Goal: Information Seeking & Learning: Learn about a topic

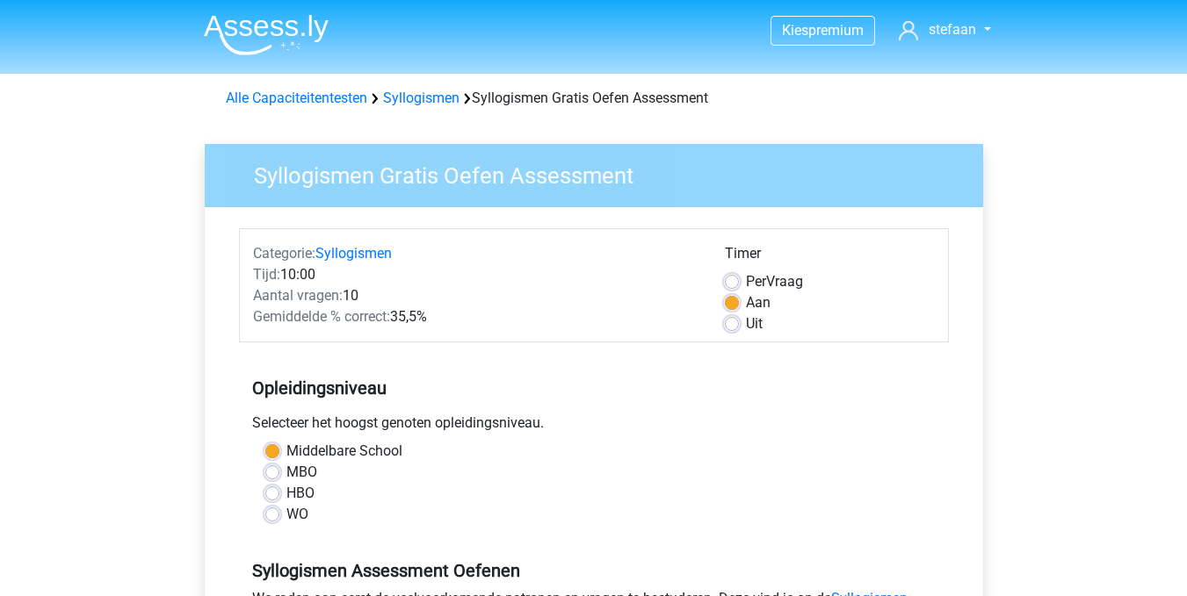
scroll to position [320, 0]
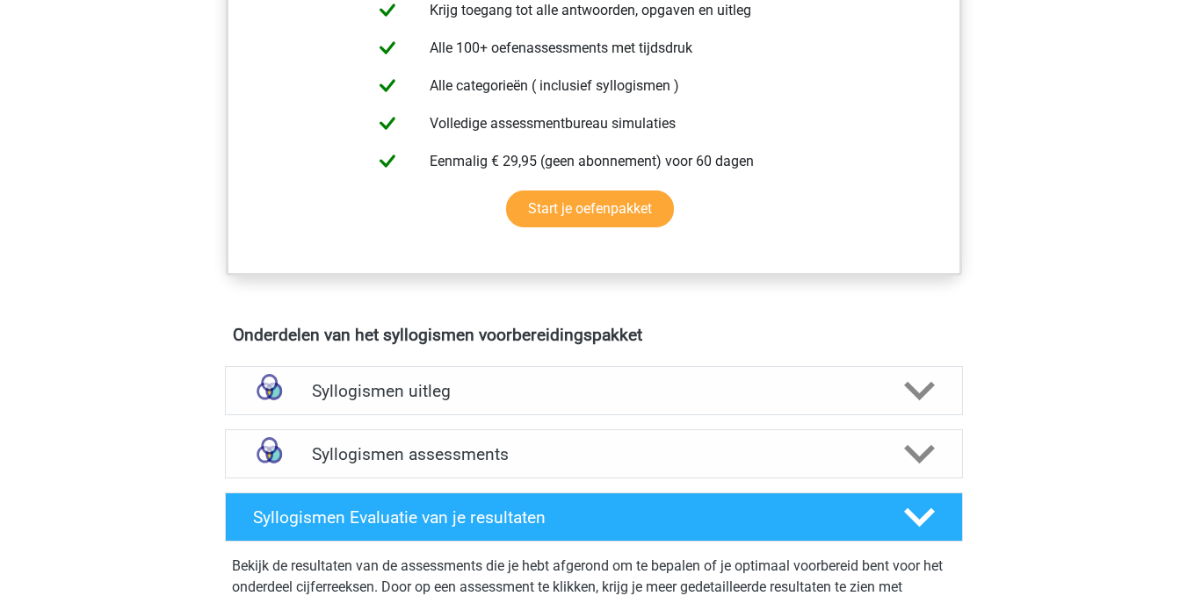
scroll to position [706, 0]
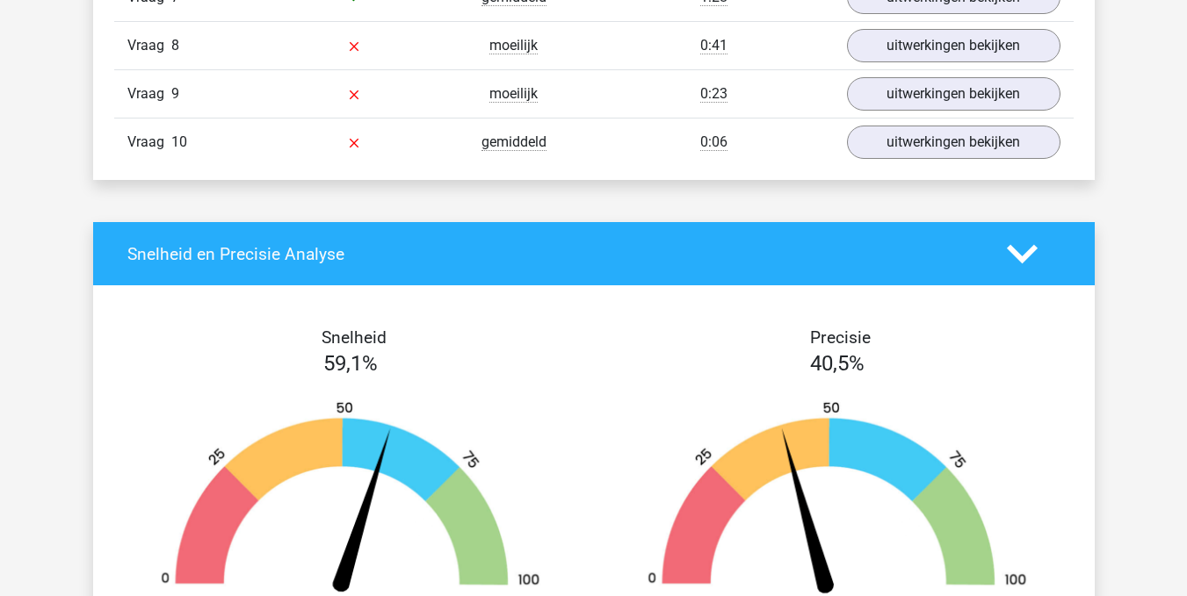
scroll to position [1784, 0]
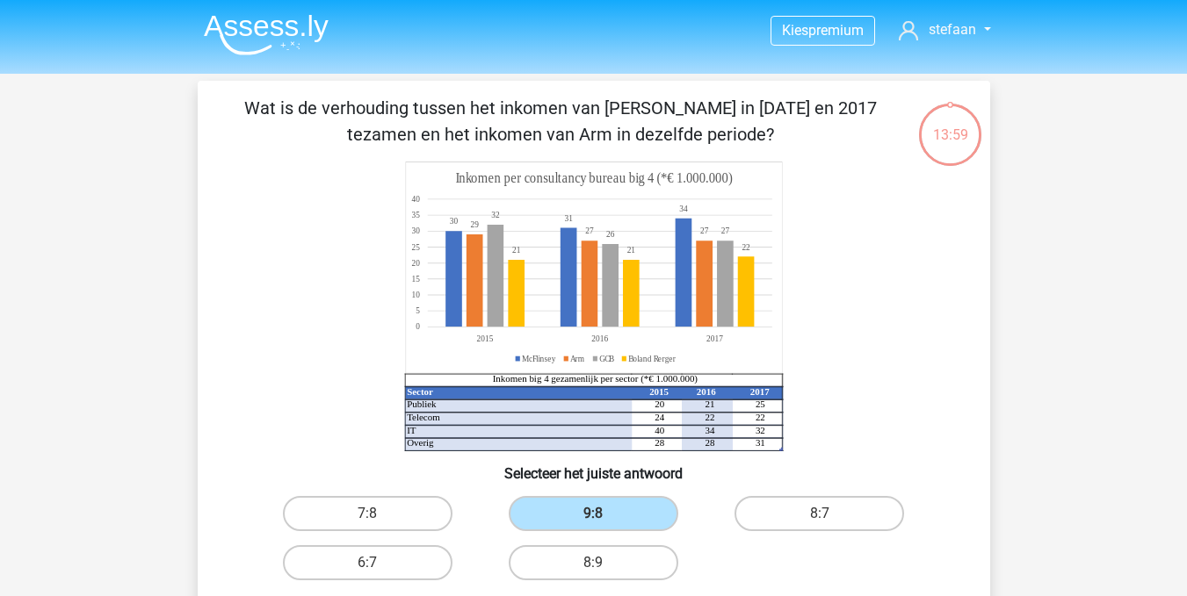
scroll to position [214, 0]
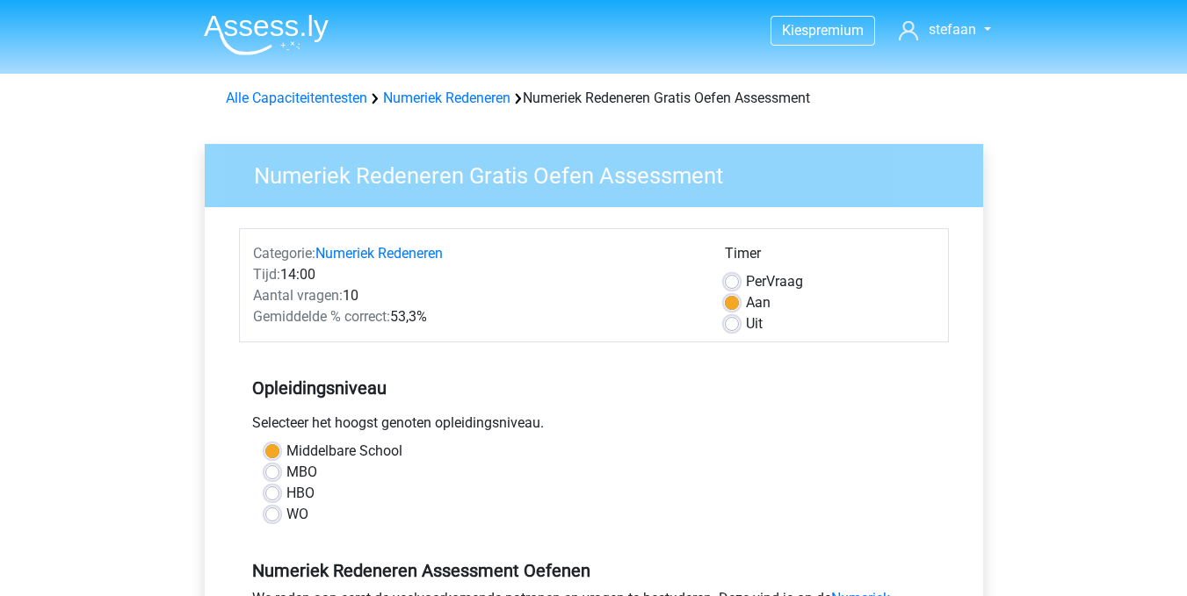
scroll to position [350, 0]
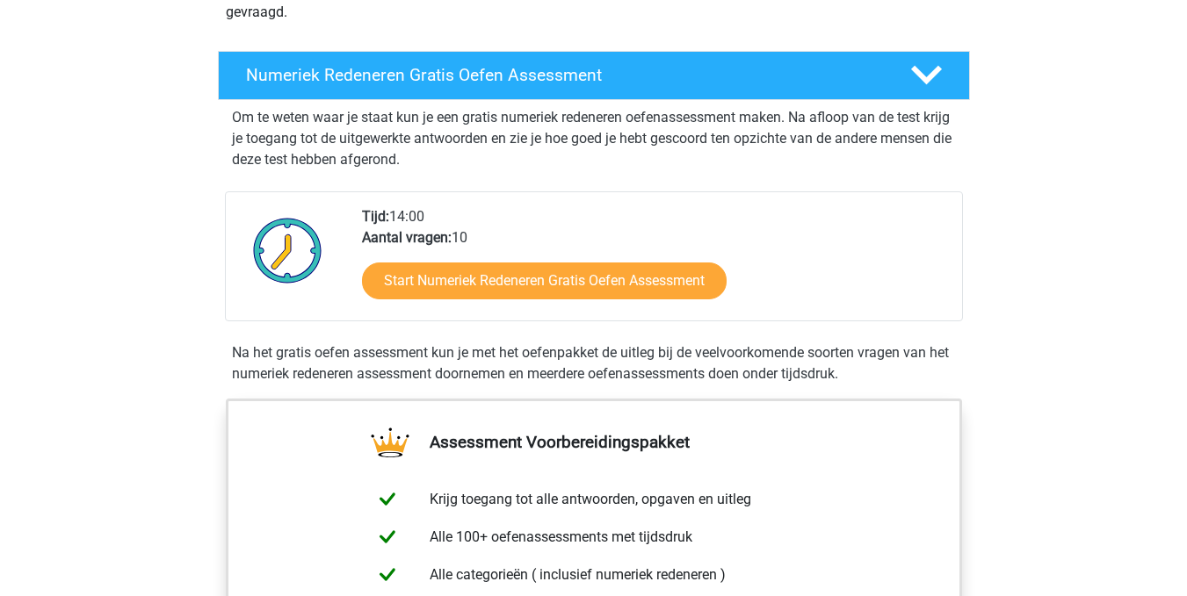
scroll to position [303, 0]
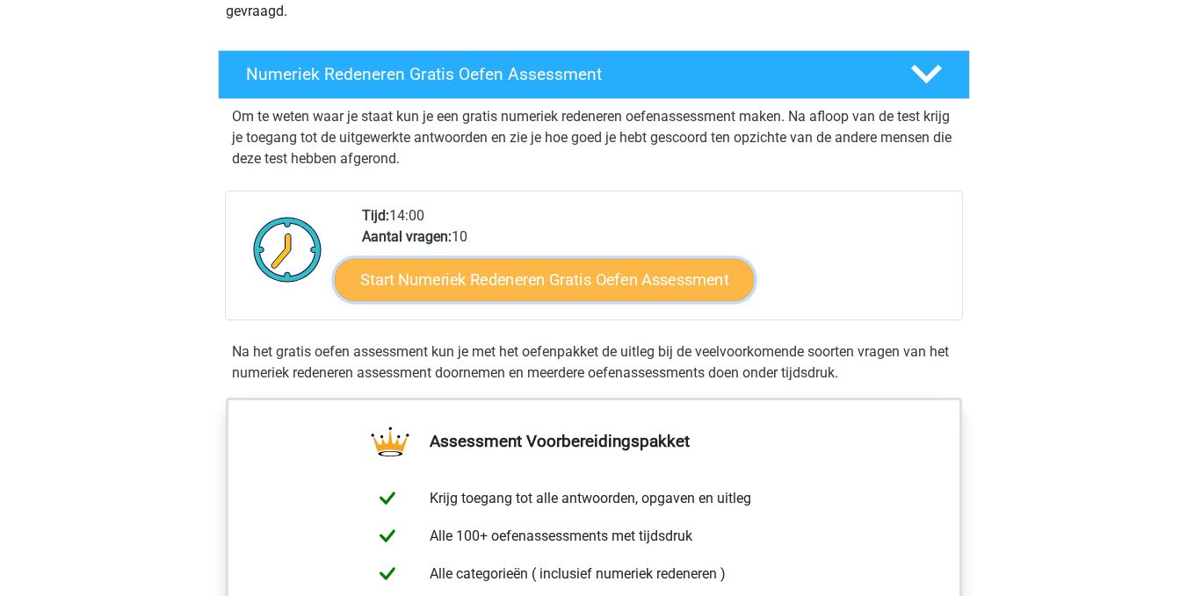
click at [524, 278] on link "Start Numeriek Redeneren Gratis Oefen Assessment" at bounding box center [544, 279] width 419 height 42
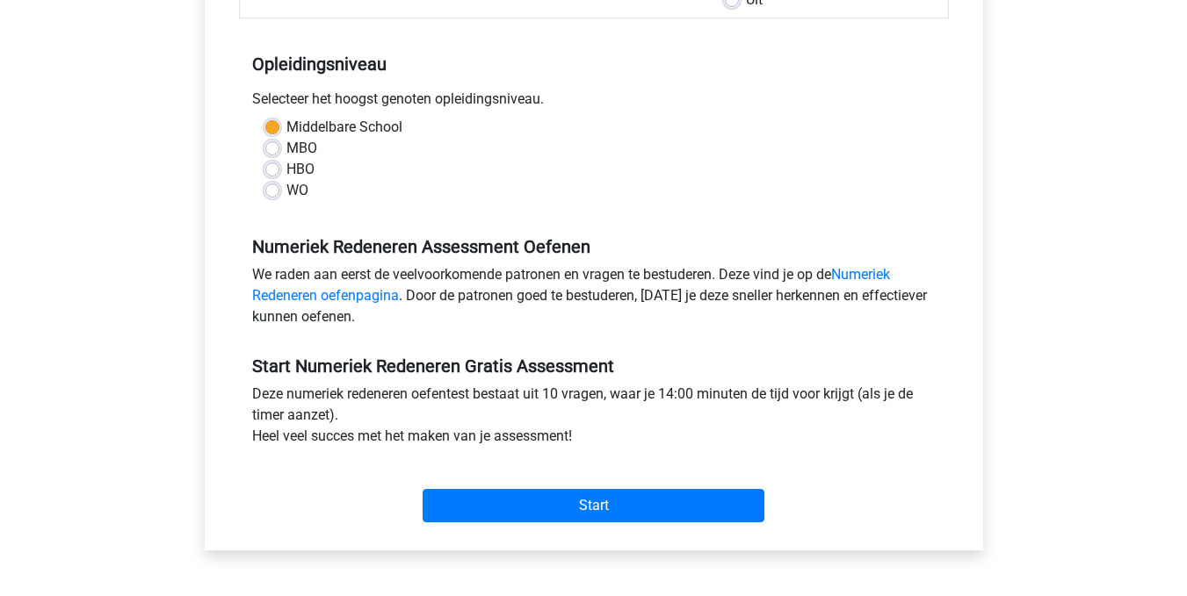
scroll to position [325, 0]
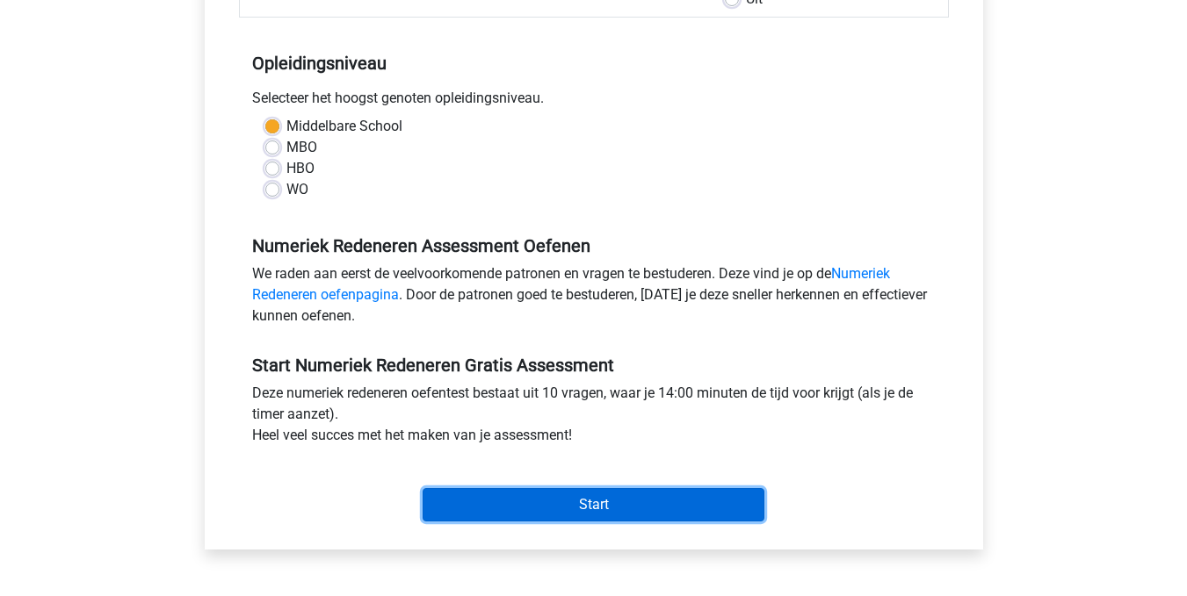
click at [574, 501] on input "Start" at bounding box center [593, 504] width 342 height 33
click at [581, 501] on input "Start" at bounding box center [593, 504] width 342 height 33
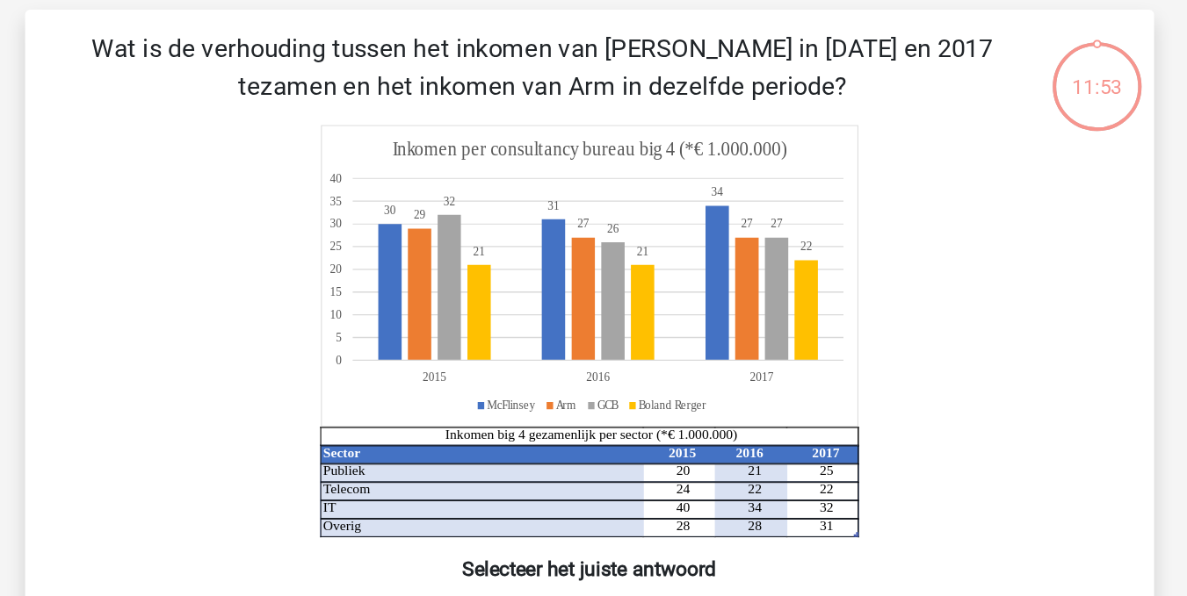
scroll to position [66, 0]
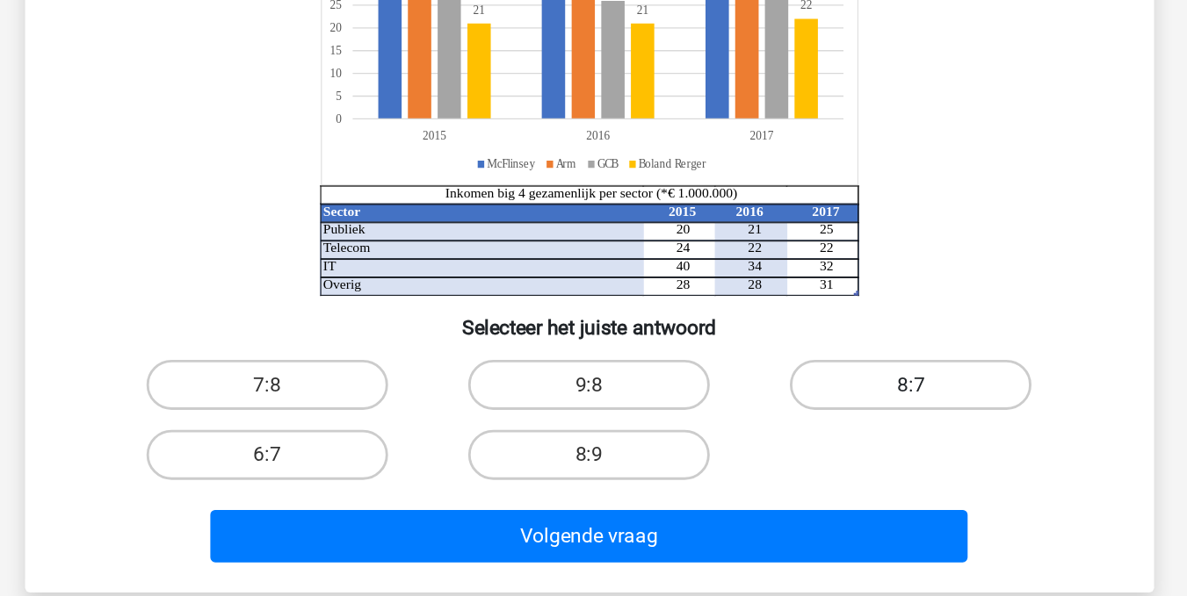
click at [813, 447] on label "8:7" at bounding box center [819, 447] width 170 height 35
click at [819, 448] on input "8:7" at bounding box center [824, 453] width 11 height 11
radio input "true"
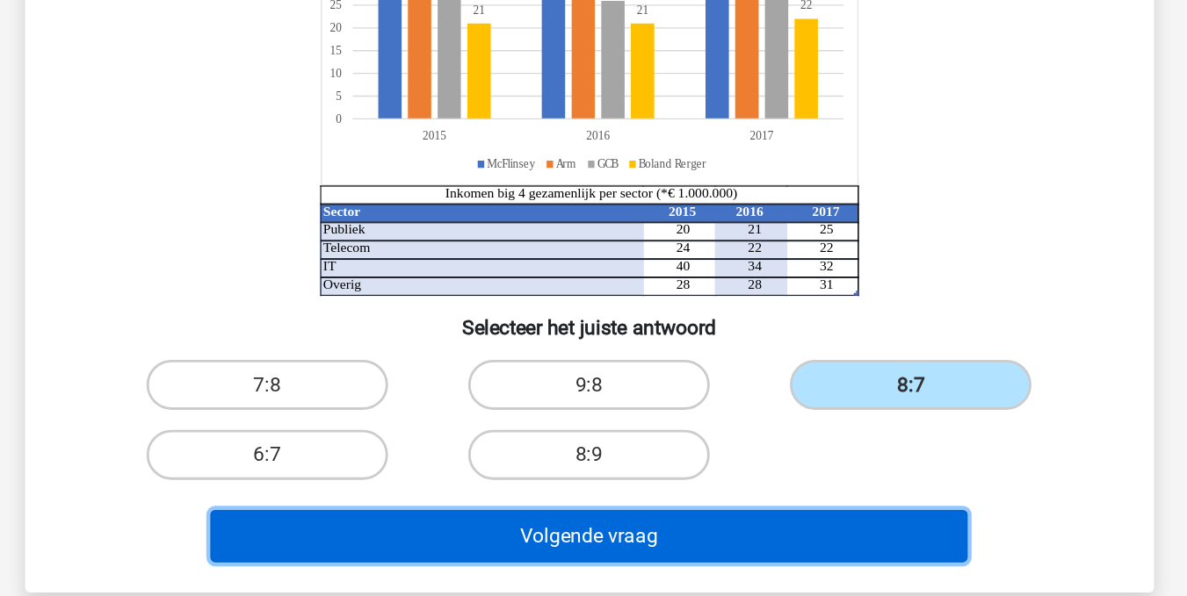
click at [621, 556] on button "Volgende vraag" at bounding box center [593, 554] width 531 height 37
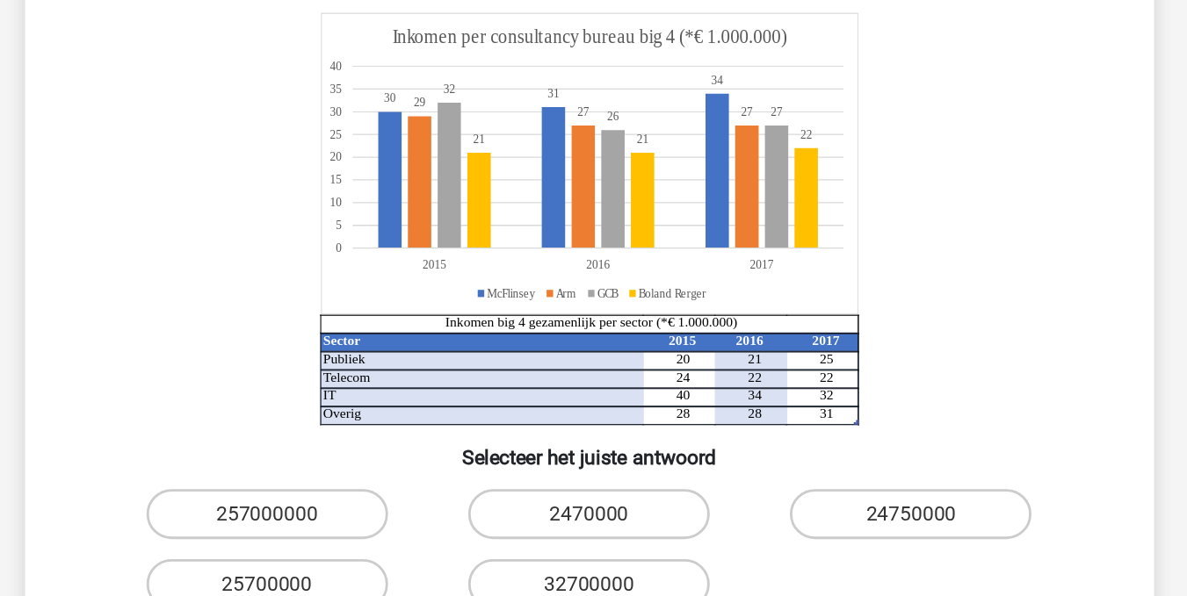
scroll to position [58, 0]
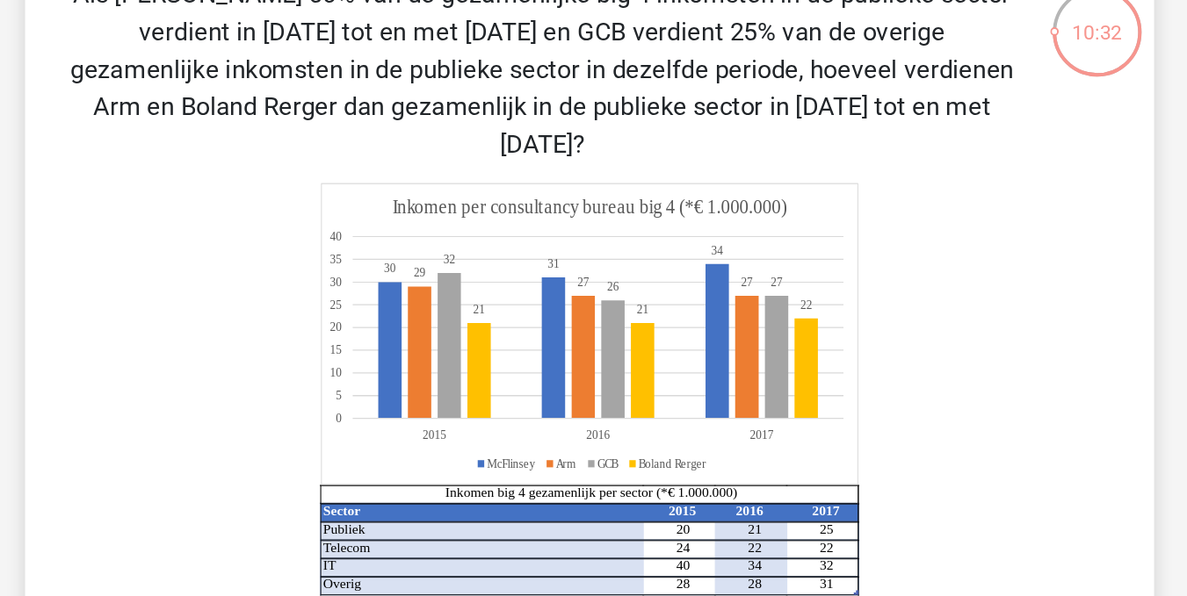
click at [736, 61] on p "Als McFlinsey 50% van de gezamenlijke big 4 inkomsten in de publieke sector ver…" at bounding box center [561, 103] width 670 height 132
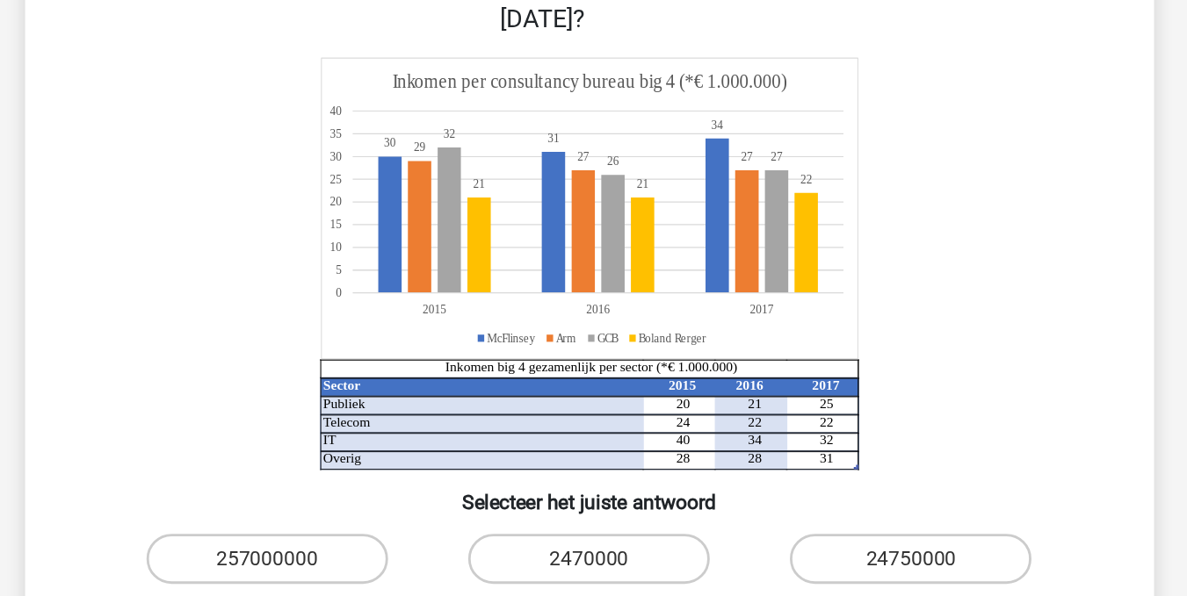
scroll to position [67, 0]
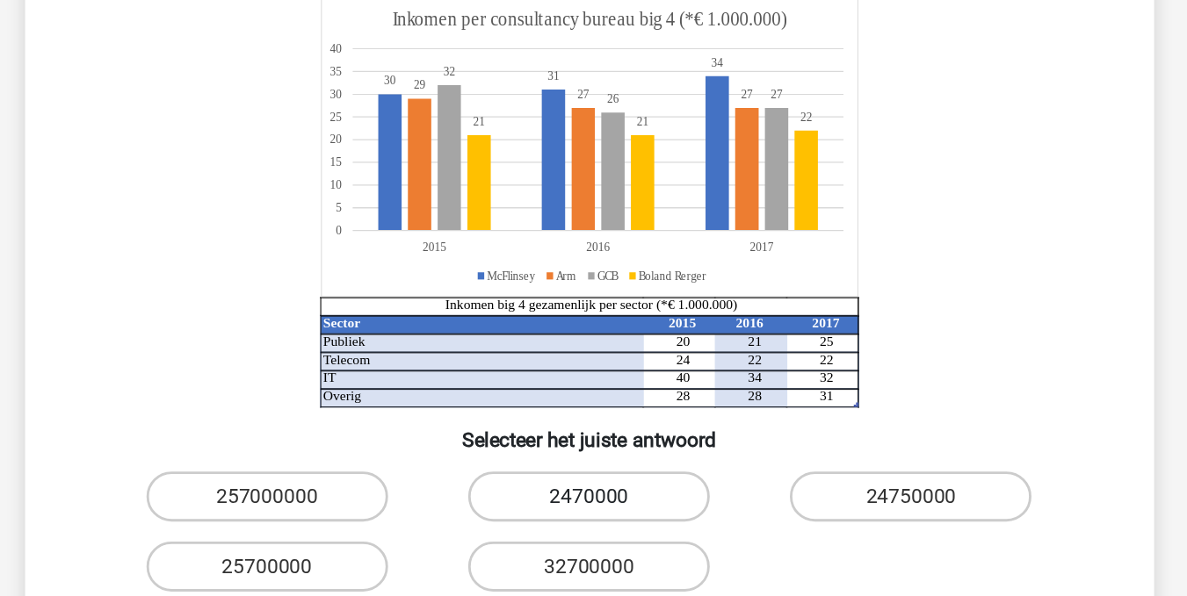
click at [601, 509] on label "2470000" at bounding box center [594, 526] width 170 height 35
click at [601, 526] on input "2470000" at bounding box center [598, 531] width 11 height 11
radio input "true"
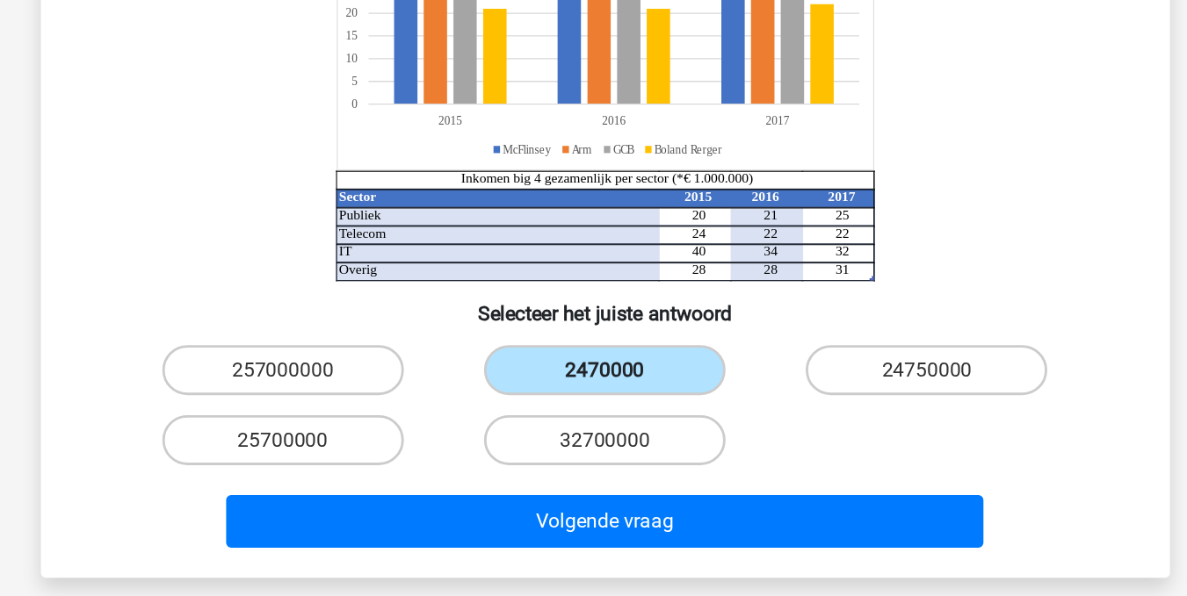
scroll to position [156, 0]
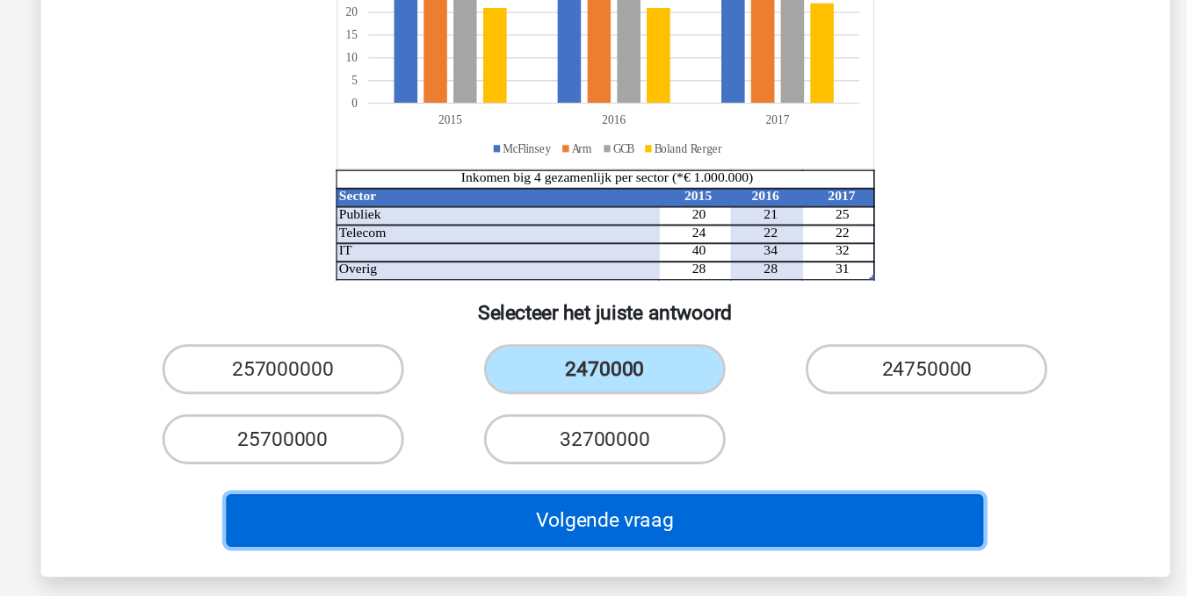
click at [586, 524] on button "Volgende vraag" at bounding box center [593, 542] width 531 height 37
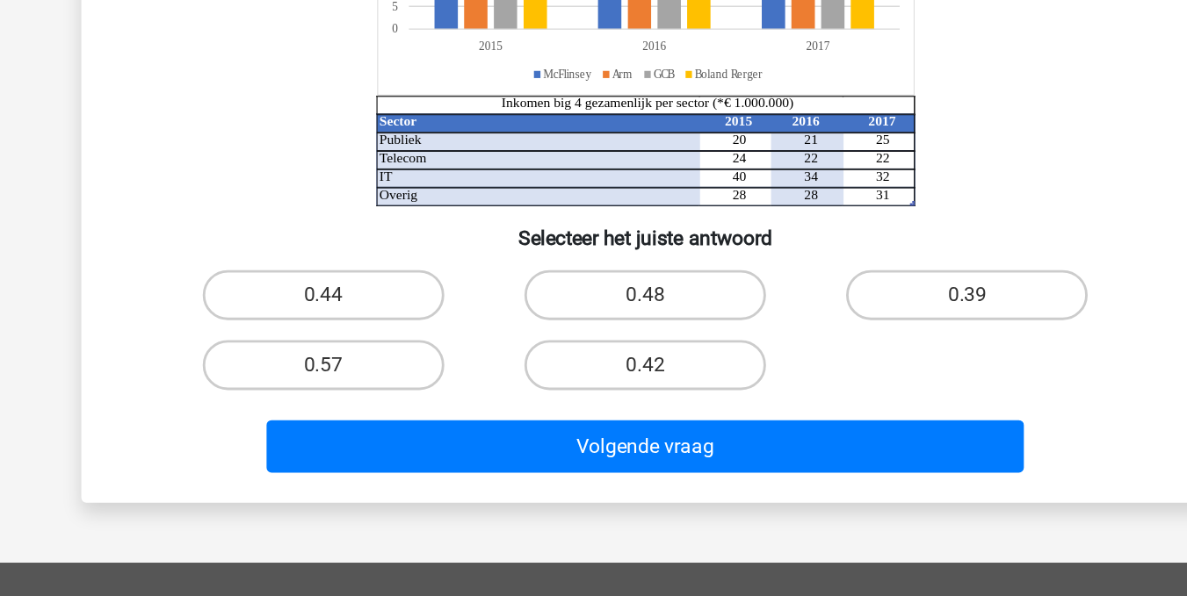
scroll to position [157, 0]
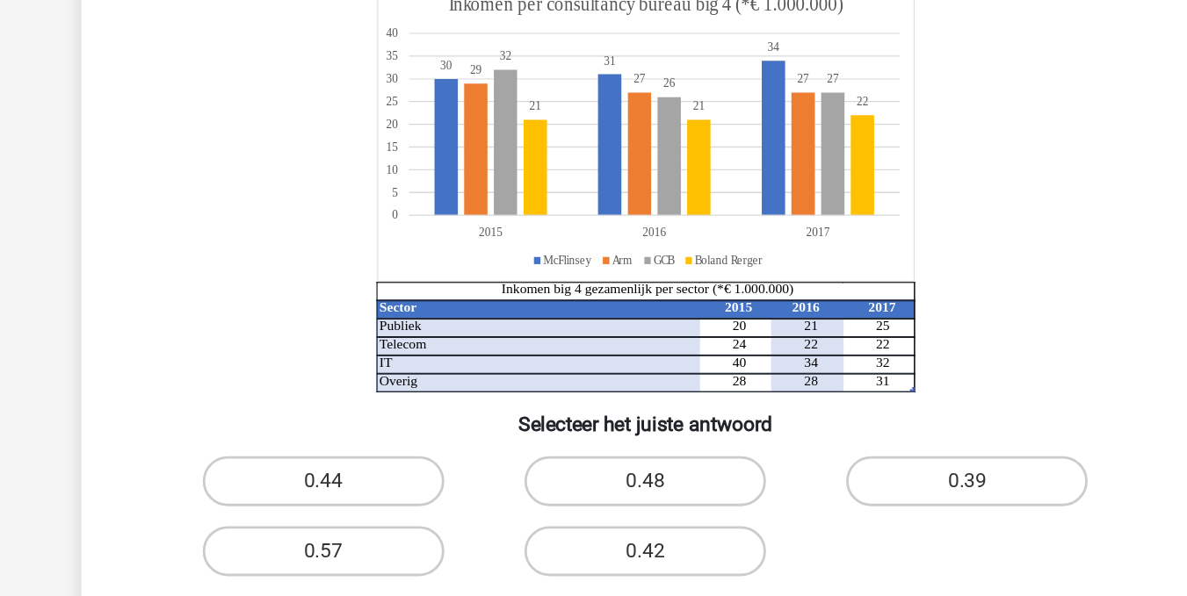
click at [601, 384] on input "0.48" at bounding box center [598, 388] width 11 height 11
radio input "true"
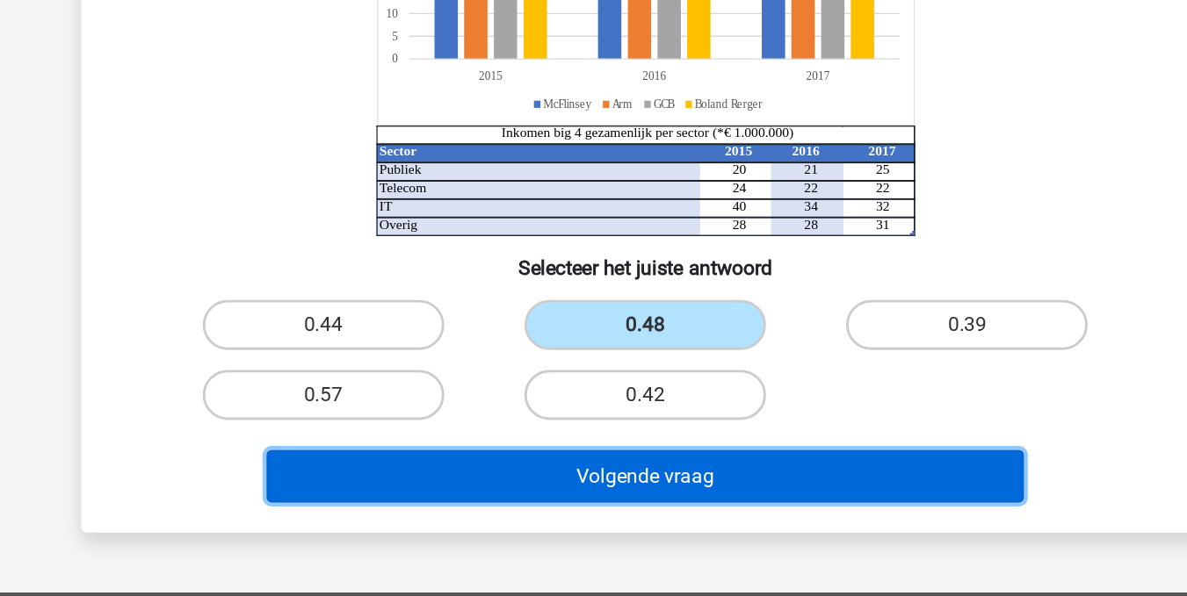
click at [605, 495] on button "Volgende vraag" at bounding box center [593, 489] width 531 height 37
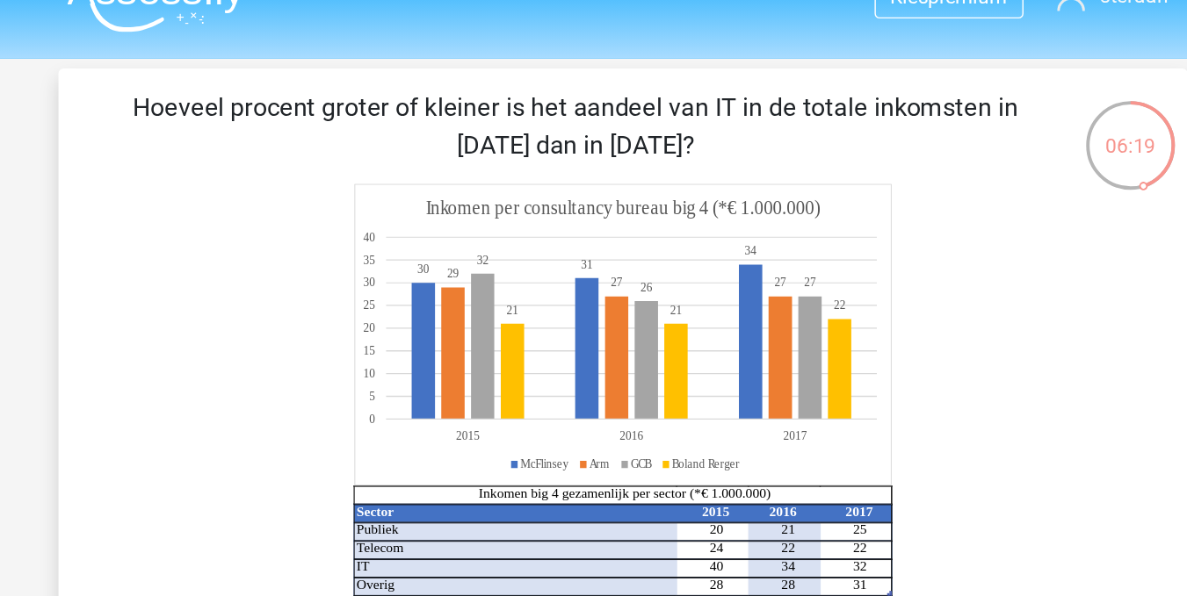
scroll to position [25, 0]
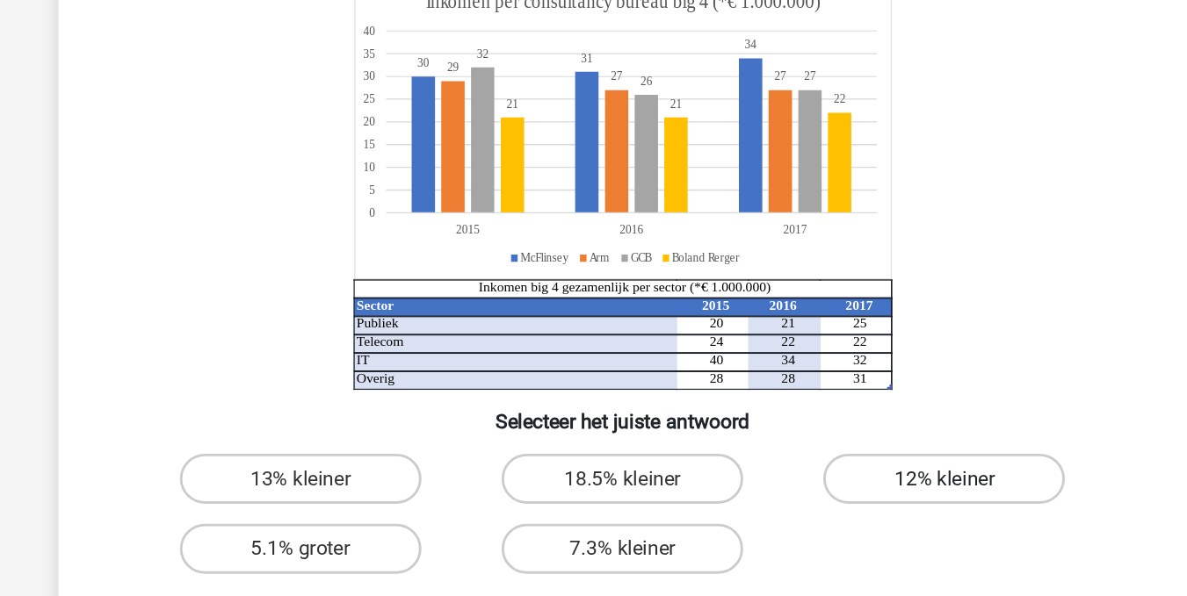
click at [807, 488] on label "12% kleiner" at bounding box center [819, 488] width 170 height 35
click at [819, 488] on input "12% kleiner" at bounding box center [824, 493] width 11 height 11
radio input "true"
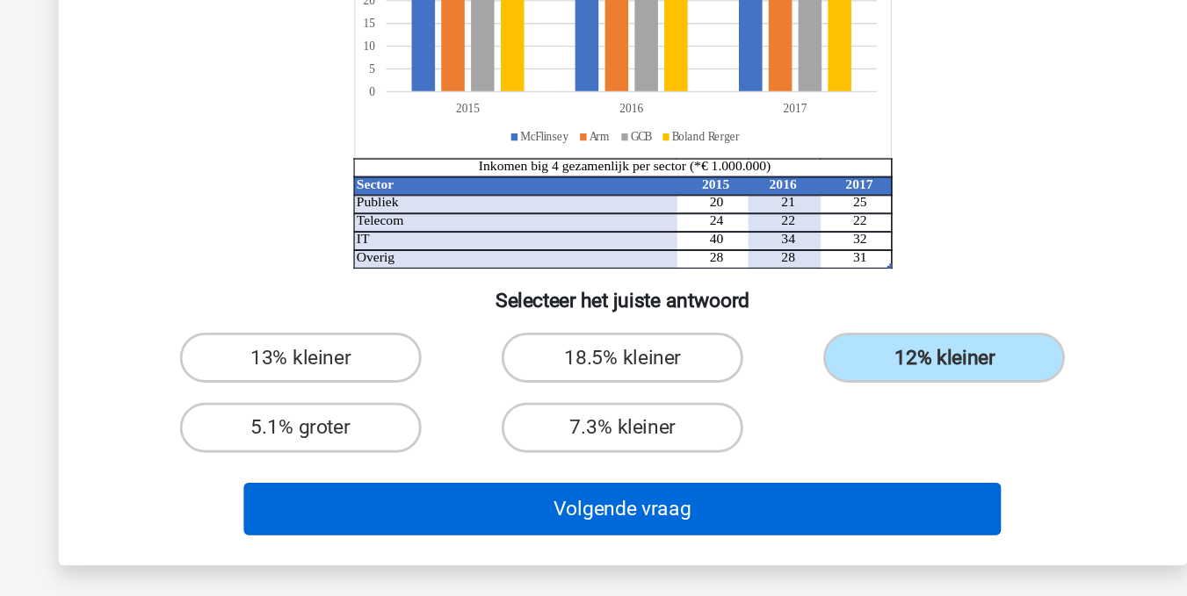
scroll to position [86, 0]
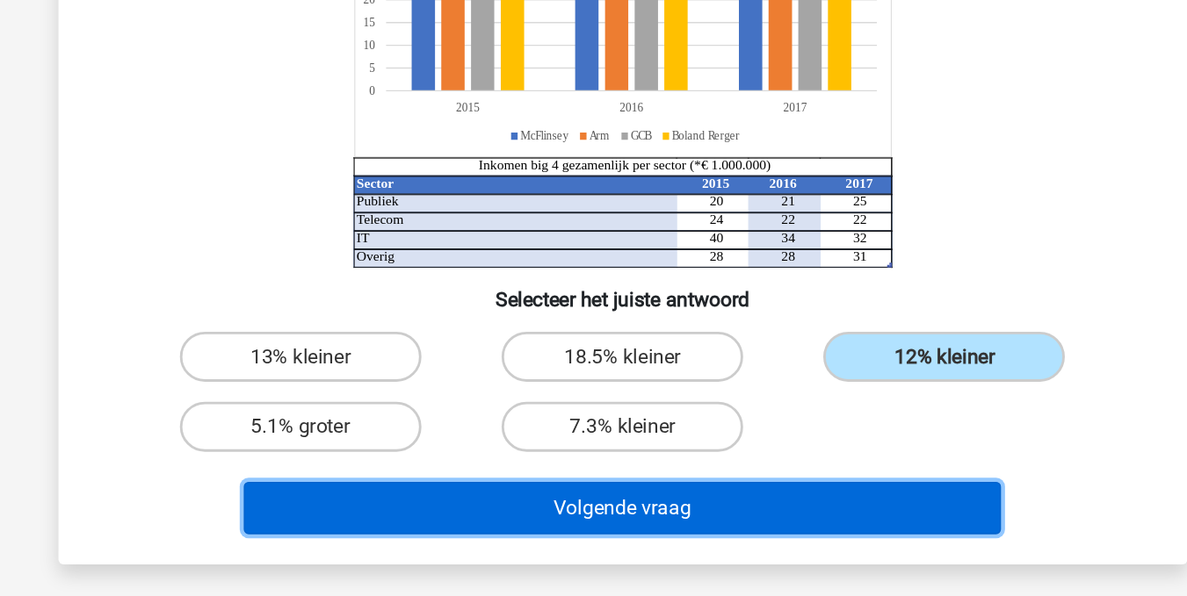
click at [600, 539] on button "Volgende vraag" at bounding box center [593, 534] width 531 height 37
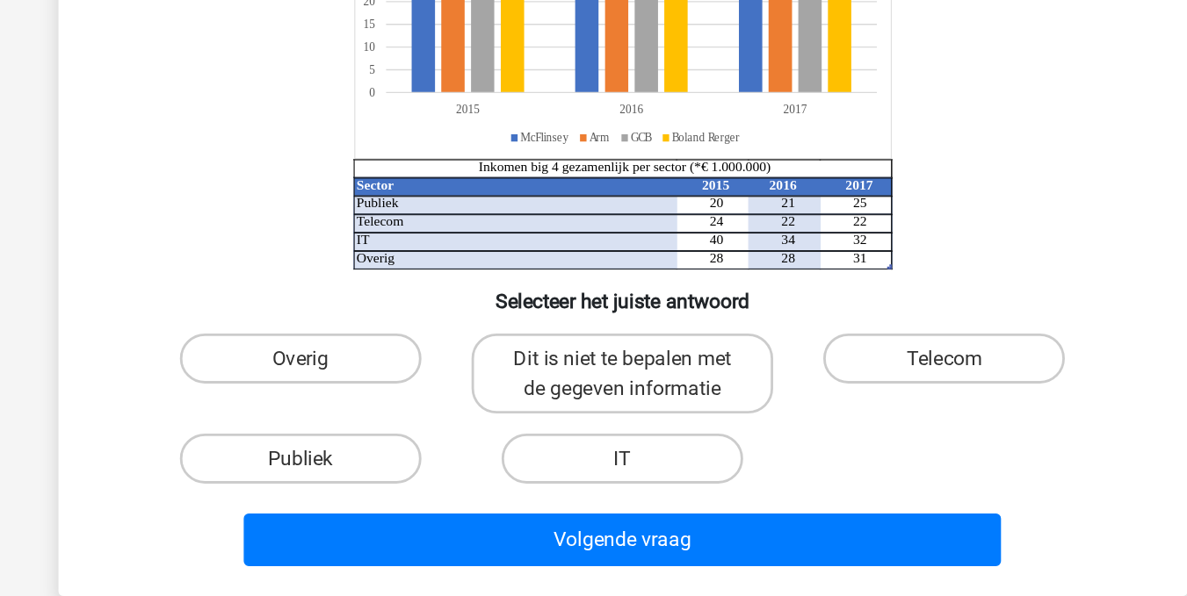
scroll to position [85, 0]
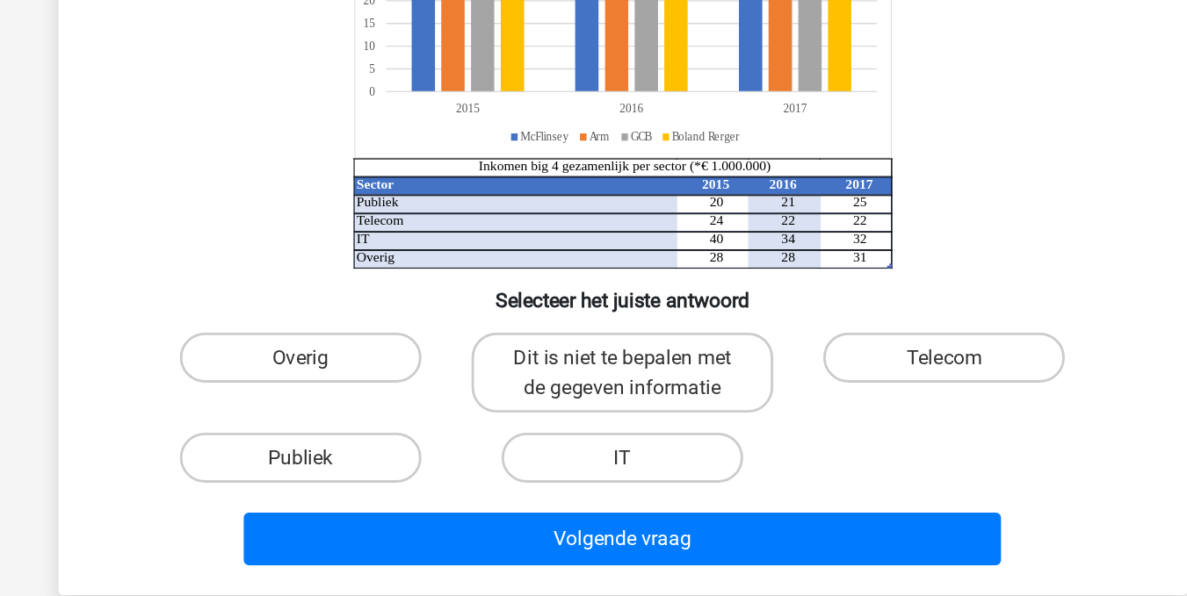
click at [370, 499] on input "Publiek" at bounding box center [372, 504] width 11 height 11
radio input "true"
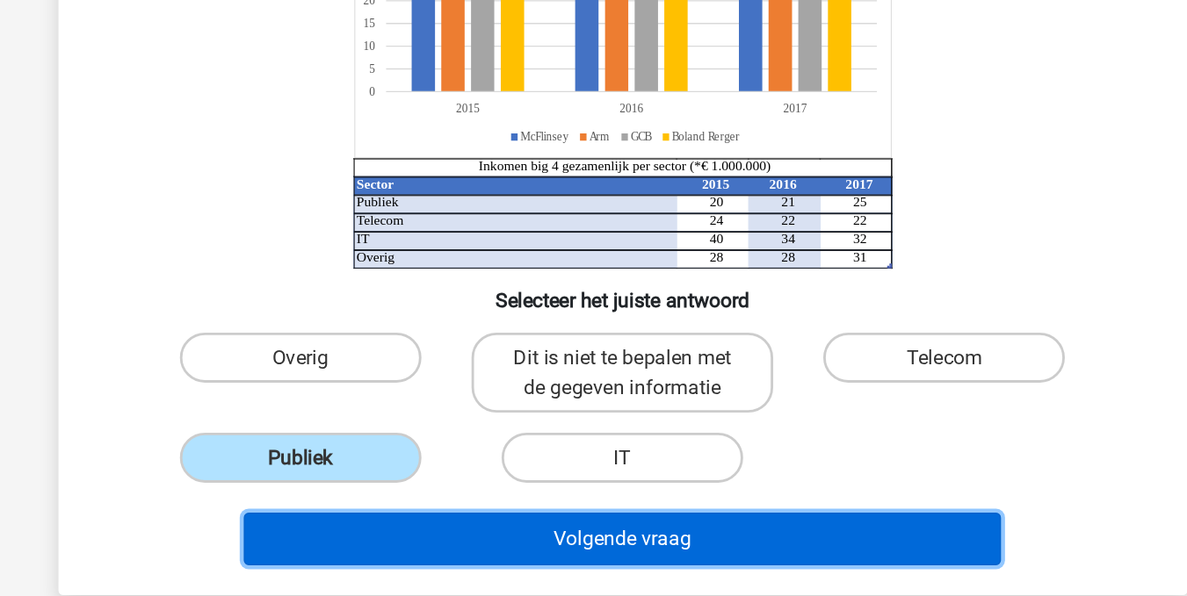
click at [543, 552] on button "Volgende vraag" at bounding box center [593, 556] width 531 height 37
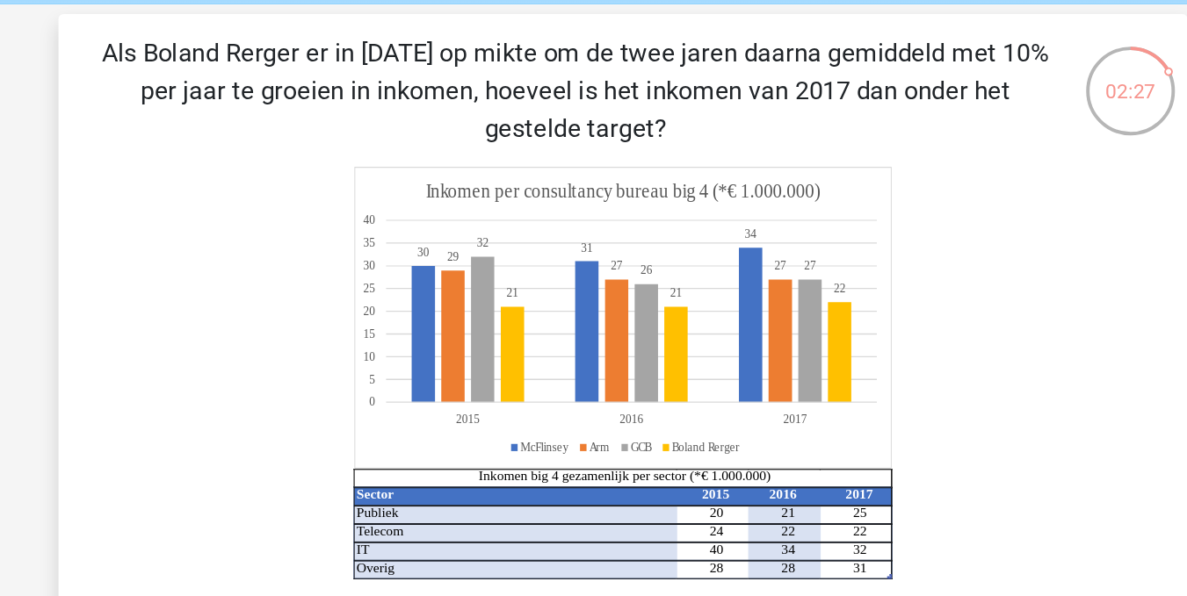
scroll to position [70, 0]
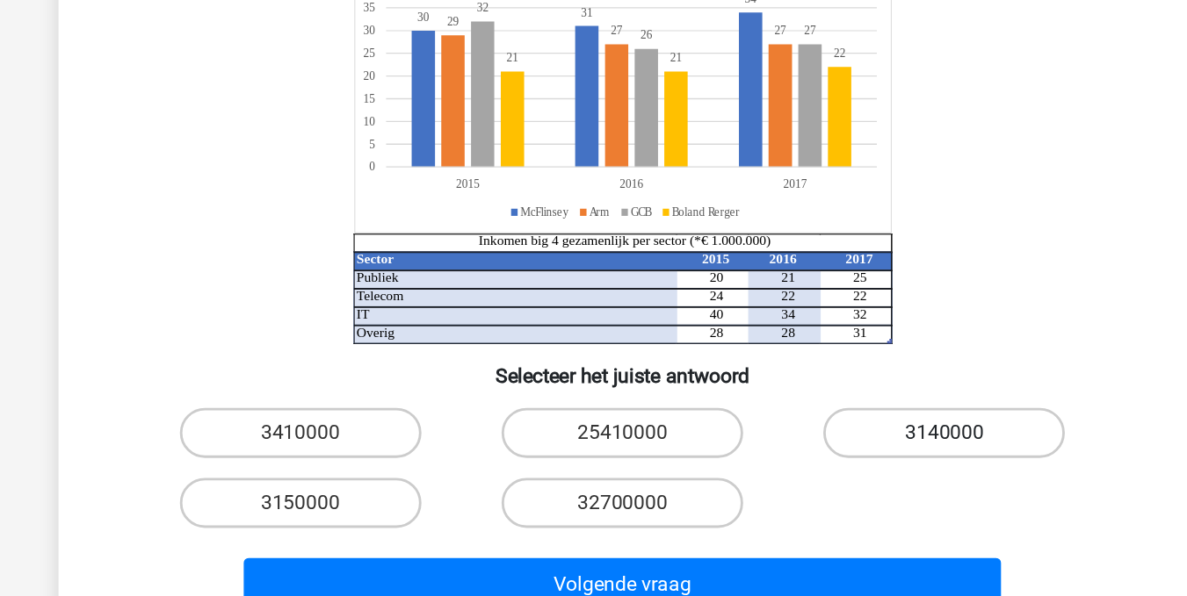
click at [795, 469] on label "3140000" at bounding box center [819, 469] width 170 height 35
click at [819, 470] on input "3140000" at bounding box center [824, 475] width 11 height 11
radio input "true"
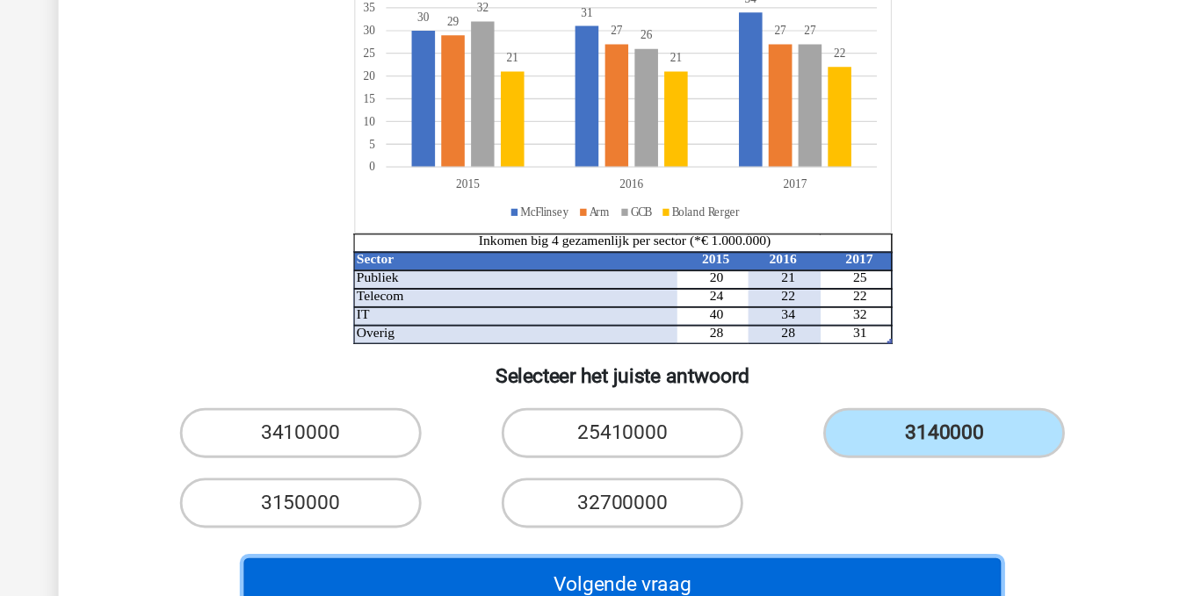
click at [609, 575] on button "Volgende vraag" at bounding box center [593, 576] width 531 height 37
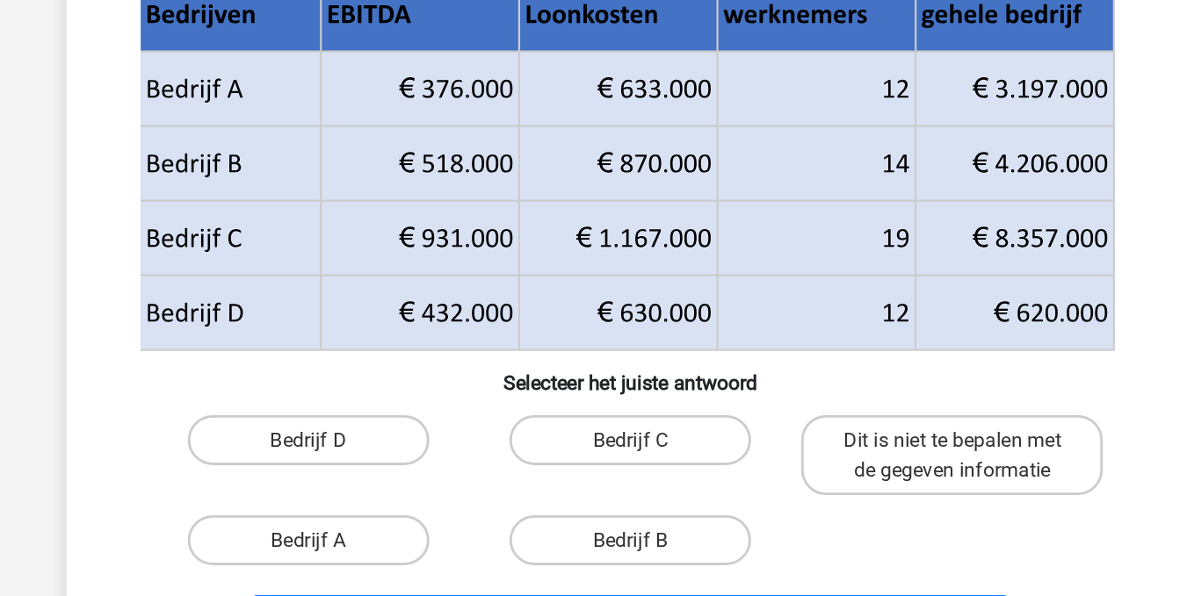
scroll to position [120, 0]
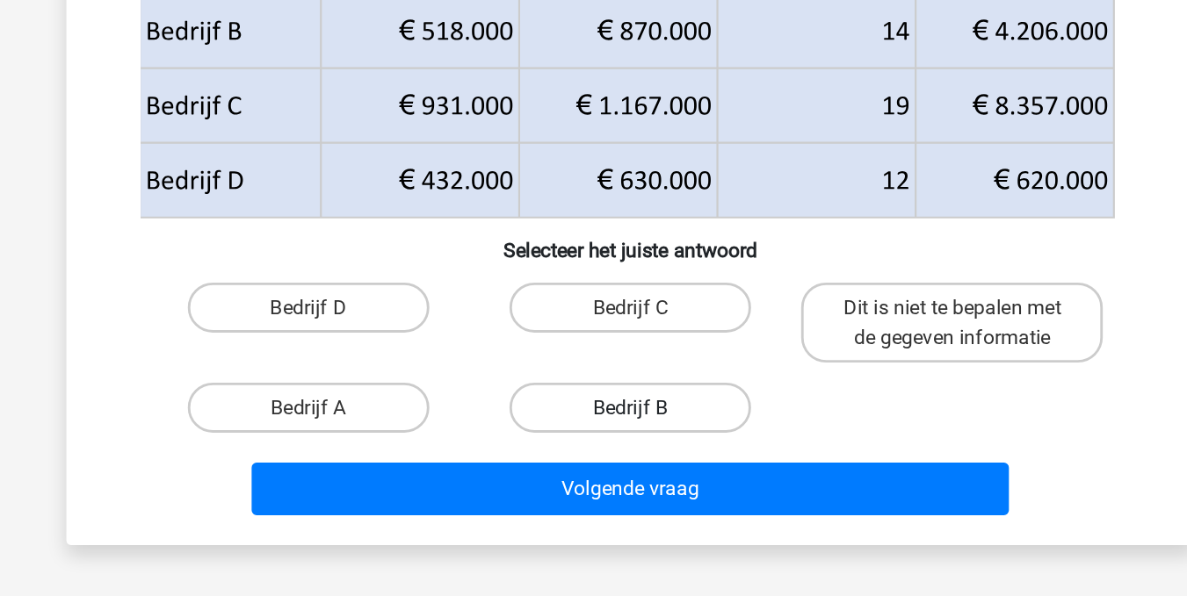
click at [583, 465] on label "Bedrijf B" at bounding box center [594, 463] width 170 height 35
click at [593, 465] on input "Bedrijf B" at bounding box center [598, 469] width 11 height 11
radio input "true"
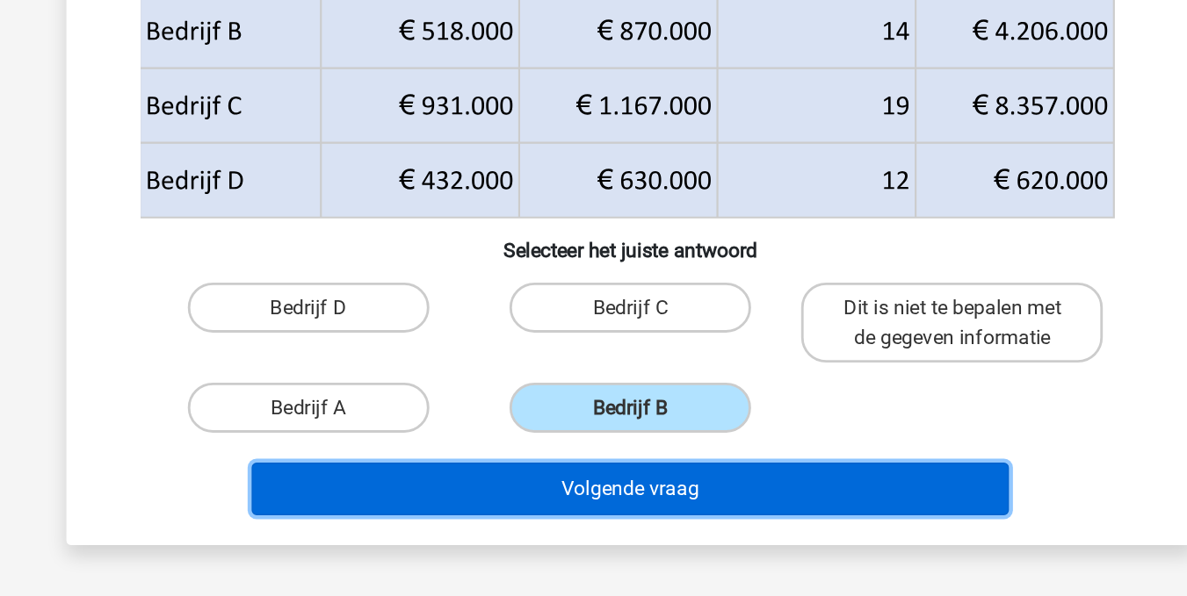
click at [586, 527] on button "Volgende vraag" at bounding box center [593, 520] width 531 height 37
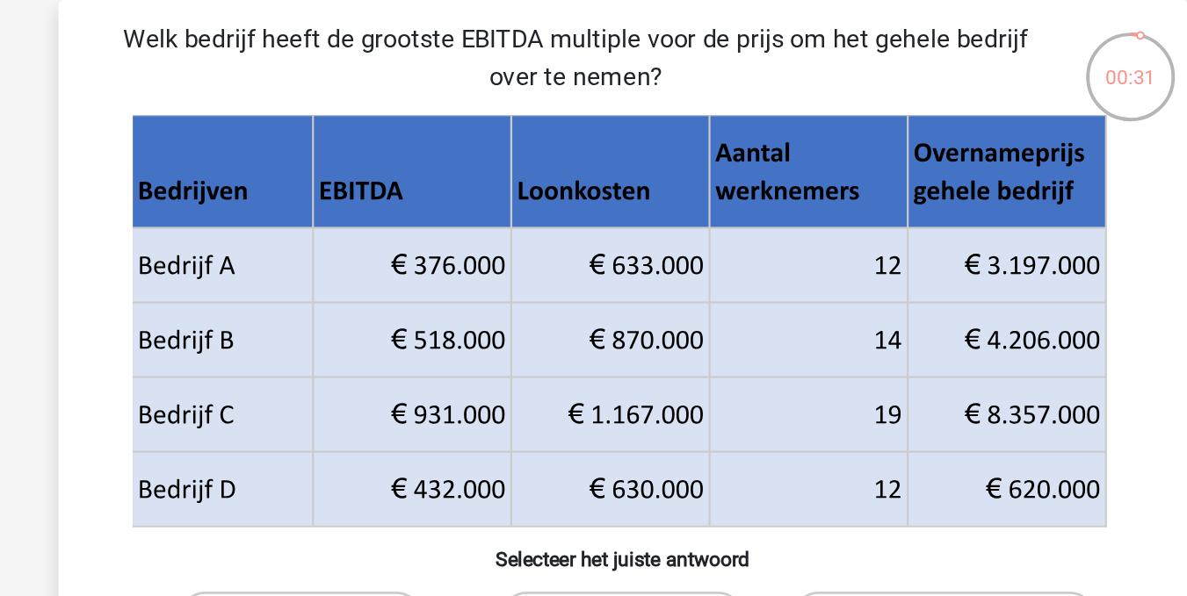
scroll to position [73, 0]
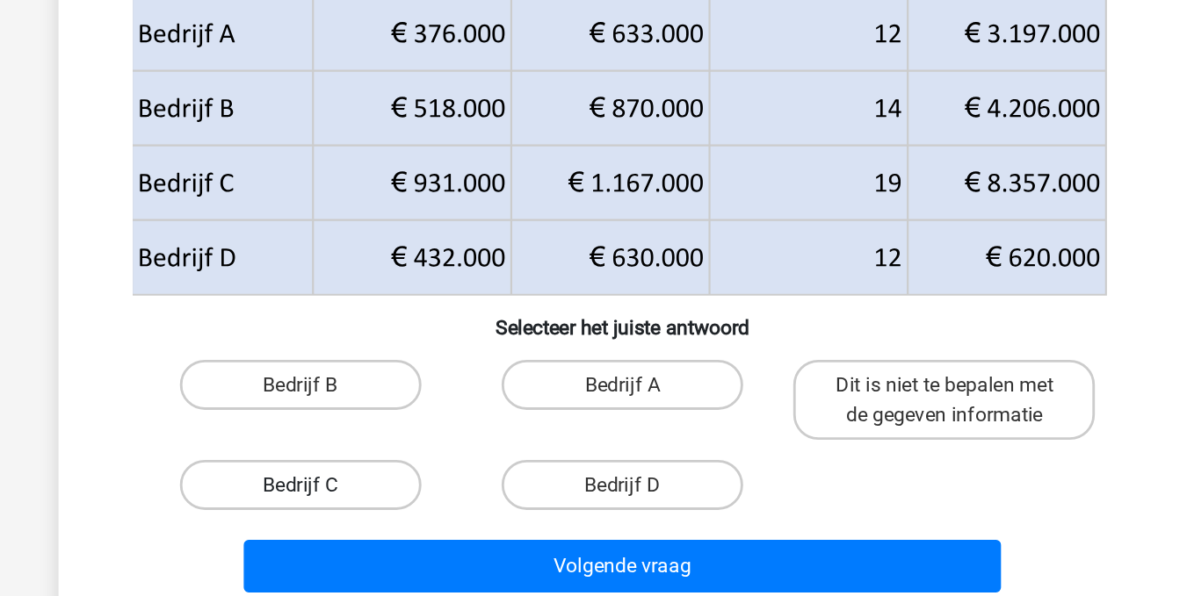
click at [390, 505] on label "Bedrijf C" at bounding box center [368, 511] width 170 height 35
click at [379, 511] on input "Bedrijf C" at bounding box center [372, 516] width 11 height 11
radio input "true"
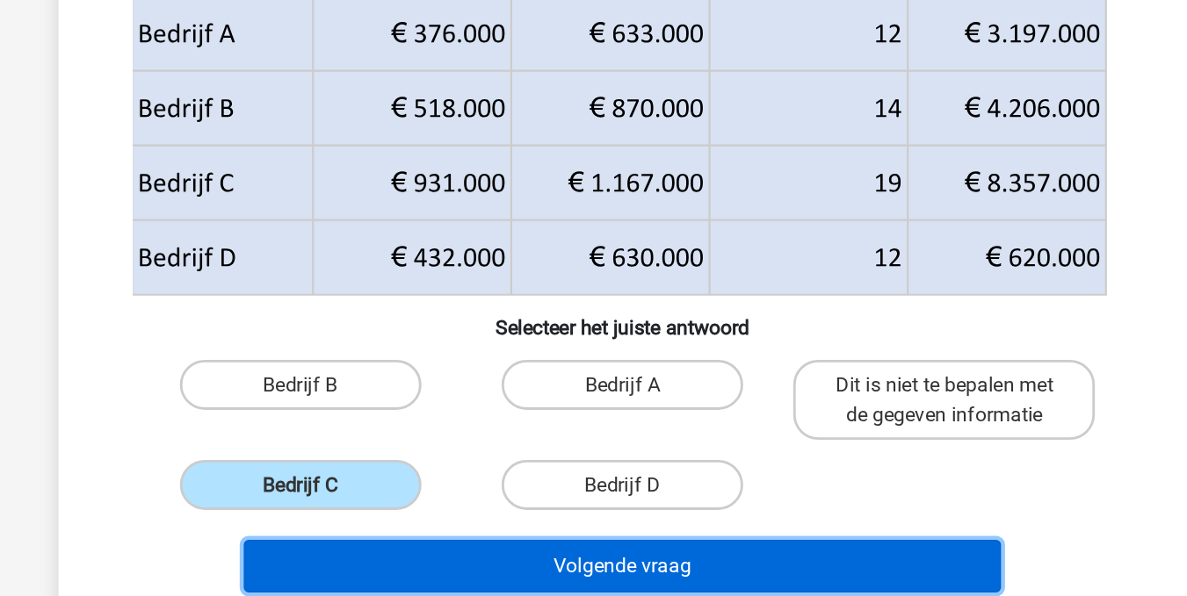
click at [561, 567] on button "Volgende vraag" at bounding box center [593, 568] width 531 height 37
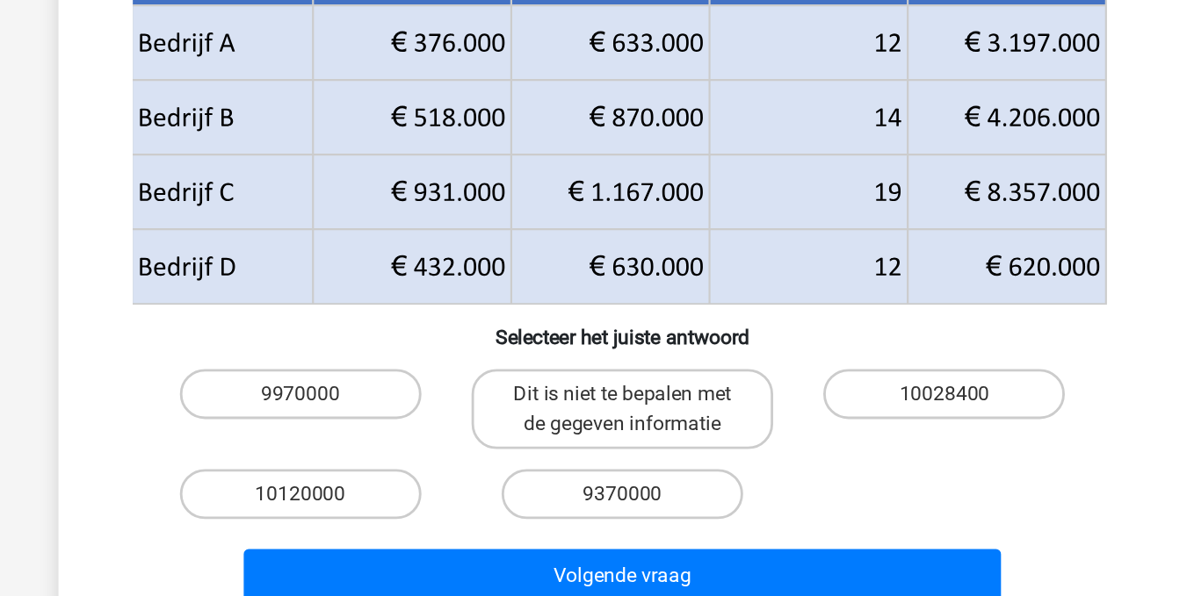
scroll to position [113, 0]
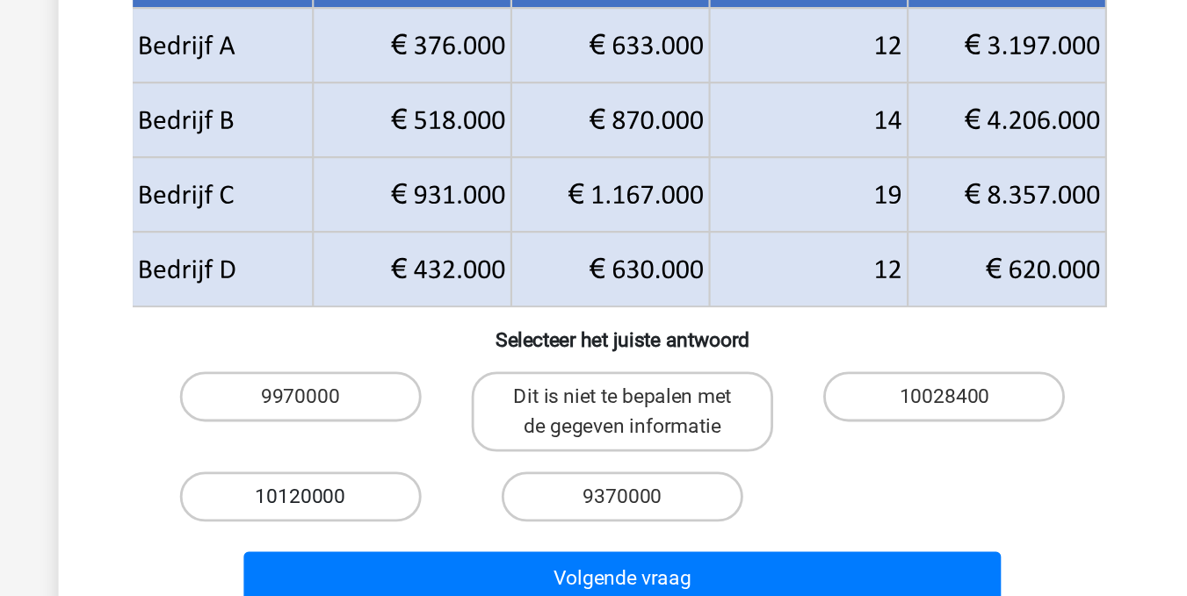
click at [394, 531] on label "10120000" at bounding box center [368, 523] width 170 height 35
click at [379, 531] on input "10120000" at bounding box center [372, 528] width 11 height 11
radio input "true"
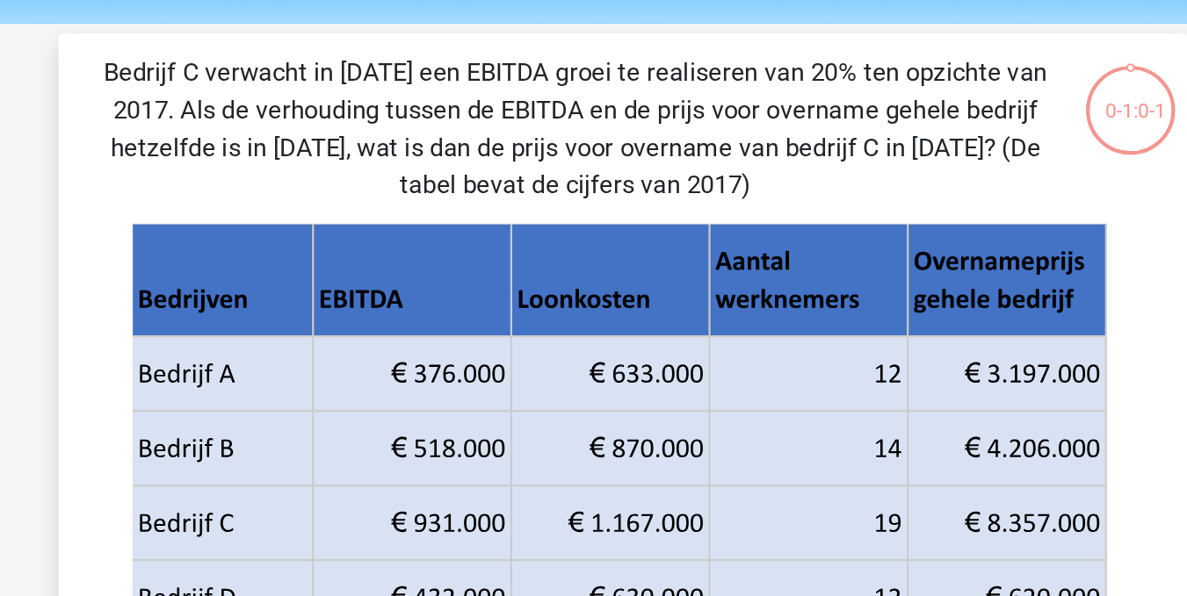
scroll to position [56, 0]
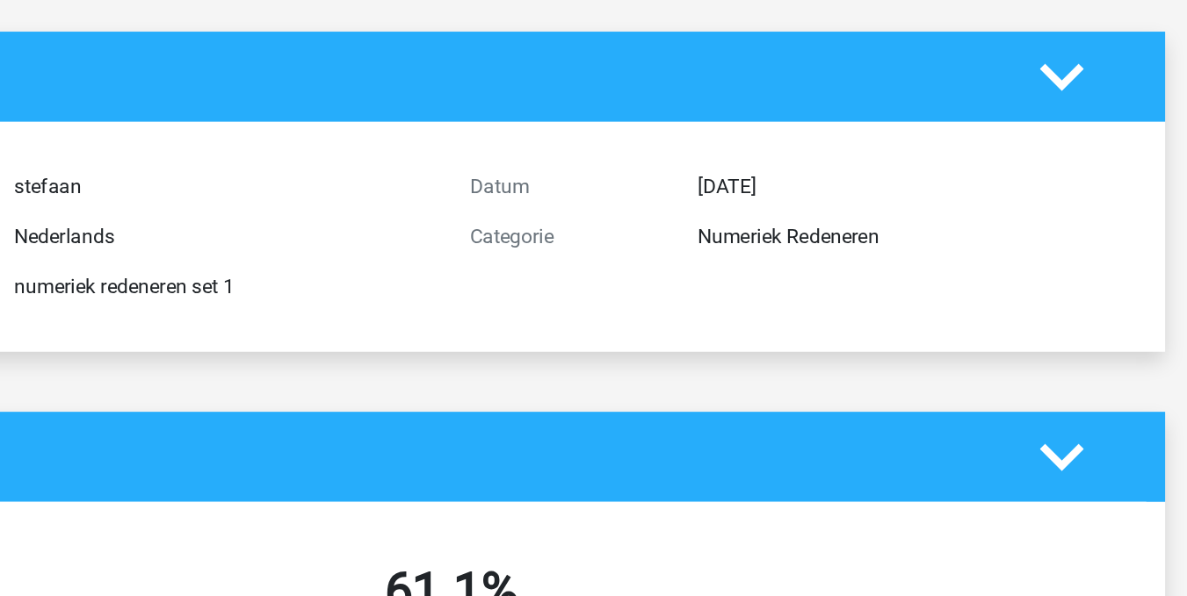
scroll to position [44, 0]
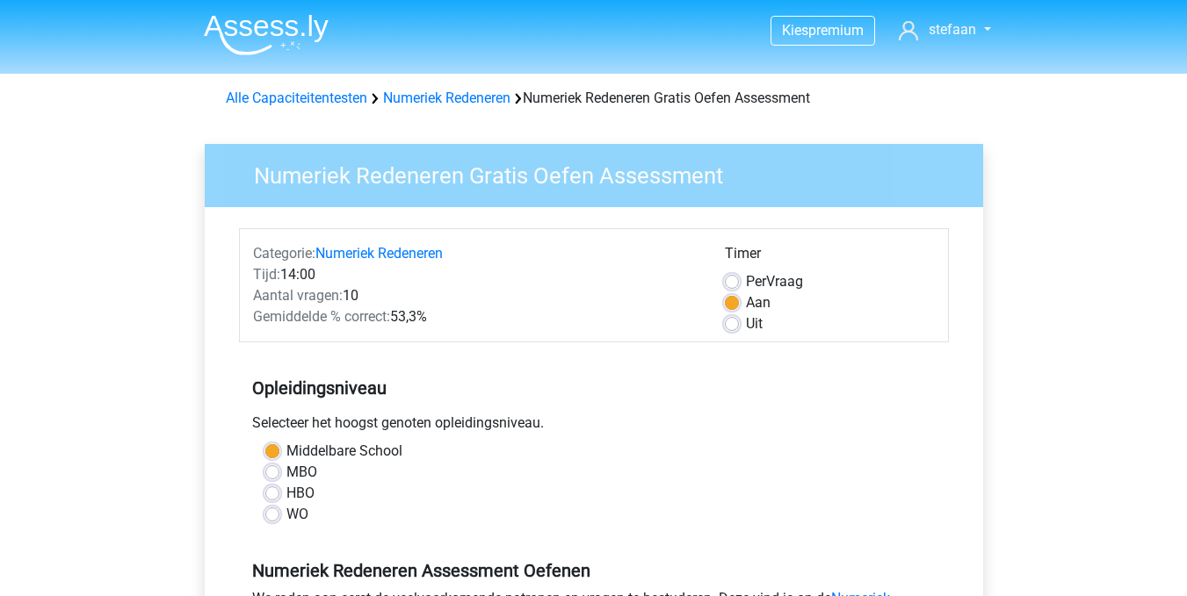
scroll to position [325, 0]
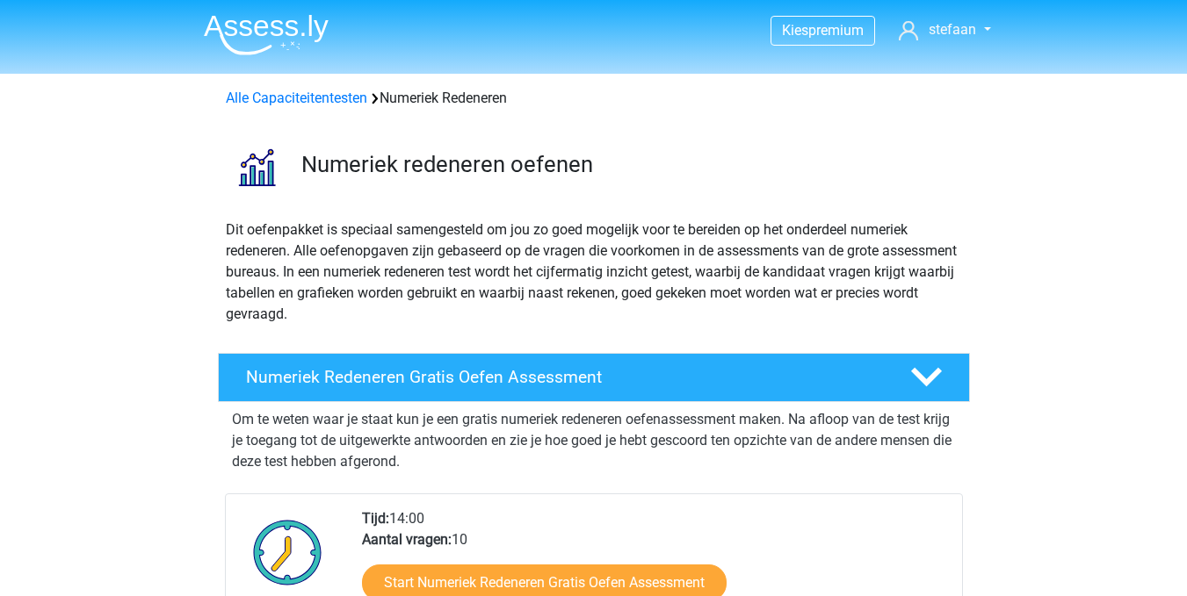
scroll to position [303, 0]
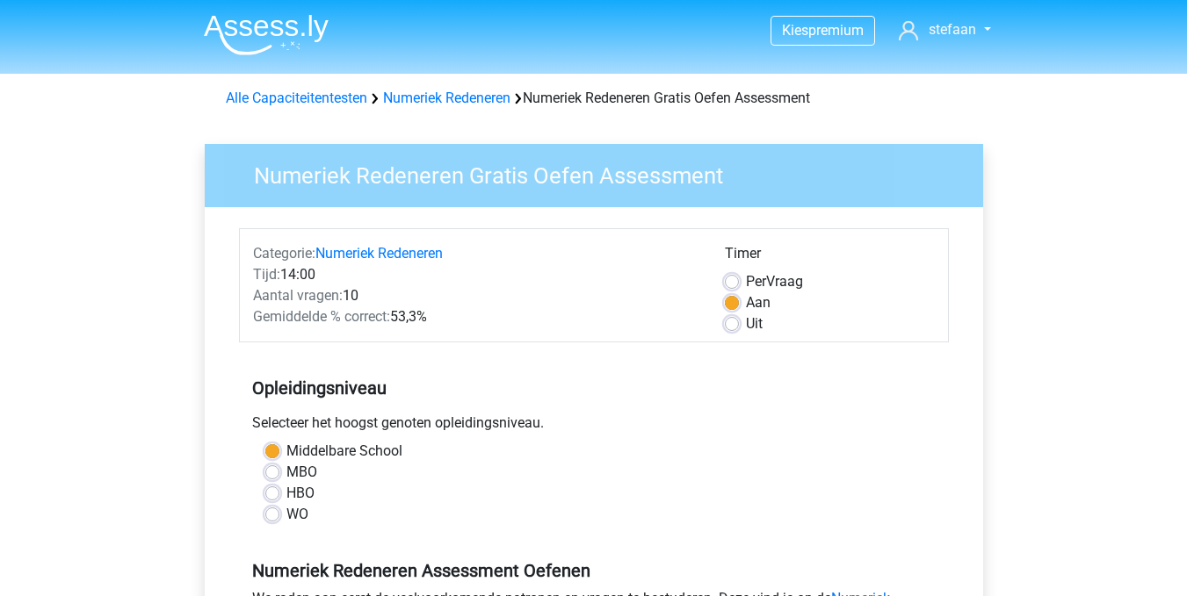
scroll to position [332, 0]
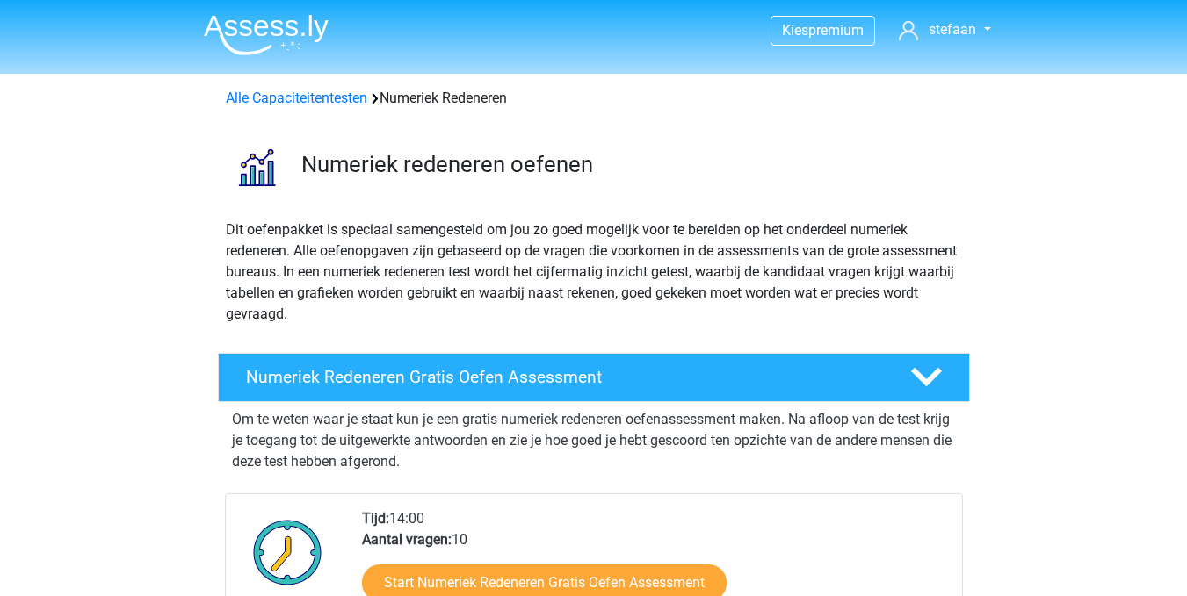
scroll to position [372, 0]
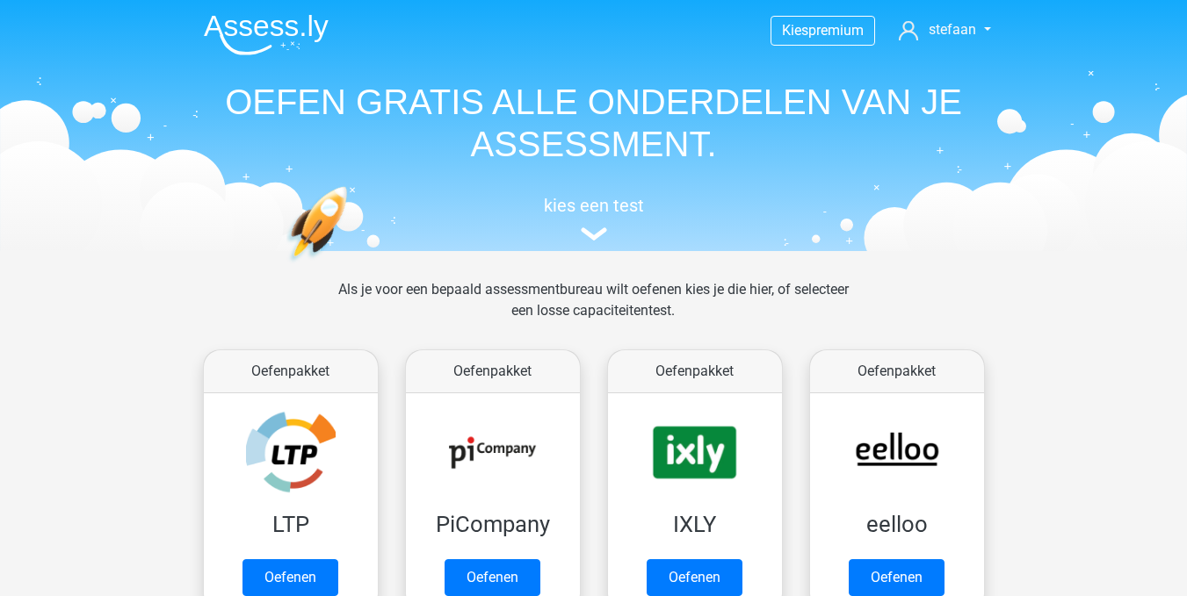
scroll to position [747, 0]
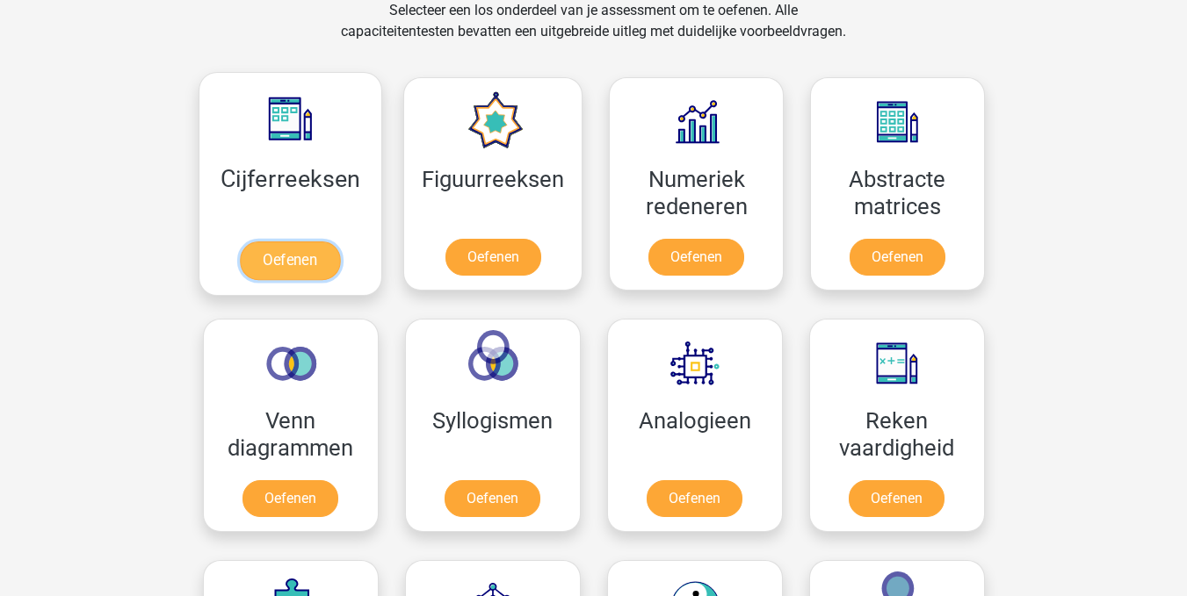
click at [294, 242] on link "Oefenen" at bounding box center [290, 261] width 100 height 39
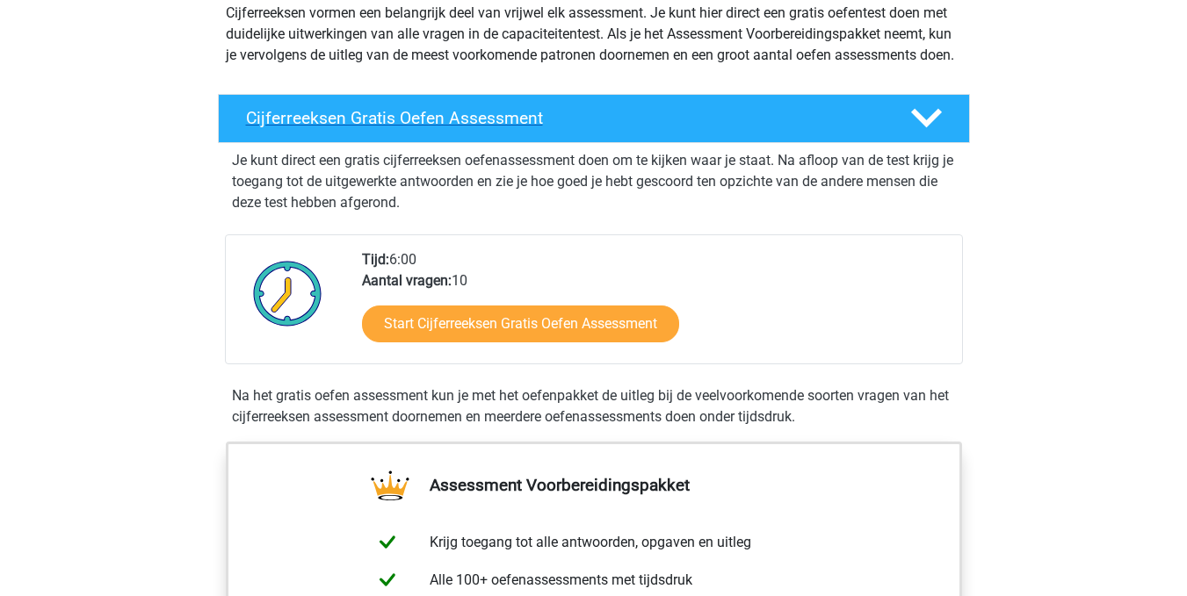
scroll to position [219, 0]
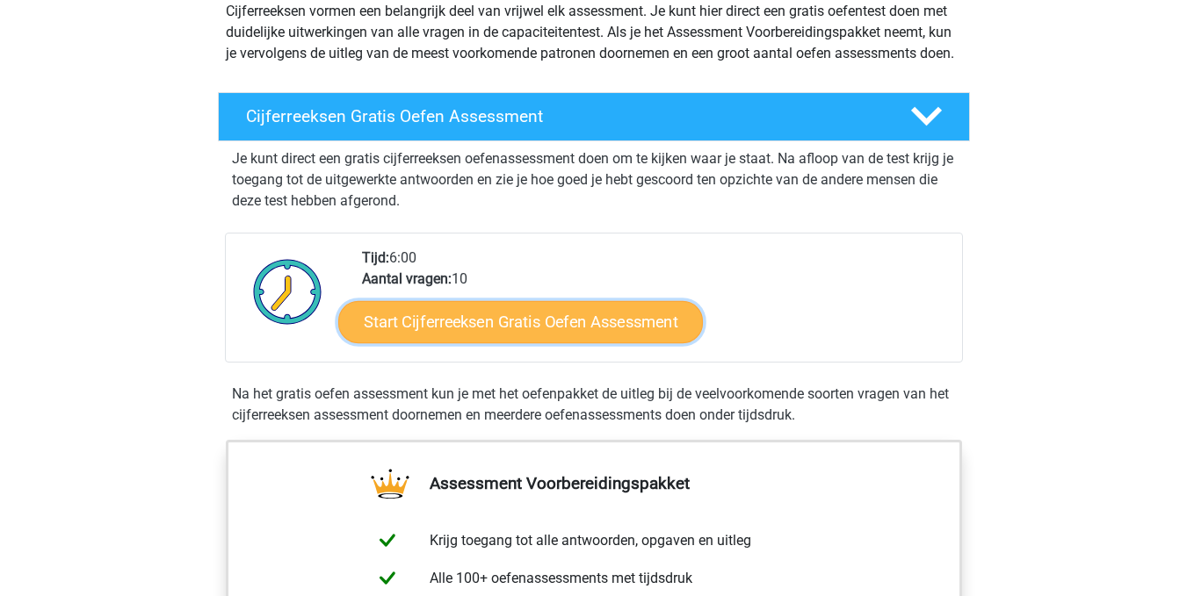
click at [522, 343] on link "Start Cijferreeksen Gratis Oefen Assessment" at bounding box center [520, 321] width 365 height 42
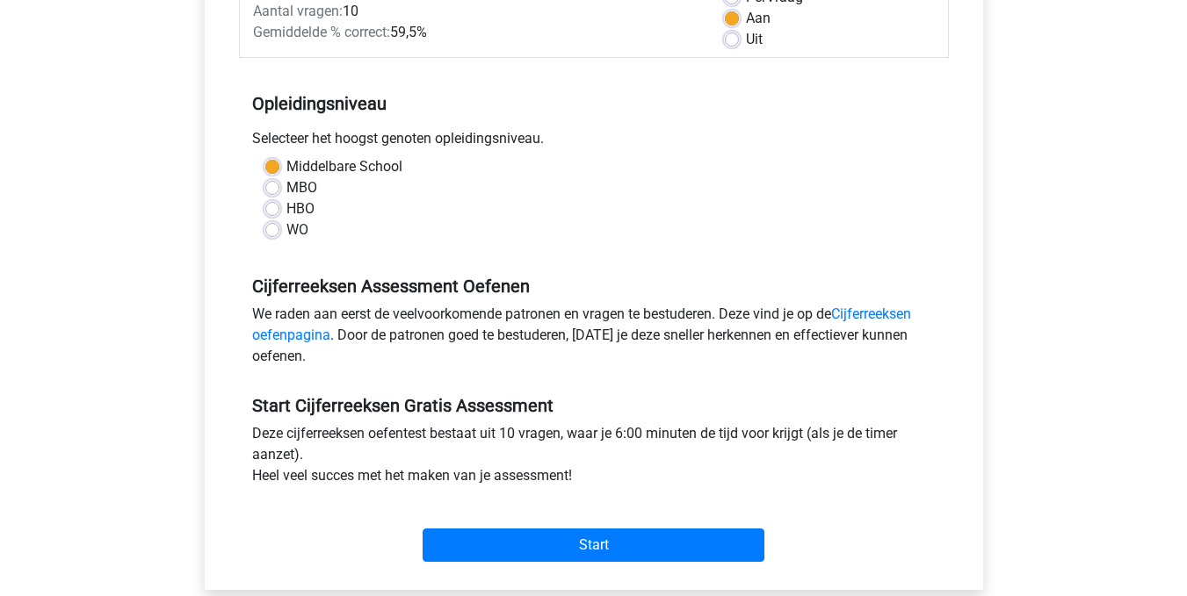
scroll to position [335, 0]
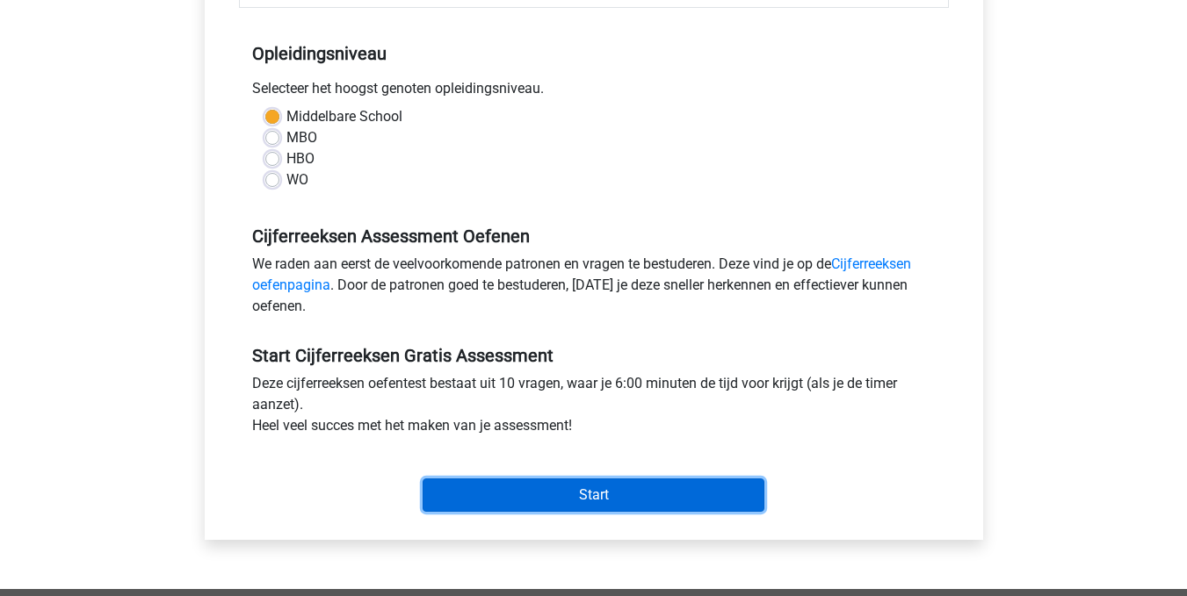
click at [581, 501] on input "Start" at bounding box center [593, 495] width 342 height 33
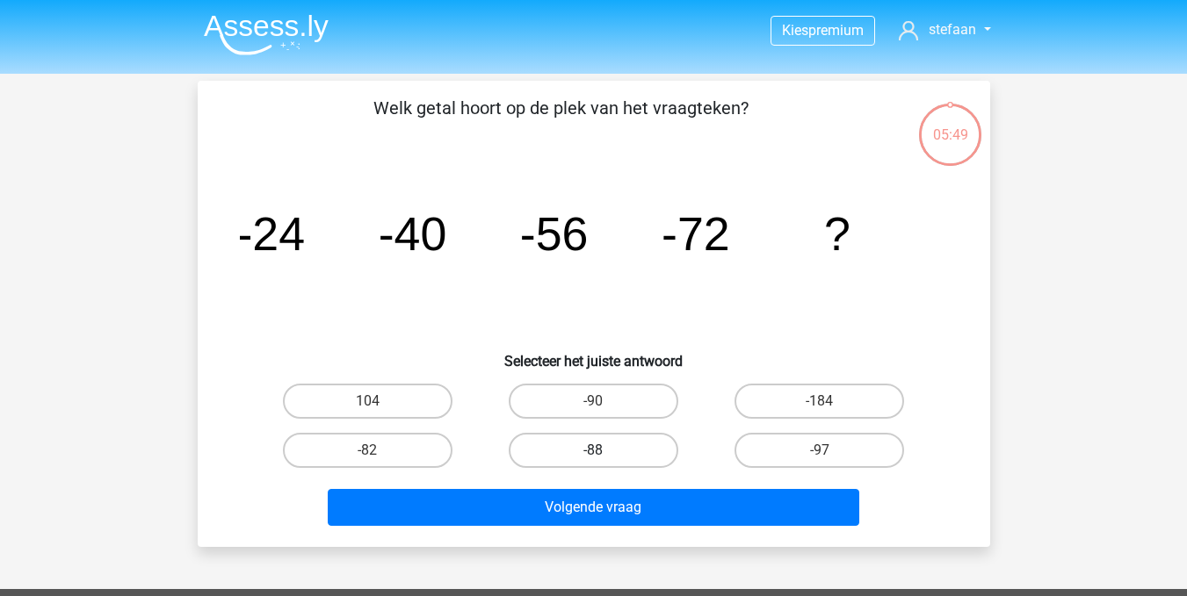
click at [610, 444] on label "-88" at bounding box center [594, 450] width 170 height 35
click at [604, 451] on input "-88" at bounding box center [598, 456] width 11 height 11
radio input "true"
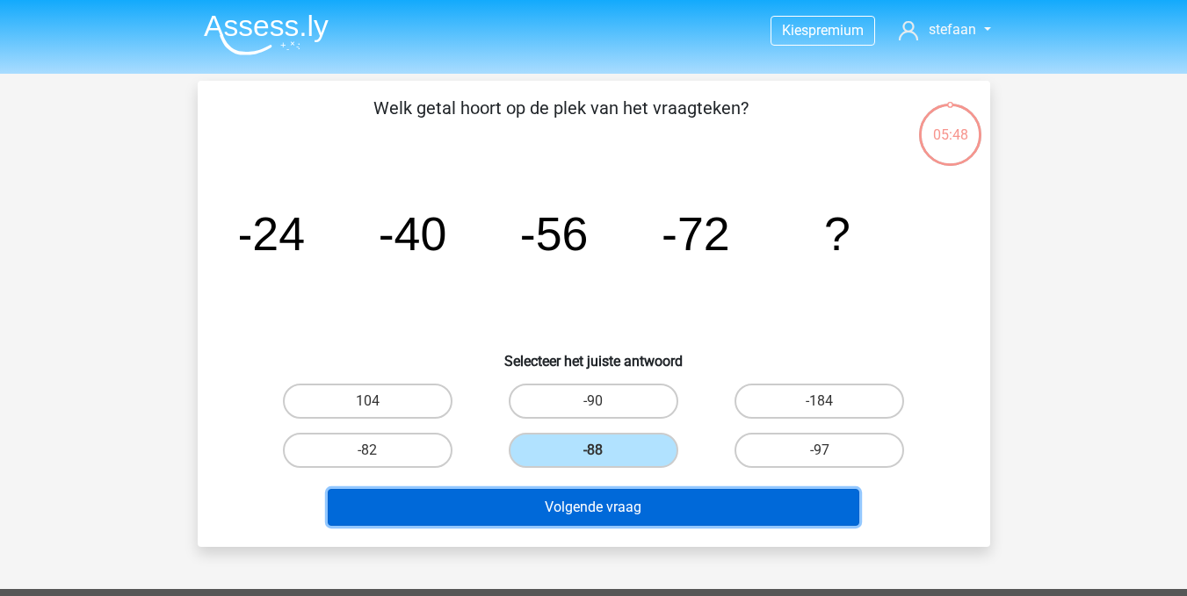
click at [573, 522] on button "Volgende vraag" at bounding box center [593, 507] width 531 height 37
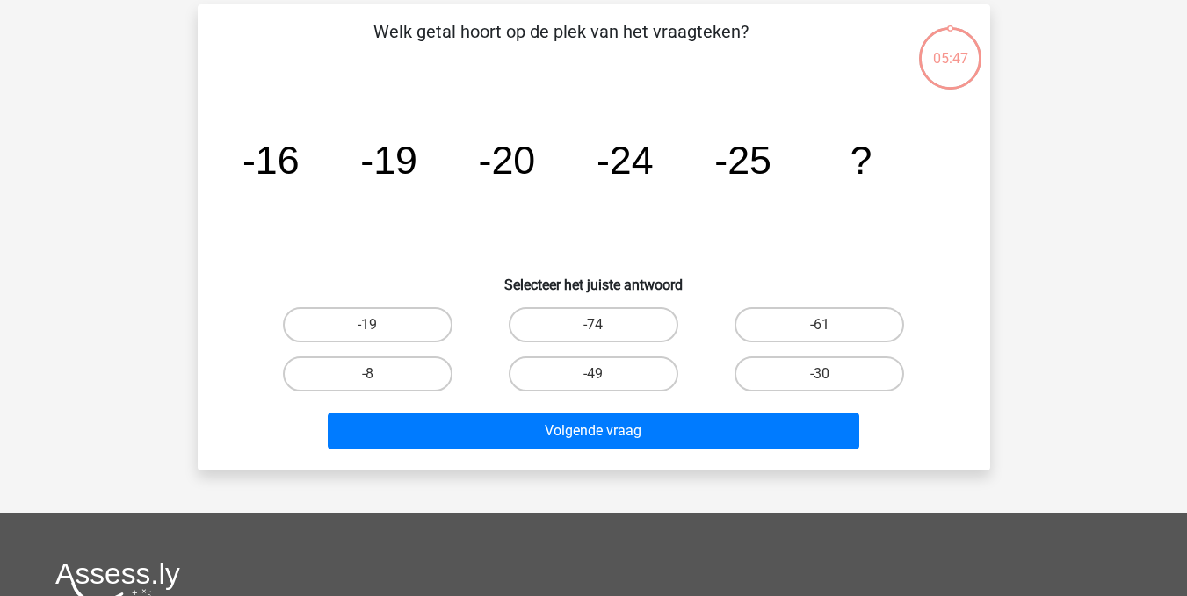
scroll to position [81, 0]
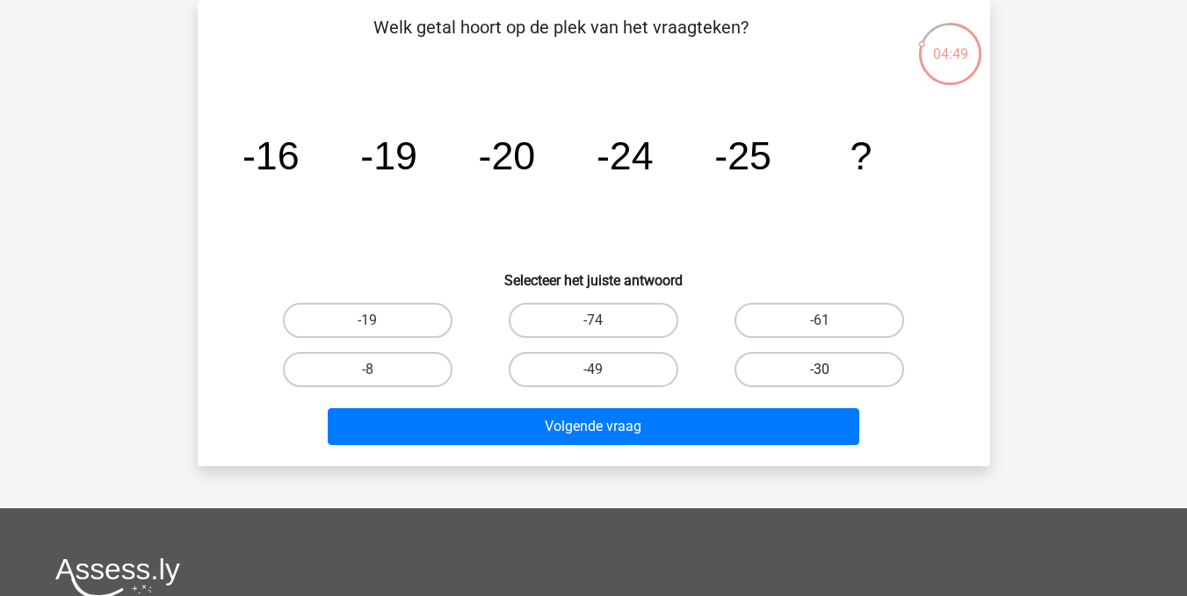
click at [817, 366] on label "-30" at bounding box center [819, 369] width 170 height 35
click at [819, 370] on input "-30" at bounding box center [824, 375] width 11 height 11
radio input "true"
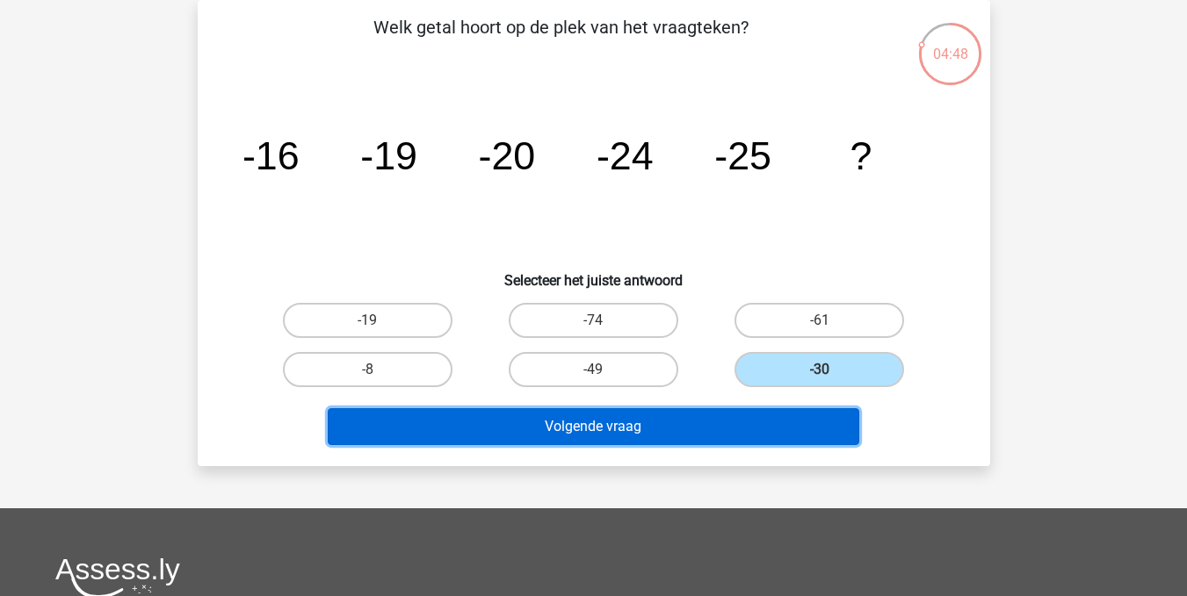
click at [605, 426] on button "Volgende vraag" at bounding box center [593, 426] width 531 height 37
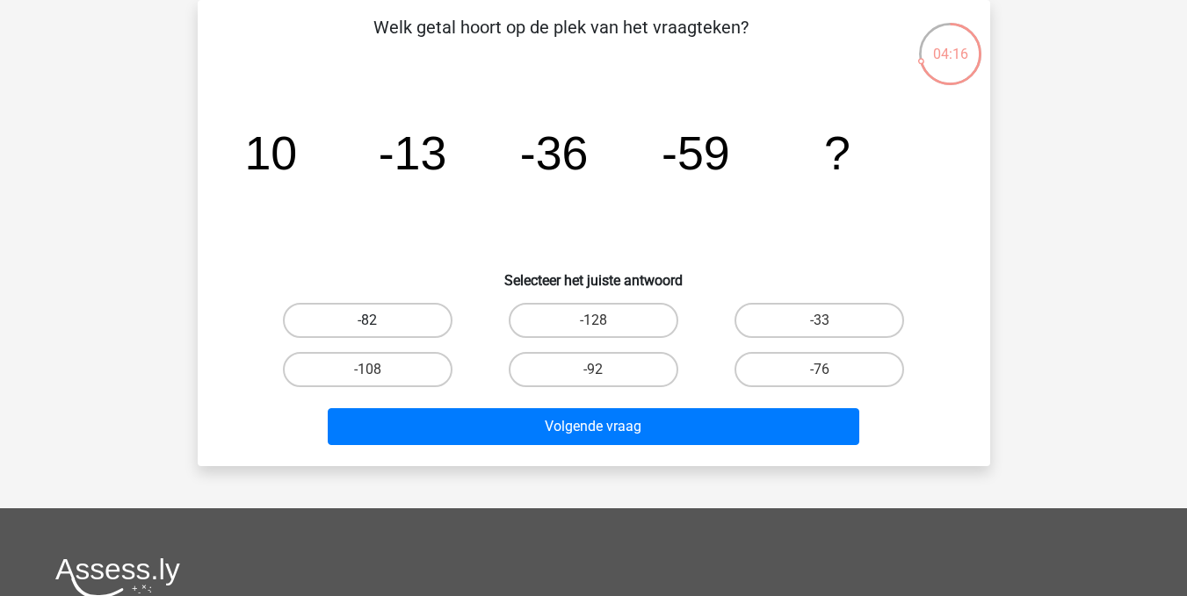
click at [382, 327] on label "-82" at bounding box center [368, 320] width 170 height 35
click at [379, 327] on input "-82" at bounding box center [372, 326] width 11 height 11
radio input "true"
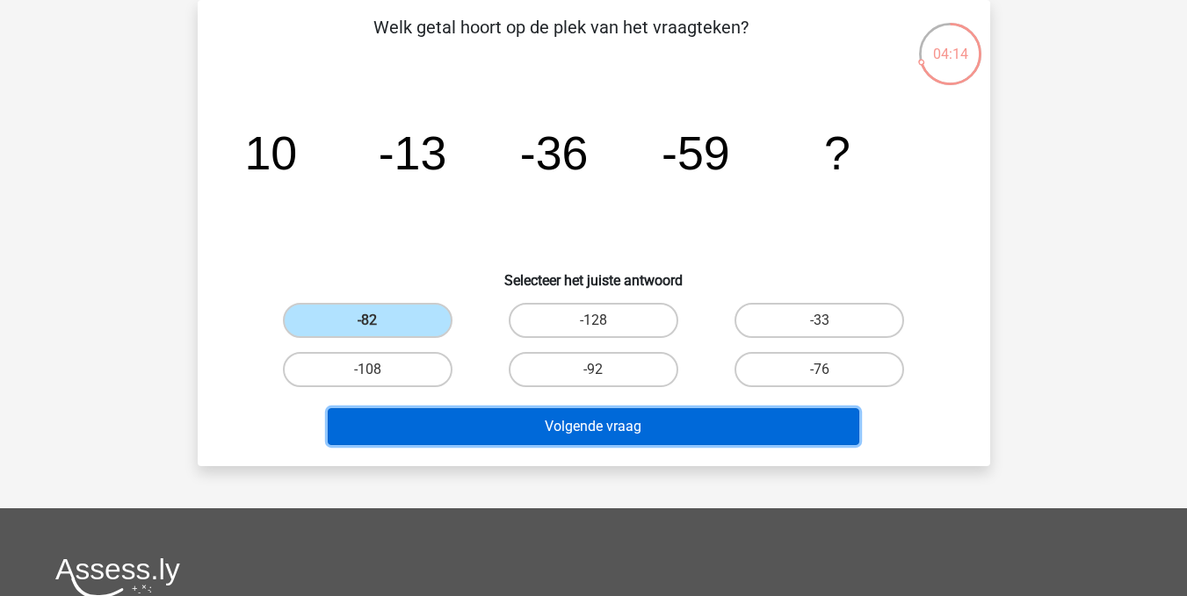
click at [567, 430] on button "Volgende vraag" at bounding box center [593, 426] width 531 height 37
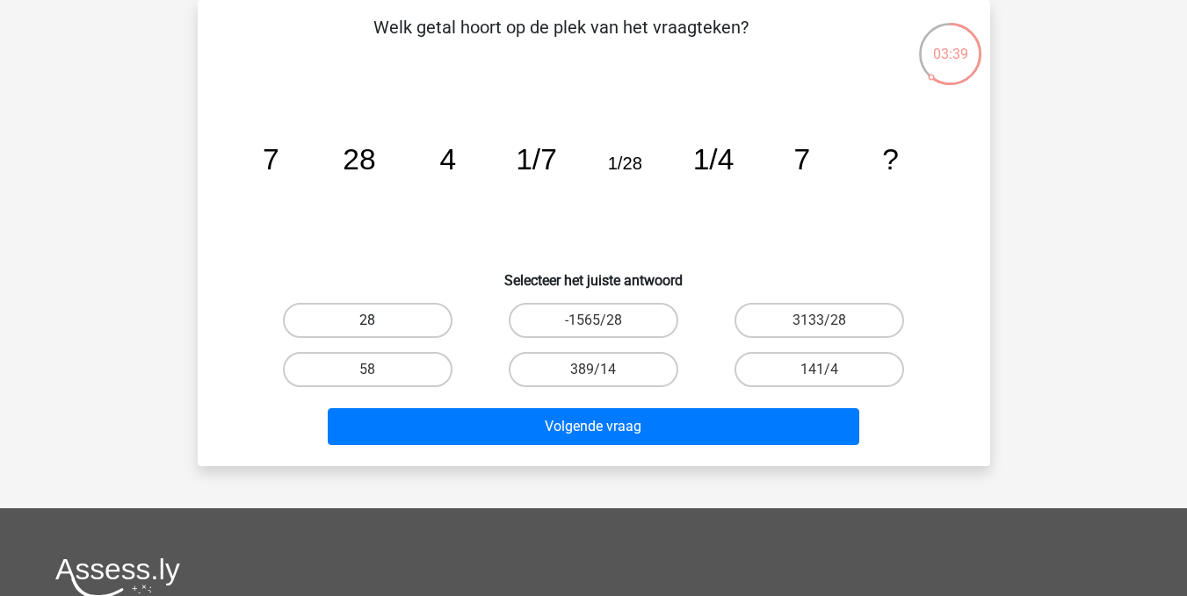
click at [359, 318] on label "28" at bounding box center [368, 320] width 170 height 35
click at [367, 321] on input "28" at bounding box center [372, 326] width 11 height 11
radio input "true"
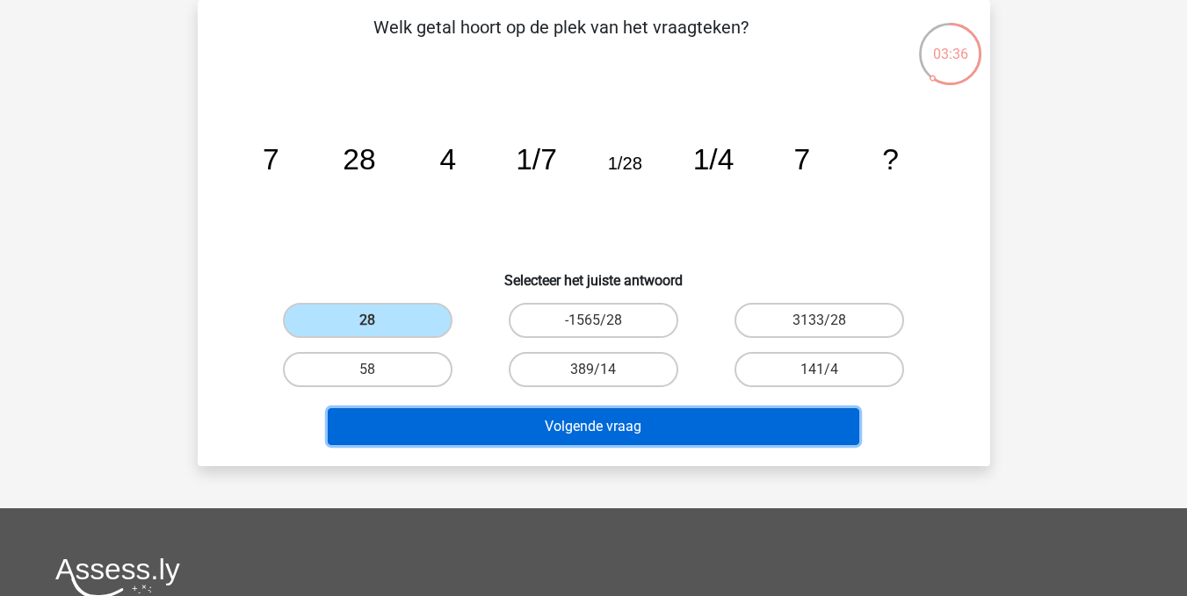
click at [560, 425] on button "Volgende vraag" at bounding box center [593, 426] width 531 height 37
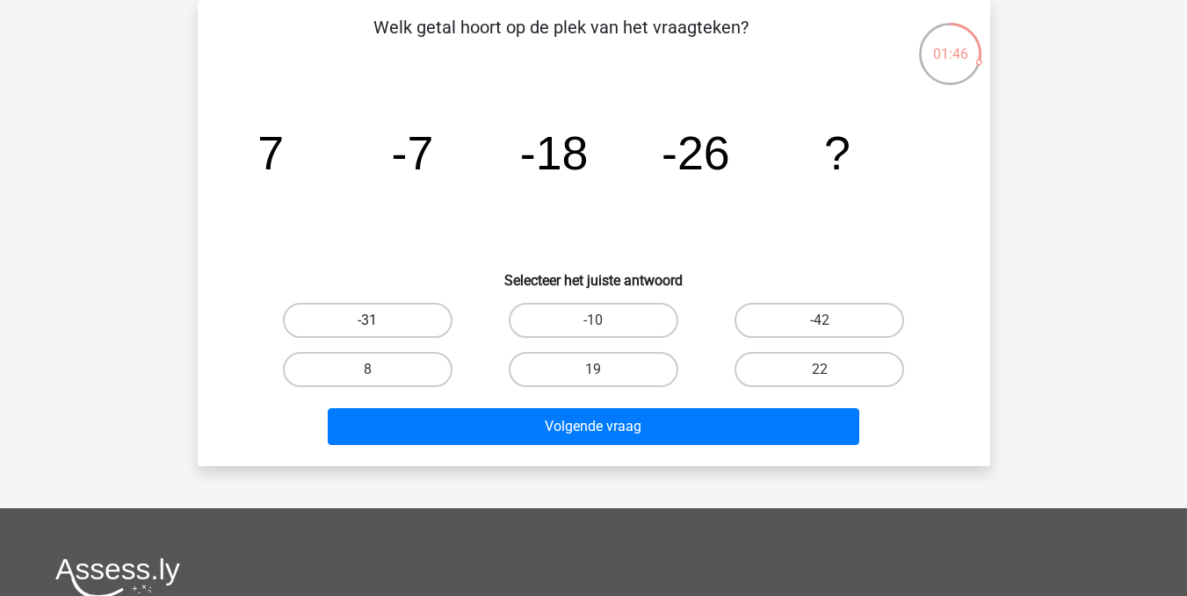
click at [366, 314] on label "-31" at bounding box center [368, 320] width 170 height 35
click at [367, 321] on input "-31" at bounding box center [372, 326] width 11 height 11
radio input "true"
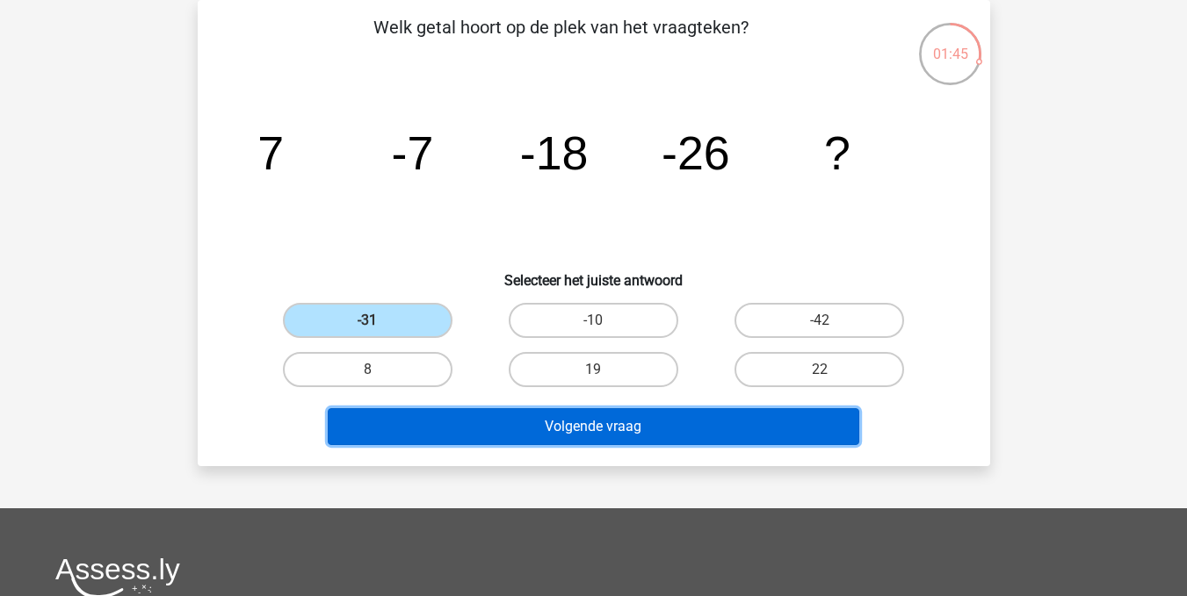
click at [584, 425] on button "Volgende vraag" at bounding box center [593, 426] width 531 height 37
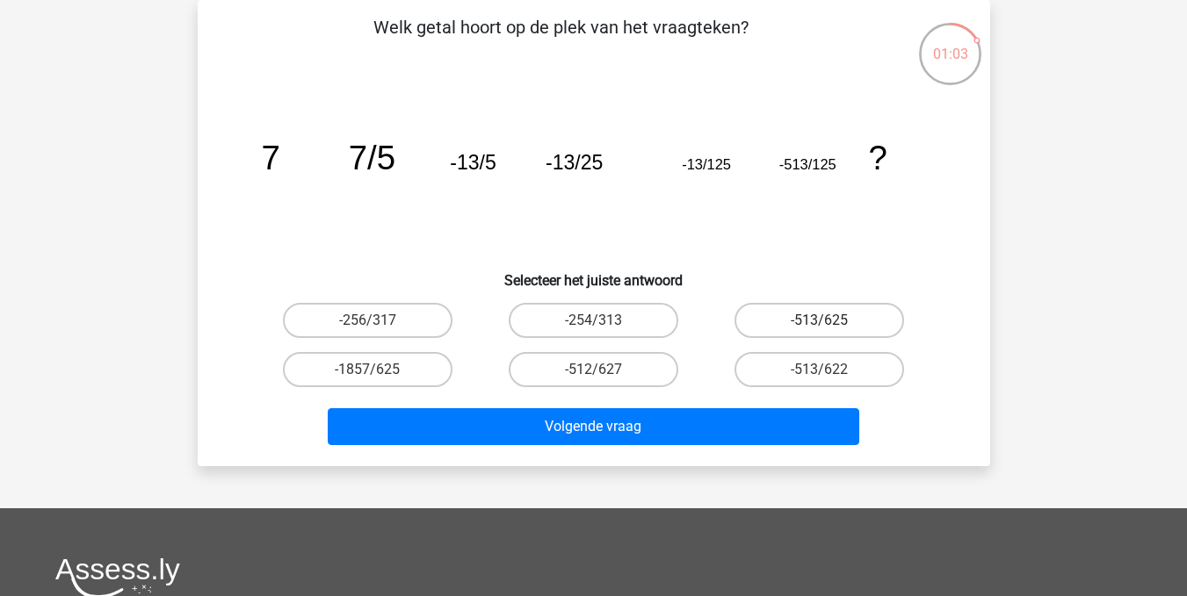
click at [807, 320] on label "-513/625" at bounding box center [819, 320] width 170 height 35
click at [819, 321] on input "-513/625" at bounding box center [824, 326] width 11 height 11
radio input "true"
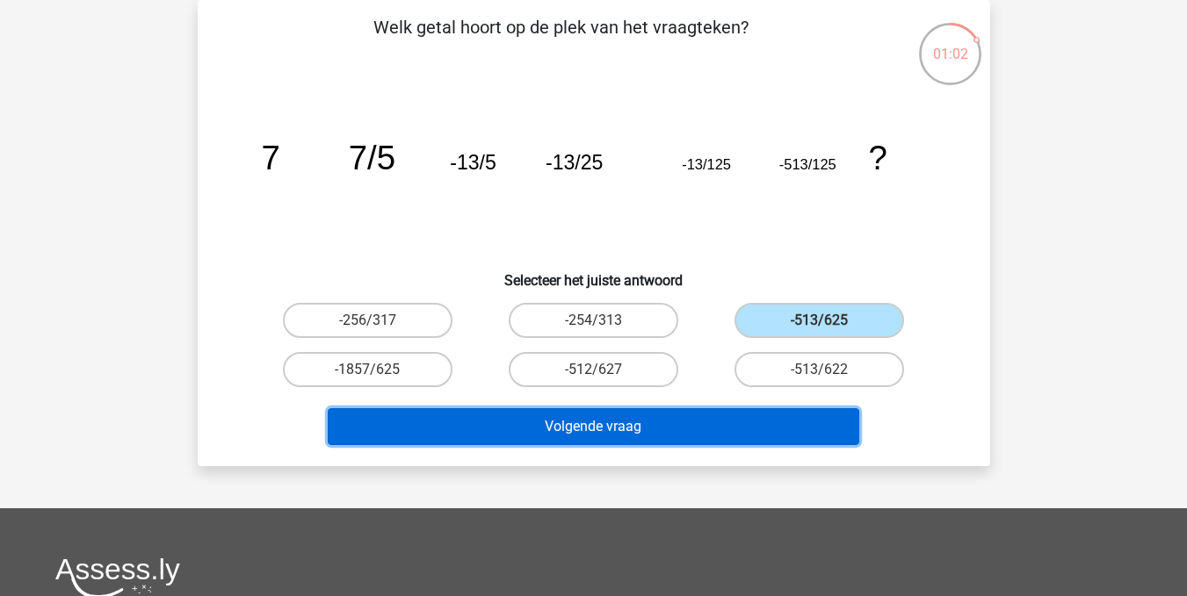
click at [617, 425] on button "Volgende vraag" at bounding box center [593, 426] width 531 height 37
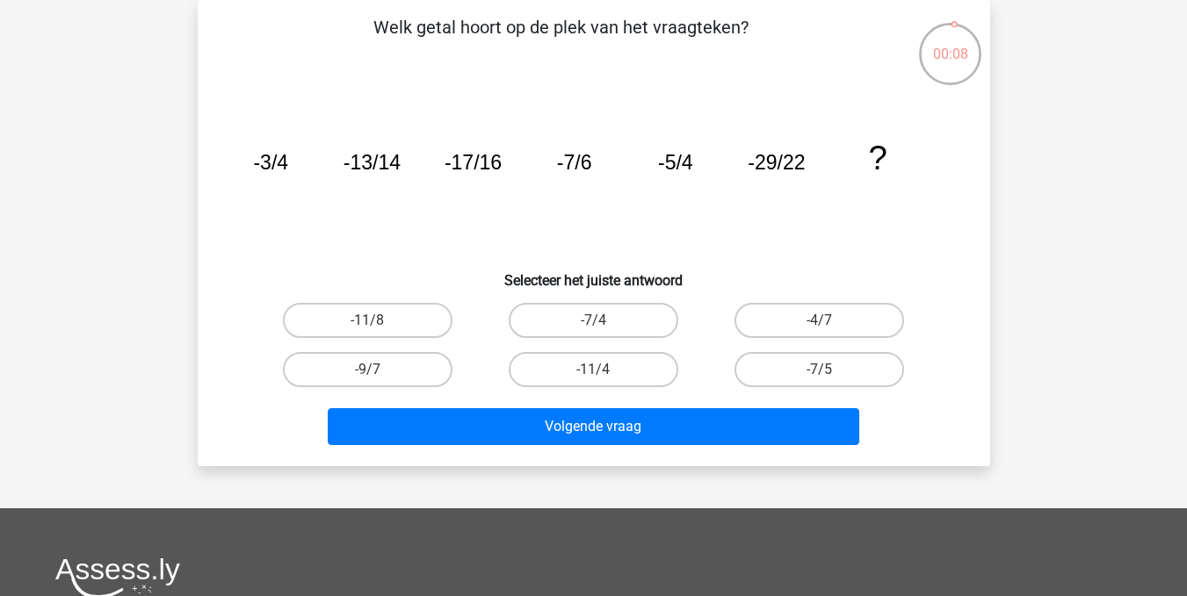
click at [371, 371] on input "-9/7" at bounding box center [372, 375] width 11 height 11
radio input "true"
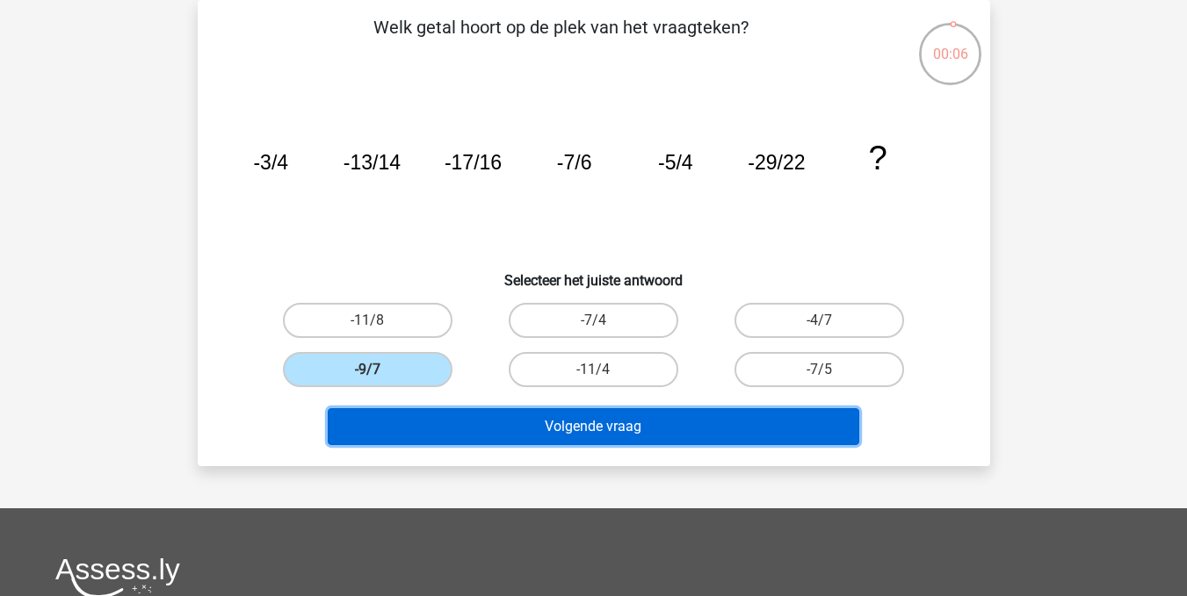
click at [577, 437] on button "Volgende vraag" at bounding box center [593, 426] width 531 height 37
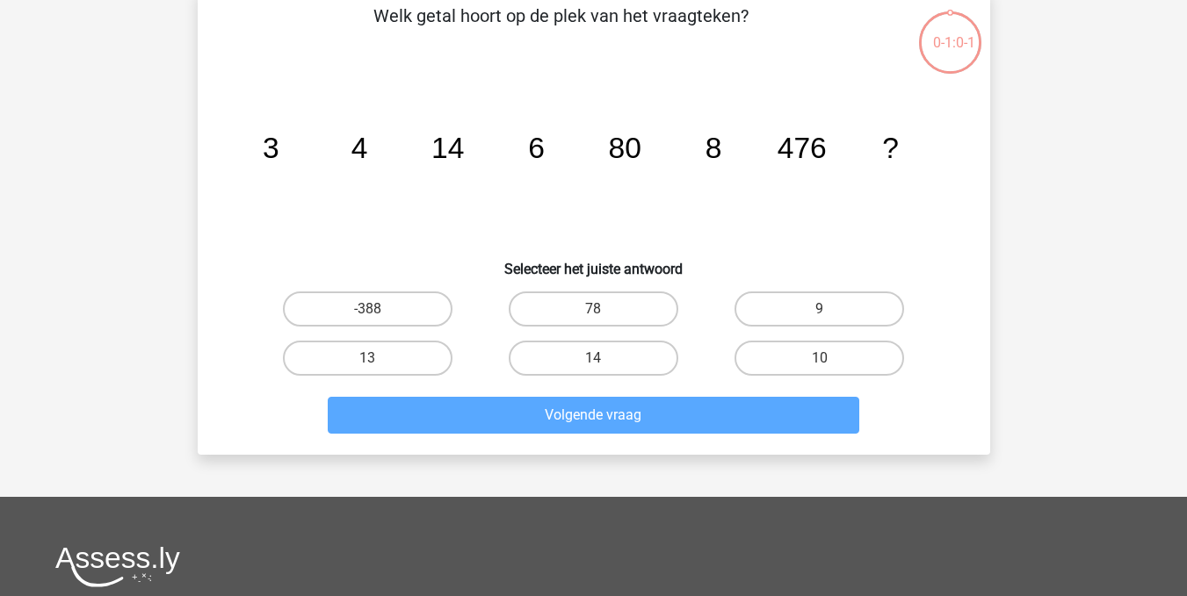
scroll to position [91, 0]
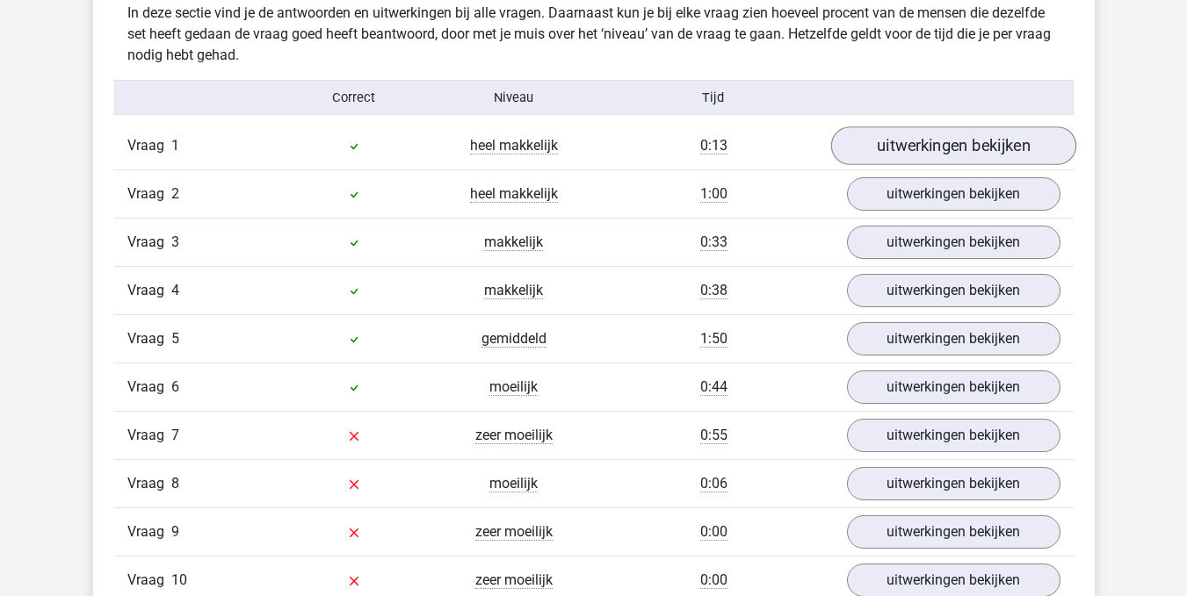
scroll to position [1472, 0]
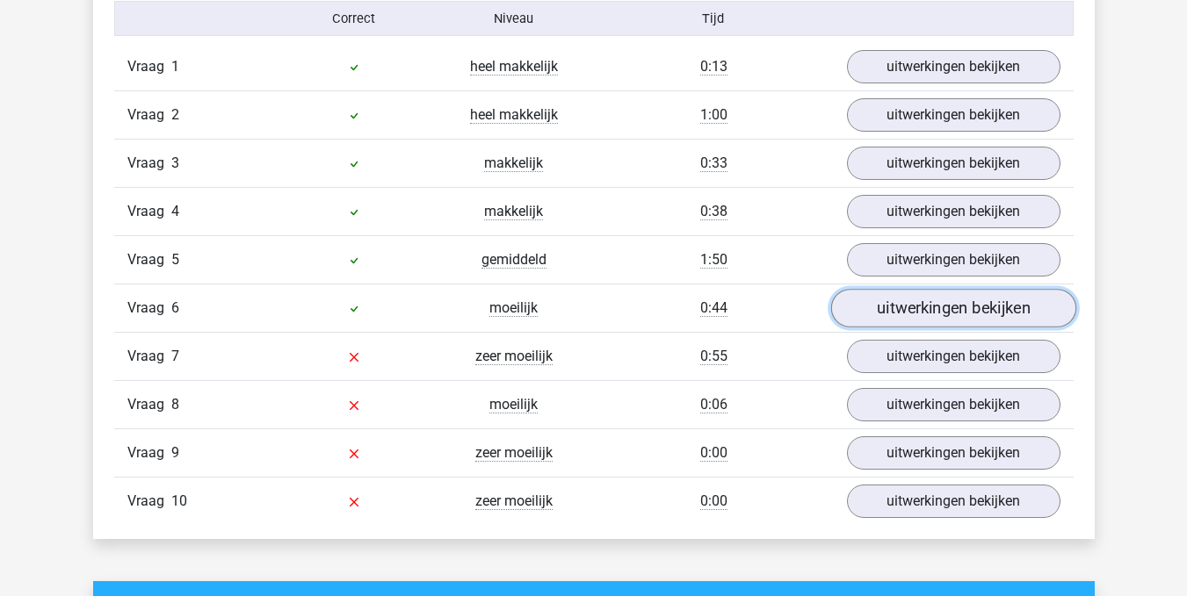
click at [959, 313] on link "uitwerkingen bekijken" at bounding box center [952, 308] width 245 height 39
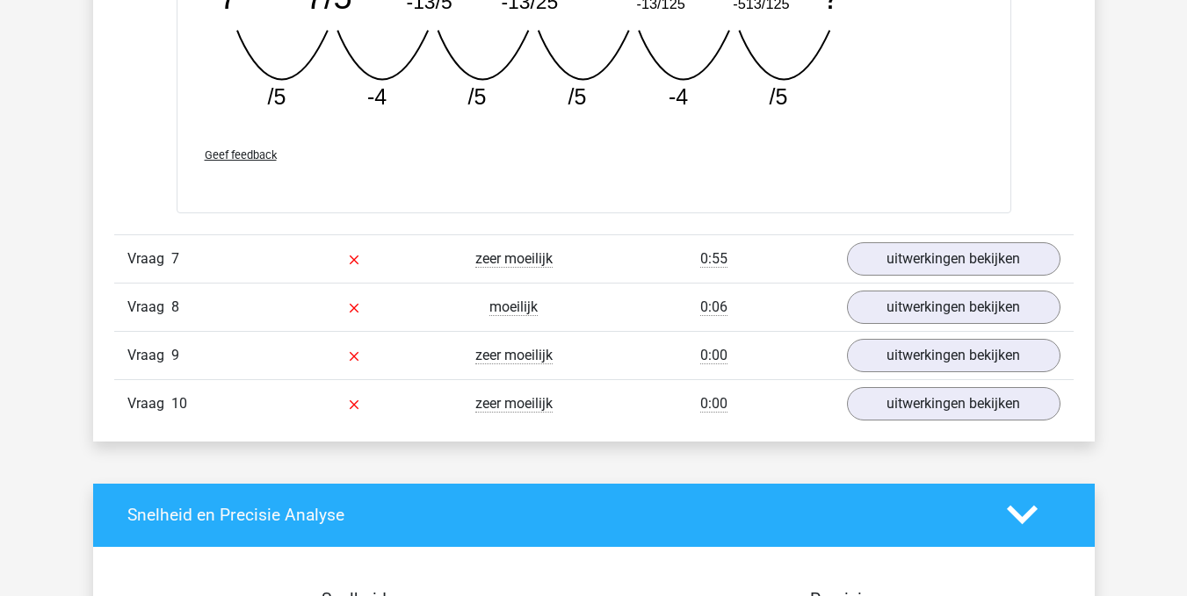
scroll to position [2338, 0]
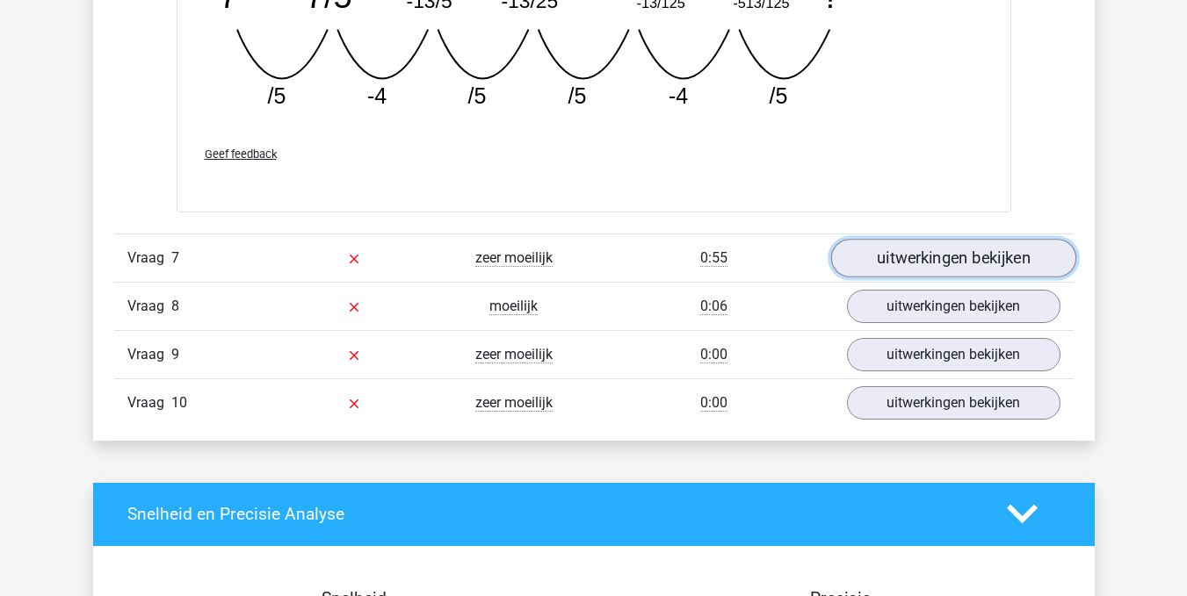
click at [950, 260] on link "uitwerkingen bekijken" at bounding box center [952, 258] width 245 height 39
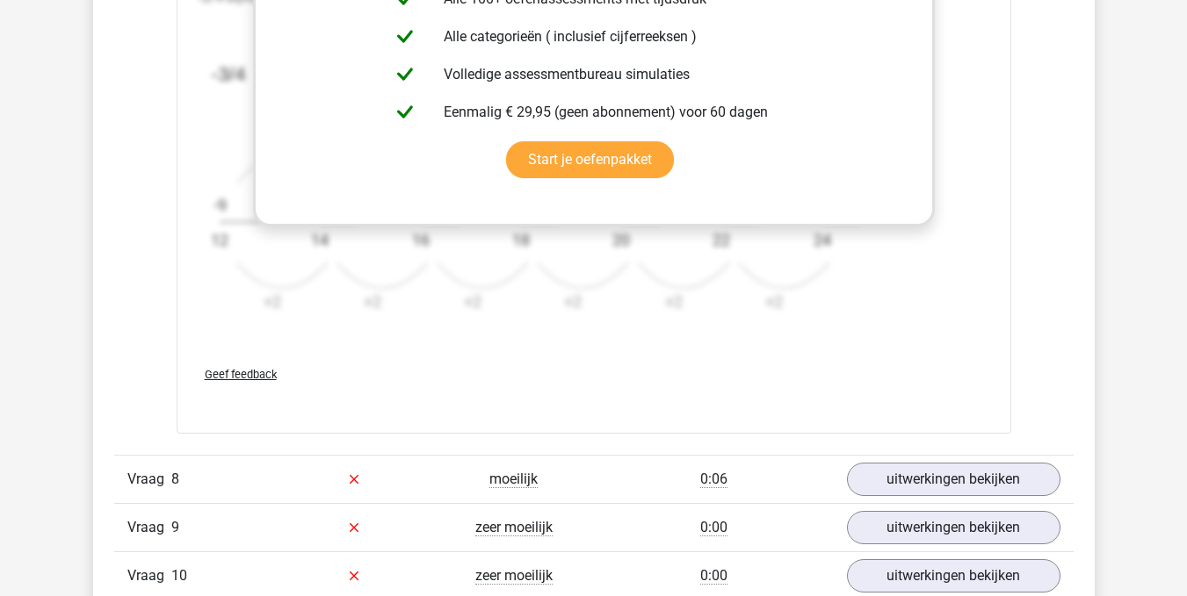
scroll to position [3302, 0]
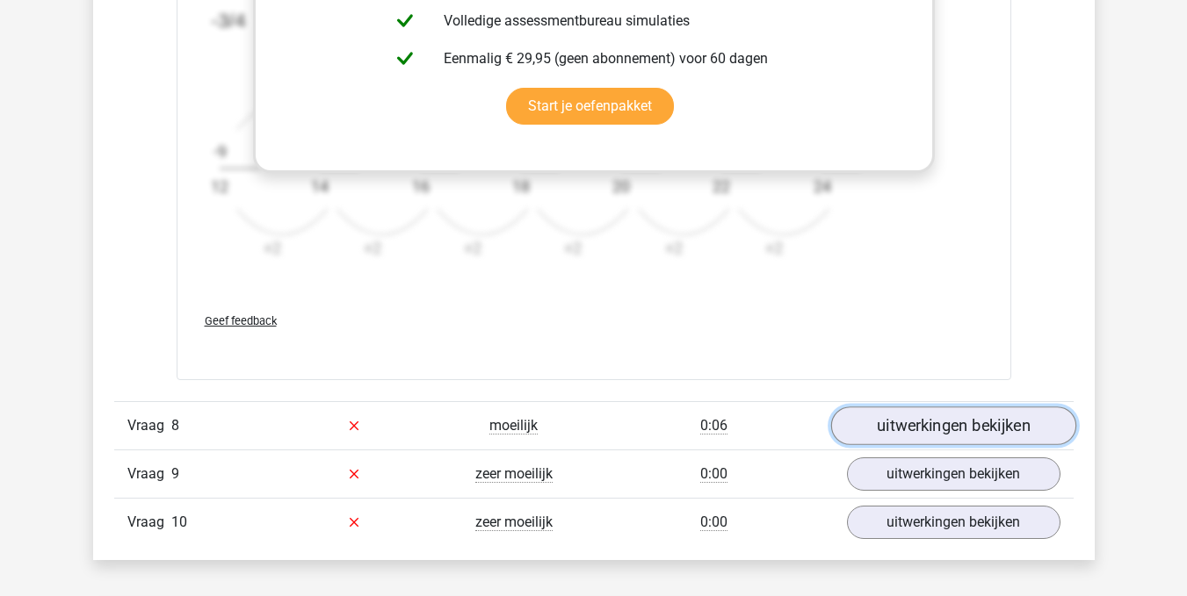
click at [967, 429] on link "uitwerkingen bekijken" at bounding box center [952, 426] width 245 height 39
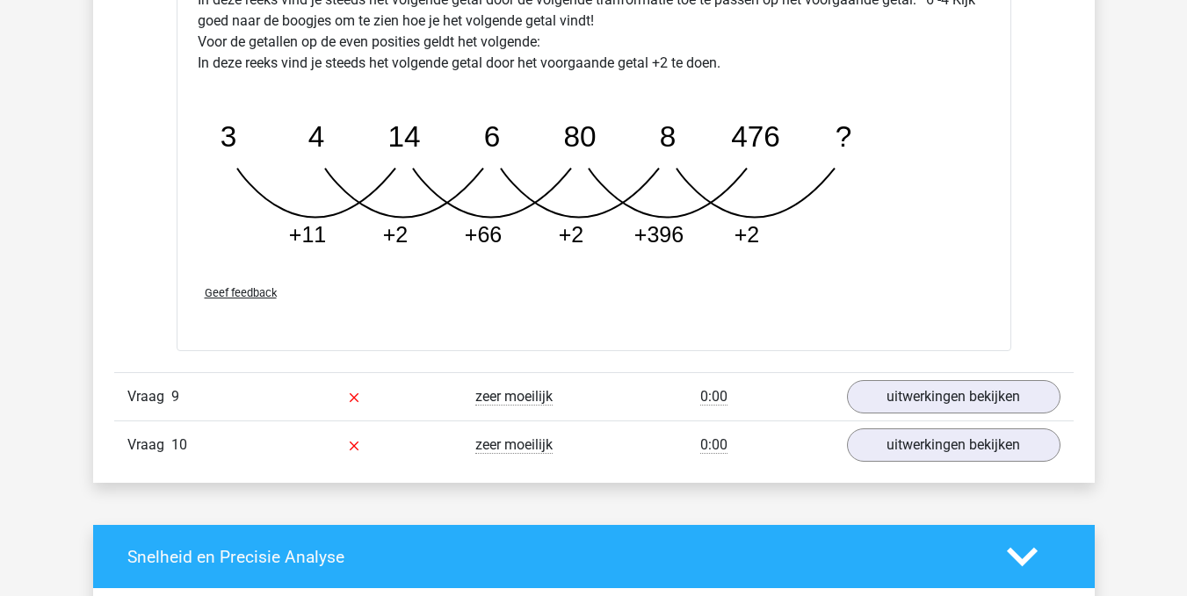
scroll to position [4256, 0]
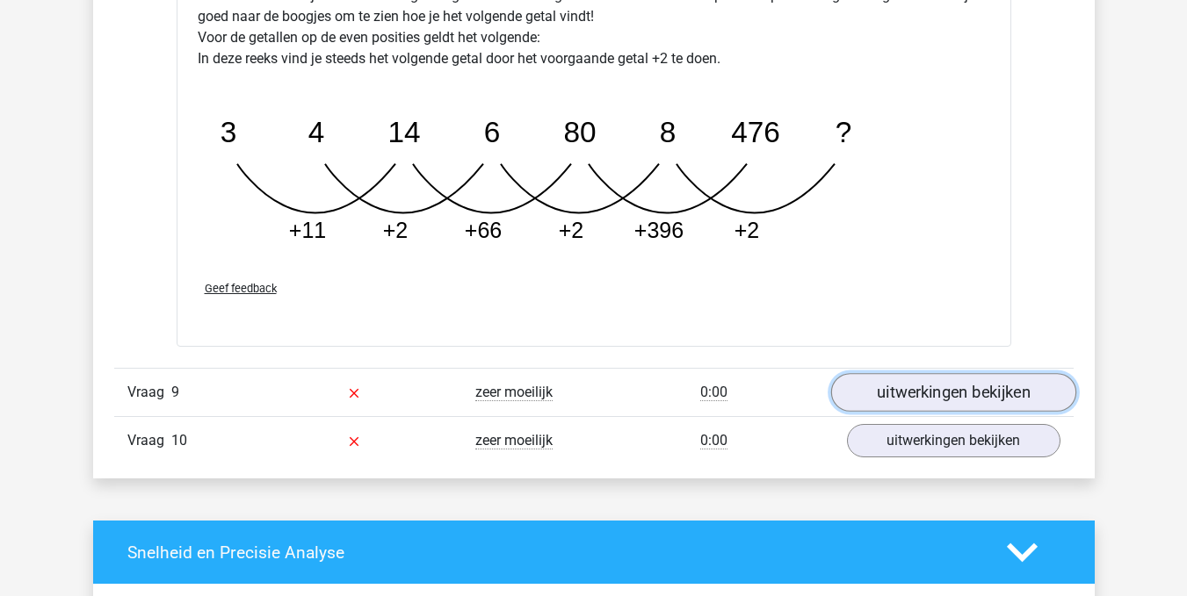
click at [957, 398] on link "uitwerkingen bekijken" at bounding box center [952, 392] width 245 height 39
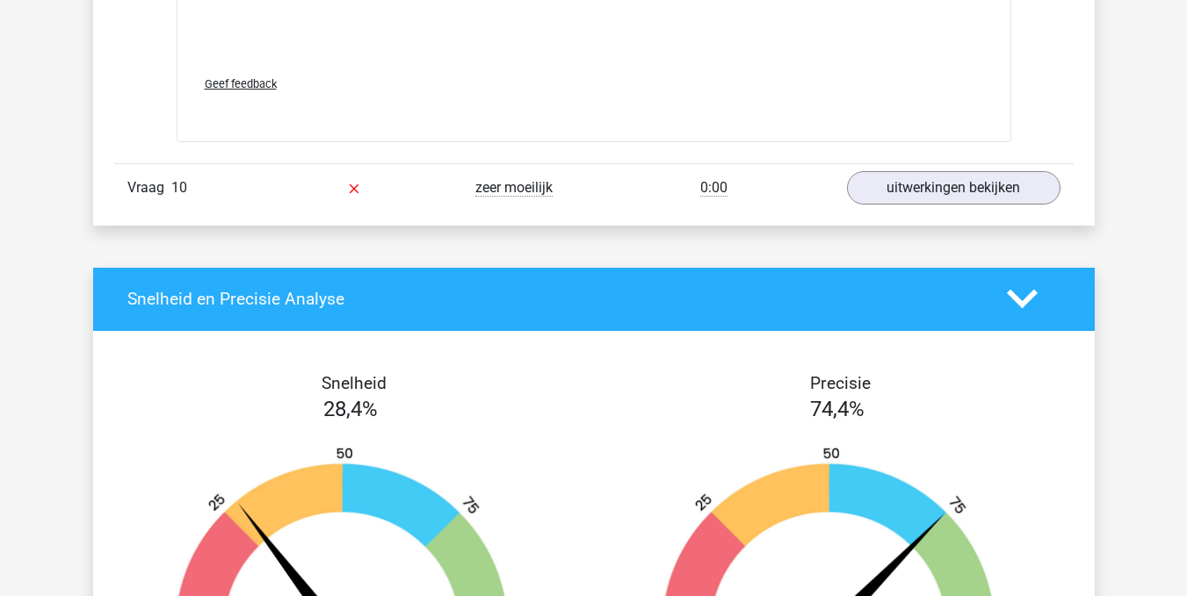
scroll to position [5594, 0]
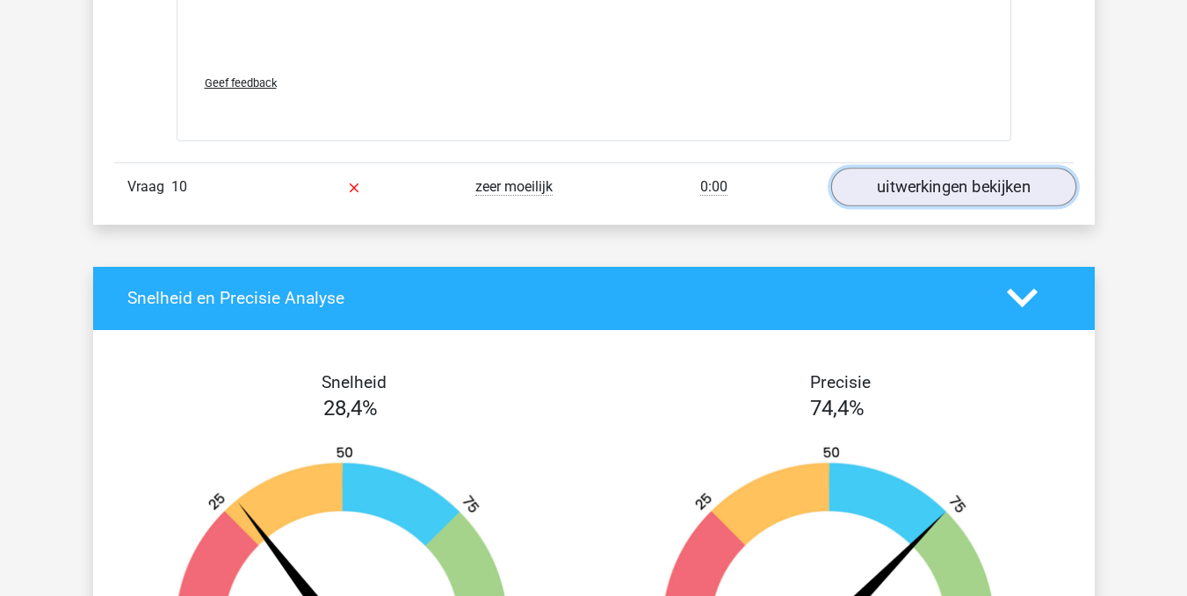
click at [937, 192] on link "uitwerkingen bekijken" at bounding box center [952, 187] width 245 height 39
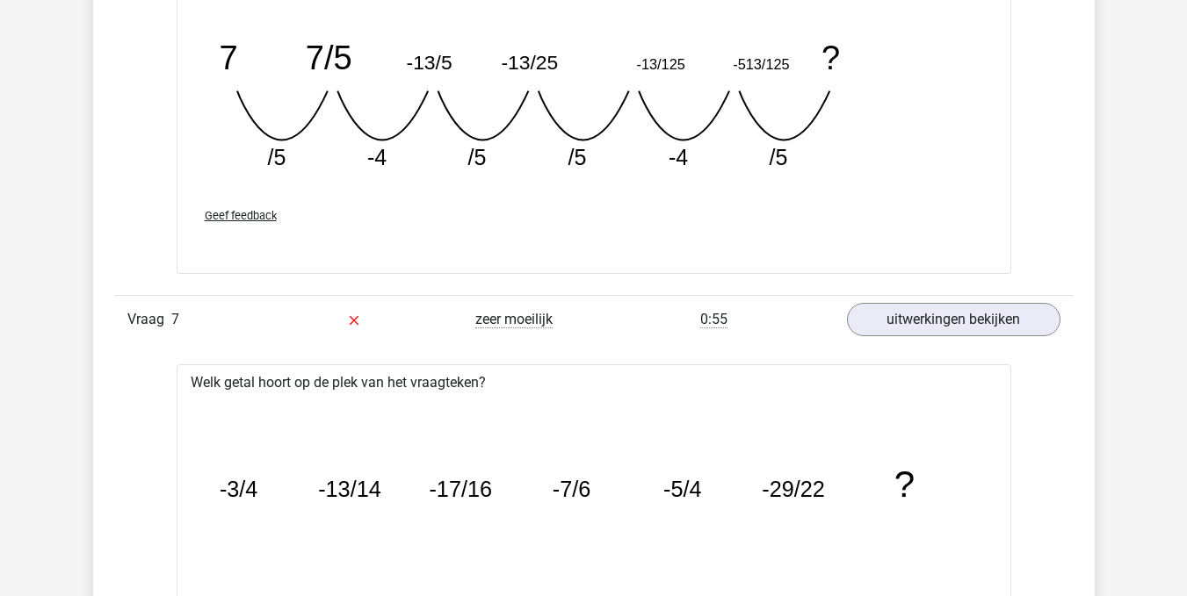
scroll to position [2184, 0]
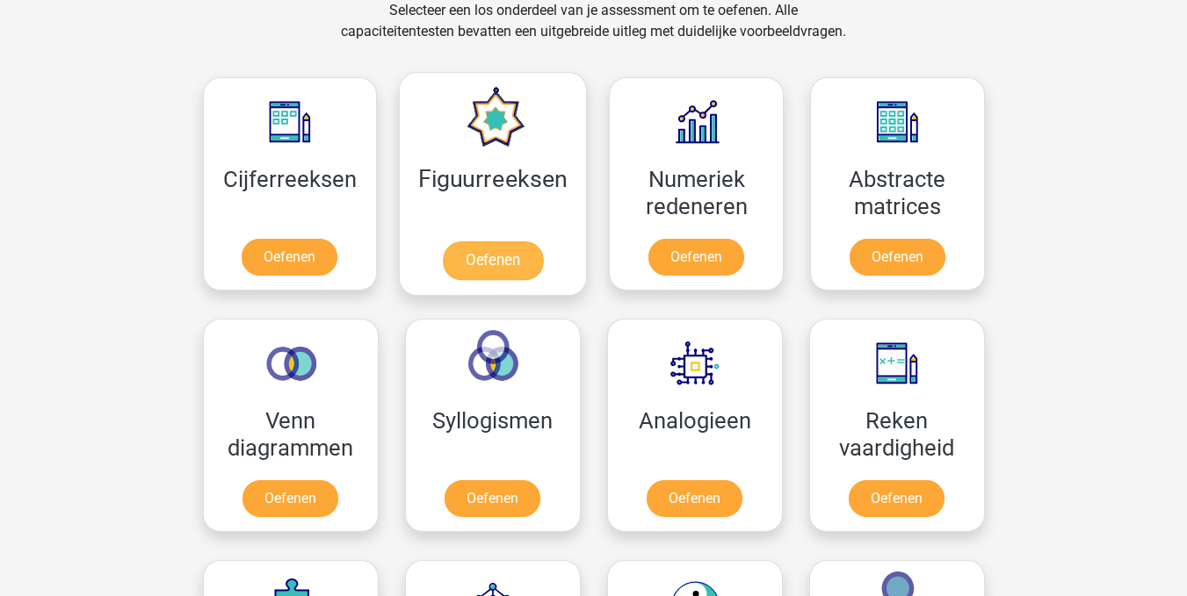
scroll to position [747, 0]
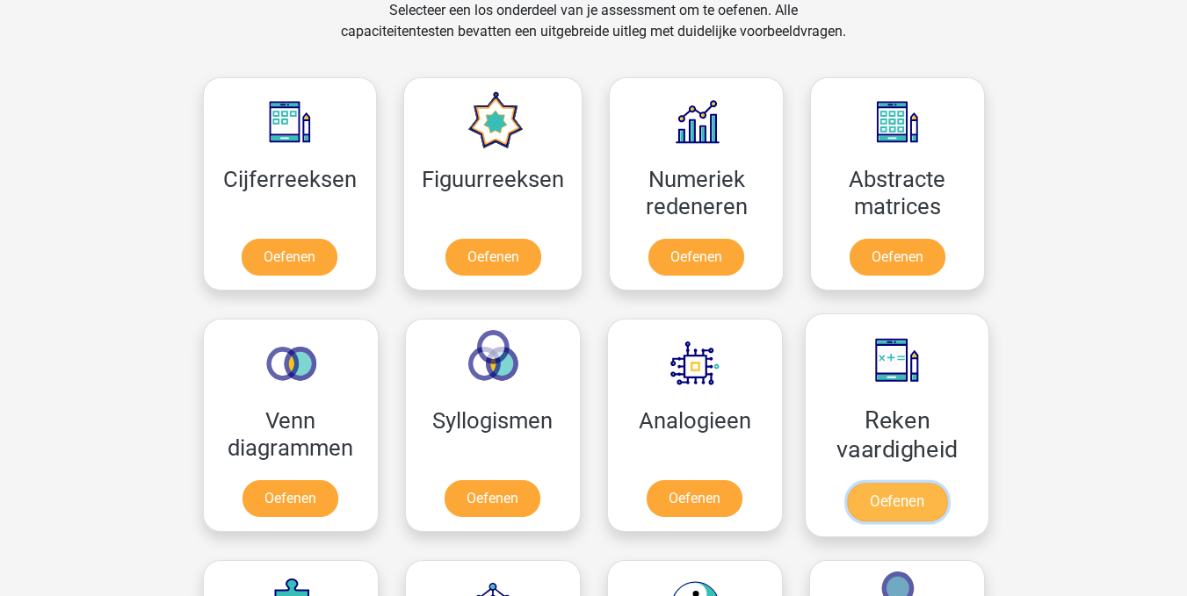
click at [892, 483] on link "Oefenen" at bounding box center [896, 502] width 100 height 39
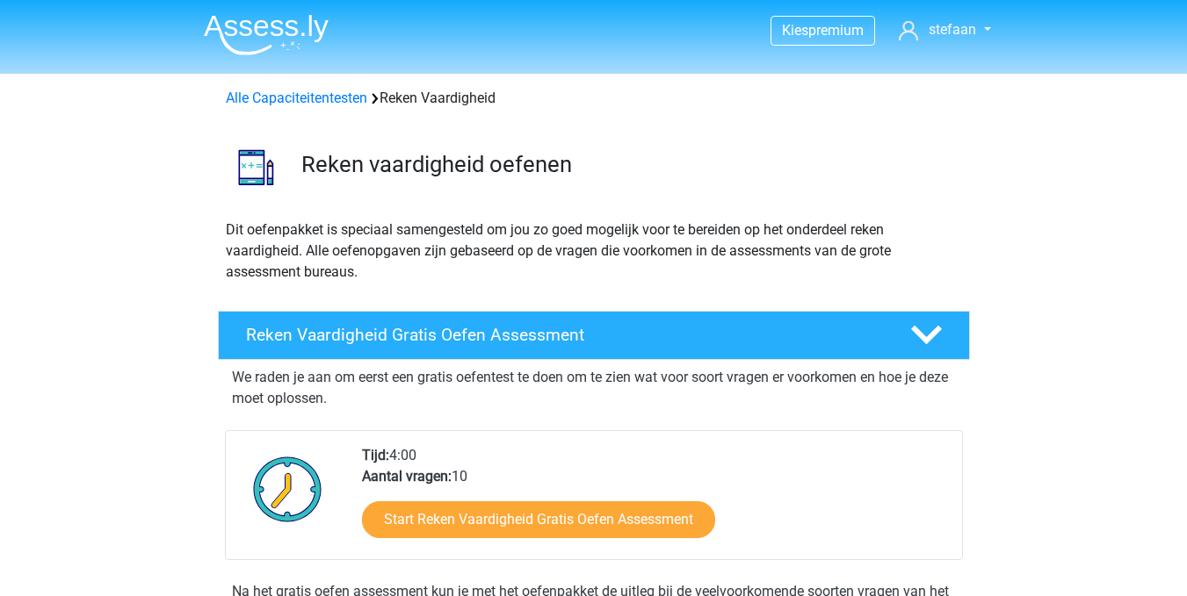
scroll to position [114, 0]
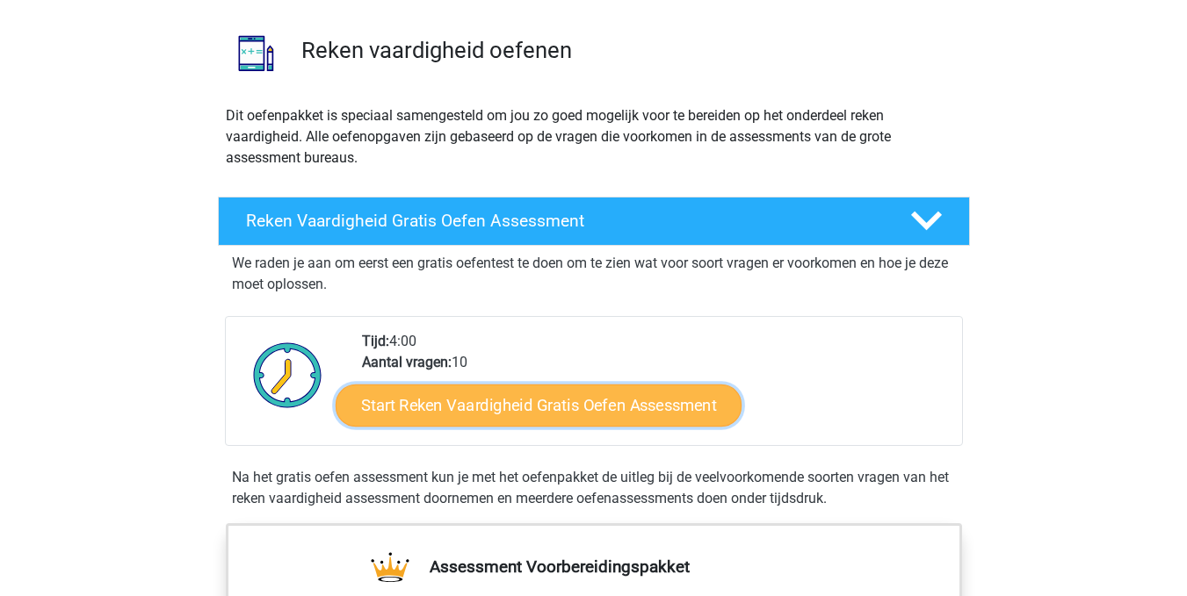
click at [499, 403] on link "Start Reken Vaardigheid Gratis Oefen Assessment" at bounding box center [539, 405] width 406 height 42
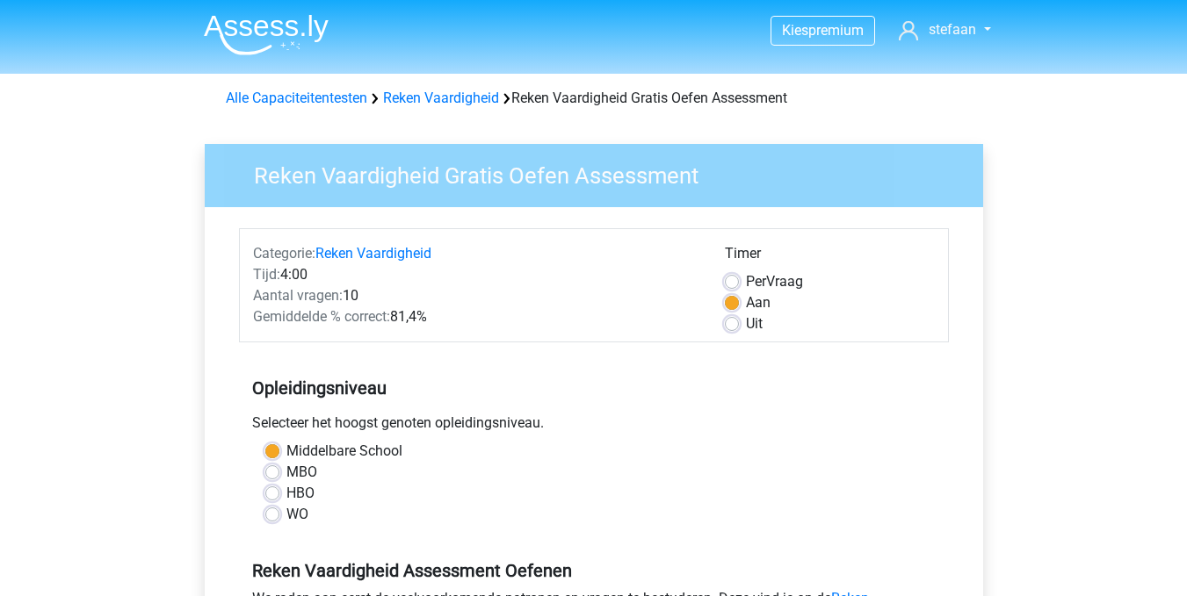
click at [746, 281] on label "Per Vraag" at bounding box center [774, 281] width 57 height 21
click at [725, 281] on input "Per Vraag" at bounding box center [732, 280] width 14 height 18
radio input "true"
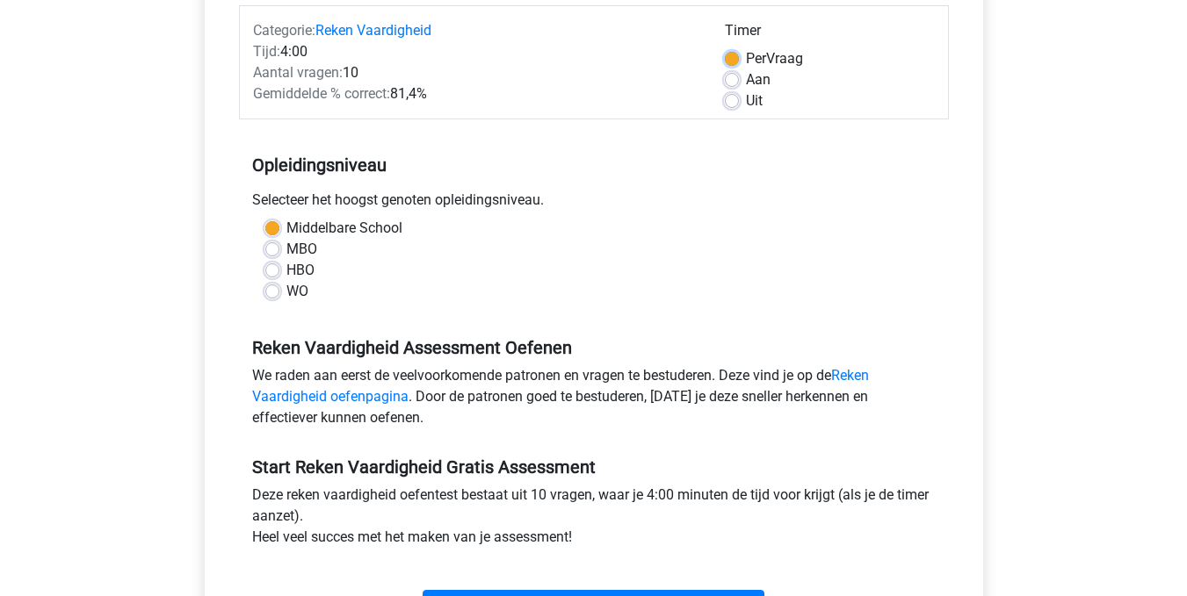
scroll to position [224, 0]
click at [746, 79] on label "Aan" at bounding box center [758, 79] width 25 height 21
click at [732, 79] on input "Aan" at bounding box center [732, 78] width 14 height 18
radio input "true"
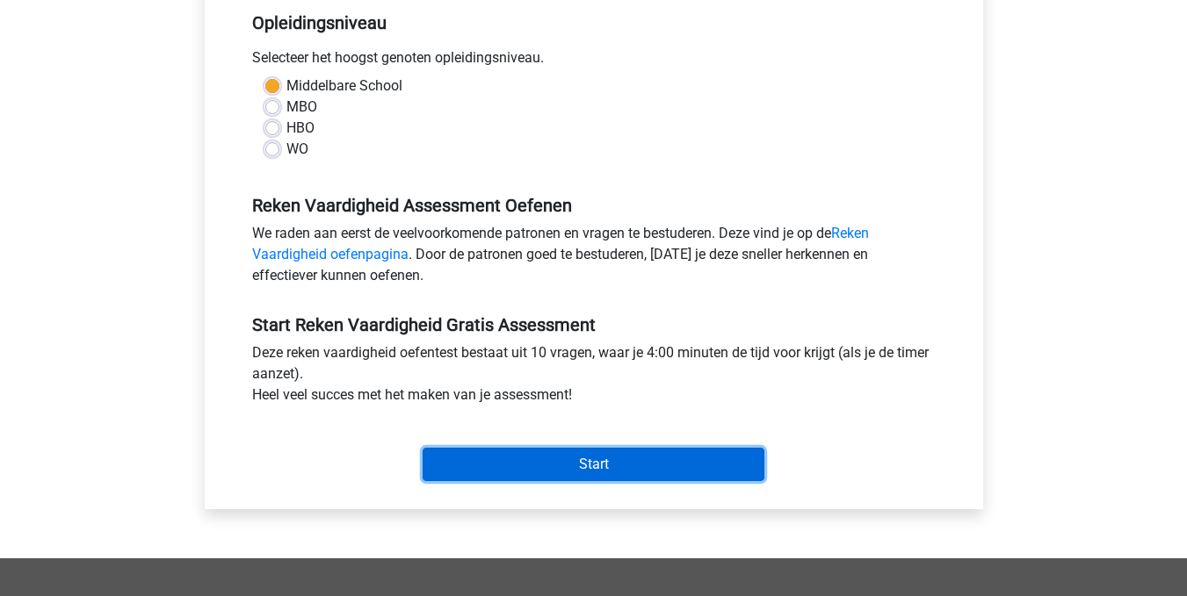
click at [588, 466] on input "Start" at bounding box center [593, 464] width 342 height 33
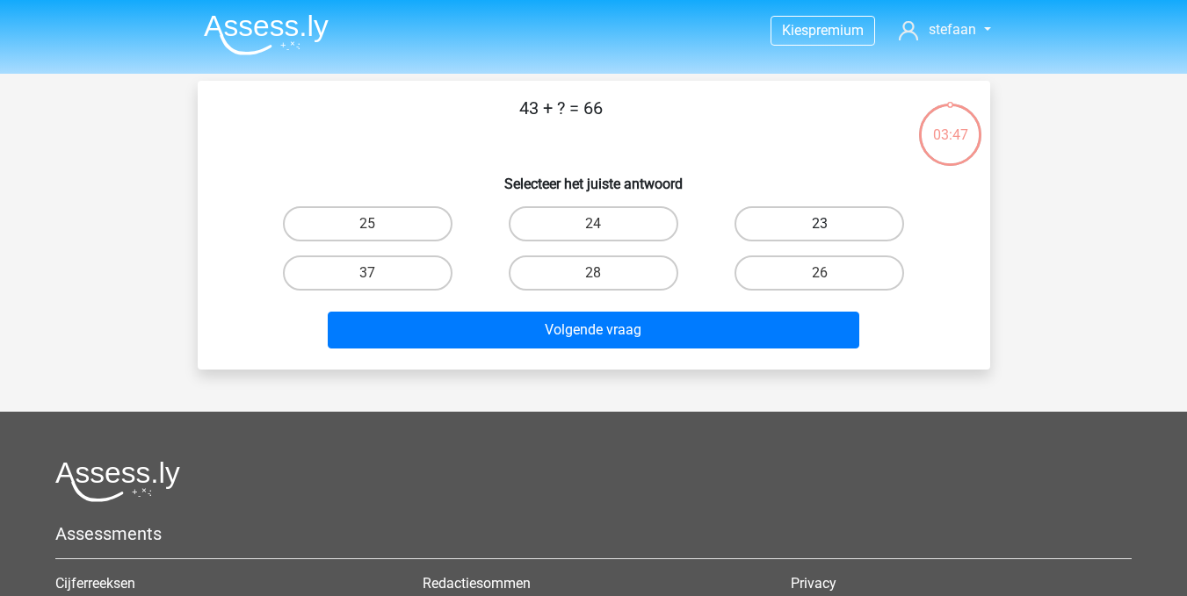
click at [786, 222] on label "23" at bounding box center [819, 223] width 170 height 35
click at [819, 224] on input "23" at bounding box center [824, 229] width 11 height 11
radio input "true"
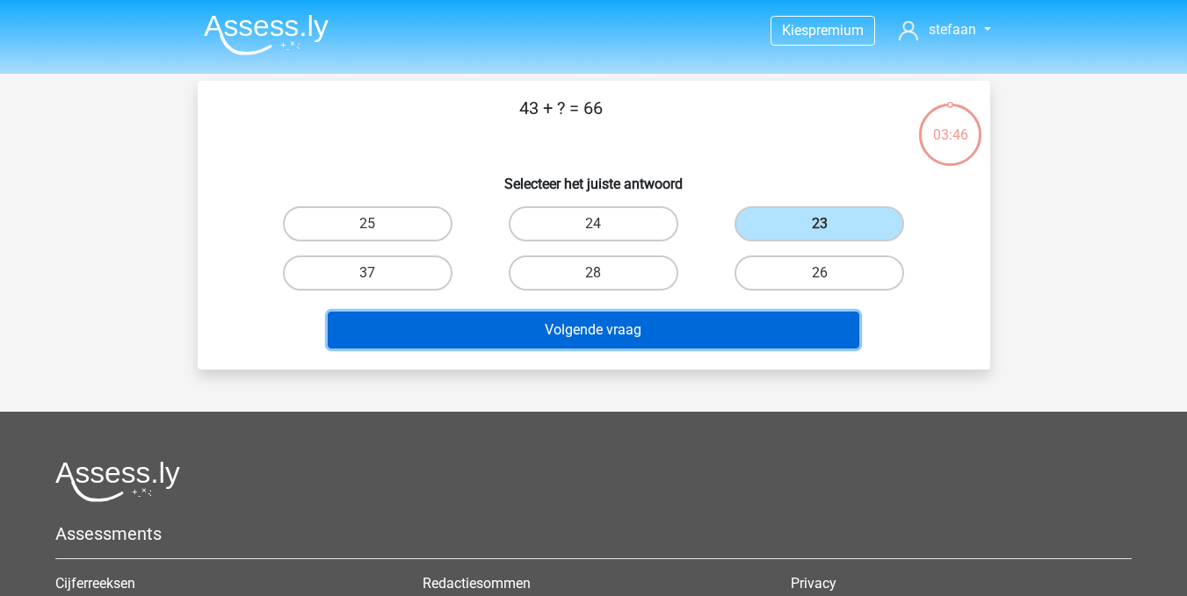
click at [592, 327] on button "Volgende vraag" at bounding box center [593, 330] width 531 height 37
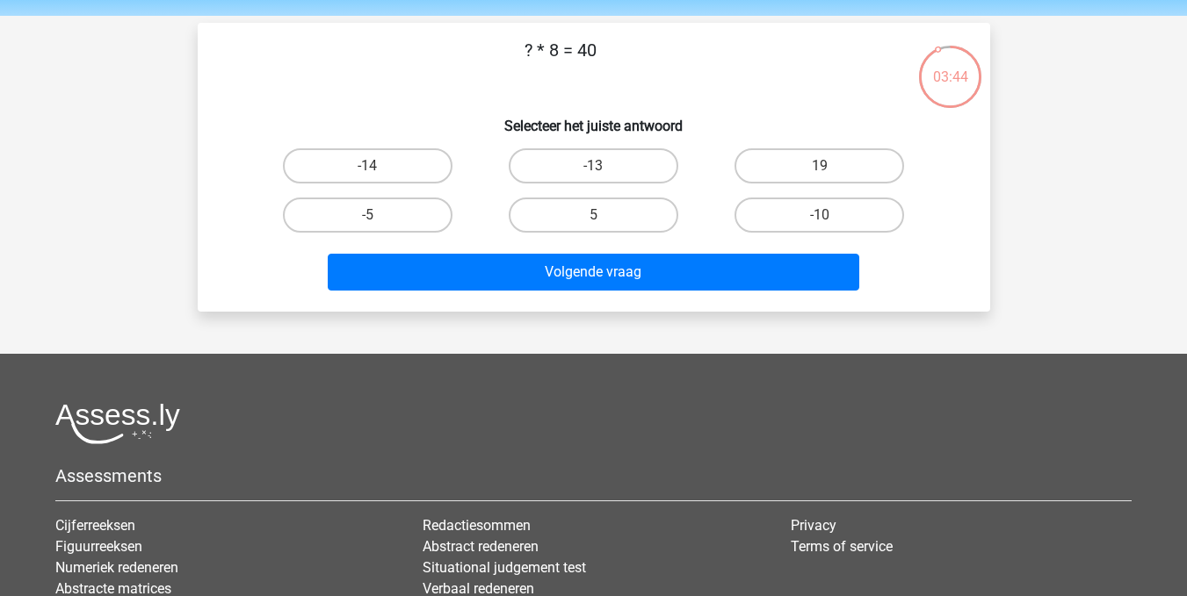
scroll to position [57, 0]
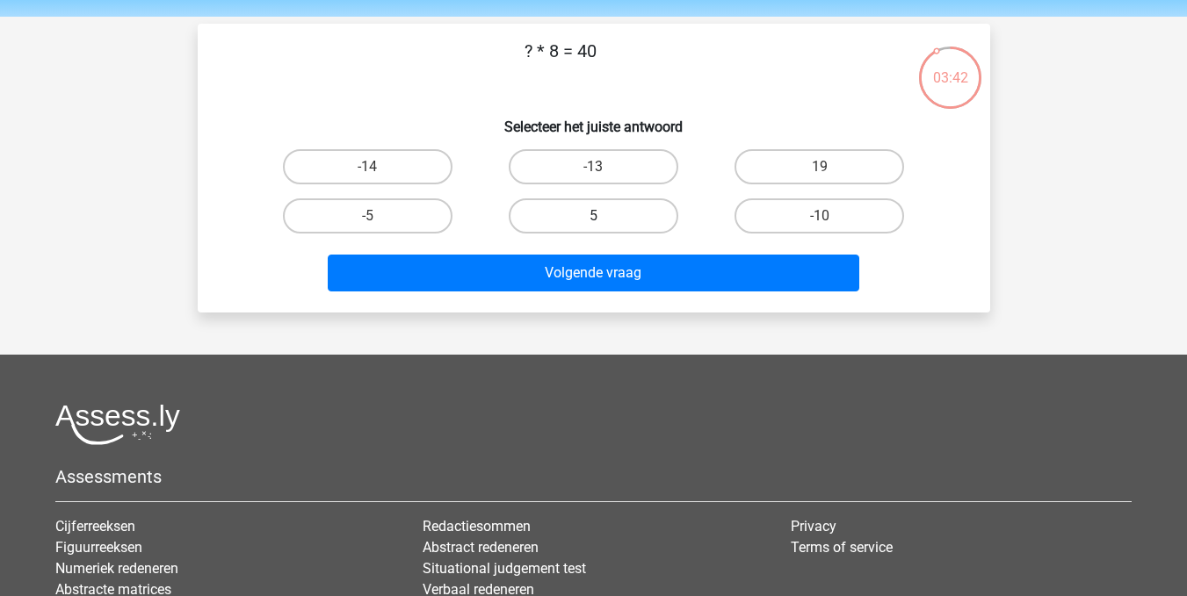
click at [602, 213] on label "5" at bounding box center [594, 216] width 170 height 35
click at [602, 216] on input "5" at bounding box center [598, 221] width 11 height 11
radio input "true"
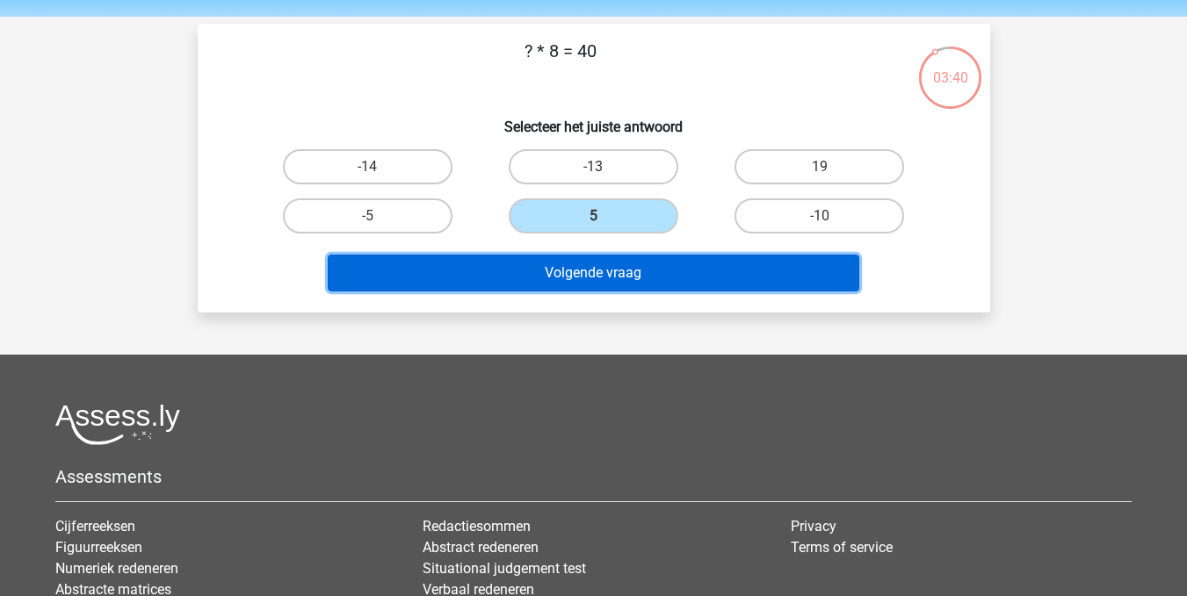
click at [579, 274] on button "Volgende vraag" at bounding box center [593, 273] width 531 height 37
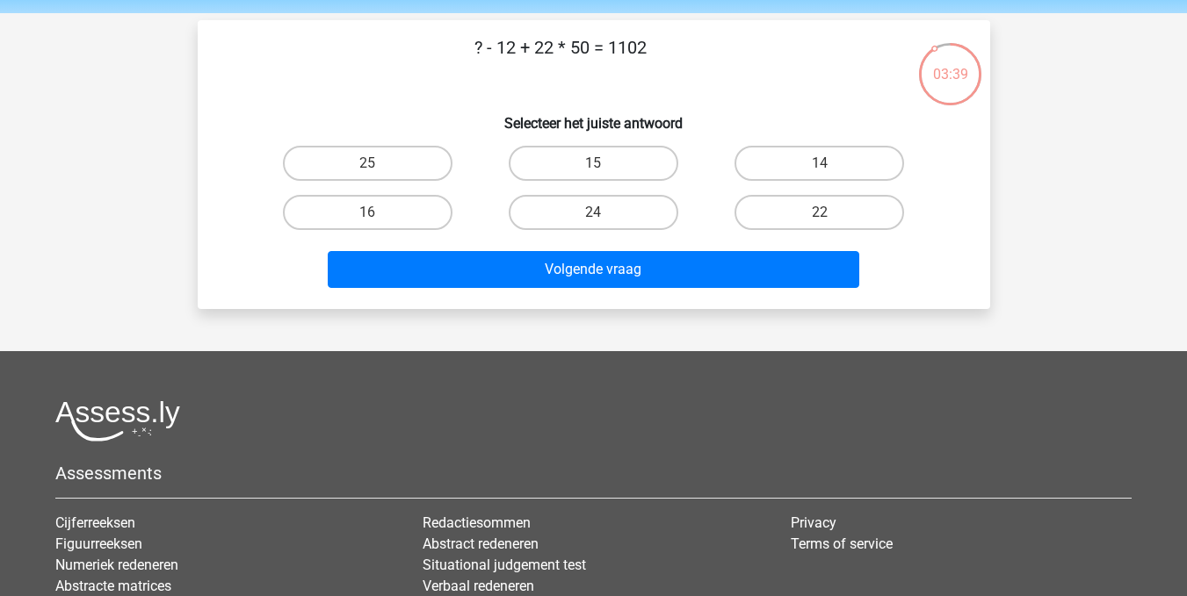
scroll to position [59, 0]
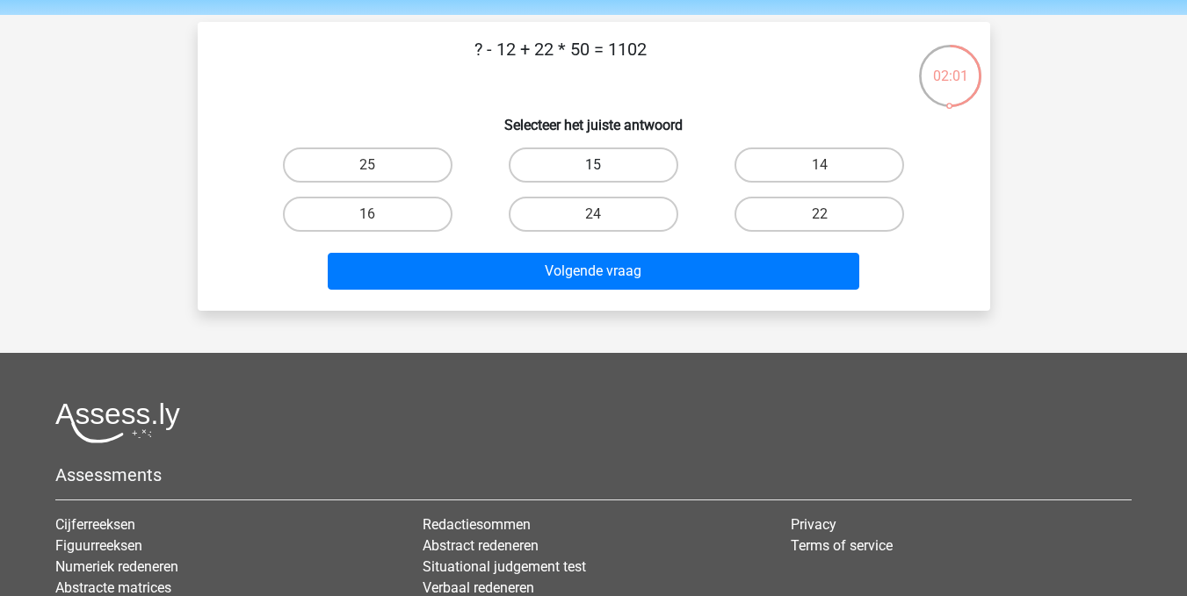
click at [583, 162] on label "15" at bounding box center [594, 165] width 170 height 35
click at [593, 165] on input "15" at bounding box center [598, 170] width 11 height 11
radio input "true"
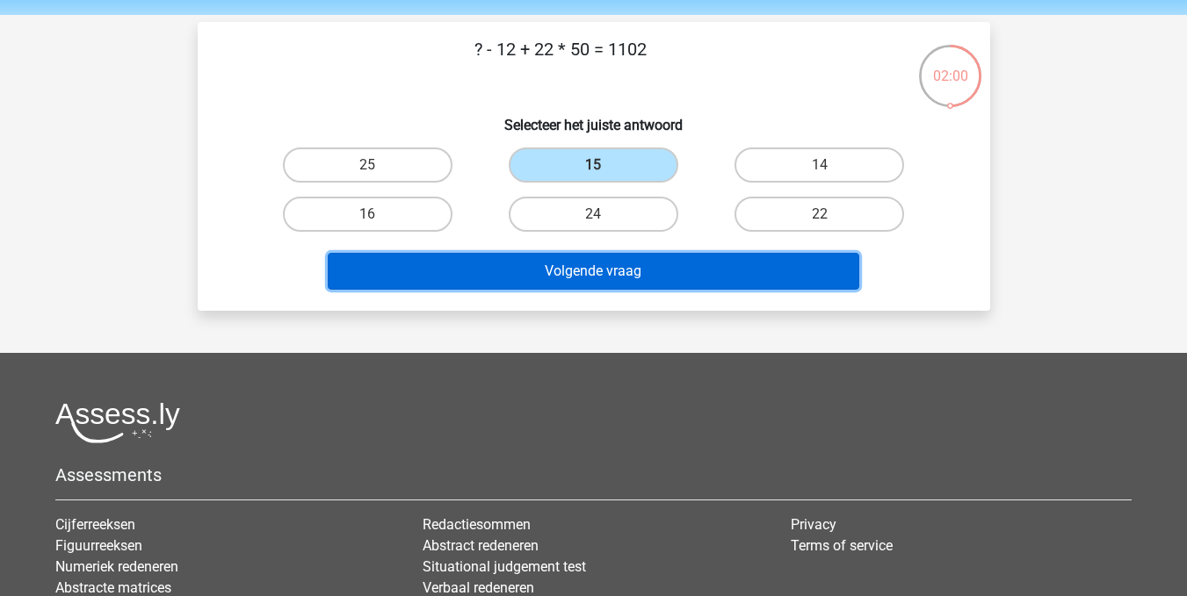
click at [571, 272] on button "Volgende vraag" at bounding box center [593, 271] width 531 height 37
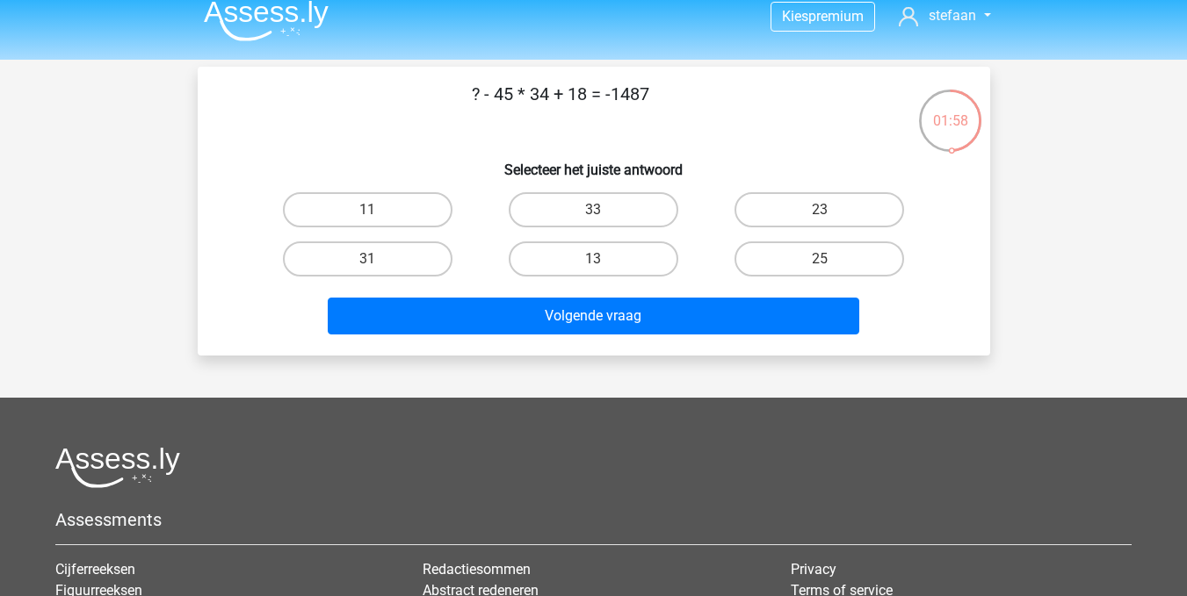
scroll to position [0, 0]
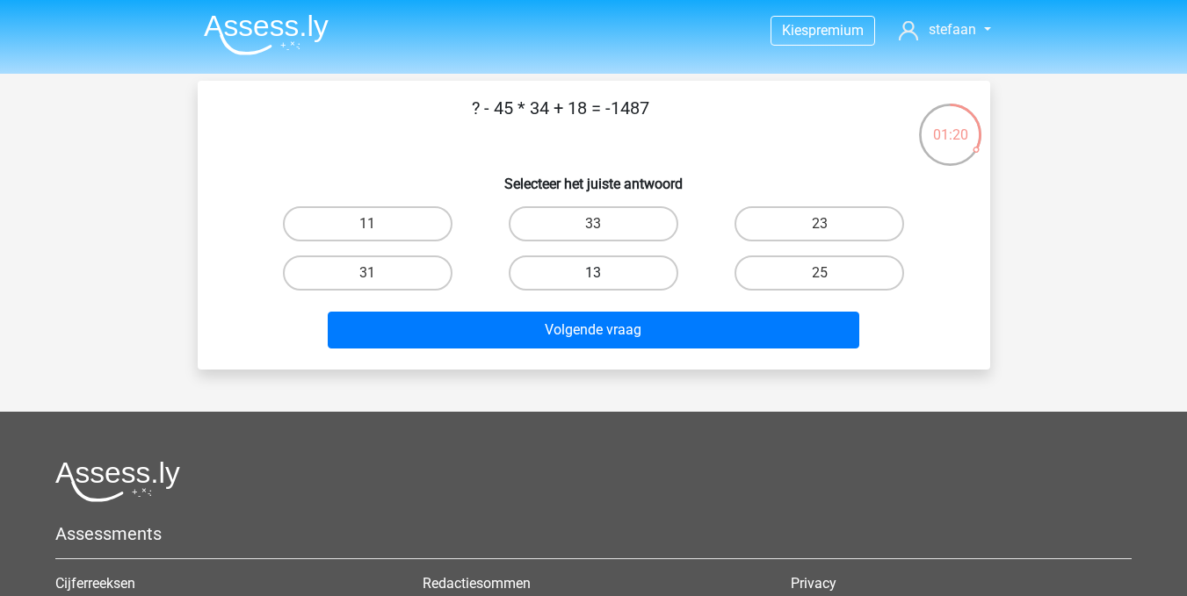
click at [589, 272] on label "13" at bounding box center [594, 273] width 170 height 35
click at [593, 273] on input "13" at bounding box center [598, 278] width 11 height 11
radio input "true"
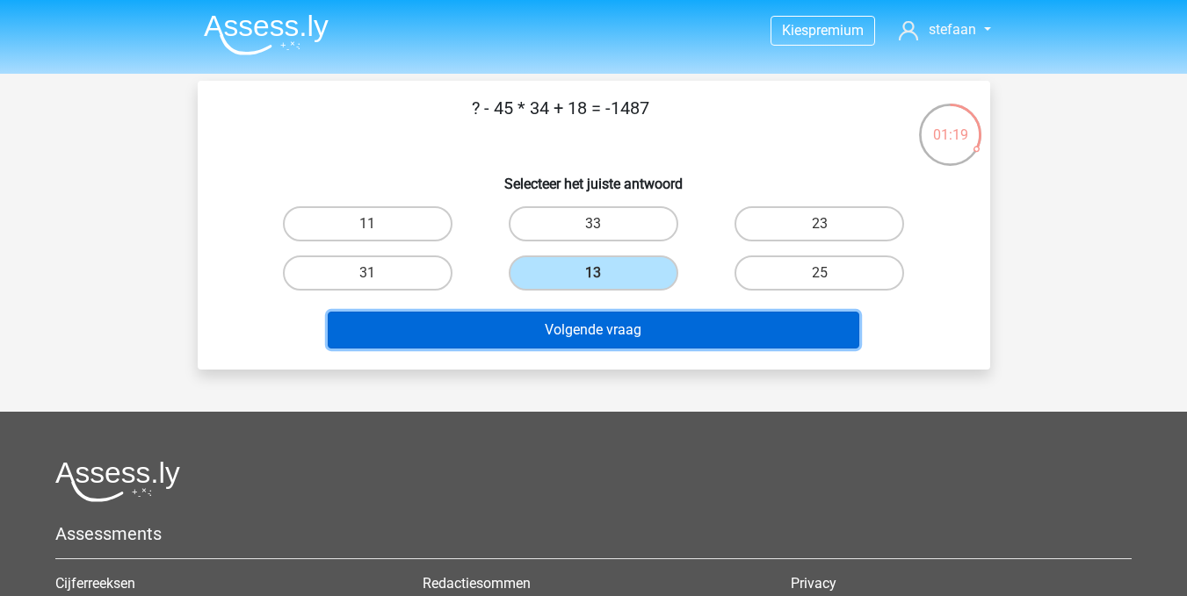
click at [583, 331] on button "Volgende vraag" at bounding box center [593, 330] width 531 height 37
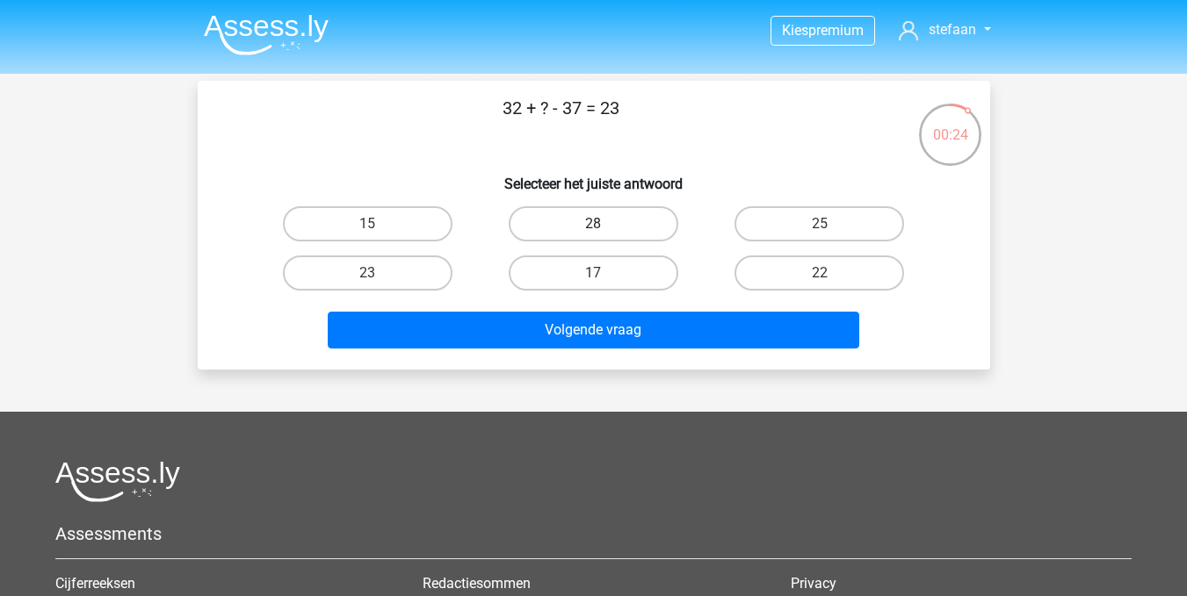
click at [584, 230] on label "28" at bounding box center [594, 223] width 170 height 35
click at [593, 230] on input "28" at bounding box center [598, 229] width 11 height 11
radio input "true"
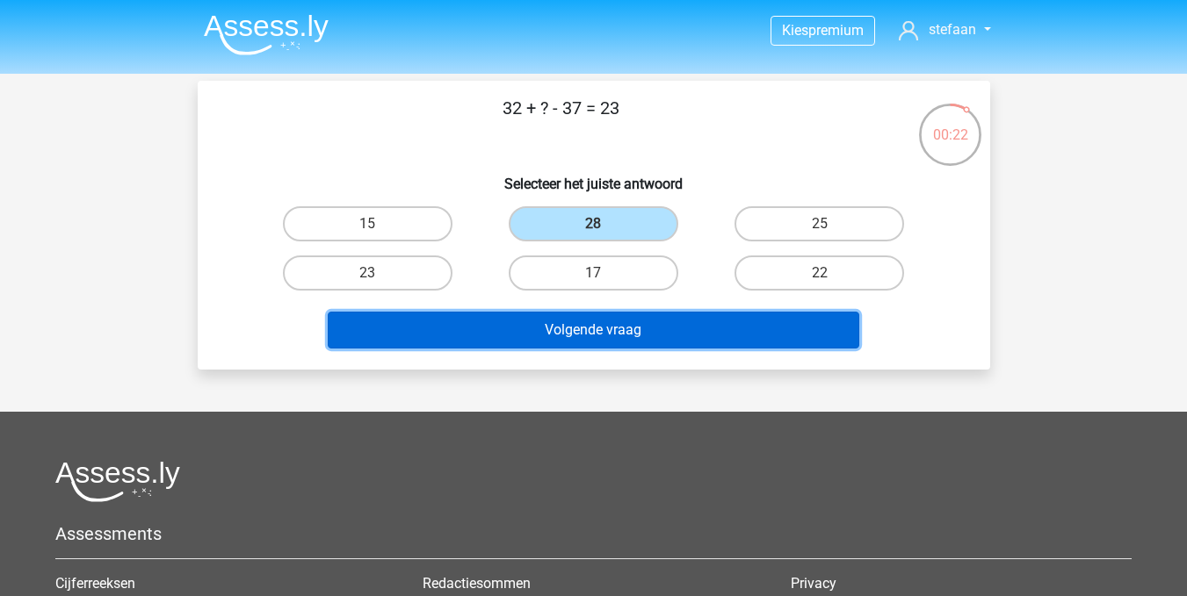
click at [589, 336] on button "Volgende vraag" at bounding box center [593, 330] width 531 height 37
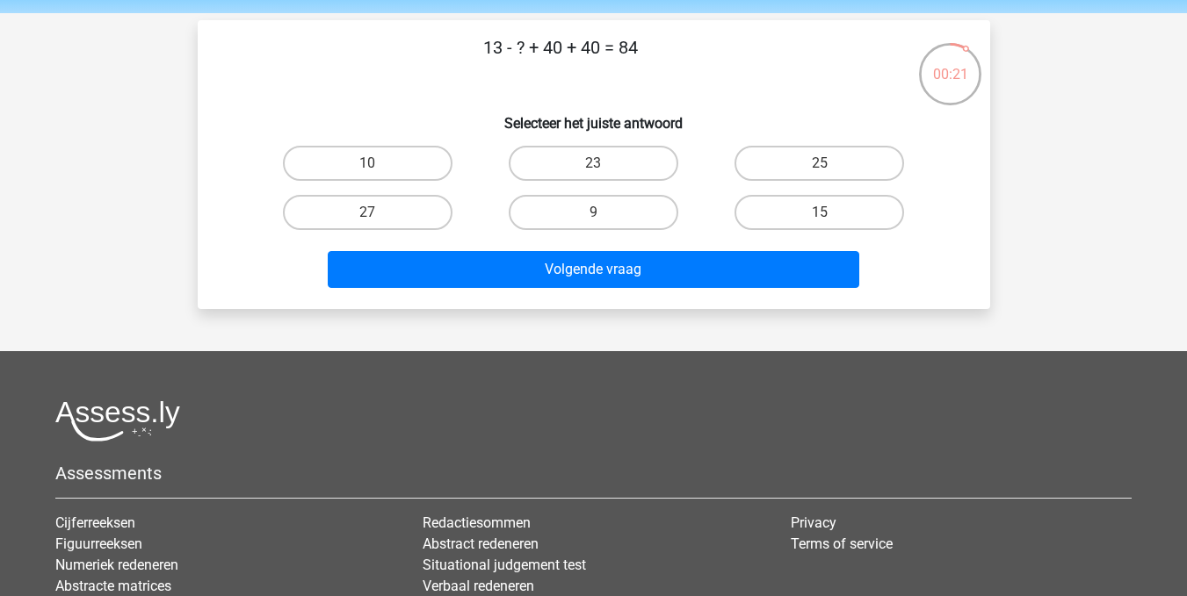
scroll to position [57, 0]
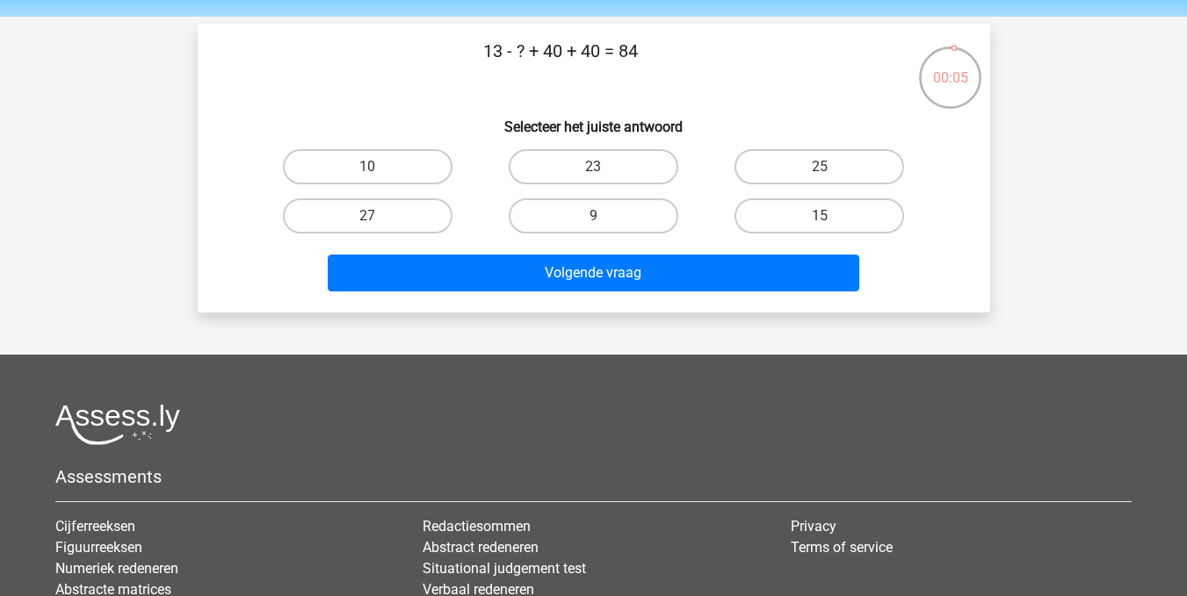
click at [598, 220] on input "9" at bounding box center [598, 221] width 11 height 11
radio input "true"
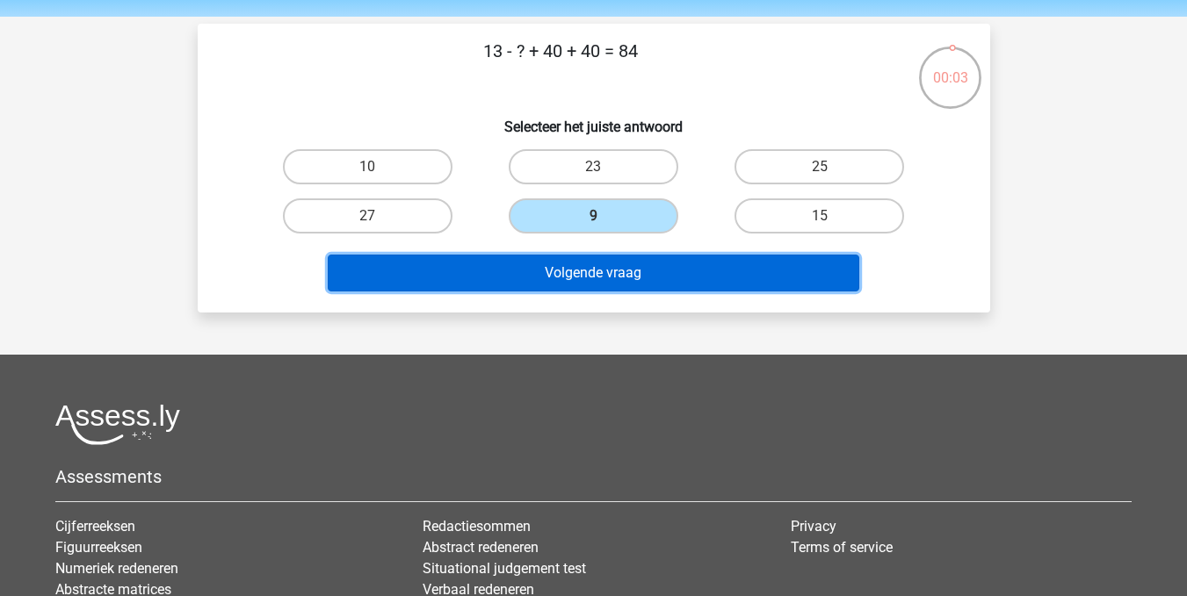
click at [588, 267] on button "Volgende vraag" at bounding box center [593, 273] width 531 height 37
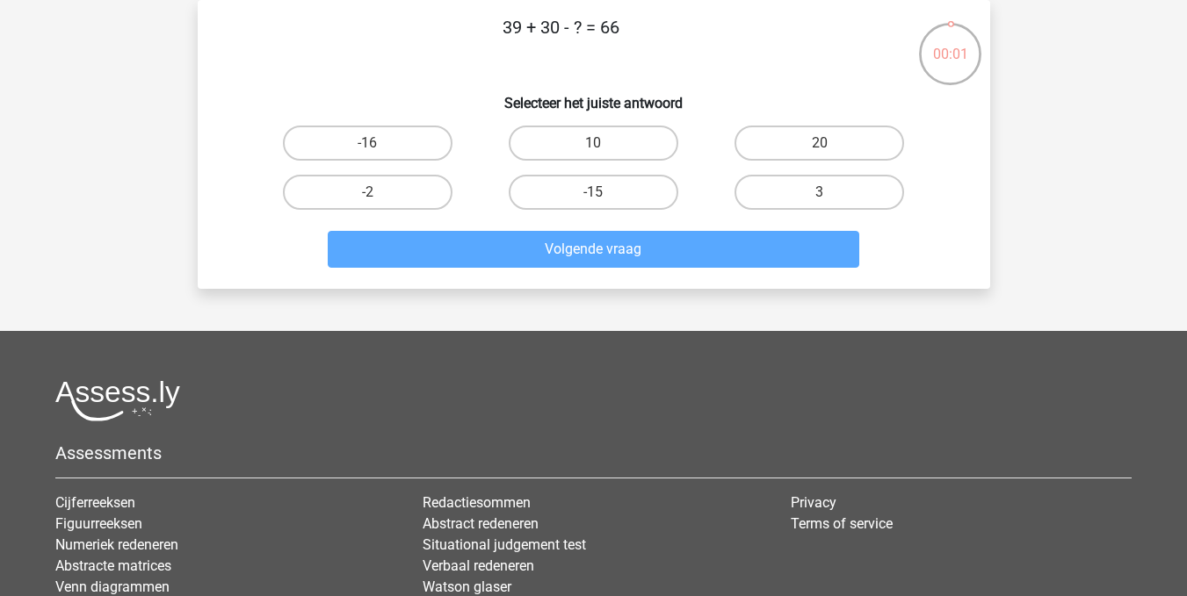
scroll to position [0, 0]
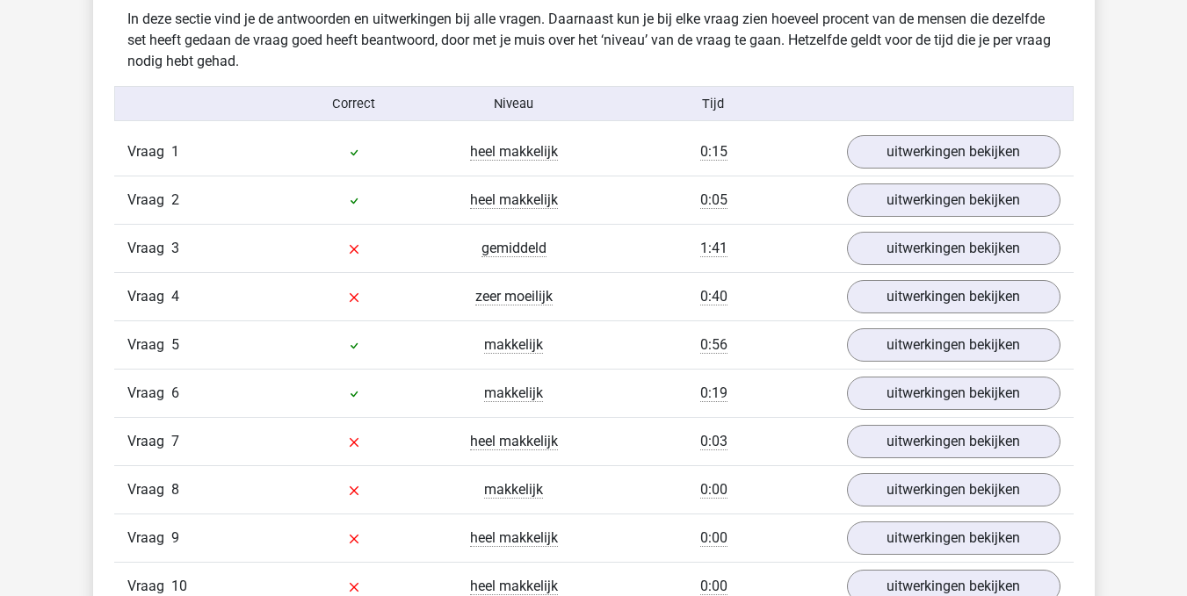
scroll to position [1386, 0]
click at [920, 240] on link "uitwerkingen bekijken" at bounding box center [952, 249] width 245 height 39
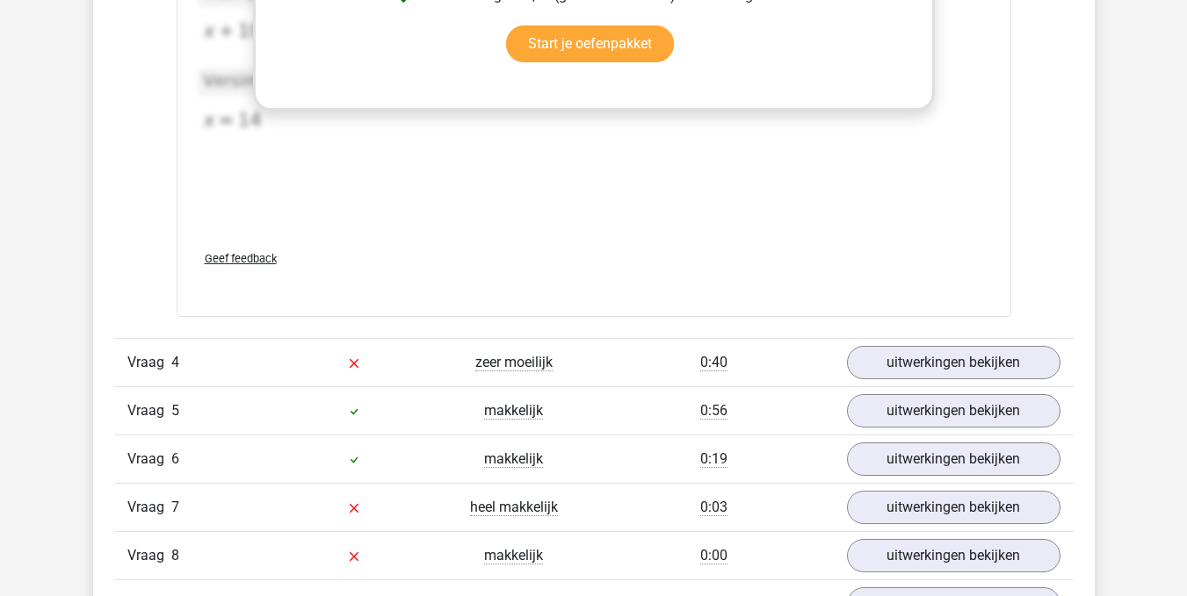
scroll to position [2211, 0]
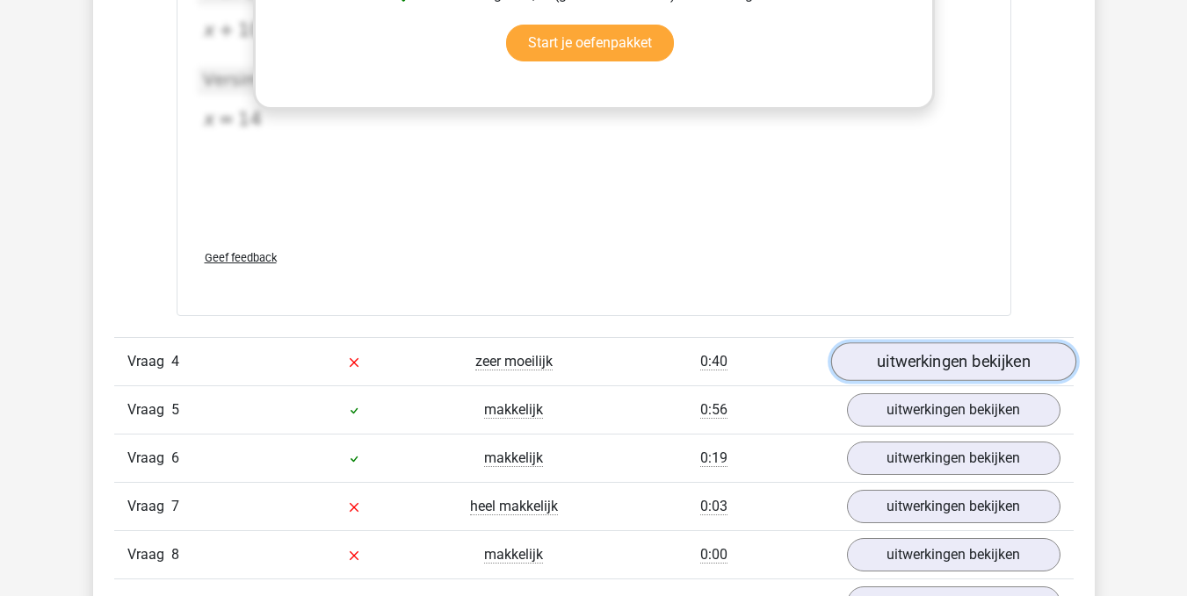
click at [935, 364] on link "uitwerkingen bekijken" at bounding box center [952, 362] width 245 height 39
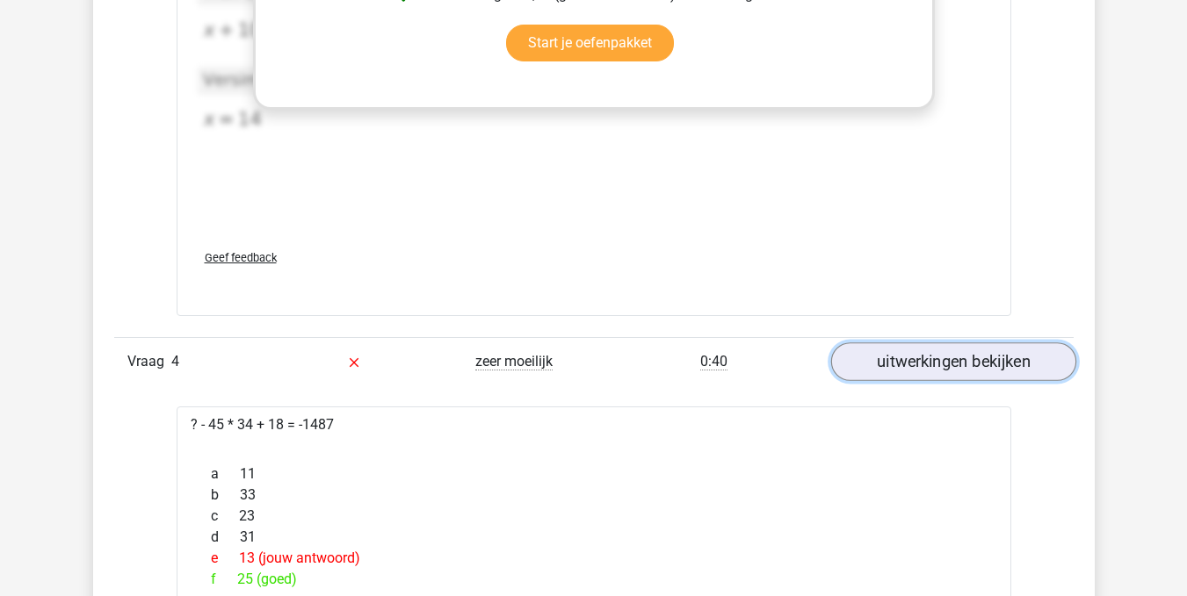
click at [935, 364] on link "uitwerkingen bekijken" at bounding box center [952, 362] width 245 height 39
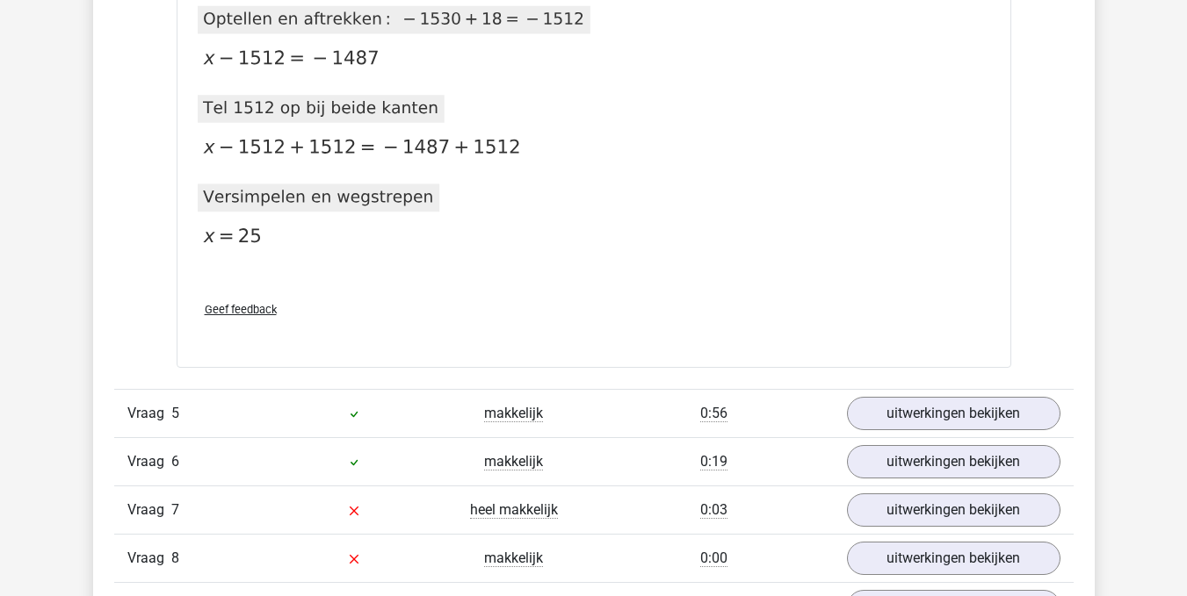
scroll to position [3162, 0]
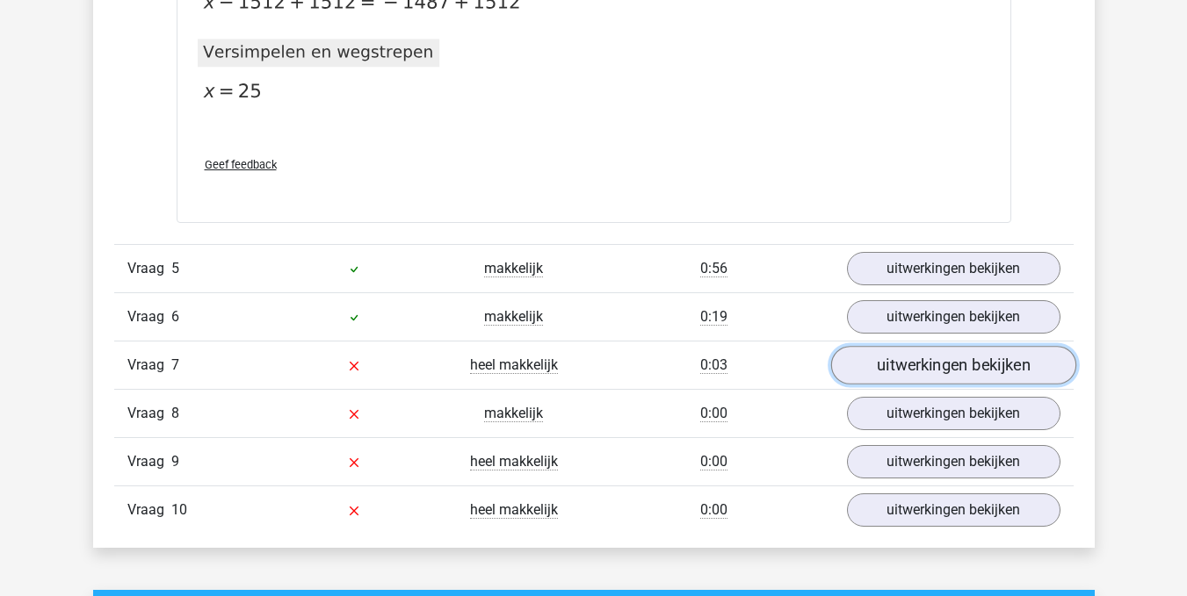
click at [942, 364] on link "uitwerkingen bekijken" at bounding box center [952, 365] width 245 height 39
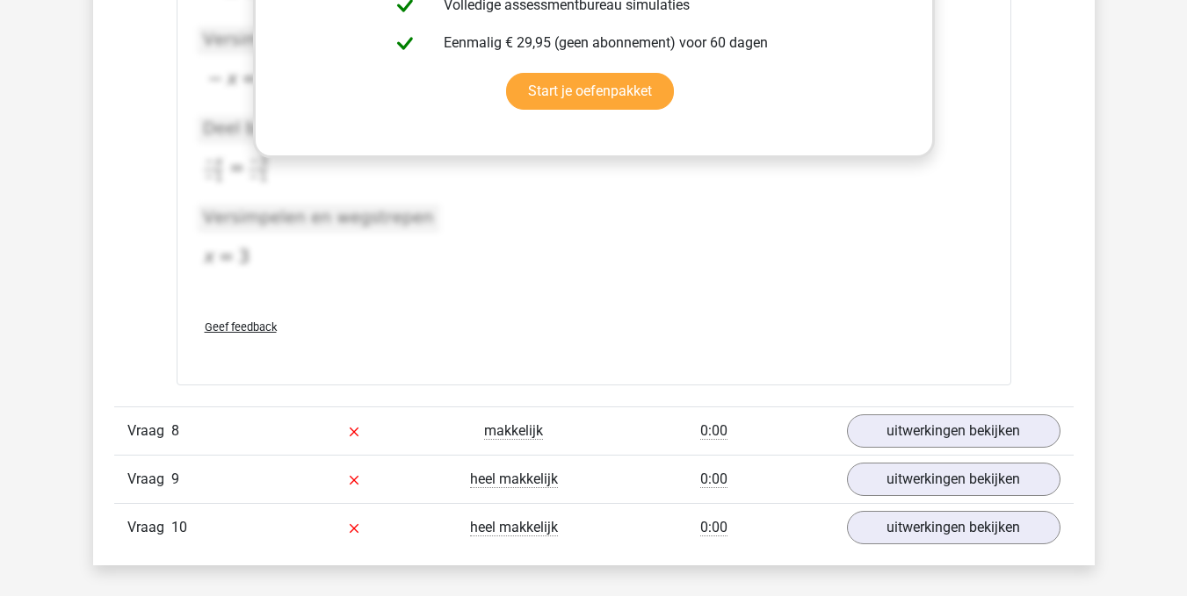
scroll to position [4055, 0]
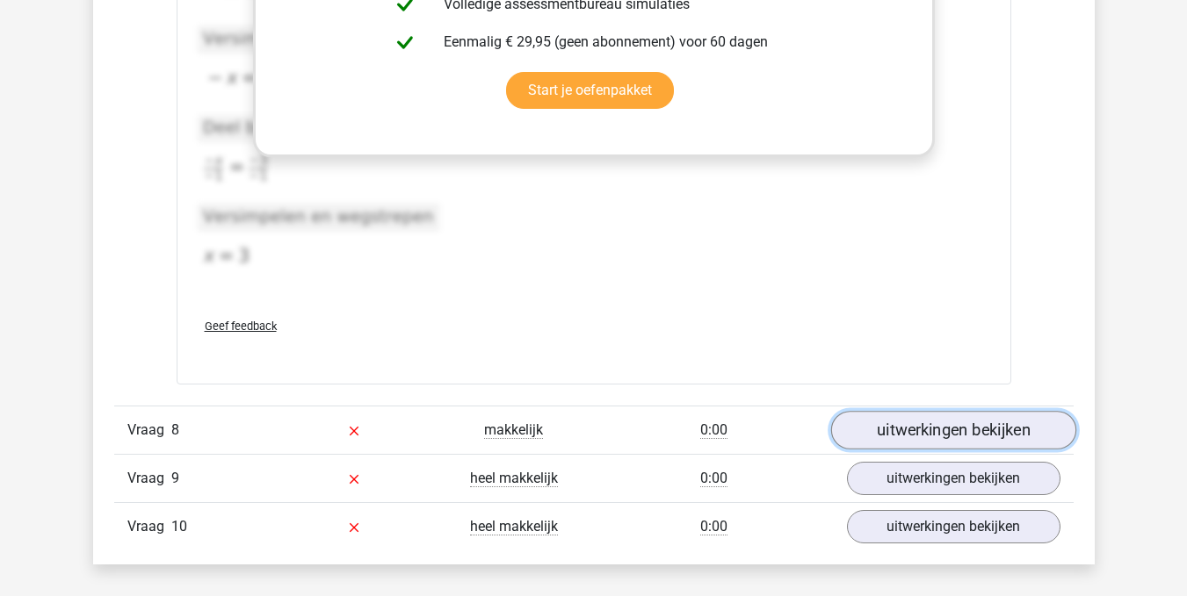
click at [920, 439] on link "uitwerkingen bekijken" at bounding box center [952, 430] width 245 height 39
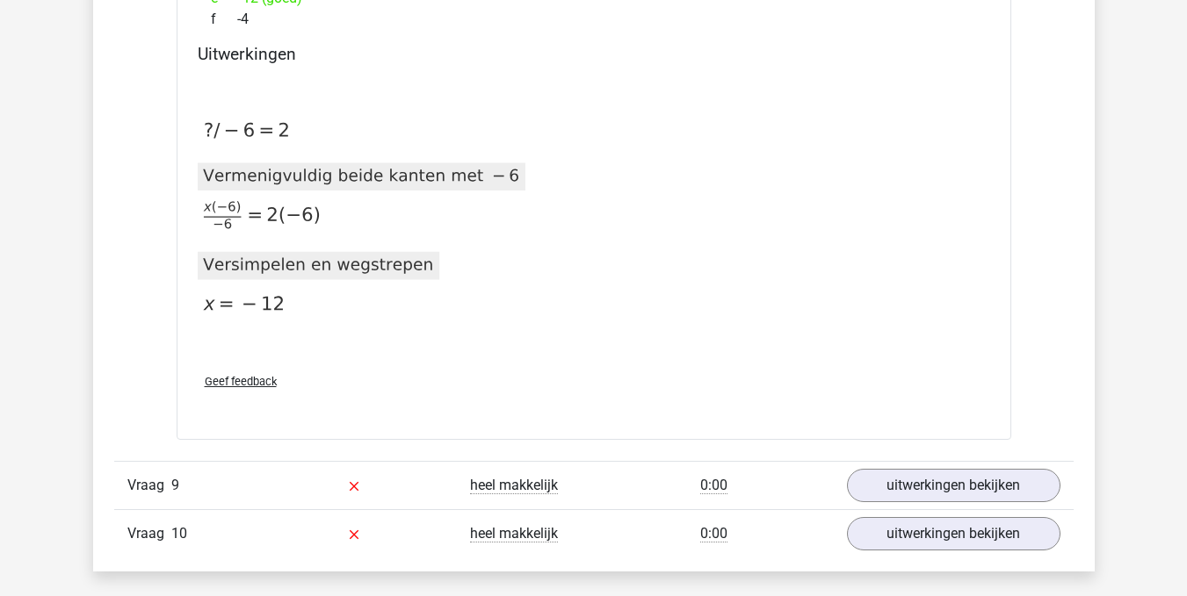
scroll to position [4697, 0]
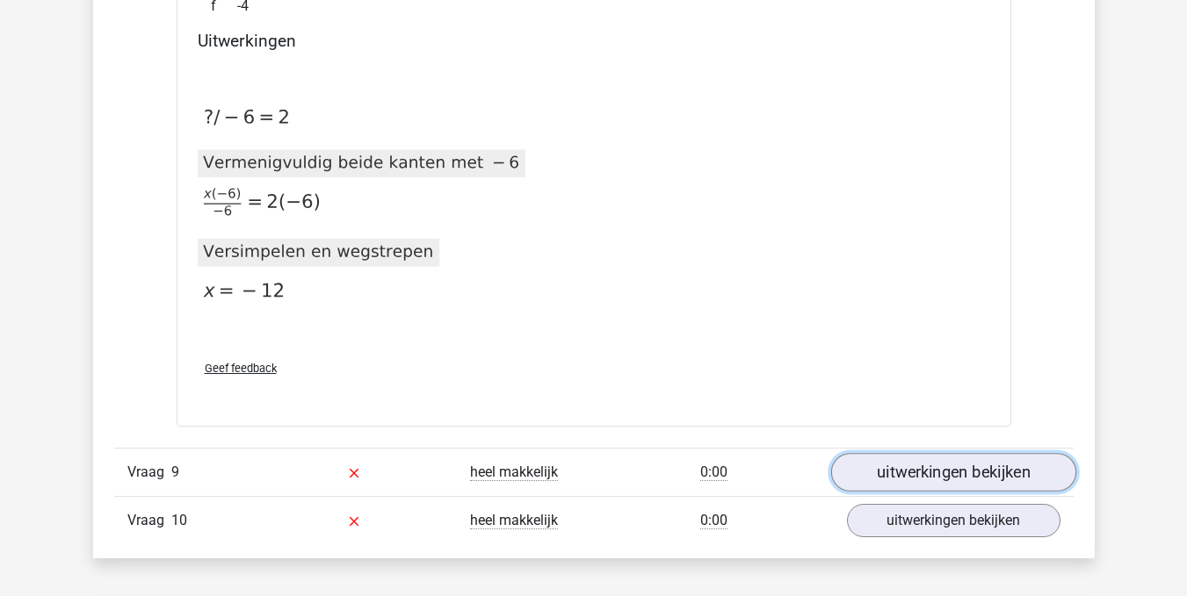
click at [942, 467] on link "uitwerkingen bekijken" at bounding box center [952, 472] width 245 height 39
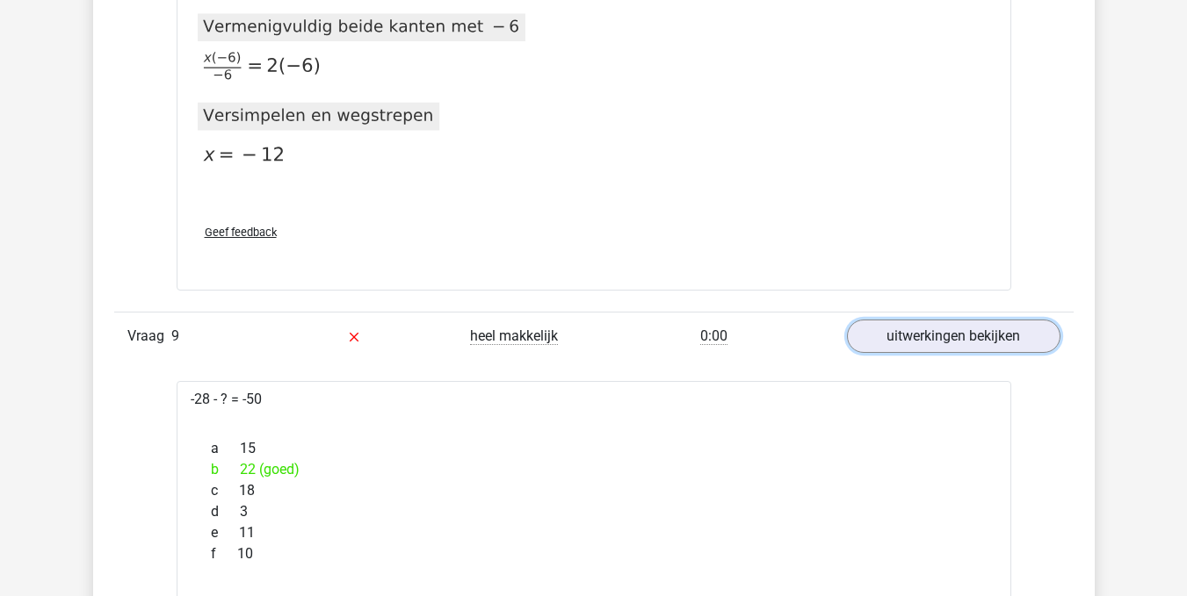
scroll to position [4834, 0]
click at [943, 330] on link "uitwerkingen bekijken" at bounding box center [952, 335] width 245 height 39
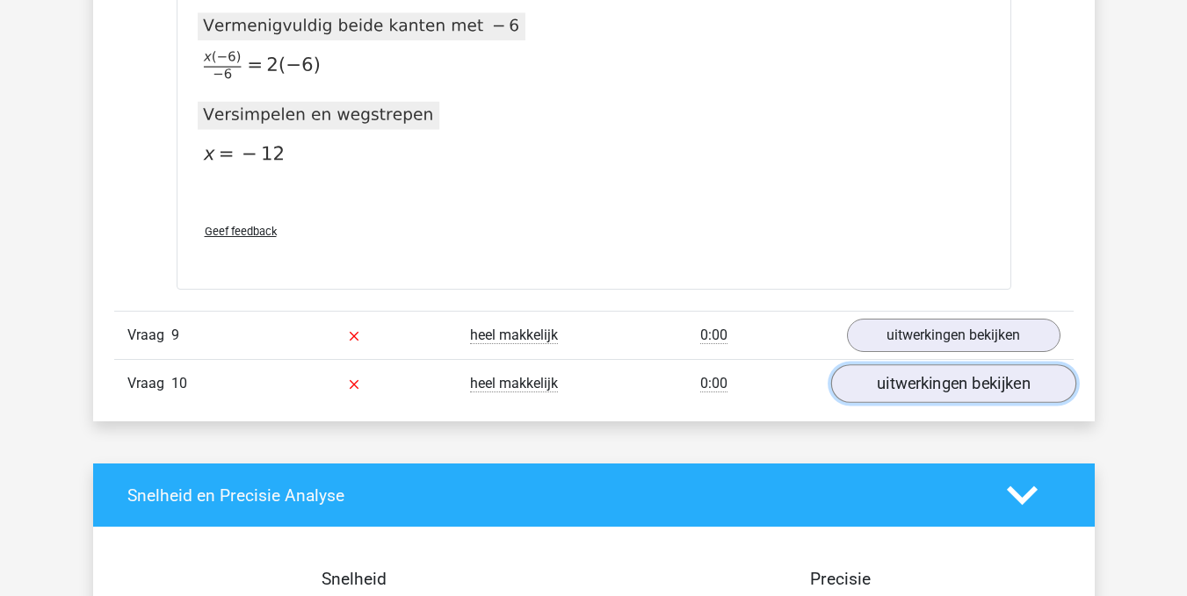
click at [946, 382] on link "uitwerkingen bekijken" at bounding box center [952, 384] width 245 height 39
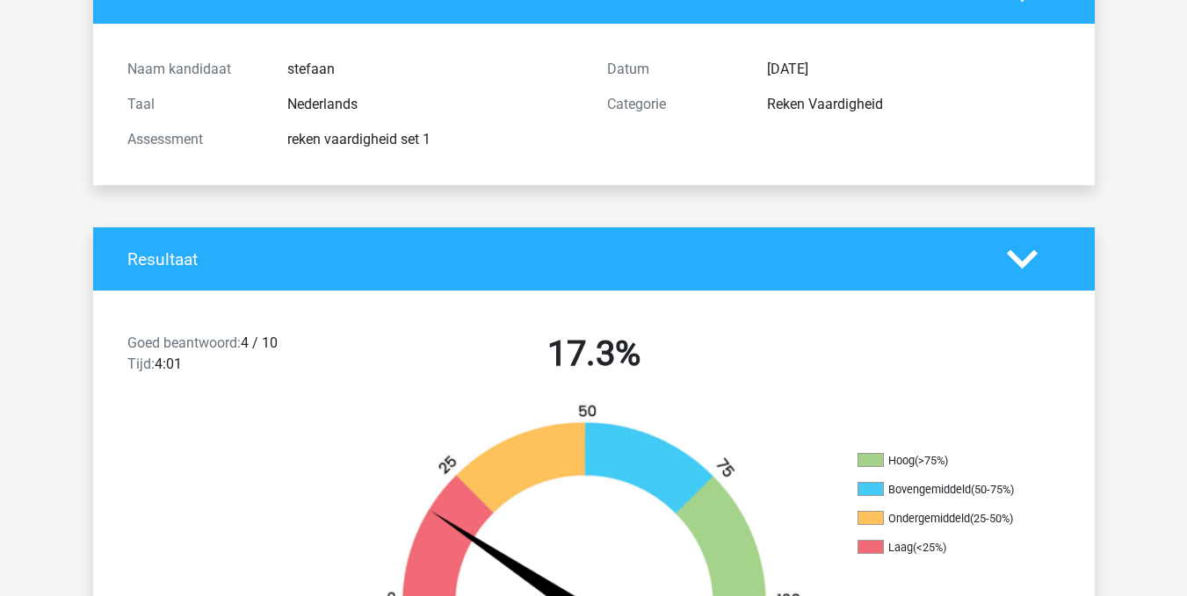
scroll to position [0, 0]
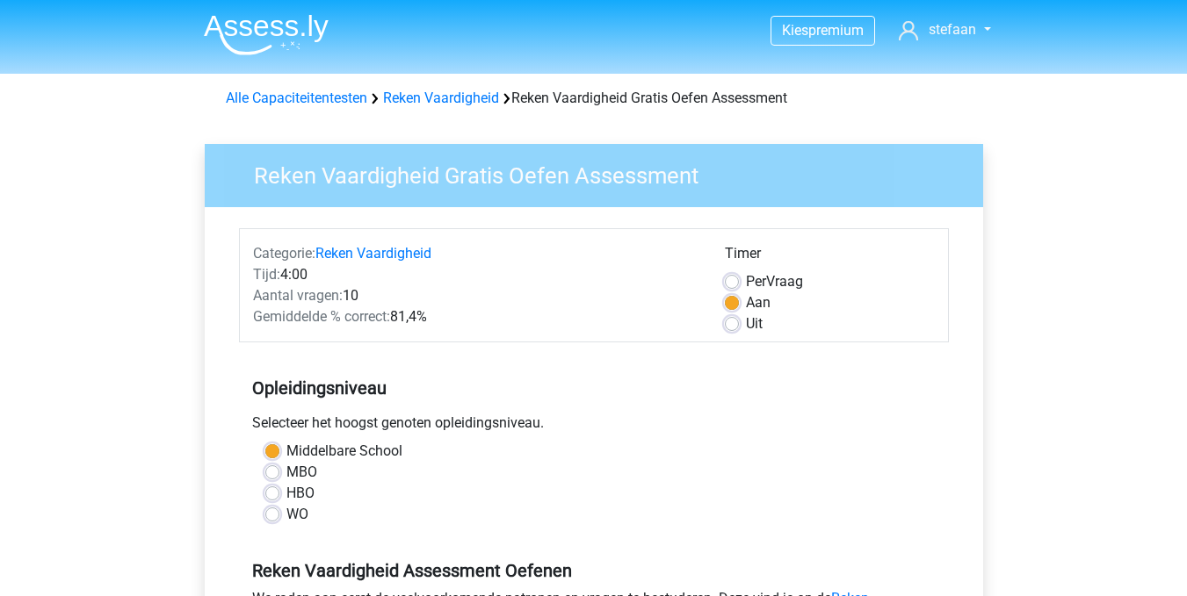
scroll to position [365, 0]
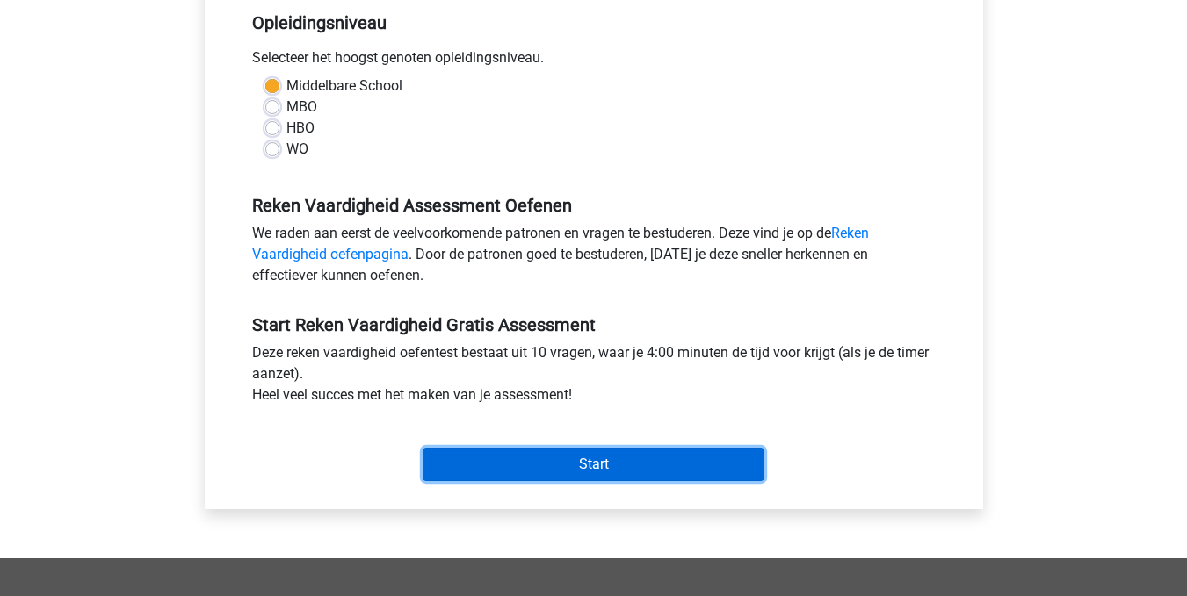
click at [588, 474] on input "Start" at bounding box center [593, 464] width 342 height 33
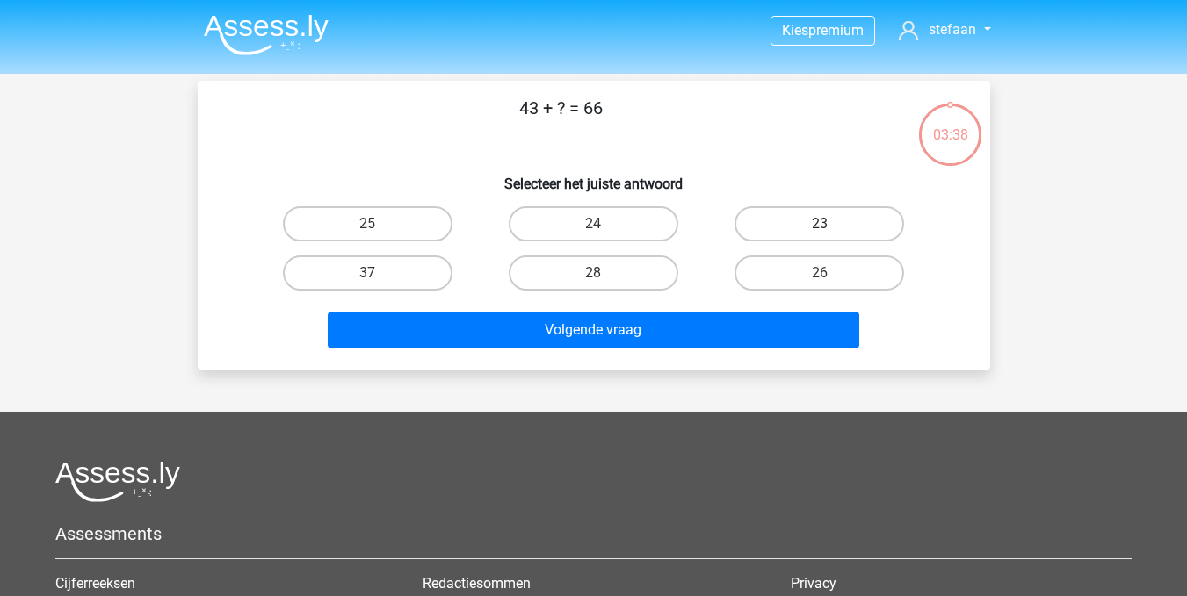
click at [817, 219] on label "23" at bounding box center [819, 223] width 170 height 35
click at [819, 224] on input "23" at bounding box center [824, 229] width 11 height 11
radio input "true"
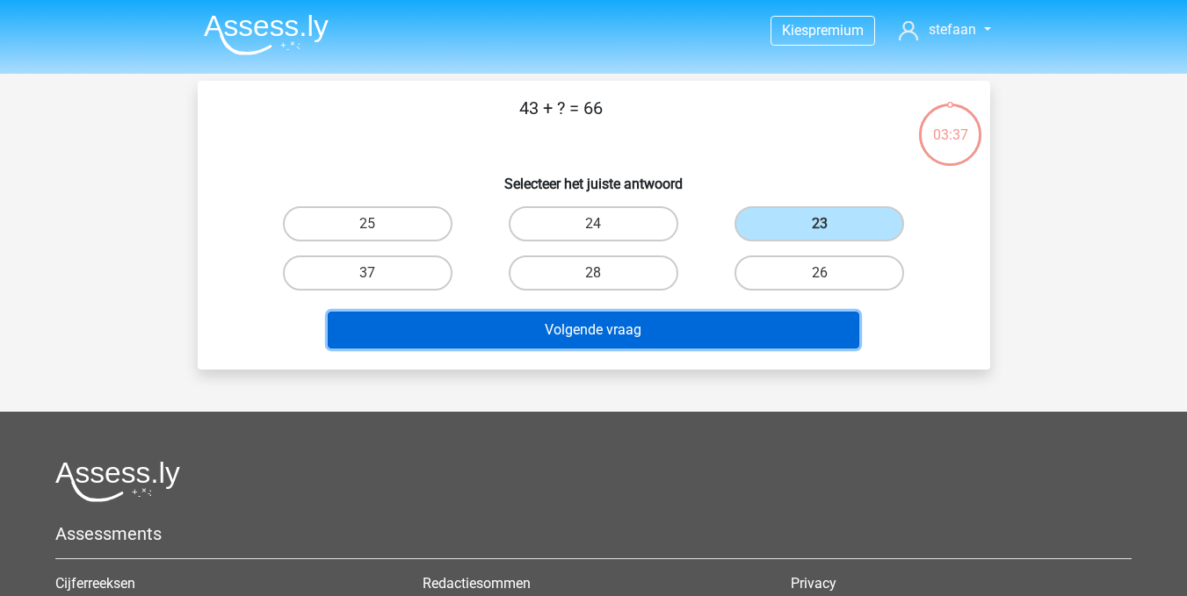
click at [613, 338] on button "Volgende vraag" at bounding box center [593, 330] width 531 height 37
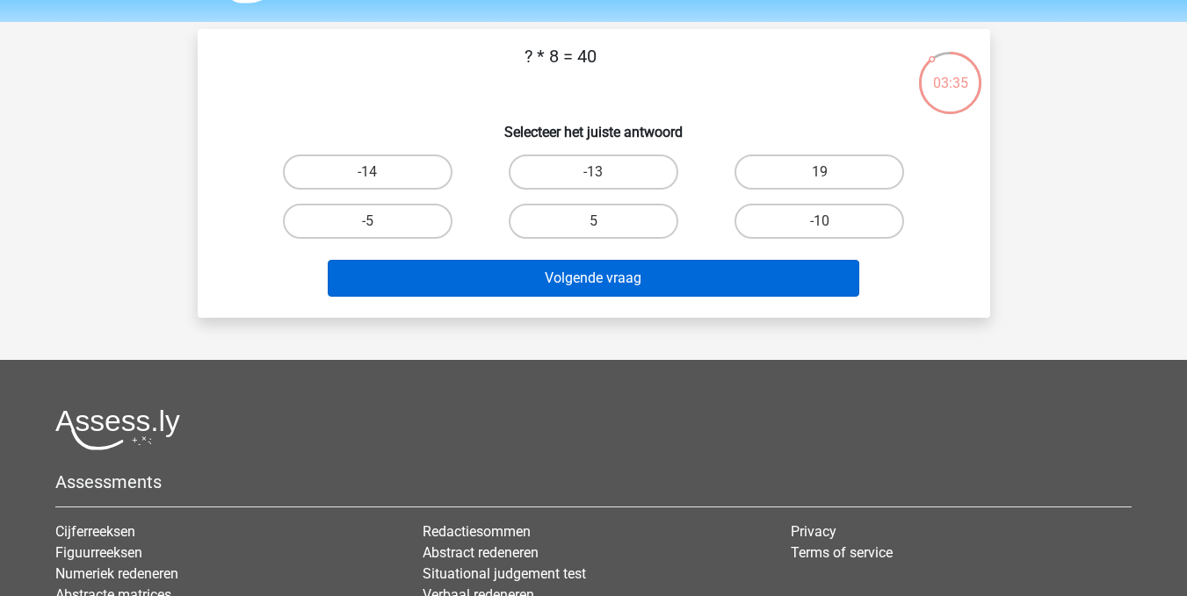
scroll to position [57, 0]
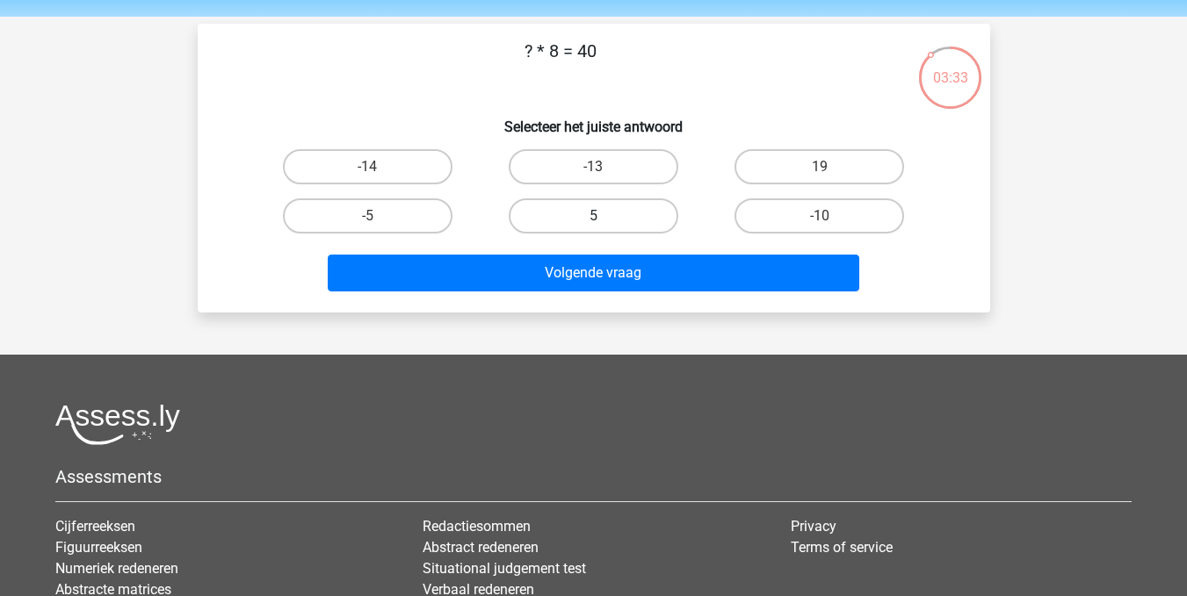
click at [588, 219] on label "5" at bounding box center [594, 216] width 170 height 35
click at [593, 219] on input "5" at bounding box center [598, 221] width 11 height 11
radio input "true"
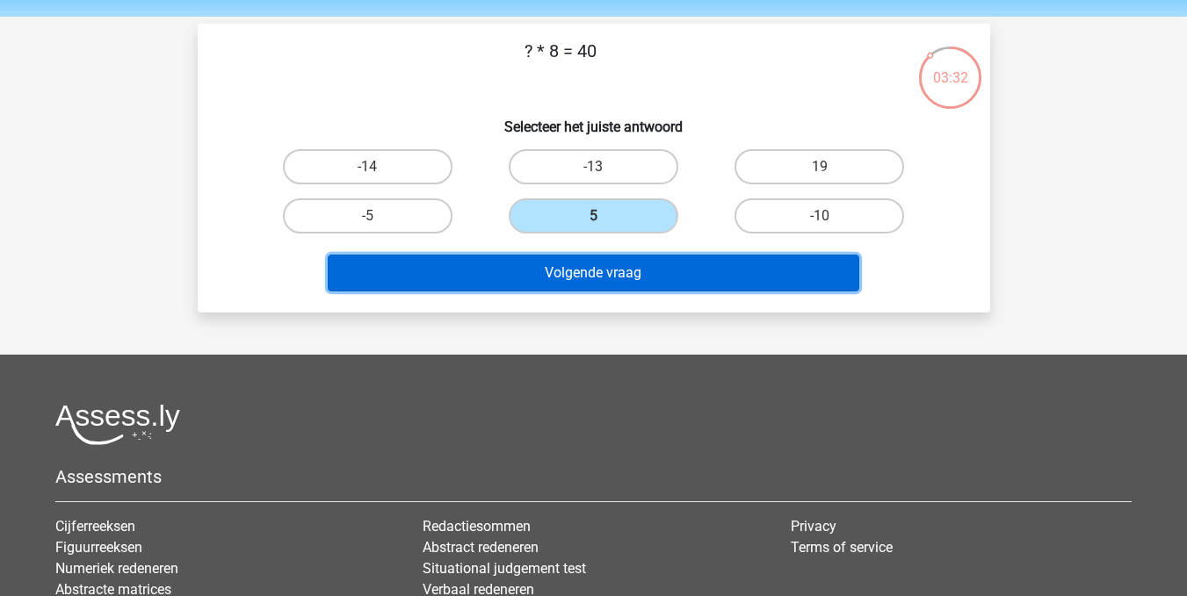
click at [592, 267] on button "Volgende vraag" at bounding box center [593, 273] width 531 height 37
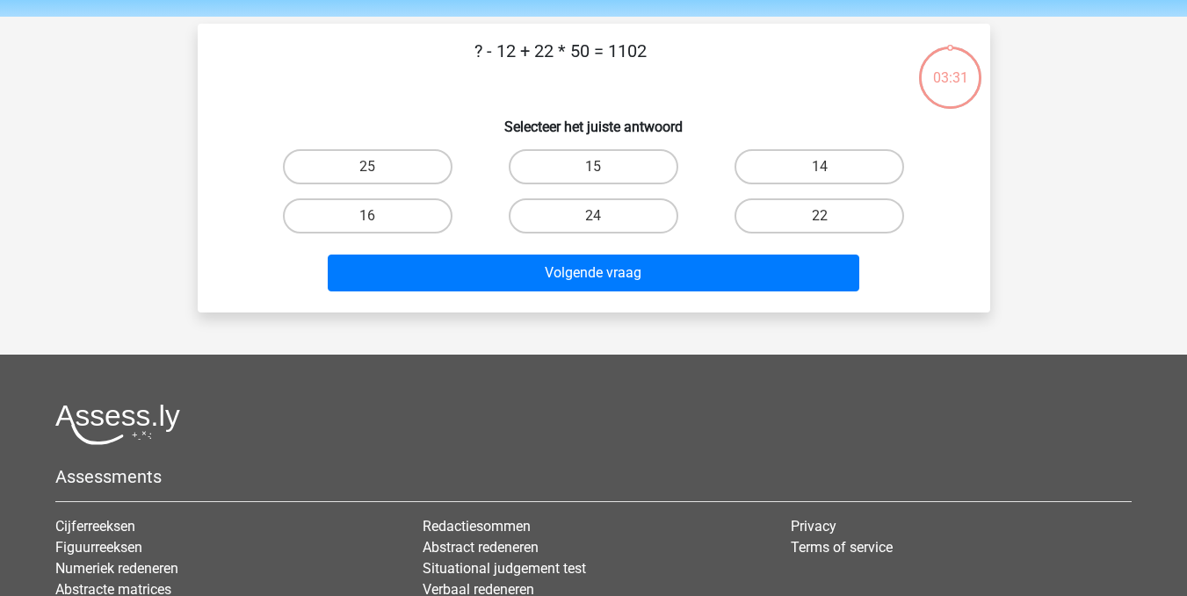
scroll to position [81, 0]
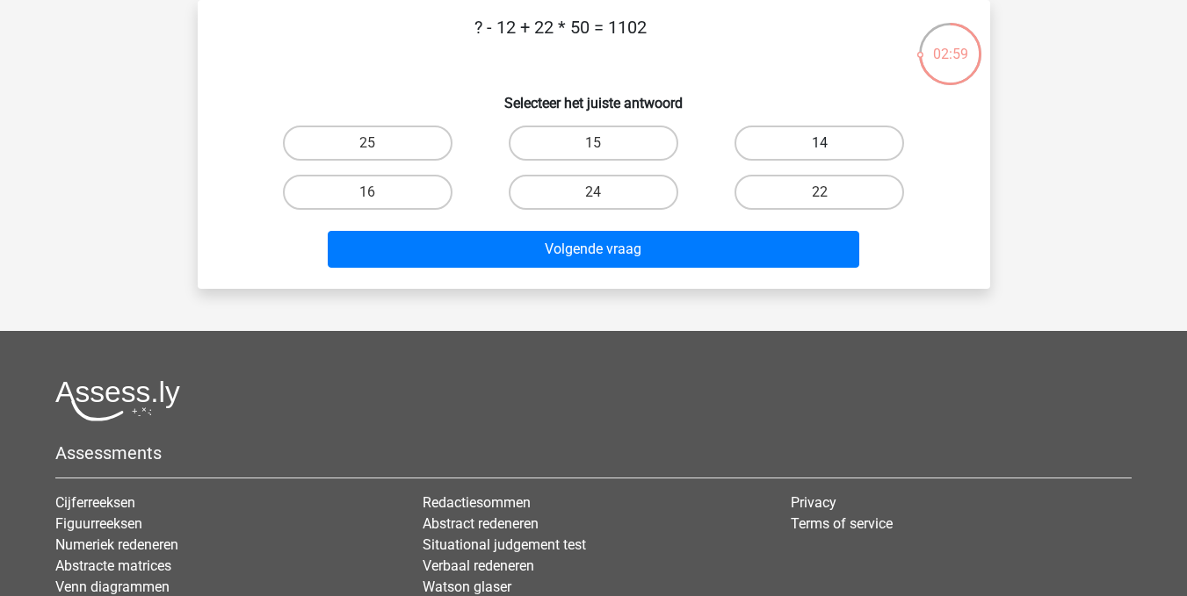
click at [794, 147] on label "14" at bounding box center [819, 143] width 170 height 35
click at [819, 147] on input "14" at bounding box center [824, 148] width 11 height 11
radio input "true"
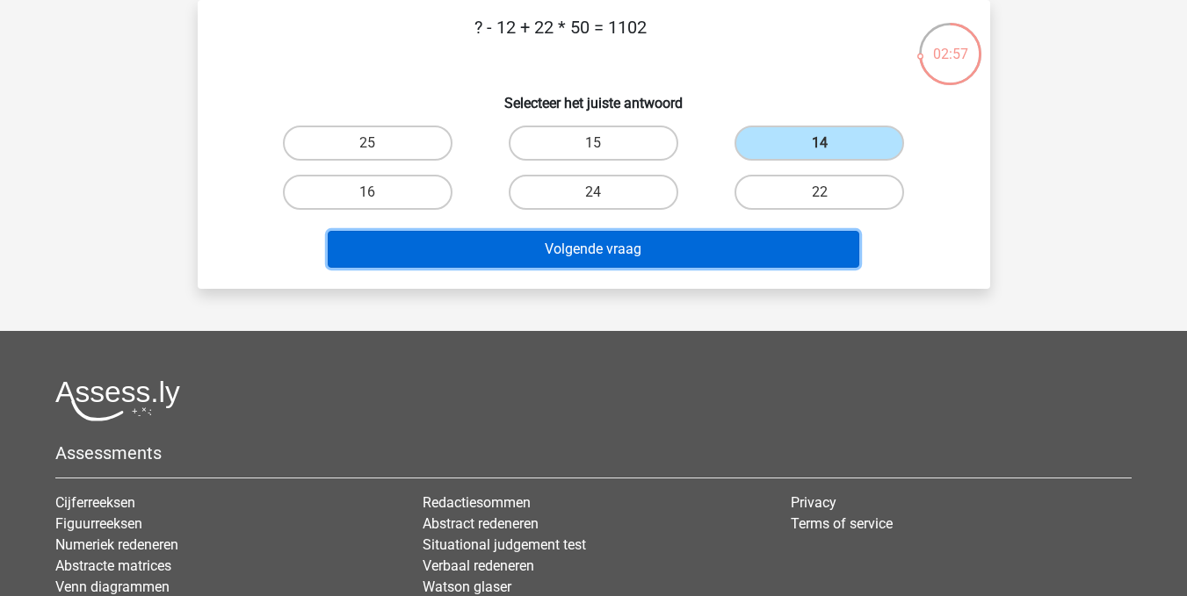
click at [613, 247] on button "Volgende vraag" at bounding box center [593, 249] width 531 height 37
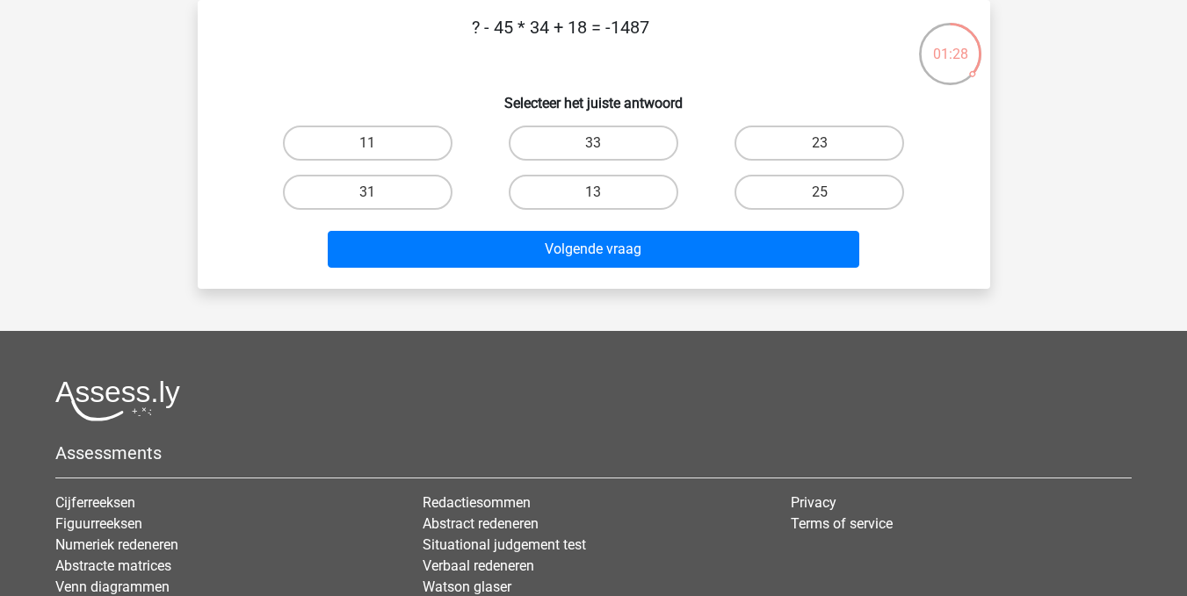
click at [723, 81] on h6 "Selecteer het juiste antwoord" at bounding box center [594, 96] width 736 height 31
click at [581, 141] on label "33" at bounding box center [594, 143] width 170 height 35
click at [593, 143] on input "33" at bounding box center [598, 148] width 11 height 11
radio input "true"
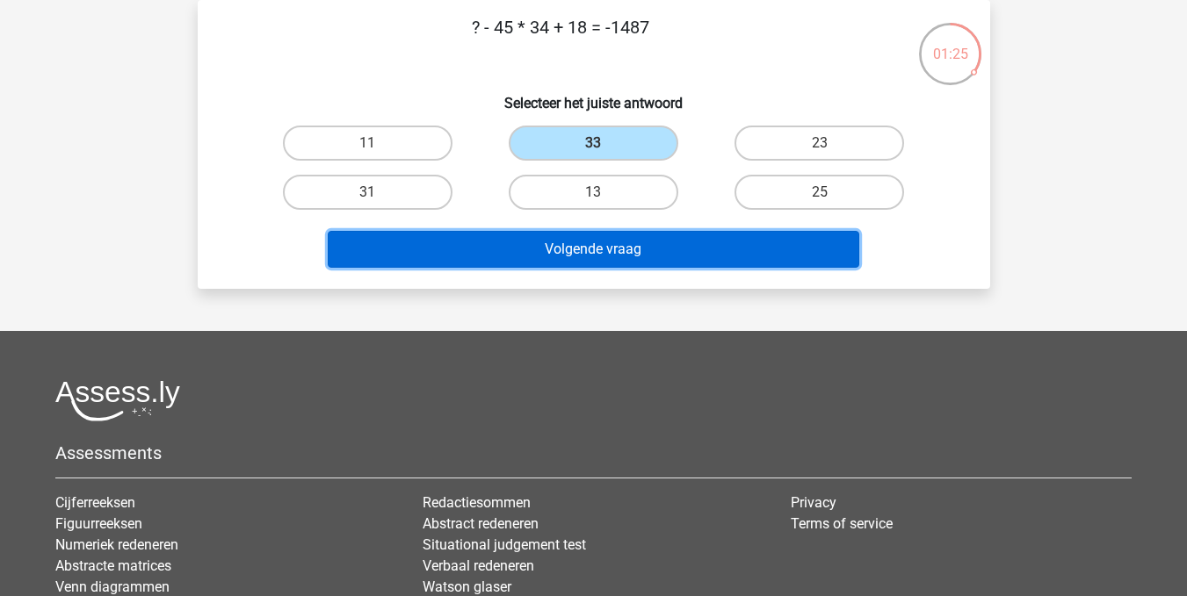
click at [589, 242] on button "Volgende vraag" at bounding box center [593, 249] width 531 height 37
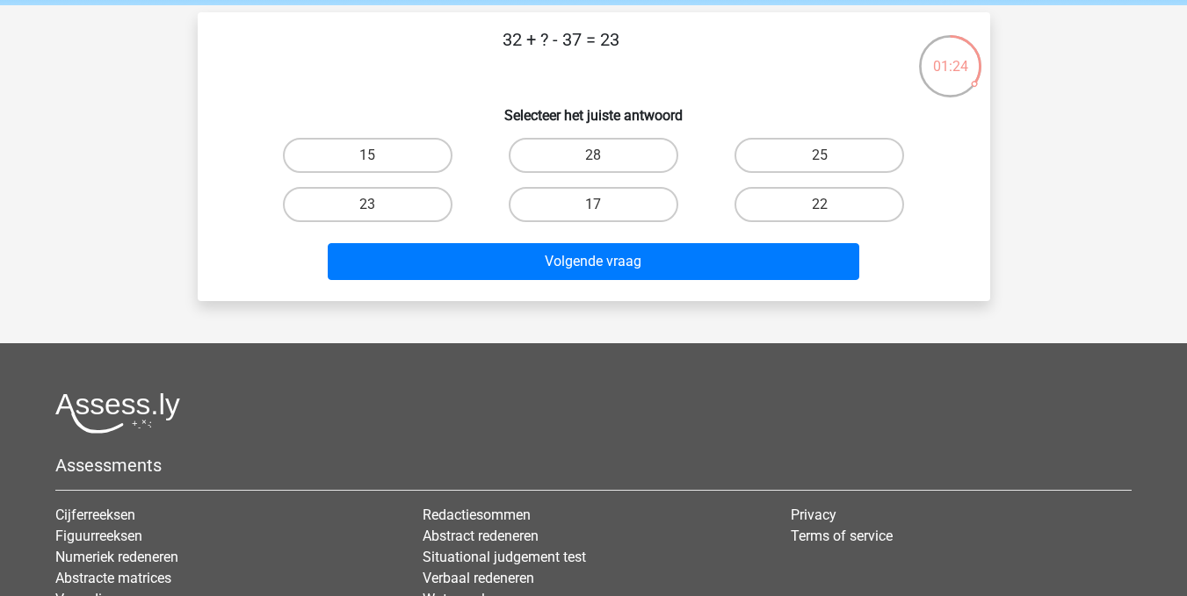
scroll to position [47, 0]
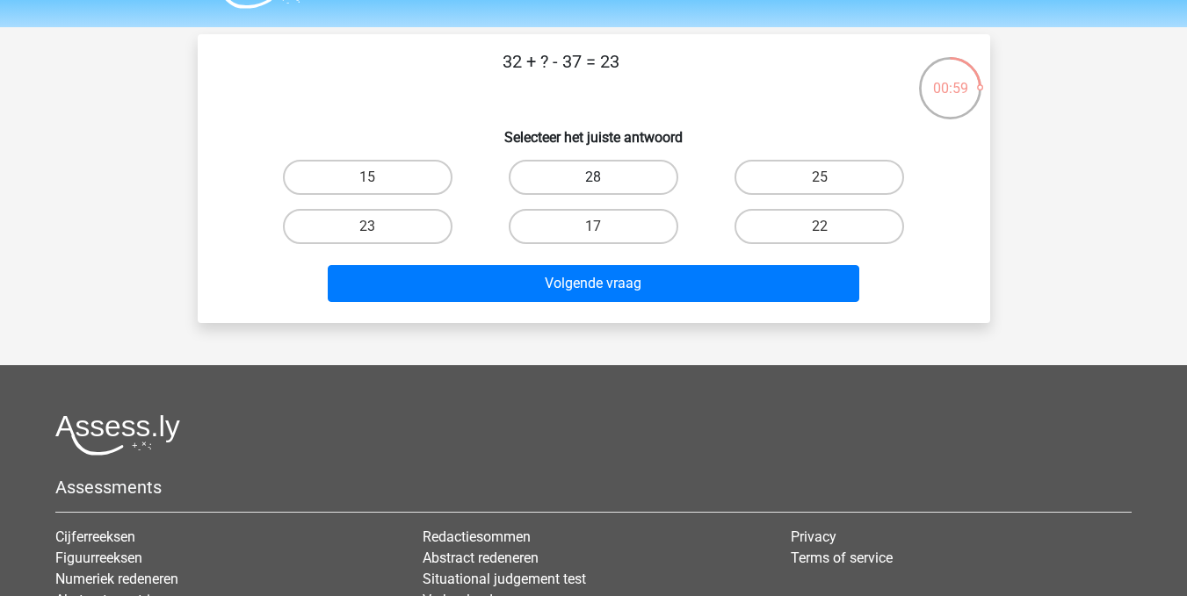
click at [624, 175] on label "28" at bounding box center [594, 177] width 170 height 35
click at [604, 177] on input "28" at bounding box center [598, 182] width 11 height 11
radio input "true"
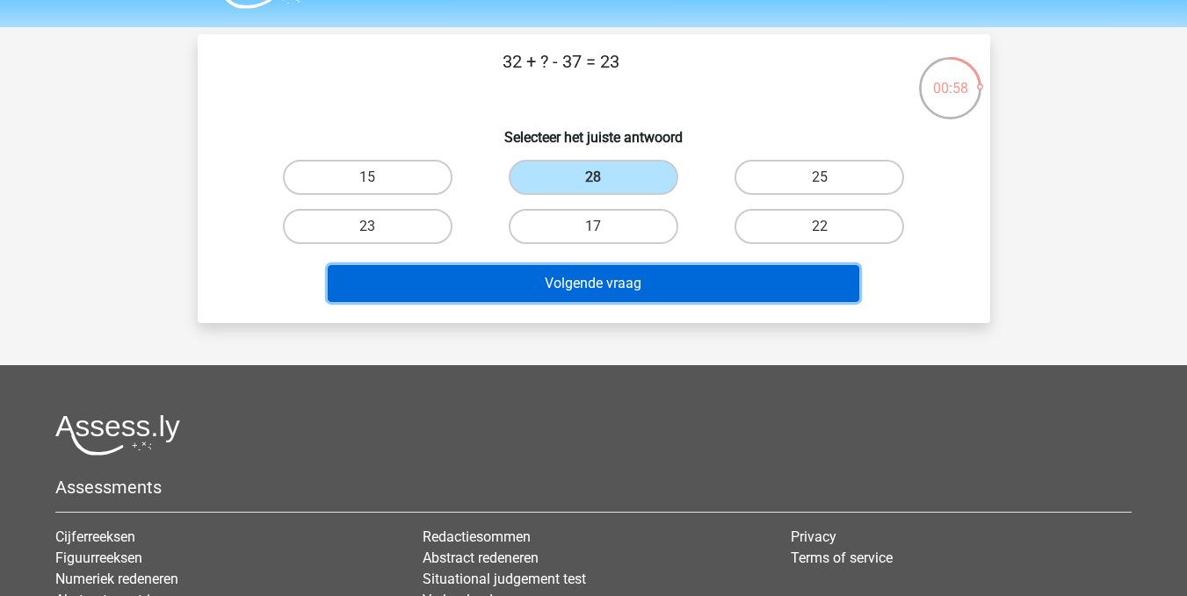
click at [582, 287] on button "Volgende vraag" at bounding box center [593, 283] width 531 height 37
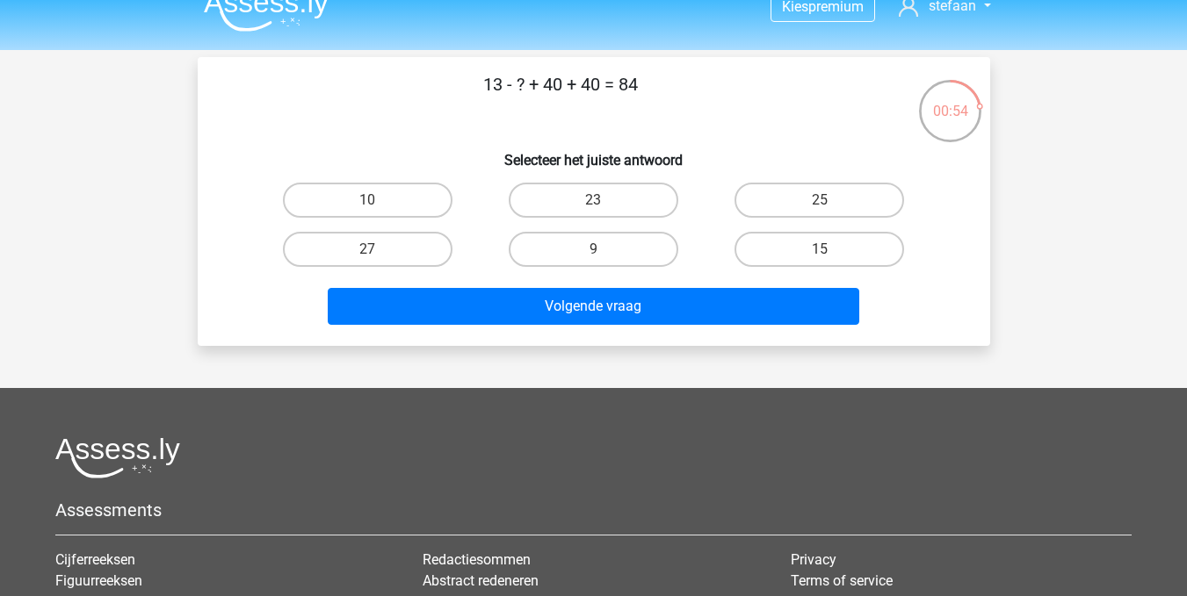
scroll to position [23, 0]
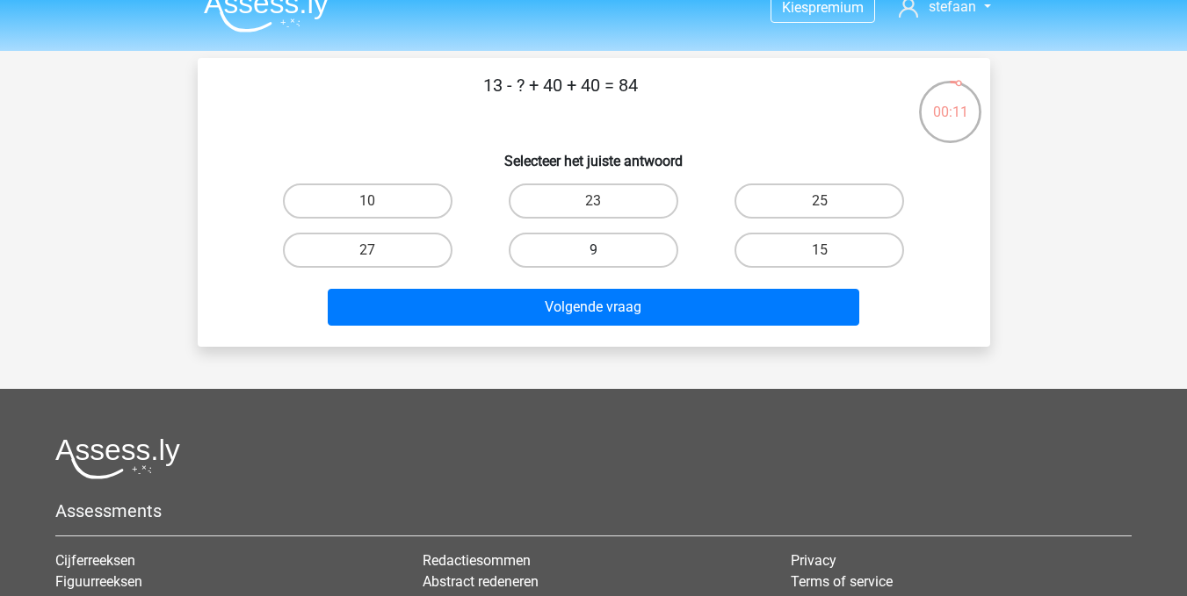
click at [596, 247] on label "9" at bounding box center [594, 250] width 170 height 35
click at [596, 250] on input "9" at bounding box center [598, 255] width 11 height 11
radio input "true"
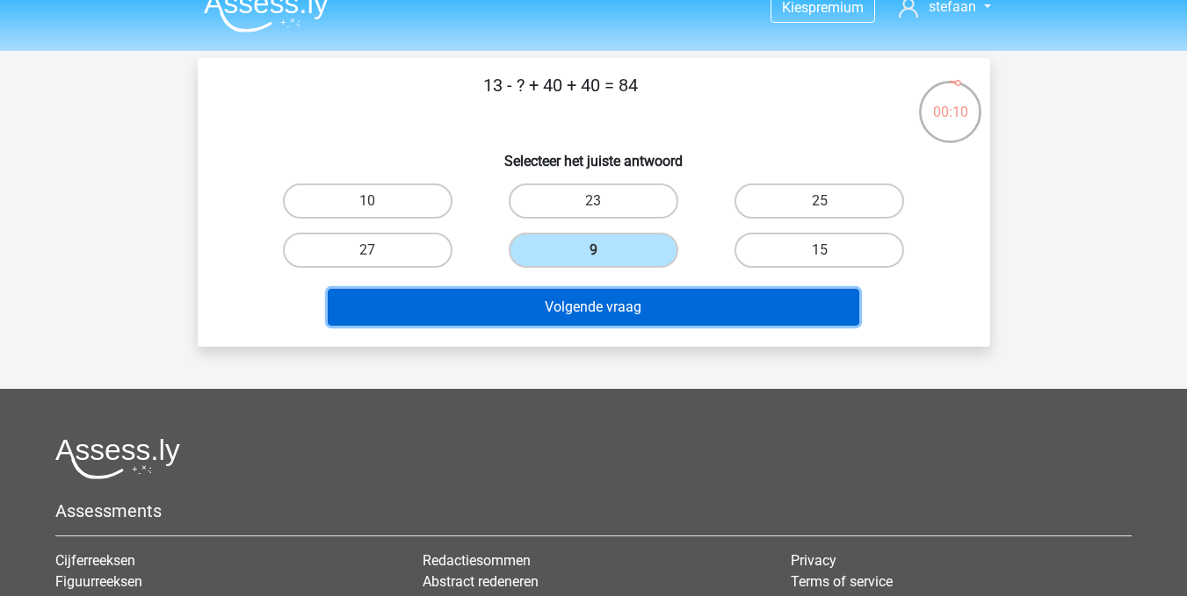
click at [596, 303] on button "Volgende vraag" at bounding box center [593, 307] width 531 height 37
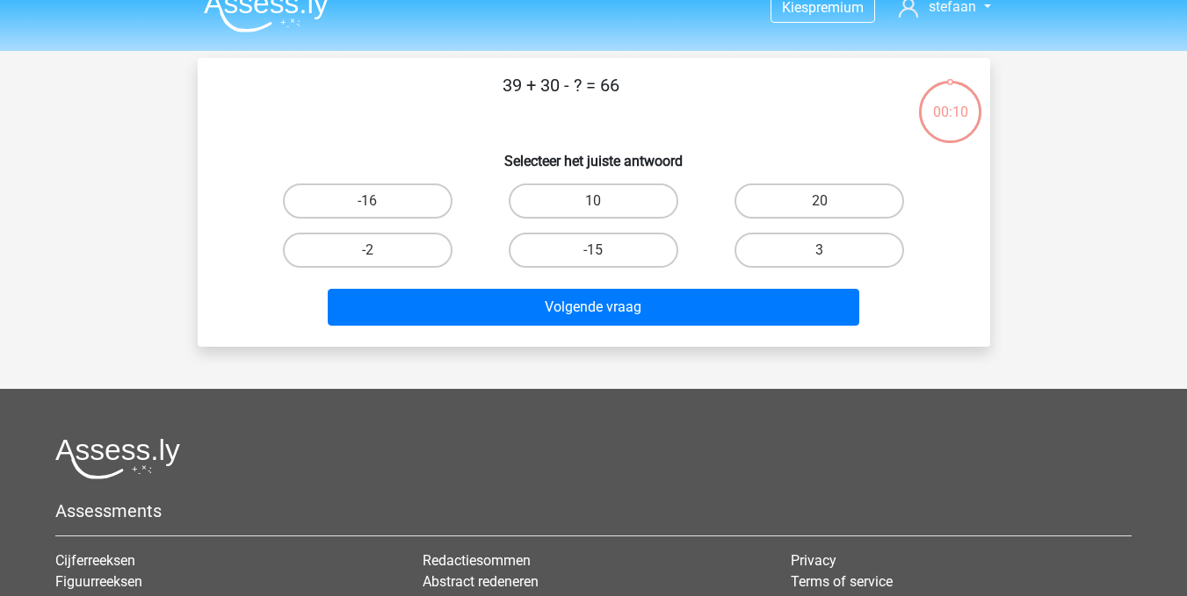
scroll to position [81, 0]
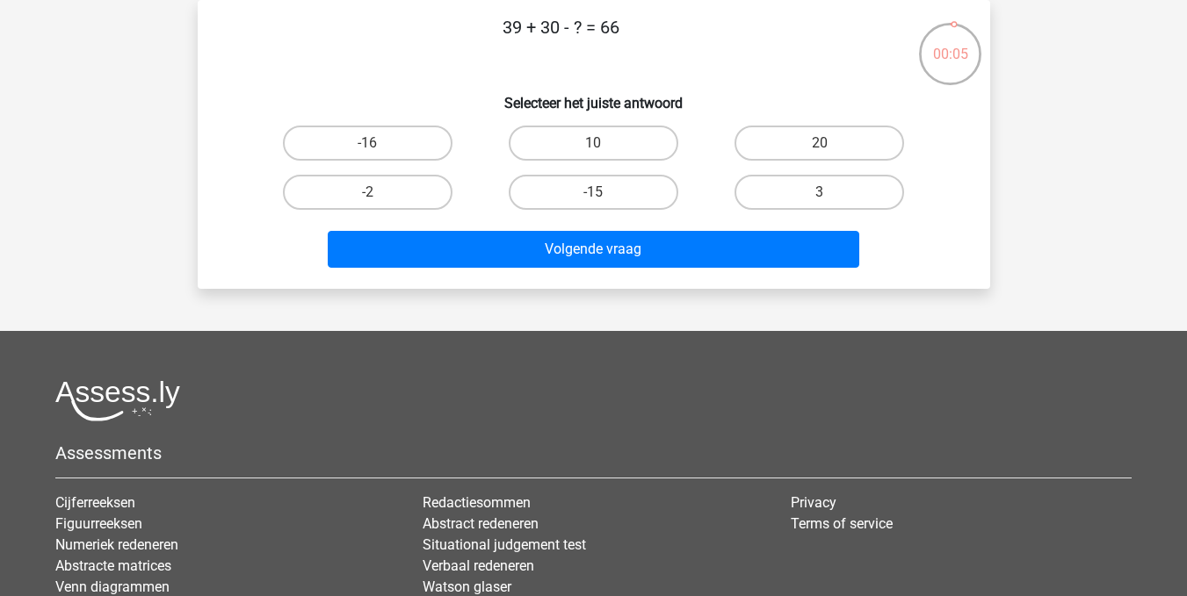
click at [819, 200] on input "3" at bounding box center [824, 197] width 11 height 11
radio input "true"
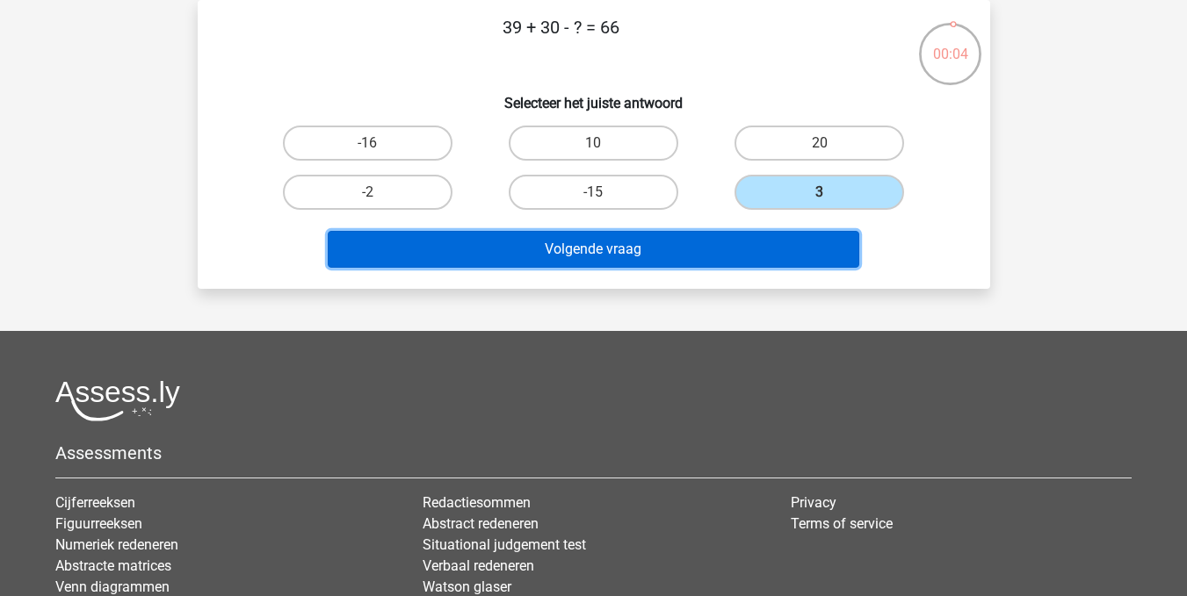
click at [645, 249] on button "Volgende vraag" at bounding box center [593, 249] width 531 height 37
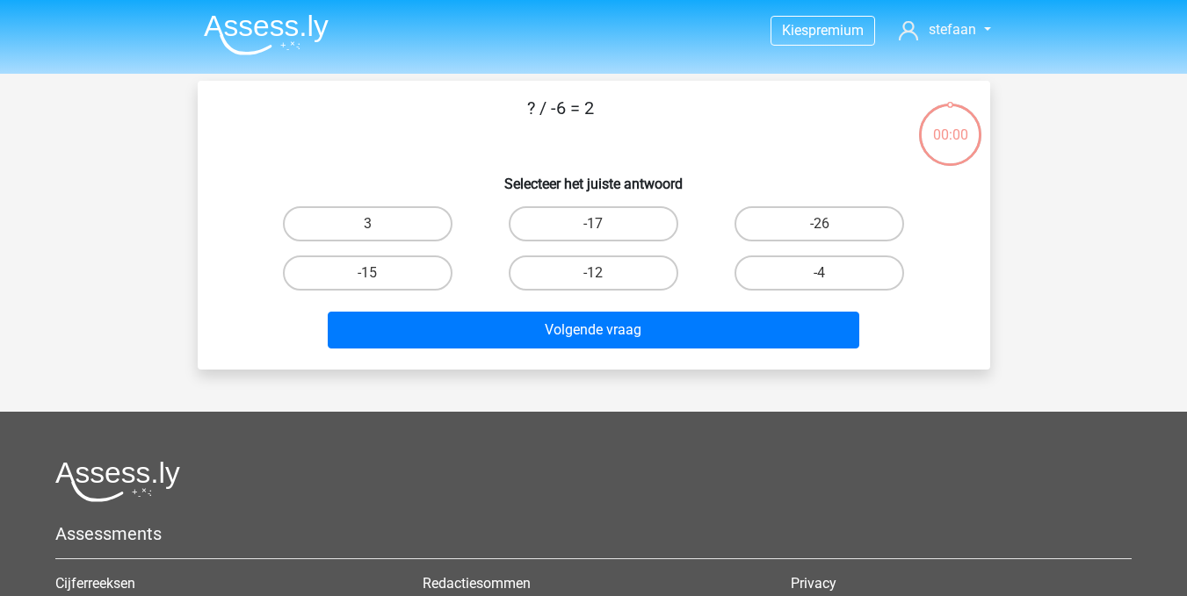
scroll to position [81, 0]
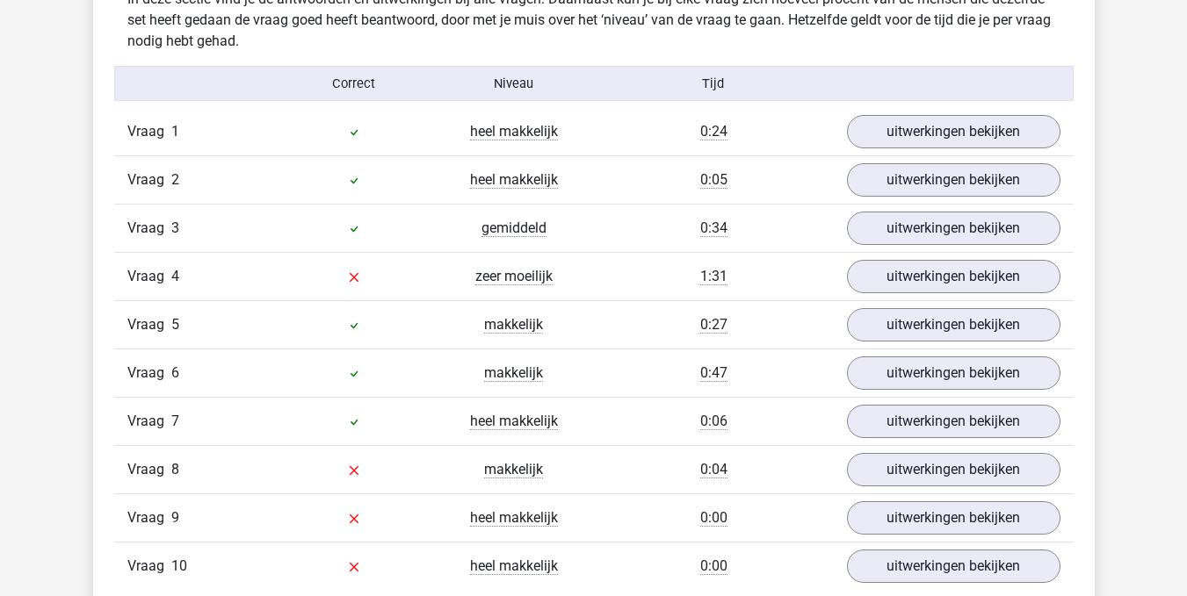
scroll to position [1411, 0]
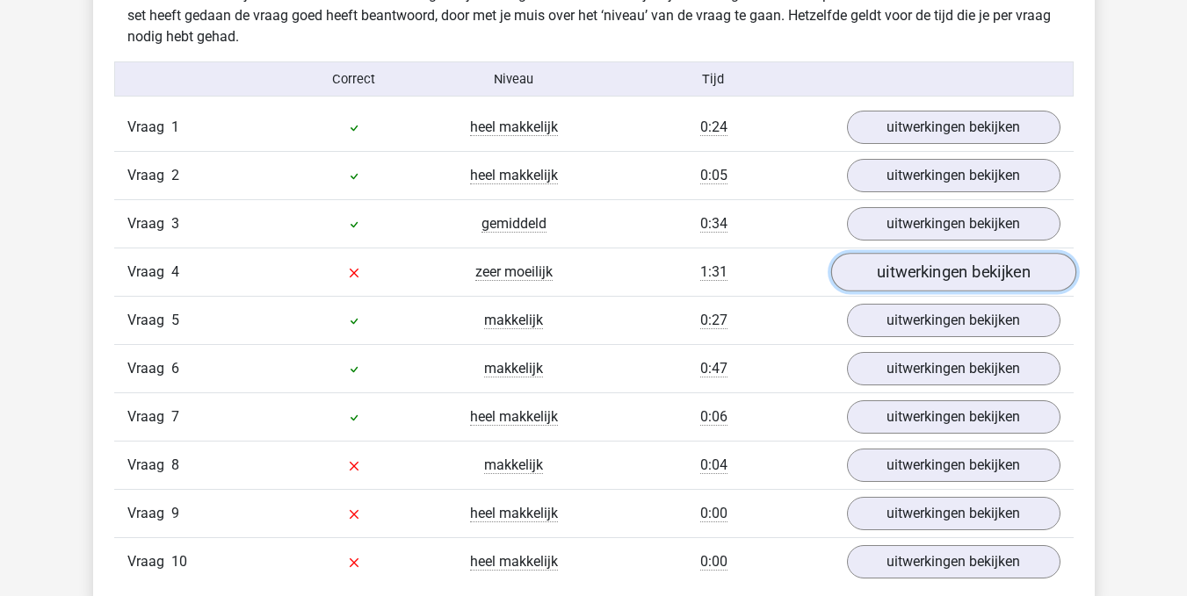
click at [942, 280] on link "uitwerkingen bekijken" at bounding box center [952, 272] width 245 height 39
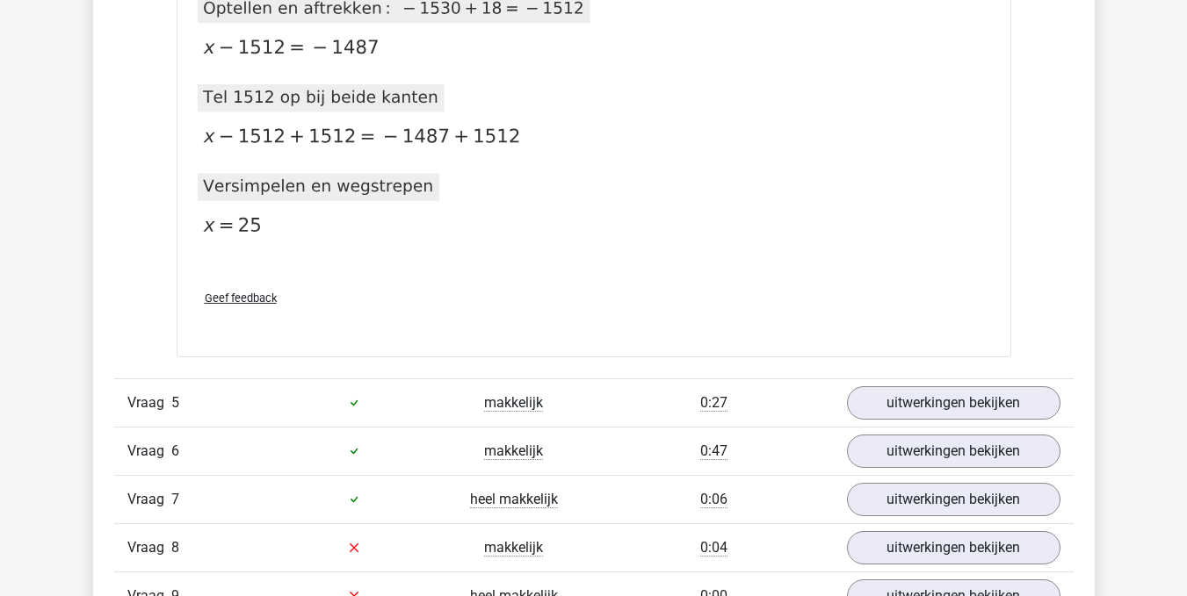
scroll to position [2235, 0]
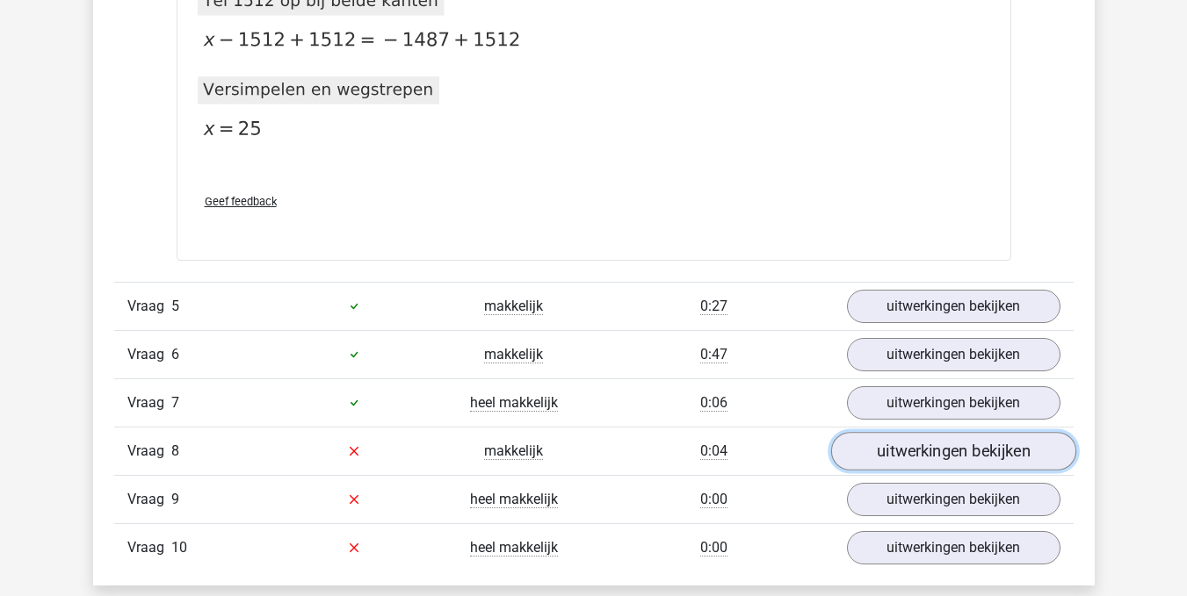
click at [913, 450] on link "uitwerkingen bekijken" at bounding box center [952, 451] width 245 height 39
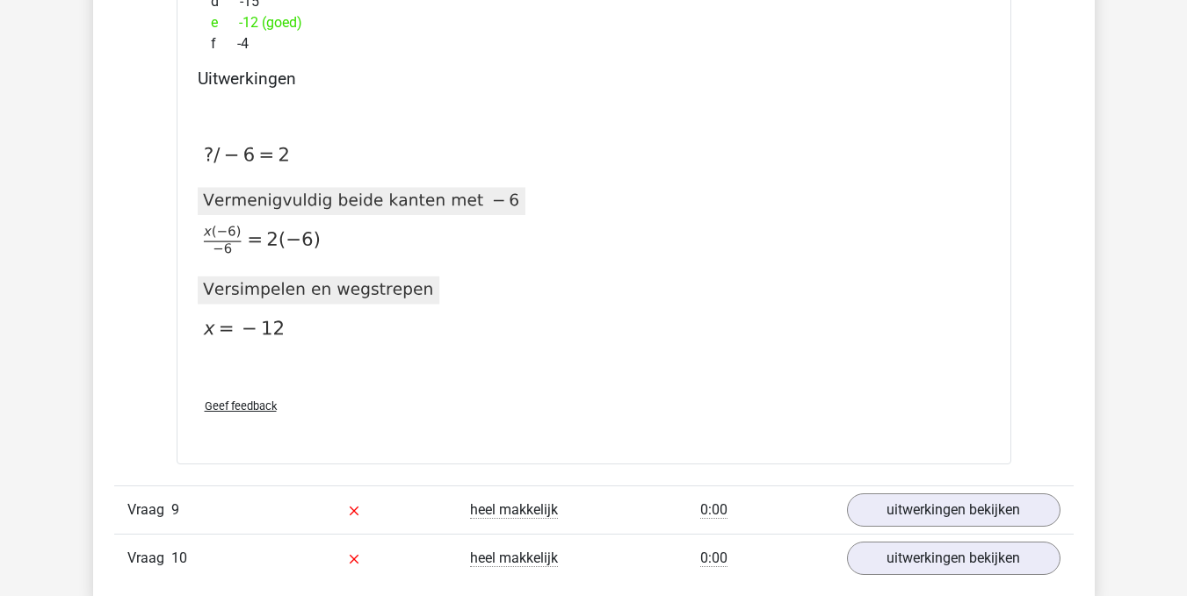
scroll to position [2864, 0]
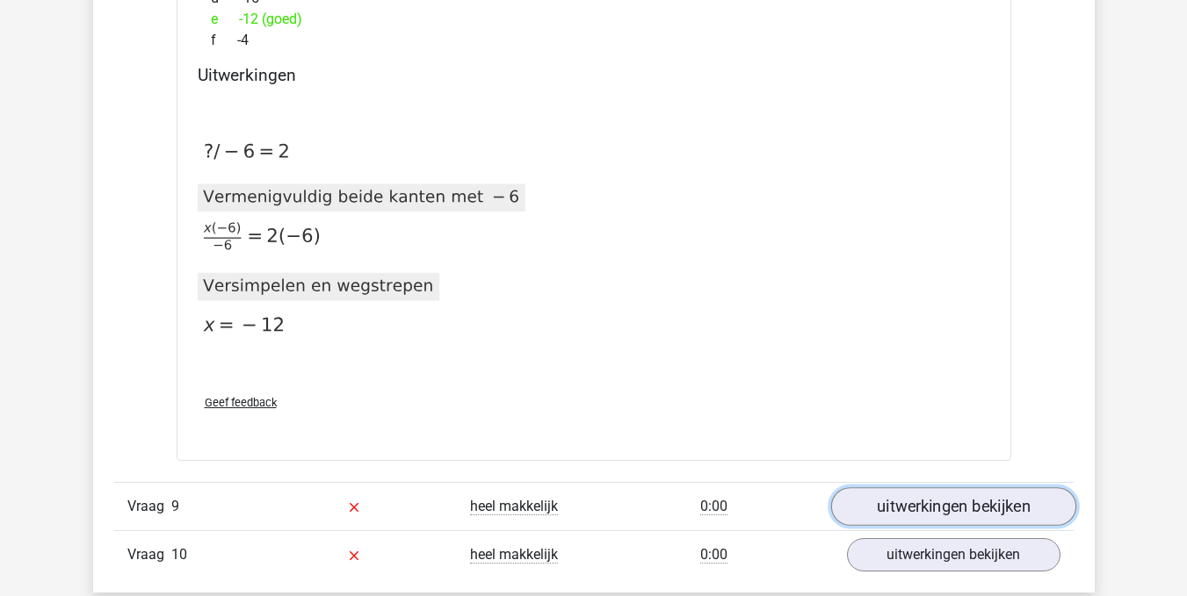
click at [934, 501] on link "uitwerkingen bekijken" at bounding box center [952, 506] width 245 height 39
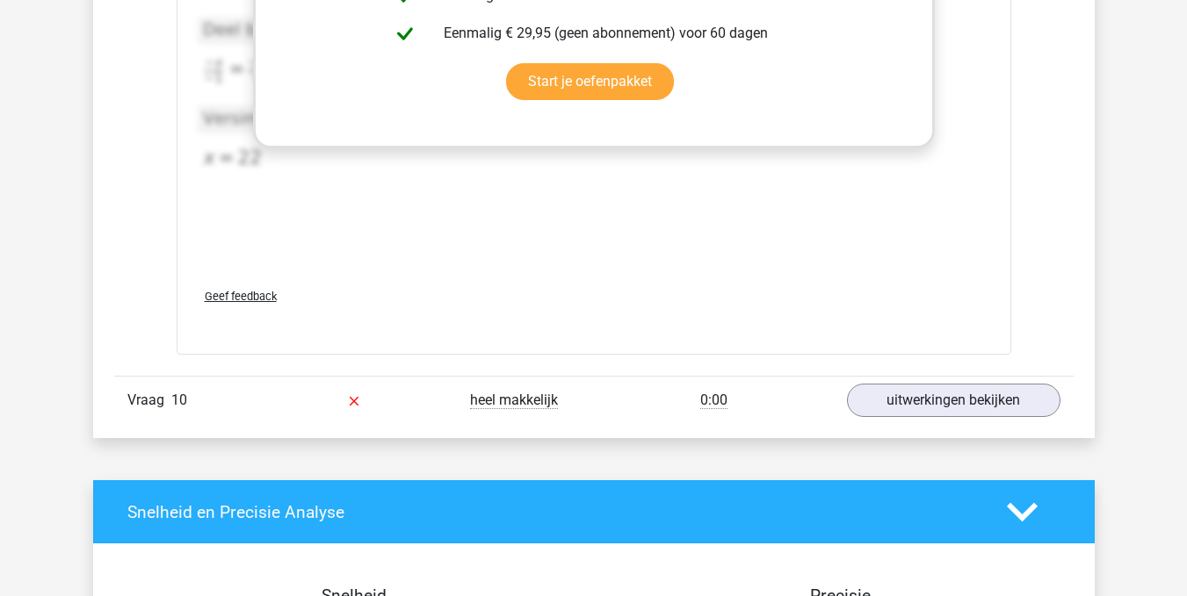
scroll to position [3913, 0]
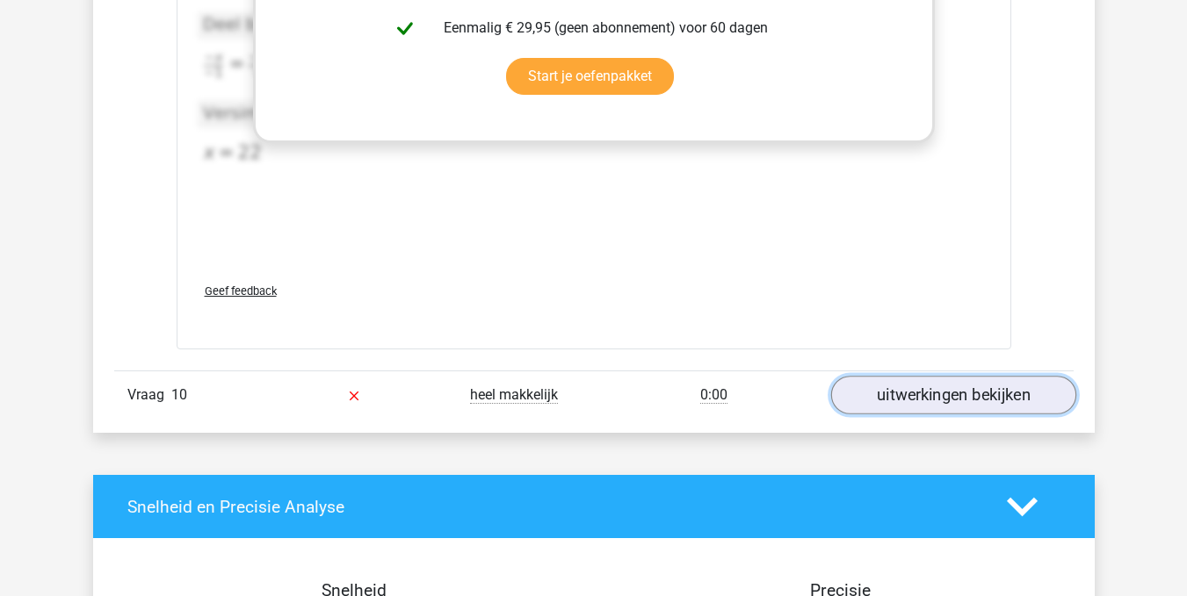
click at [912, 402] on link "uitwerkingen bekijken" at bounding box center [952, 395] width 245 height 39
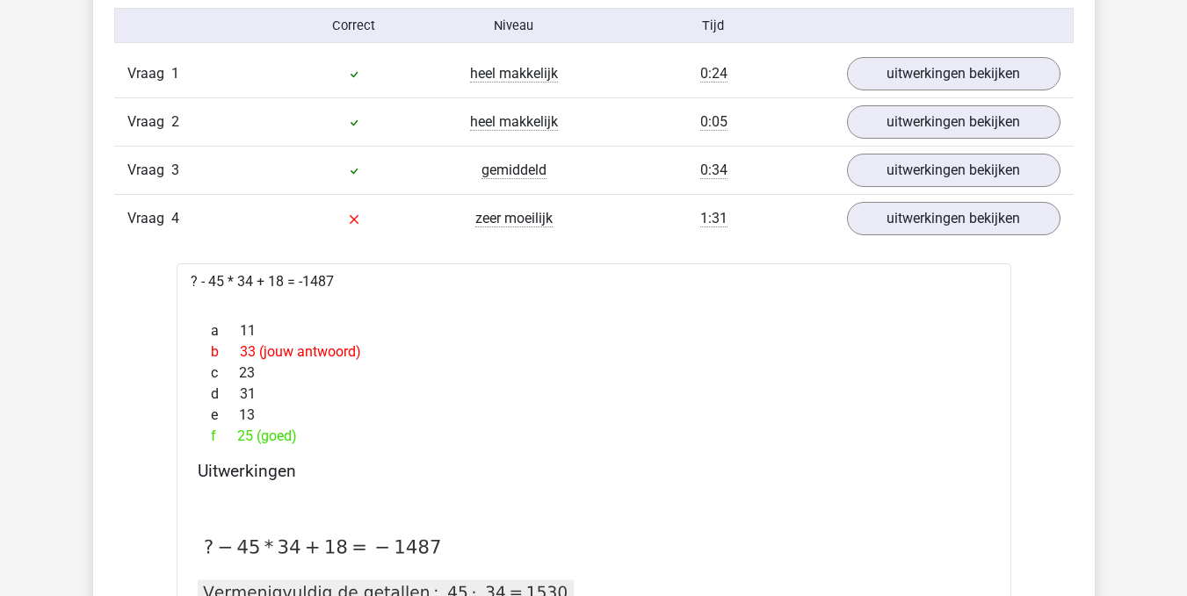
scroll to position [1393, 0]
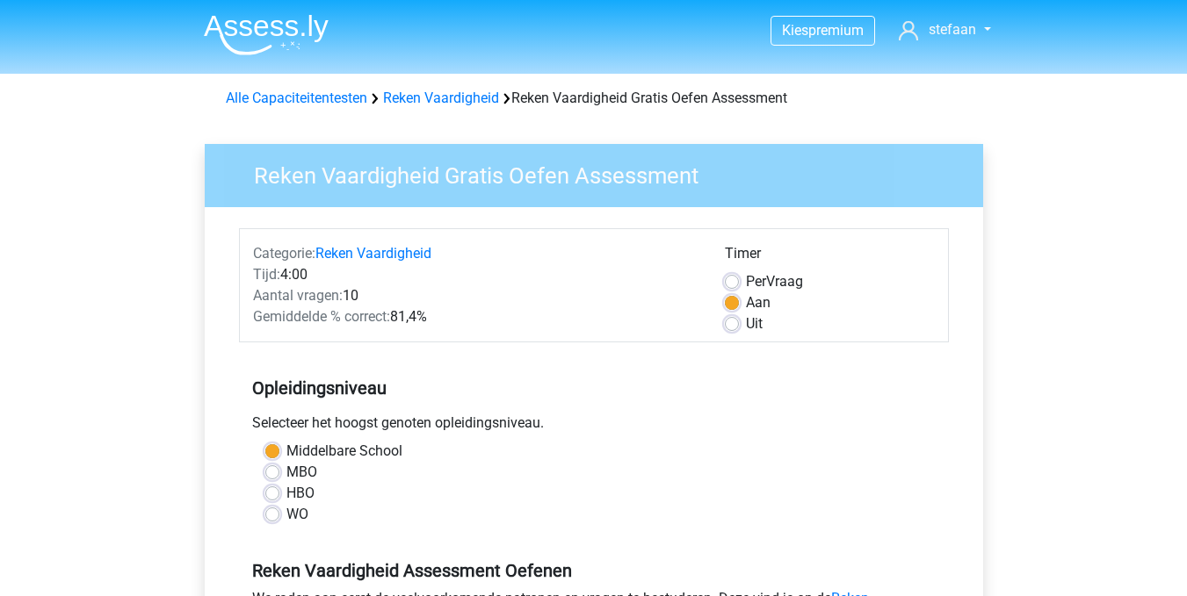
scroll to position [365, 0]
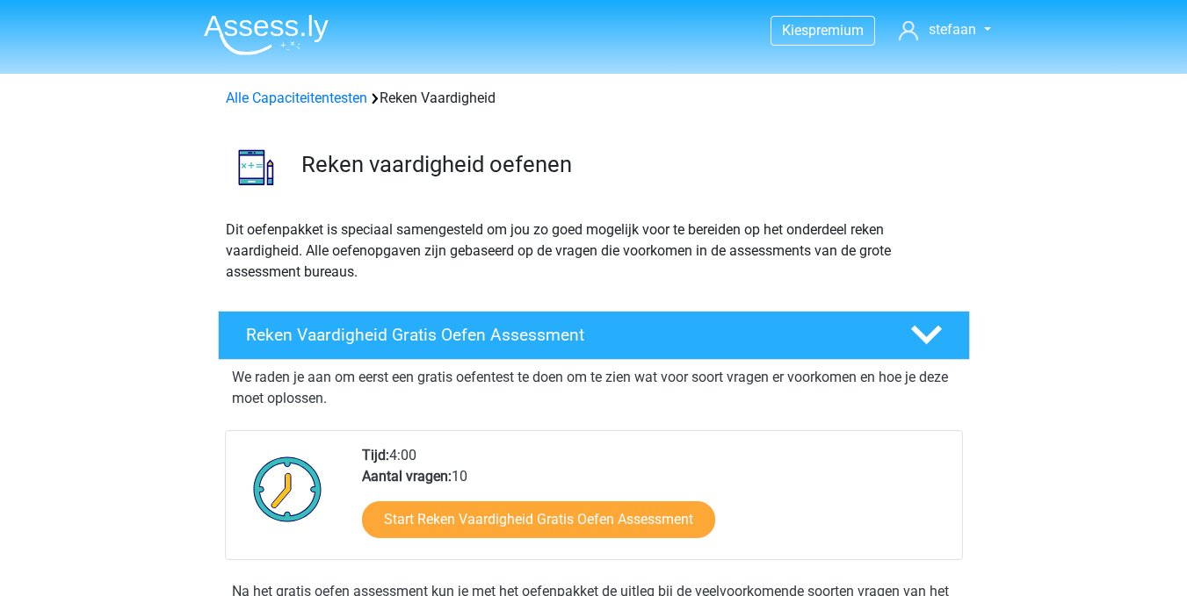
scroll to position [114, 0]
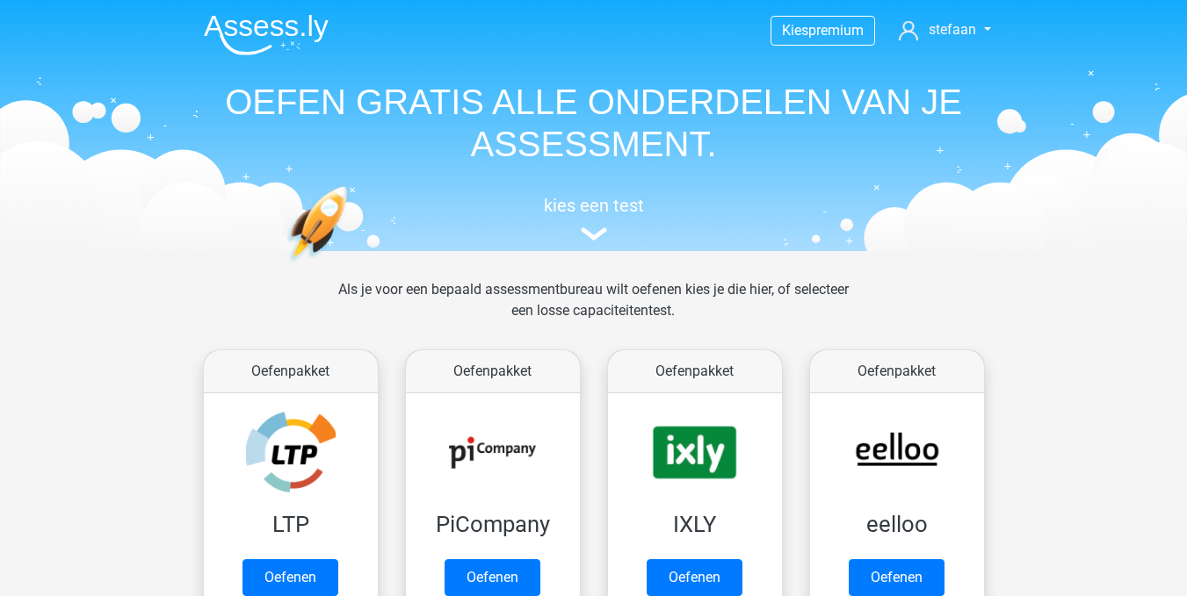
scroll to position [747, 0]
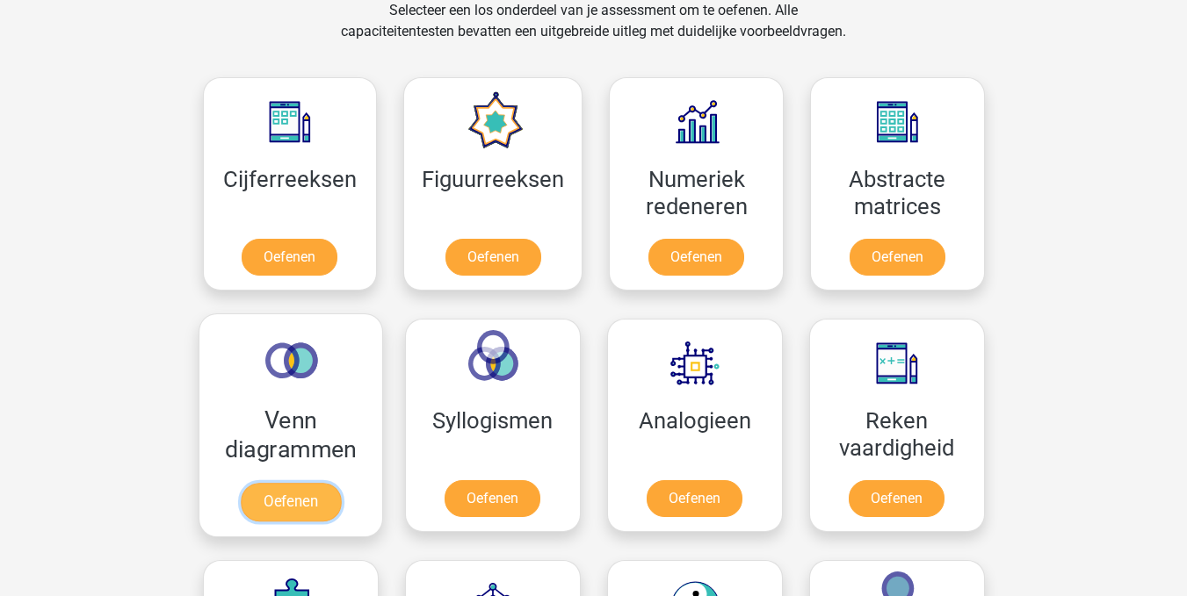
click at [310, 483] on link "Oefenen" at bounding box center [290, 502] width 100 height 39
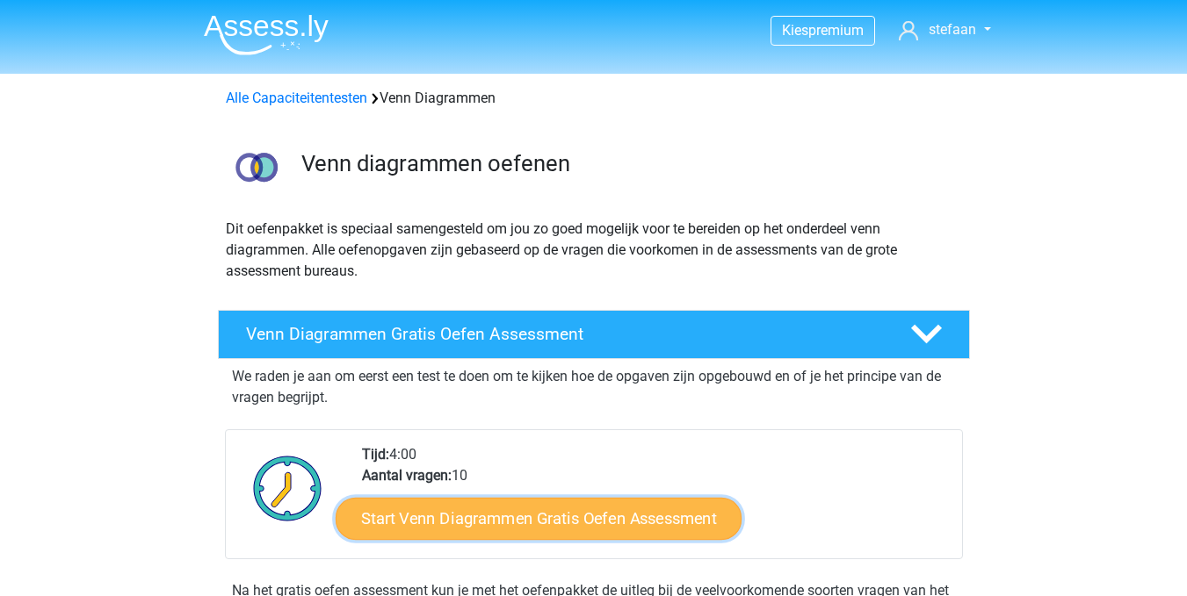
click at [512, 522] on link "Start Venn Diagrammen Gratis Oefen Assessment" at bounding box center [539, 519] width 406 height 42
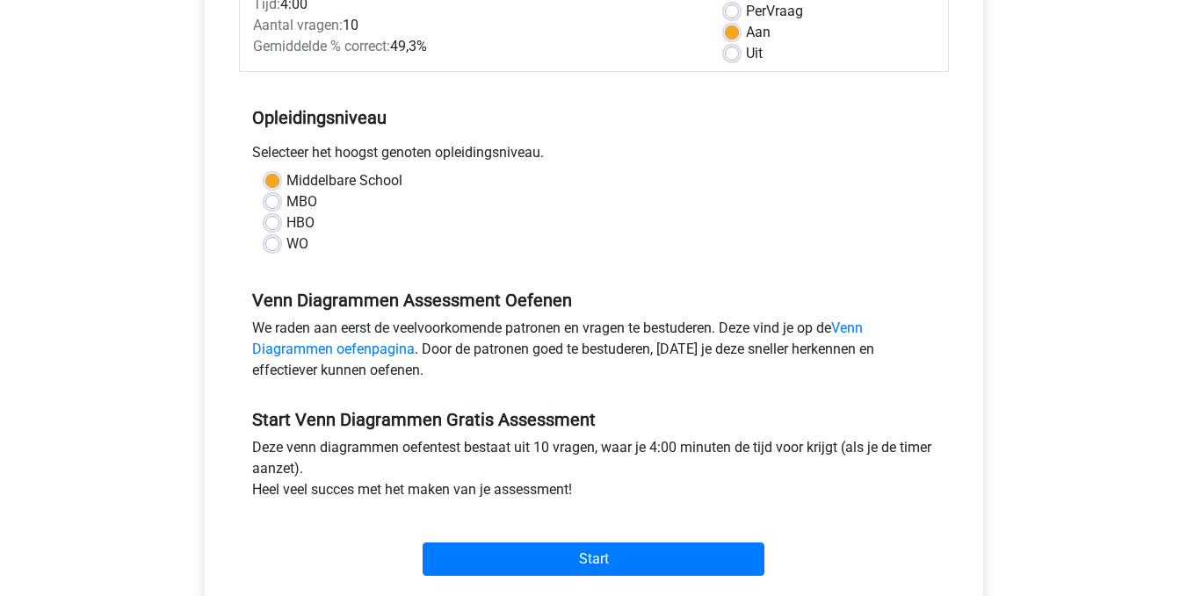
scroll to position [272, 0]
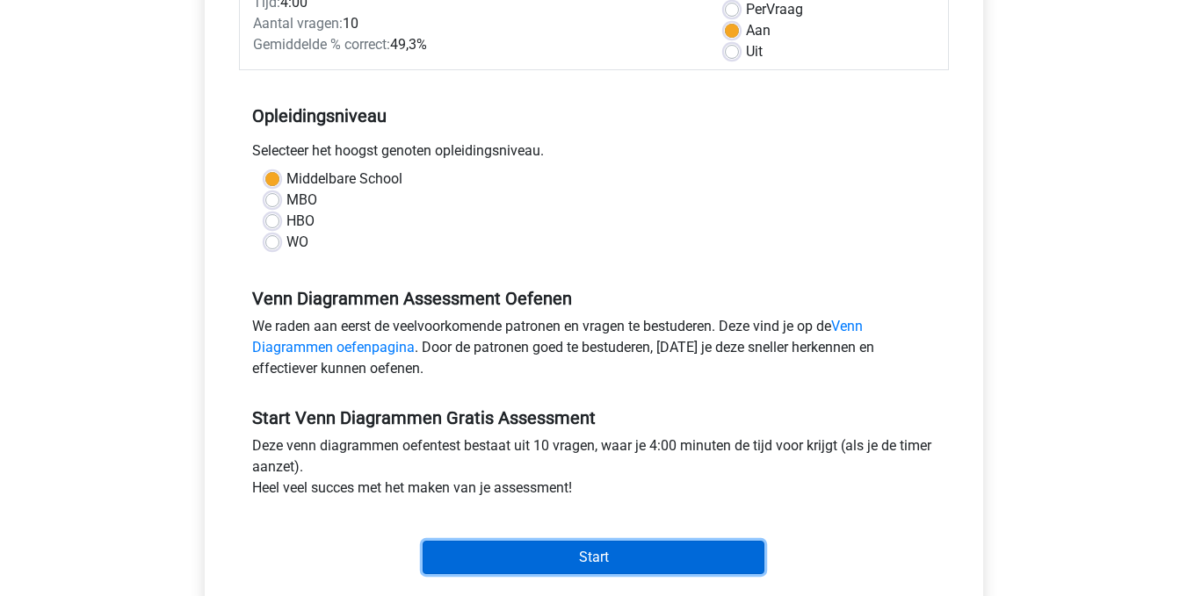
click at [559, 551] on input "Start" at bounding box center [593, 557] width 342 height 33
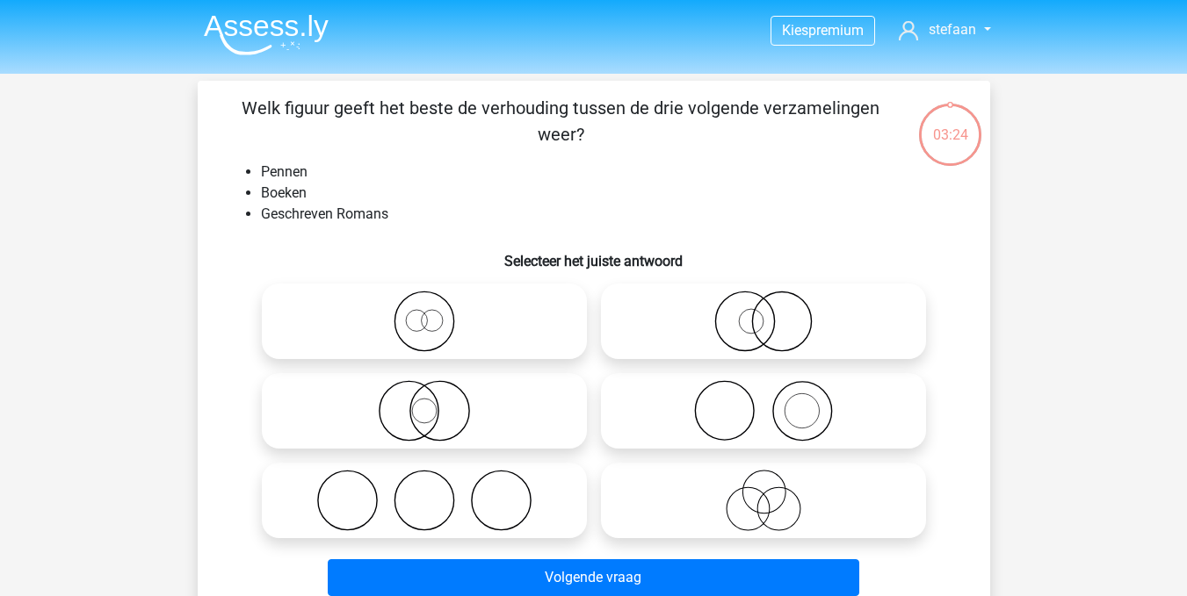
click at [796, 418] on icon at bounding box center [763, 410] width 311 height 61
click at [775, 402] on input "radio" at bounding box center [768, 396] width 11 height 11
radio input "true"
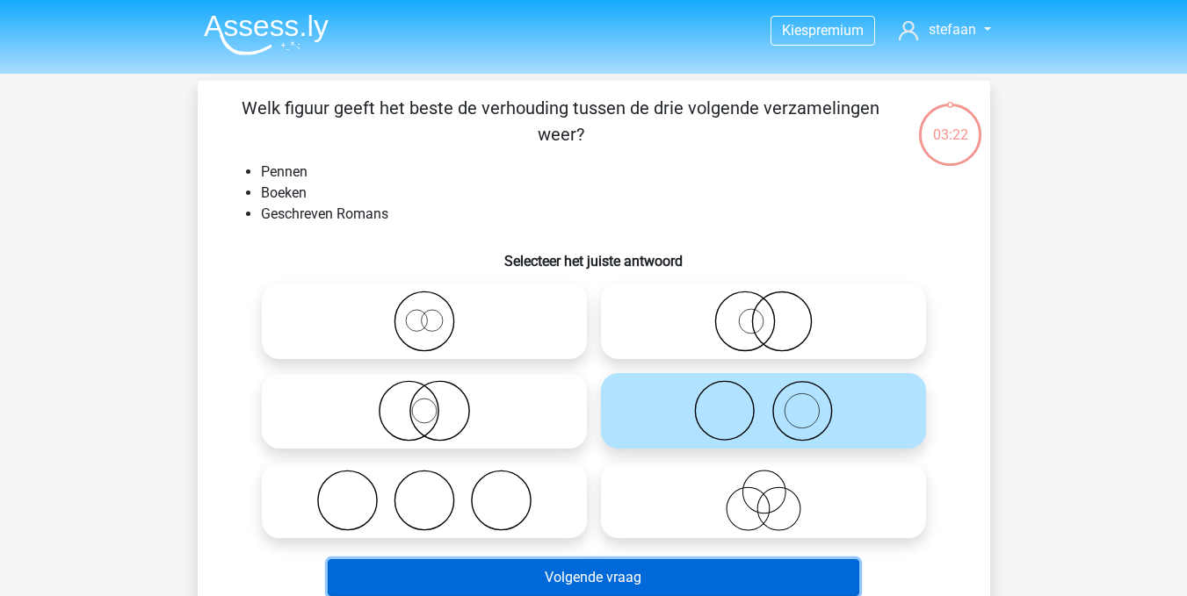
click at [616, 585] on button "Volgende vraag" at bounding box center [593, 577] width 531 height 37
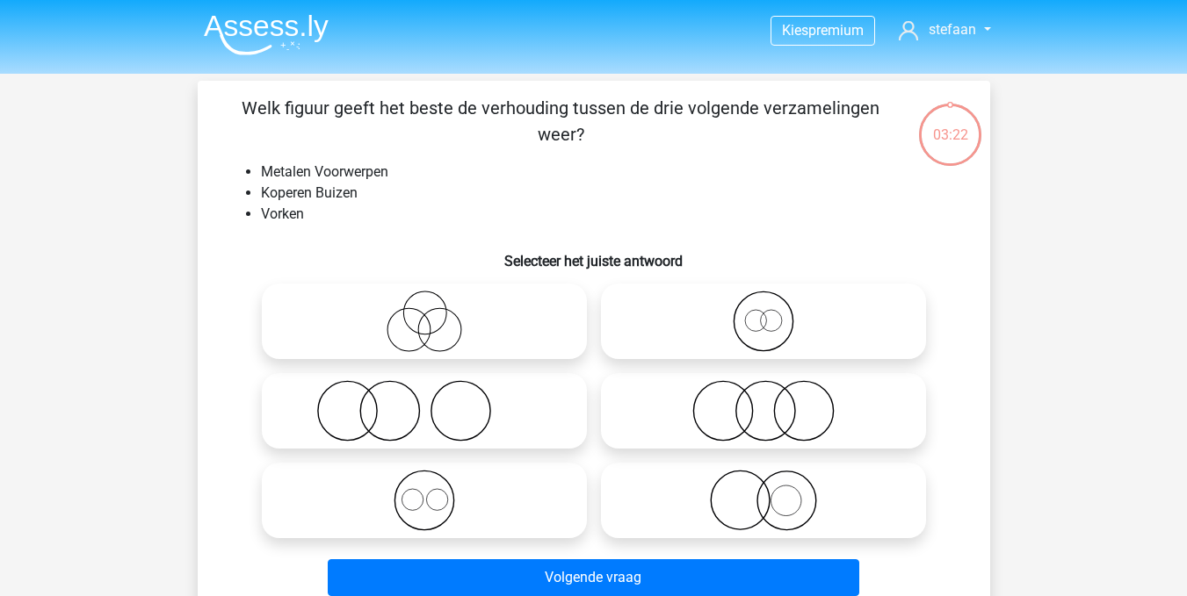
scroll to position [81, 0]
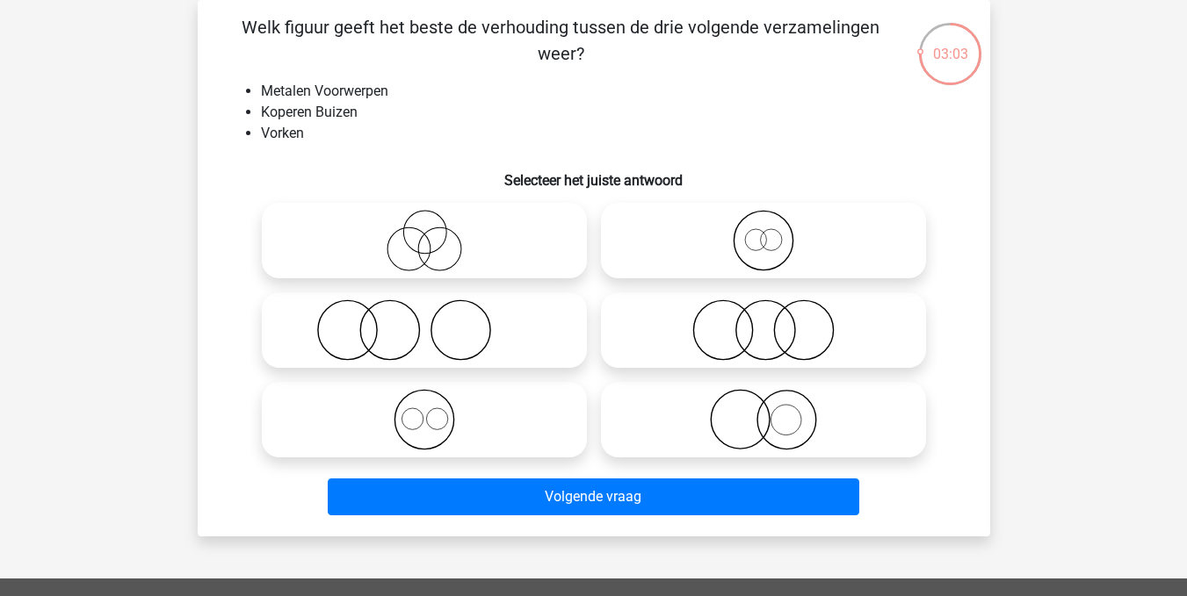
click at [432, 423] on icon at bounding box center [424, 419] width 311 height 61
click at [432, 411] on input "radio" at bounding box center [429, 405] width 11 height 11
radio input "true"
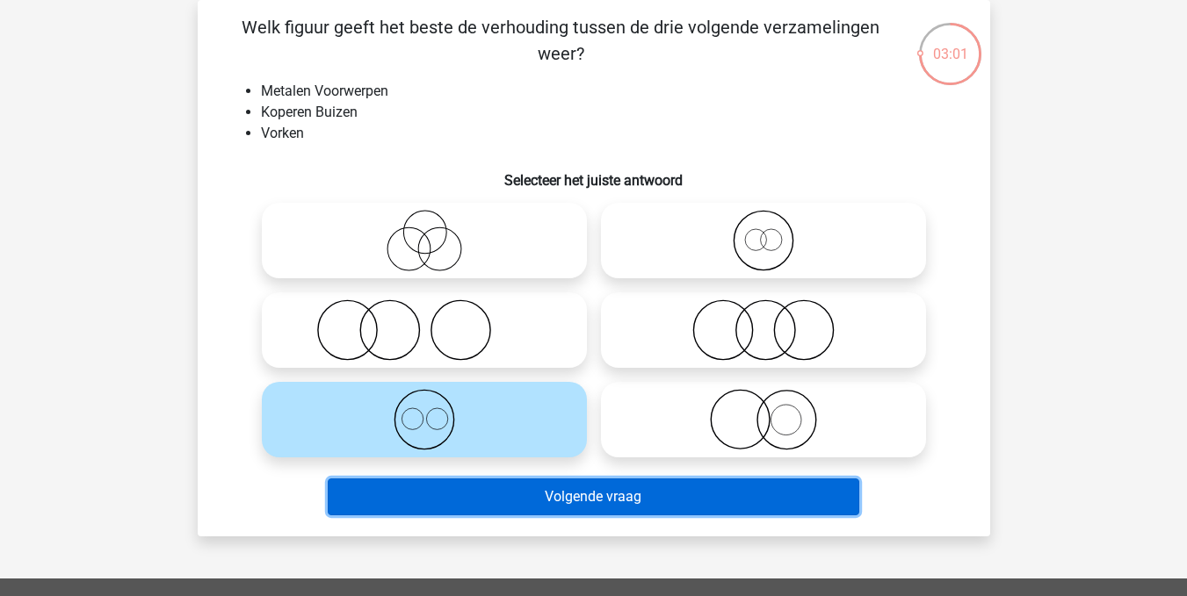
click at [559, 495] on button "Volgende vraag" at bounding box center [593, 497] width 531 height 37
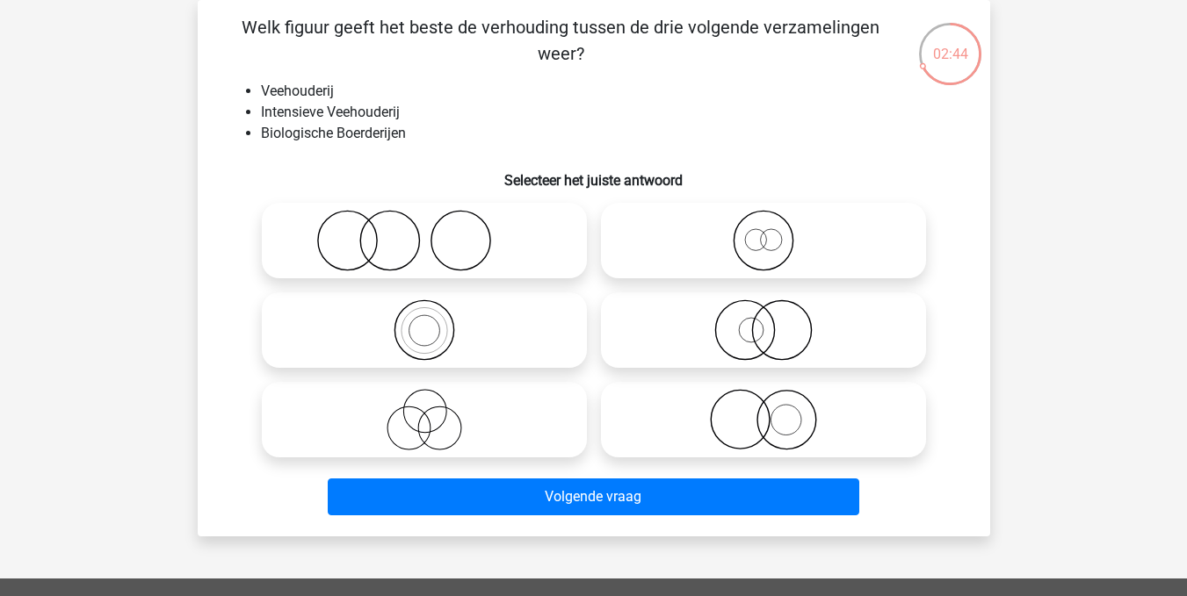
click at [755, 328] on icon at bounding box center [763, 330] width 311 height 61
click at [763, 321] on input "radio" at bounding box center [768, 315] width 11 height 11
radio input "true"
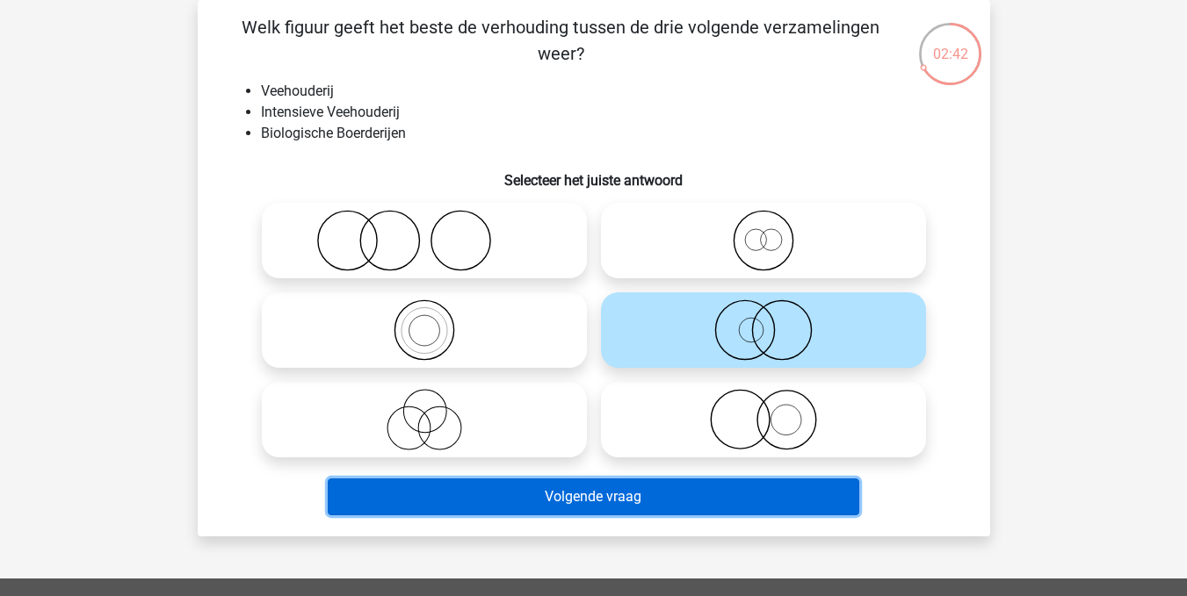
click at [604, 495] on button "Volgende vraag" at bounding box center [593, 497] width 531 height 37
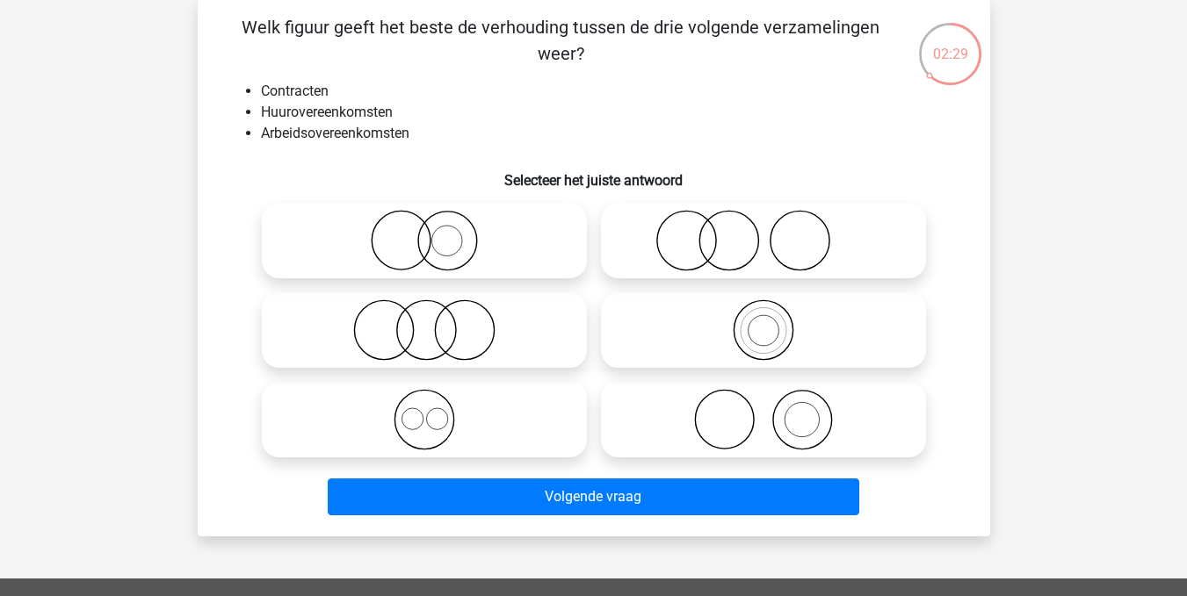
click at [427, 343] on icon at bounding box center [424, 330] width 311 height 61
click at [427, 321] on input "radio" at bounding box center [429, 315] width 11 height 11
radio input "true"
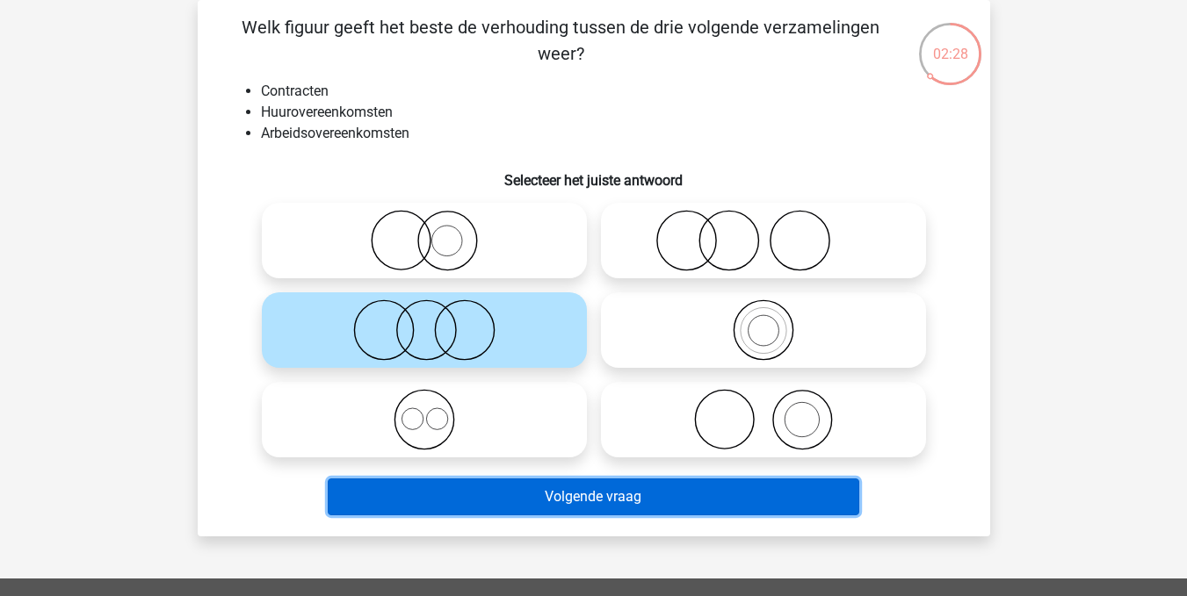
click at [528, 496] on button "Volgende vraag" at bounding box center [593, 497] width 531 height 37
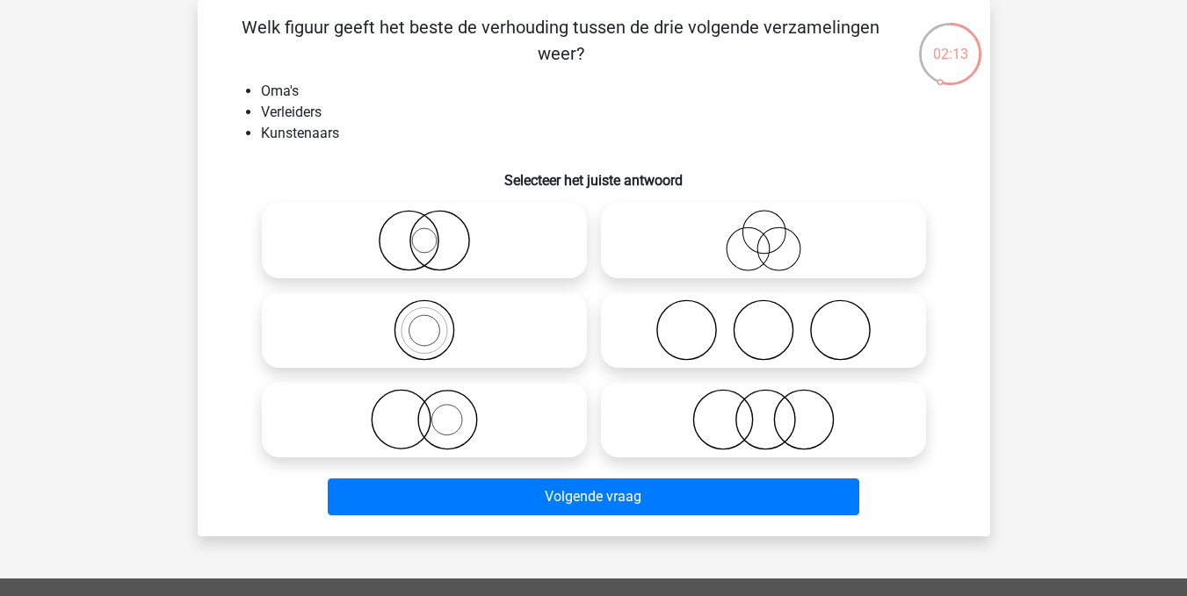
click at [678, 336] on icon at bounding box center [763, 330] width 311 height 61
click at [763, 321] on input "radio" at bounding box center [768, 315] width 11 height 11
radio input "true"
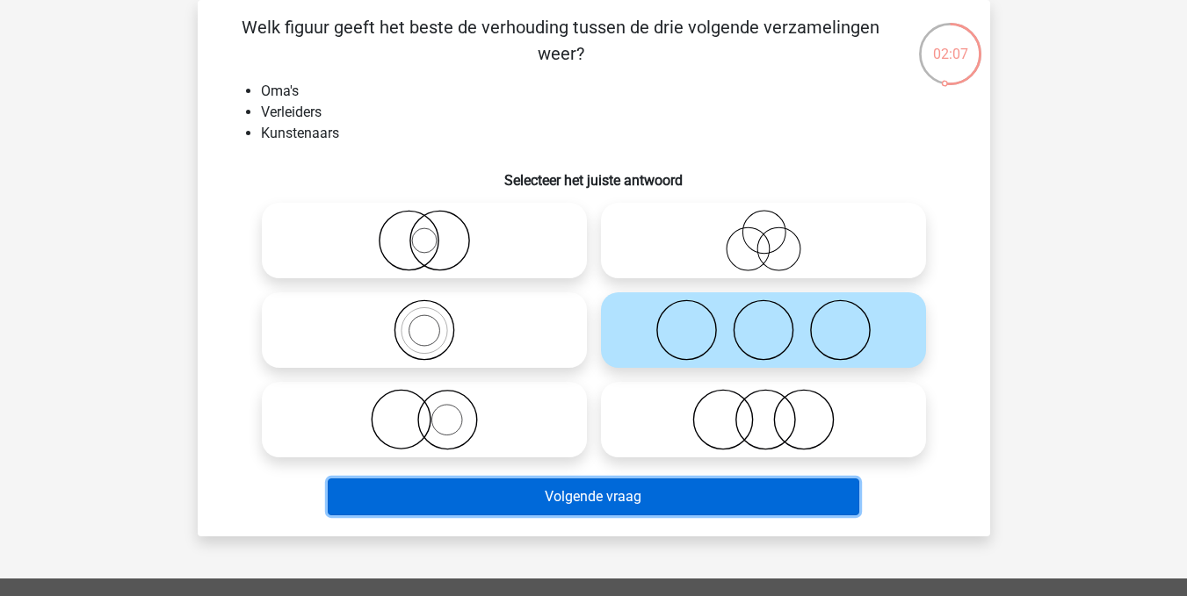
click at [567, 494] on button "Volgende vraag" at bounding box center [593, 497] width 531 height 37
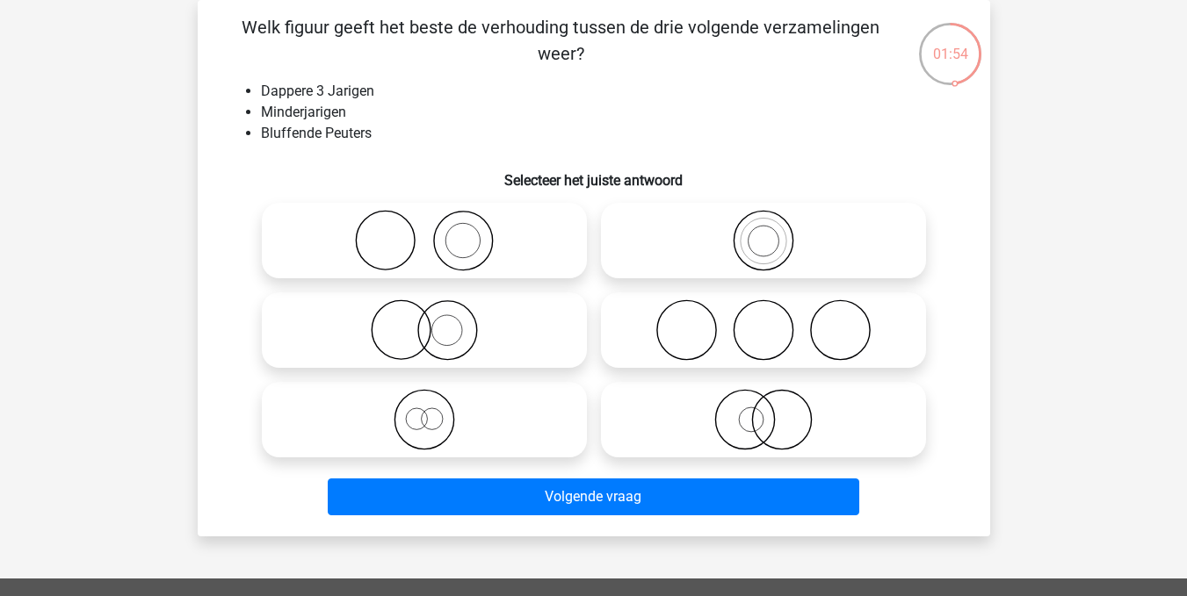
click at [770, 229] on input "radio" at bounding box center [768, 225] width 11 height 11
radio input "true"
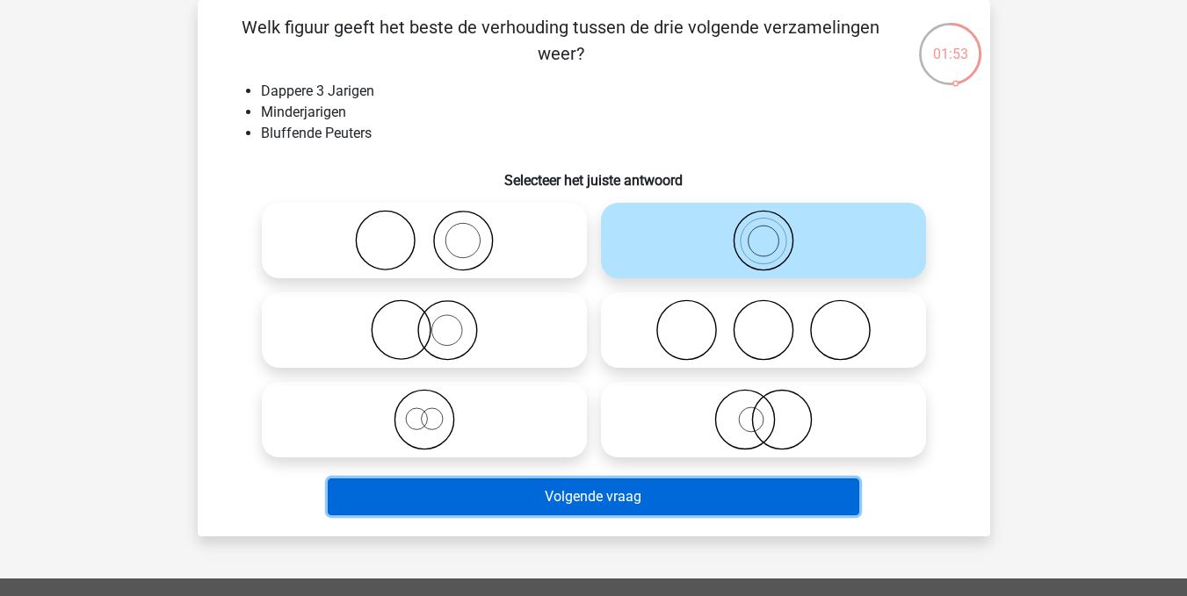
click at [570, 491] on button "Volgende vraag" at bounding box center [593, 497] width 531 height 37
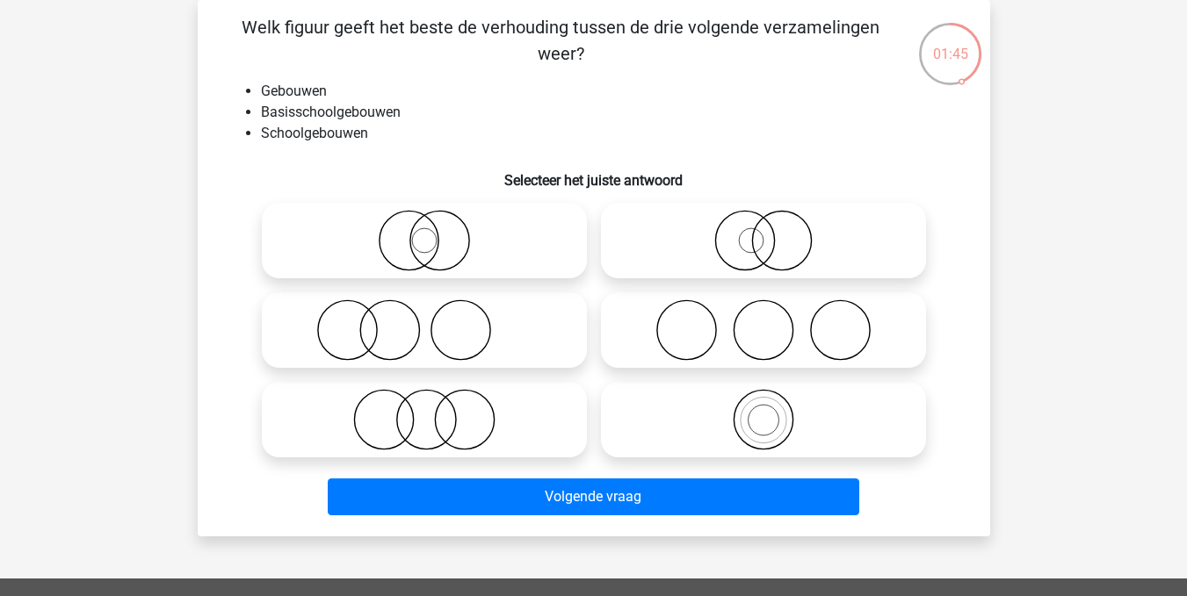
click at [772, 422] on icon at bounding box center [763, 419] width 311 height 61
click at [772, 411] on input "radio" at bounding box center [768, 405] width 11 height 11
radio input "true"
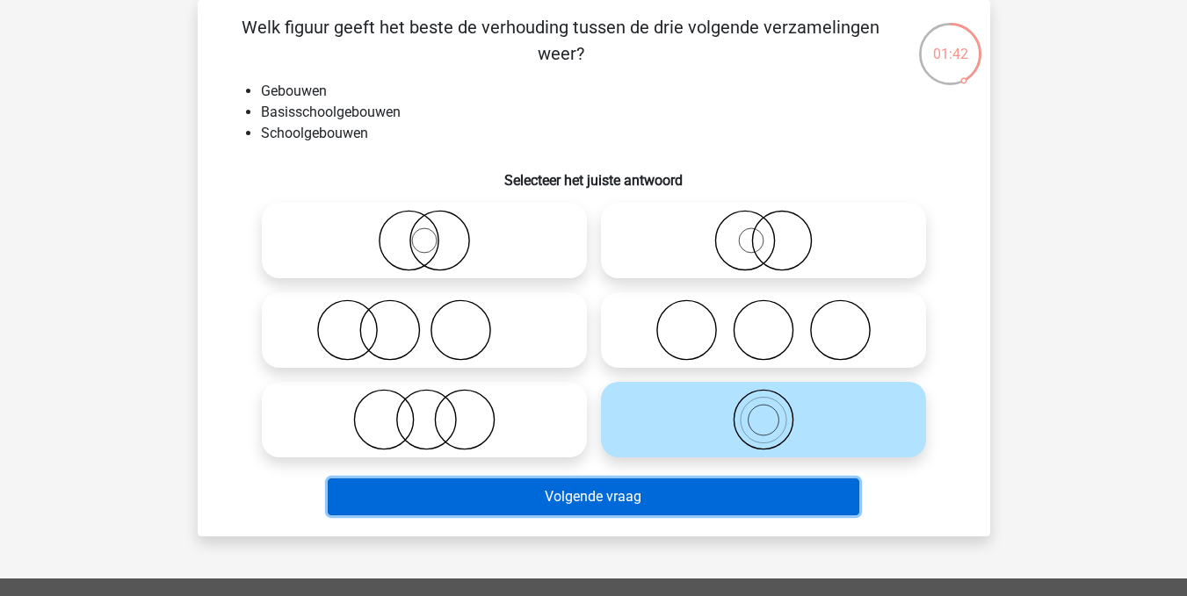
click at [629, 498] on button "Volgende vraag" at bounding box center [593, 497] width 531 height 37
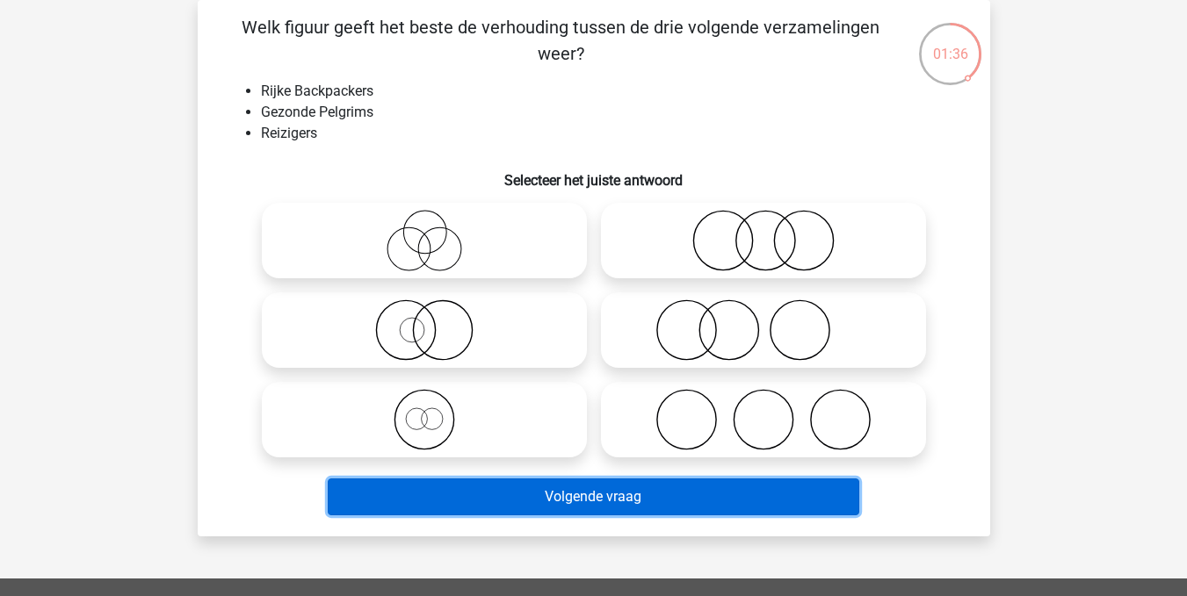
click at [629, 498] on button "Volgende vraag" at bounding box center [593, 497] width 531 height 37
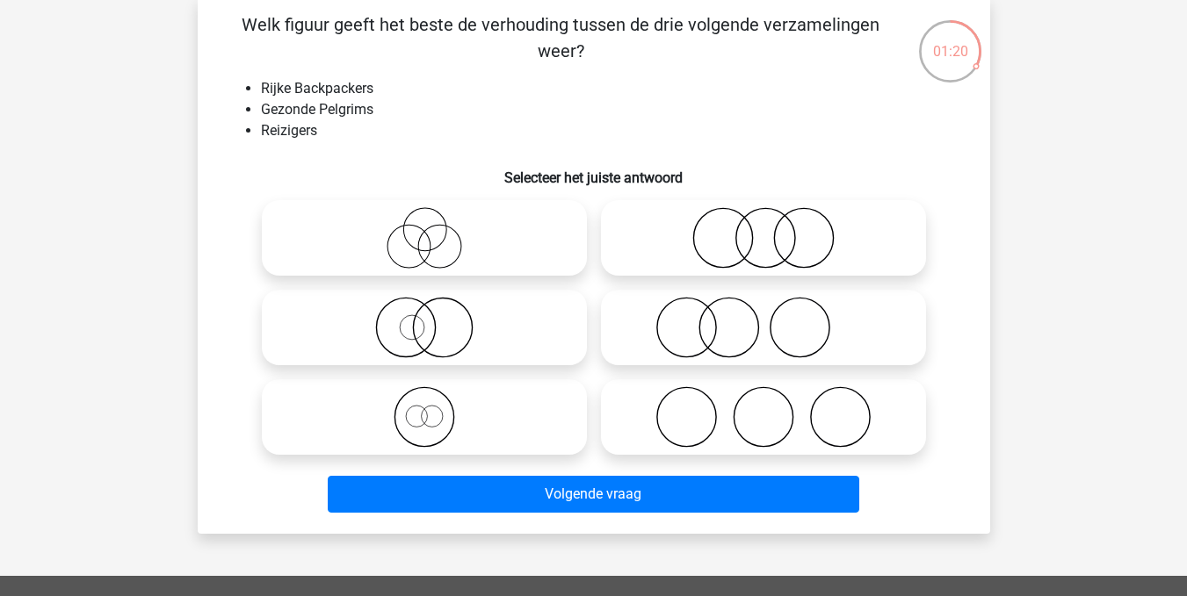
scroll to position [84, 0]
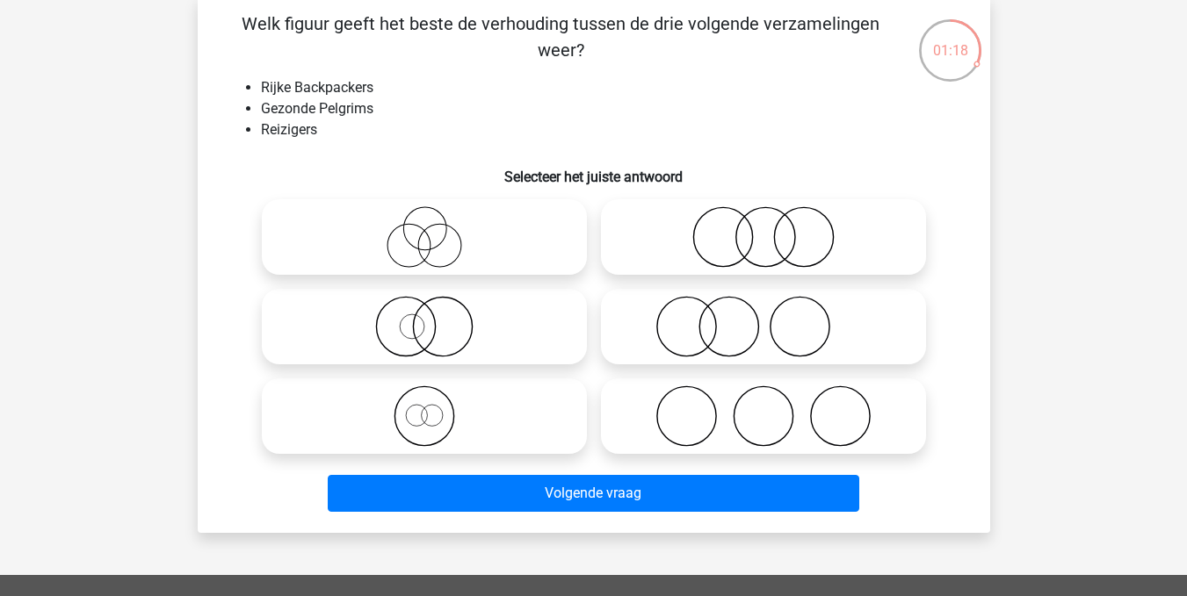
click at [434, 227] on input "radio" at bounding box center [429, 222] width 11 height 11
radio input "true"
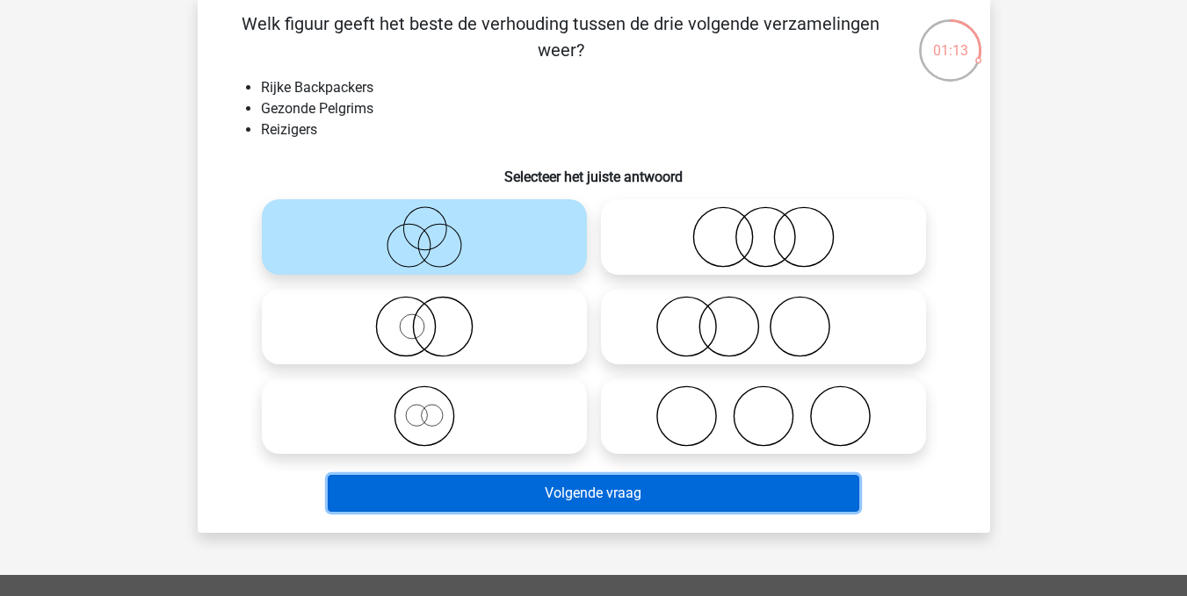
click at [610, 493] on button "Volgende vraag" at bounding box center [593, 493] width 531 height 37
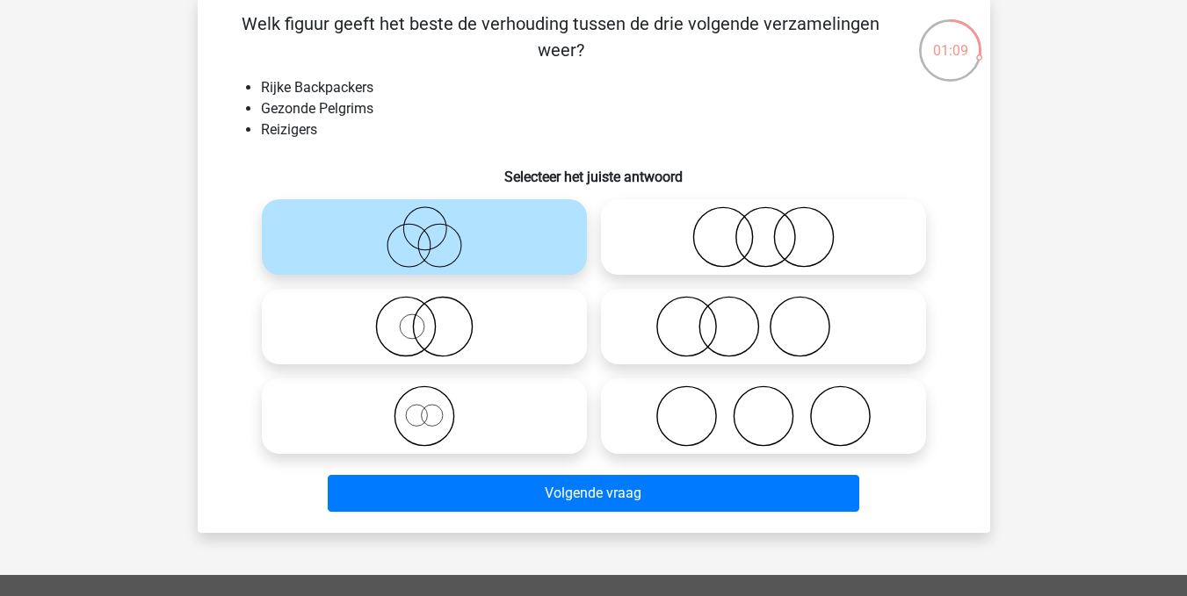
click at [552, 255] on icon at bounding box center [424, 236] width 311 height 61
click at [436, 228] on input "radio" at bounding box center [429, 222] width 11 height 11
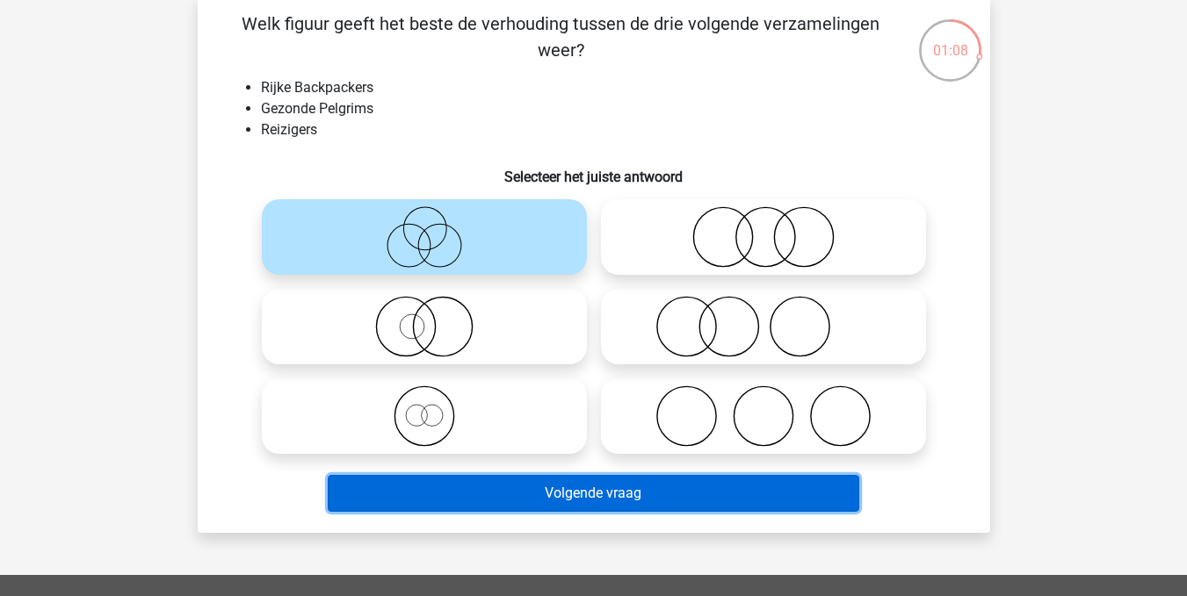
click at [571, 485] on button "Volgende vraag" at bounding box center [593, 493] width 531 height 37
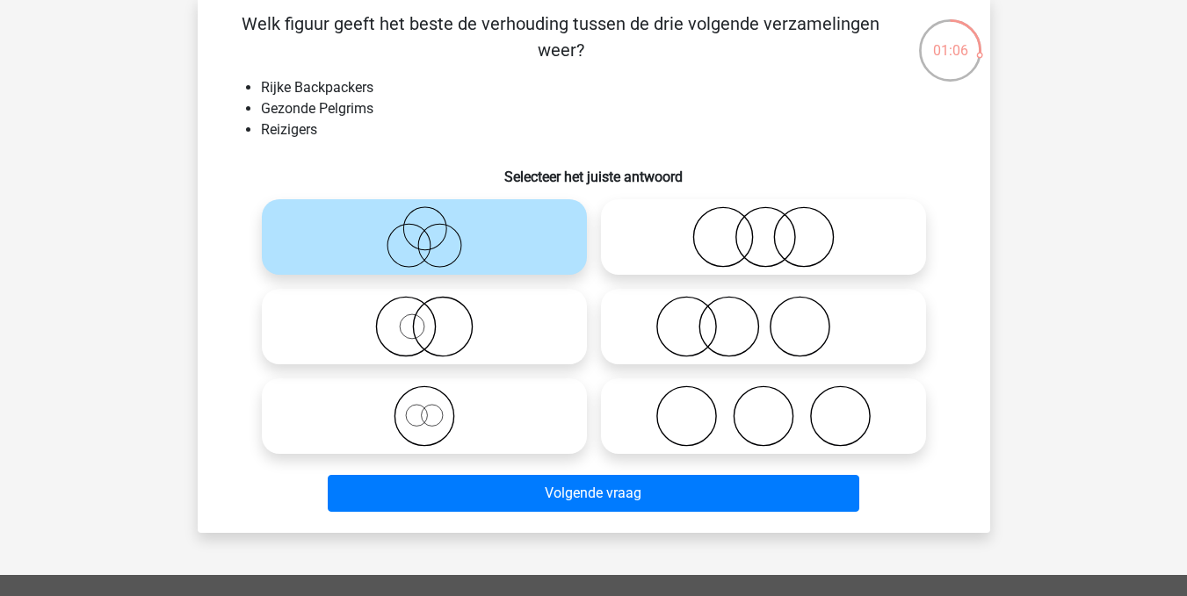
click at [738, 257] on icon at bounding box center [763, 236] width 311 height 61
click at [763, 228] on input "radio" at bounding box center [768, 222] width 11 height 11
radio input "true"
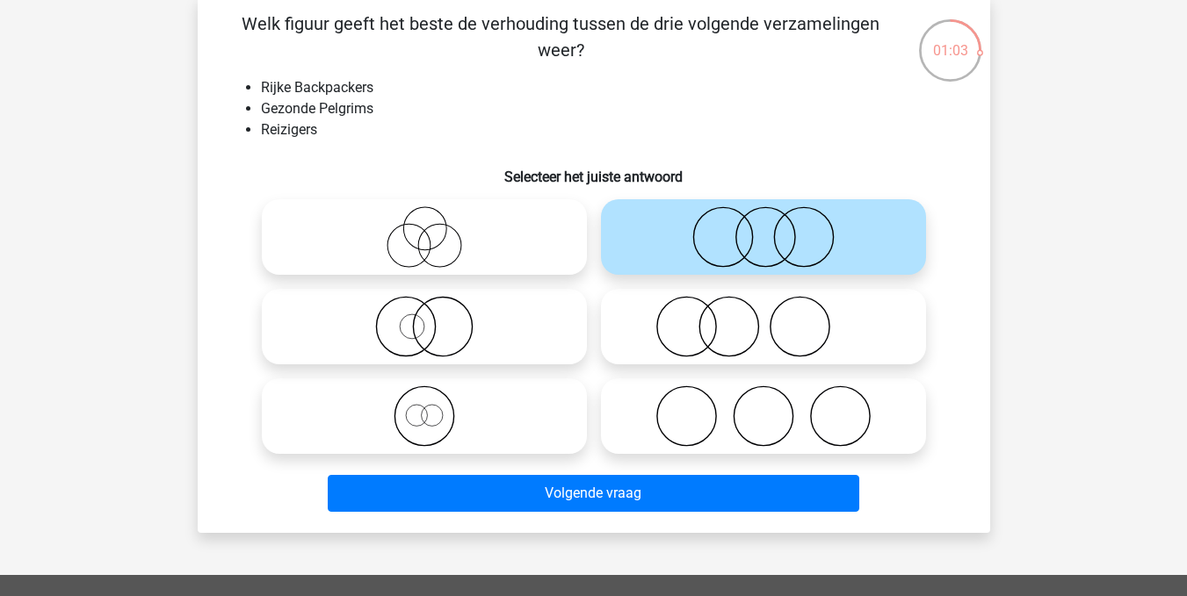
click at [435, 261] on icon at bounding box center [424, 236] width 311 height 61
click at [435, 228] on input "radio" at bounding box center [429, 222] width 11 height 11
radio input "true"
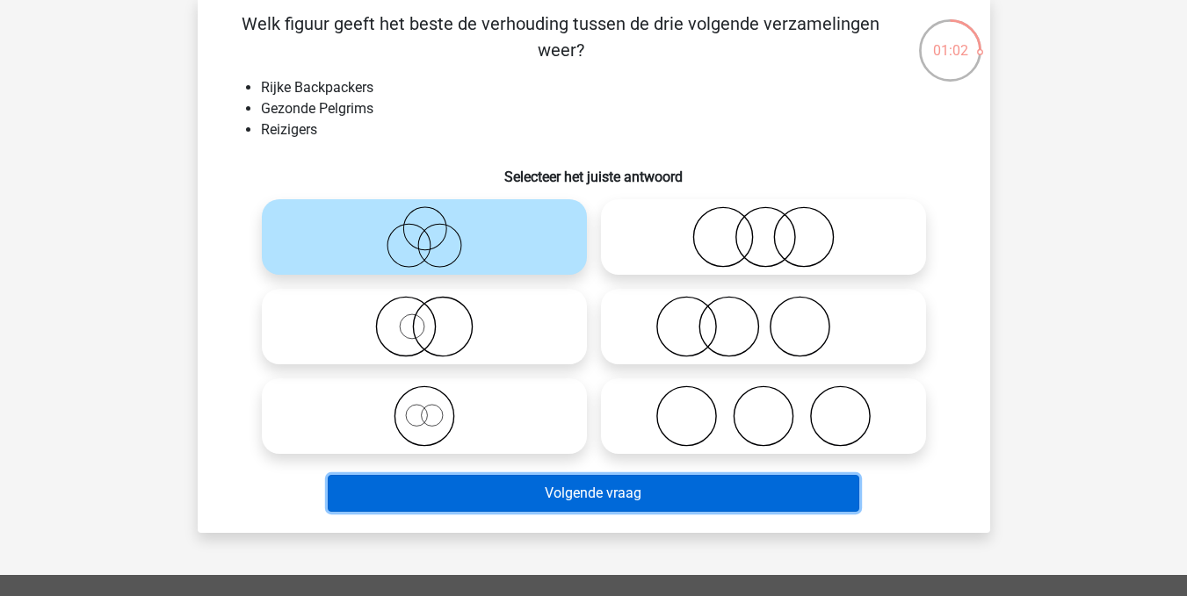
click at [534, 488] on button "Volgende vraag" at bounding box center [593, 493] width 531 height 37
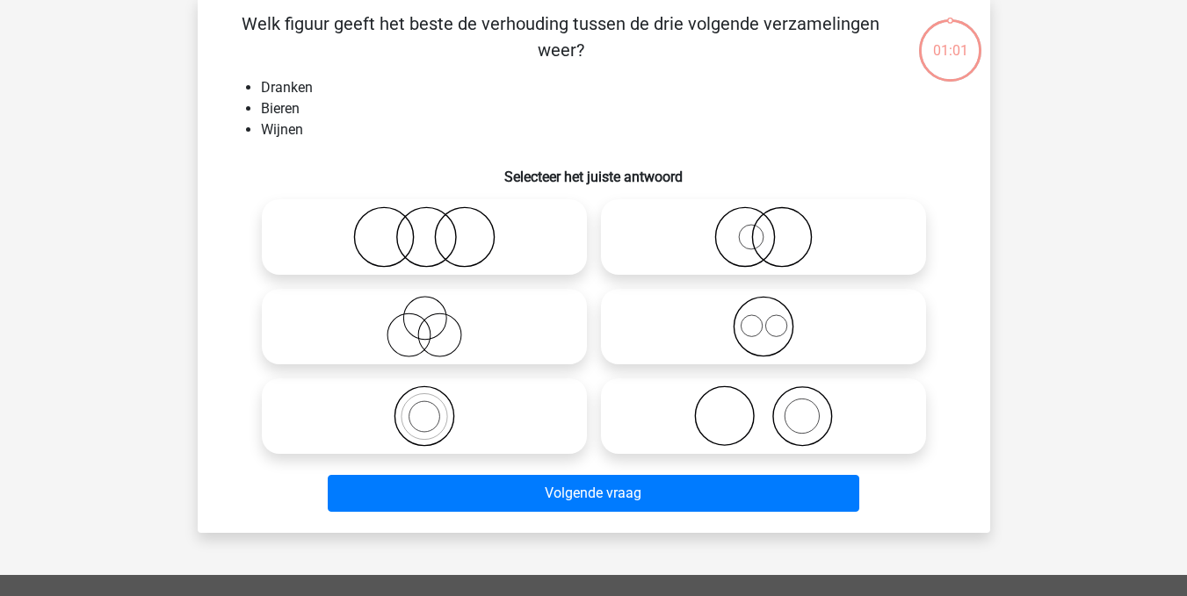
scroll to position [81, 0]
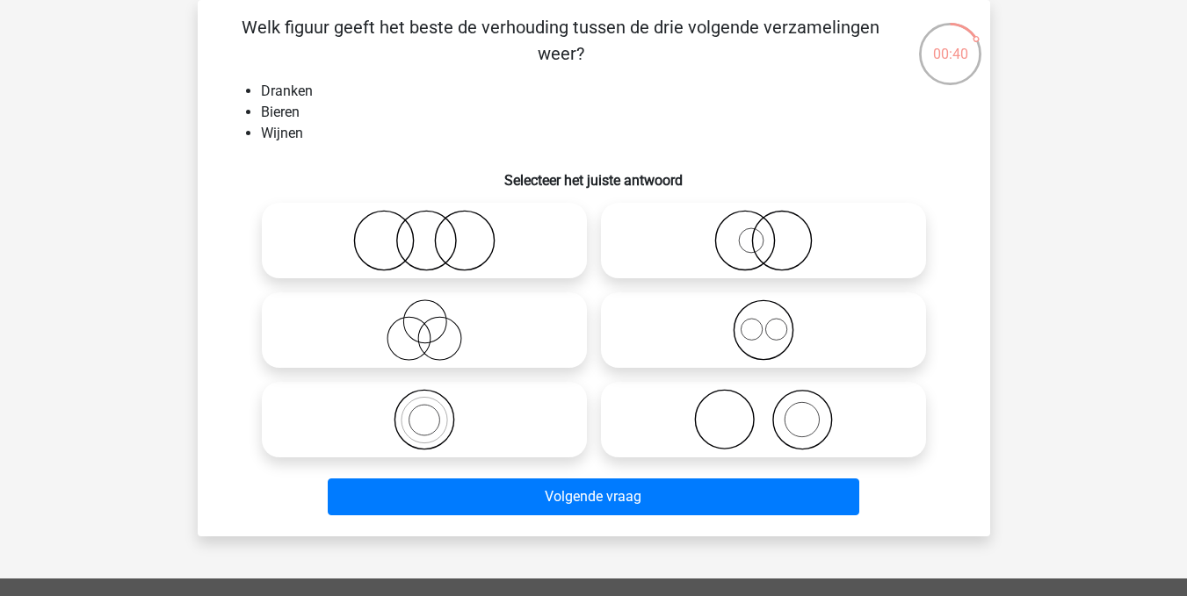
click at [416, 242] on icon at bounding box center [424, 240] width 311 height 61
click at [424, 232] on input "radio" at bounding box center [429, 225] width 11 height 11
radio input "true"
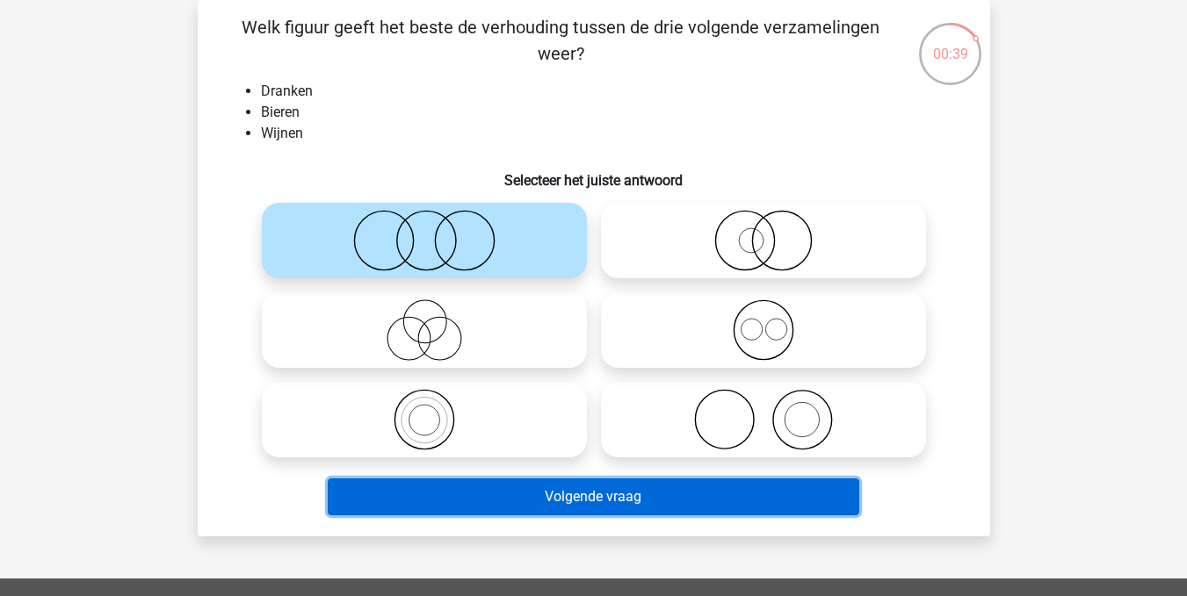
click at [544, 499] on button "Volgende vraag" at bounding box center [593, 497] width 531 height 37
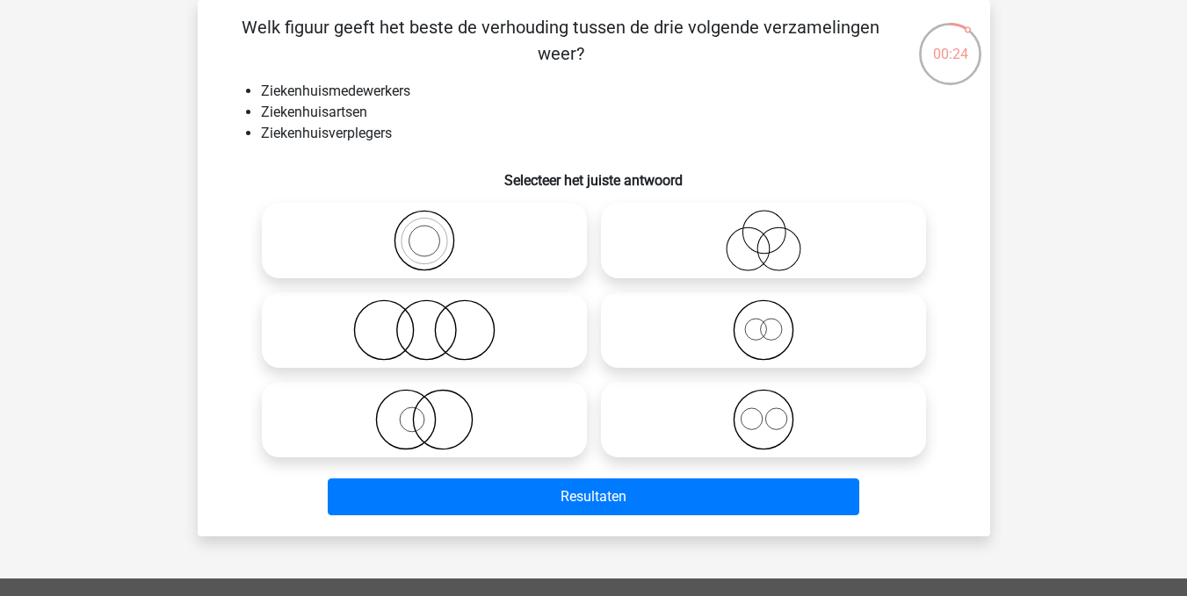
click at [759, 337] on icon at bounding box center [763, 330] width 311 height 61
click at [763, 321] on input "radio" at bounding box center [768, 315] width 11 height 11
radio input "true"
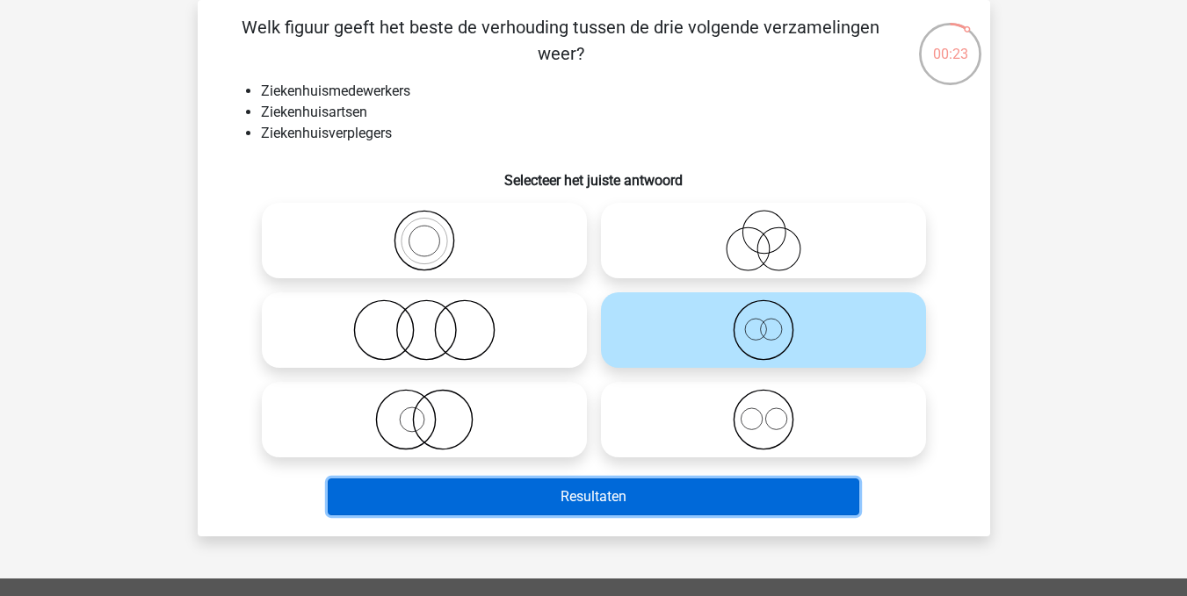
click at [587, 503] on button "Resultaten" at bounding box center [593, 497] width 531 height 37
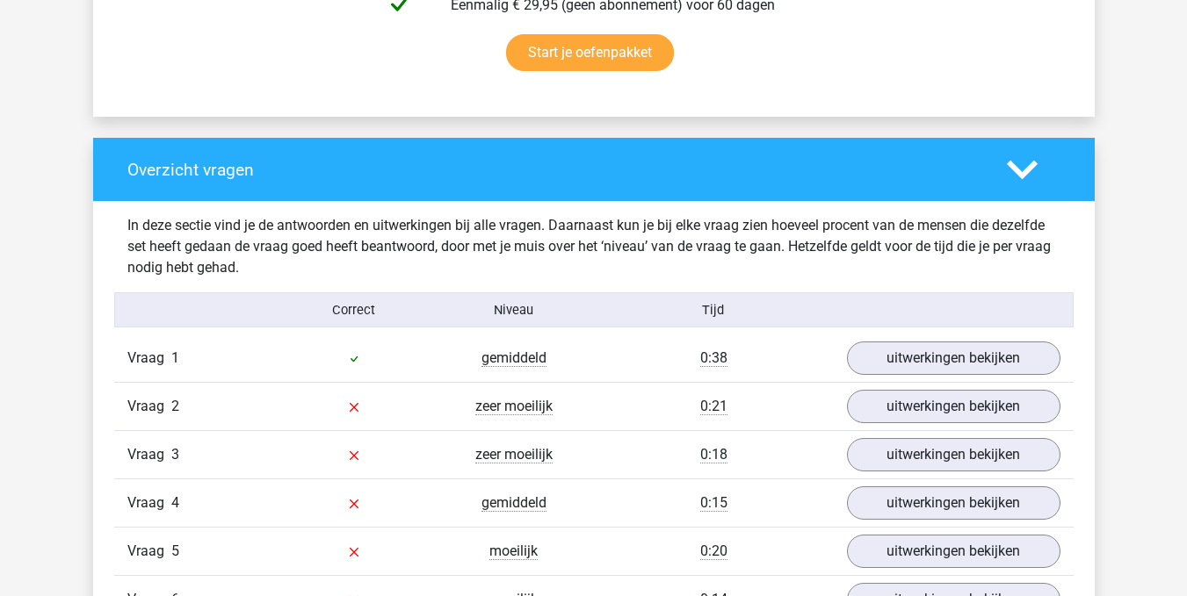
scroll to position [1181, 0]
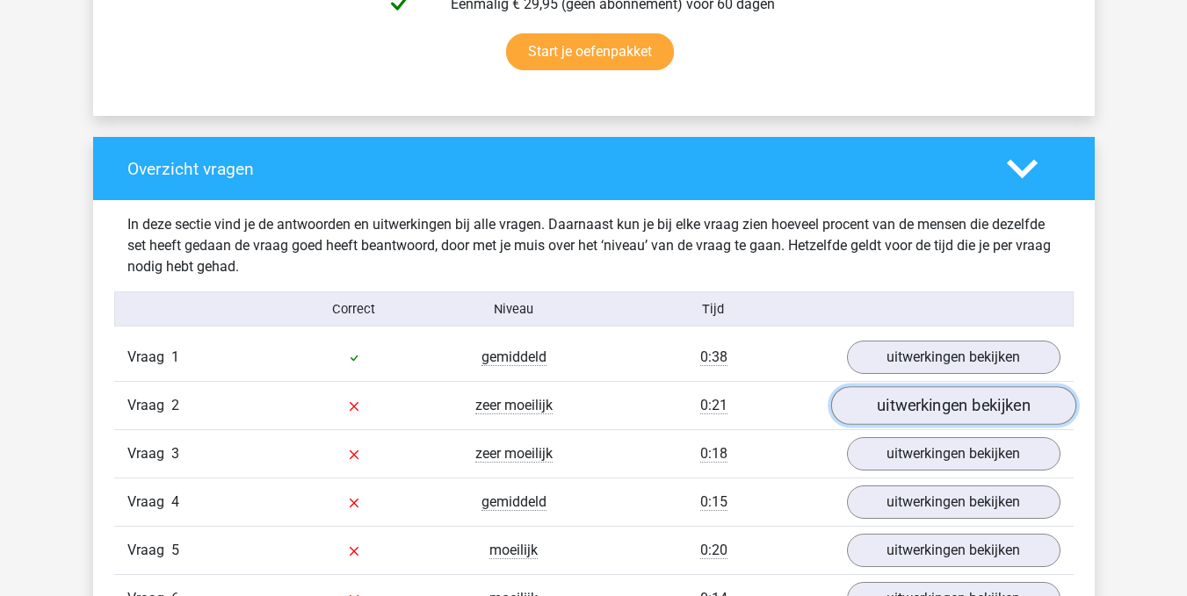
click at [935, 410] on link "uitwerkingen bekijken" at bounding box center [952, 405] width 245 height 39
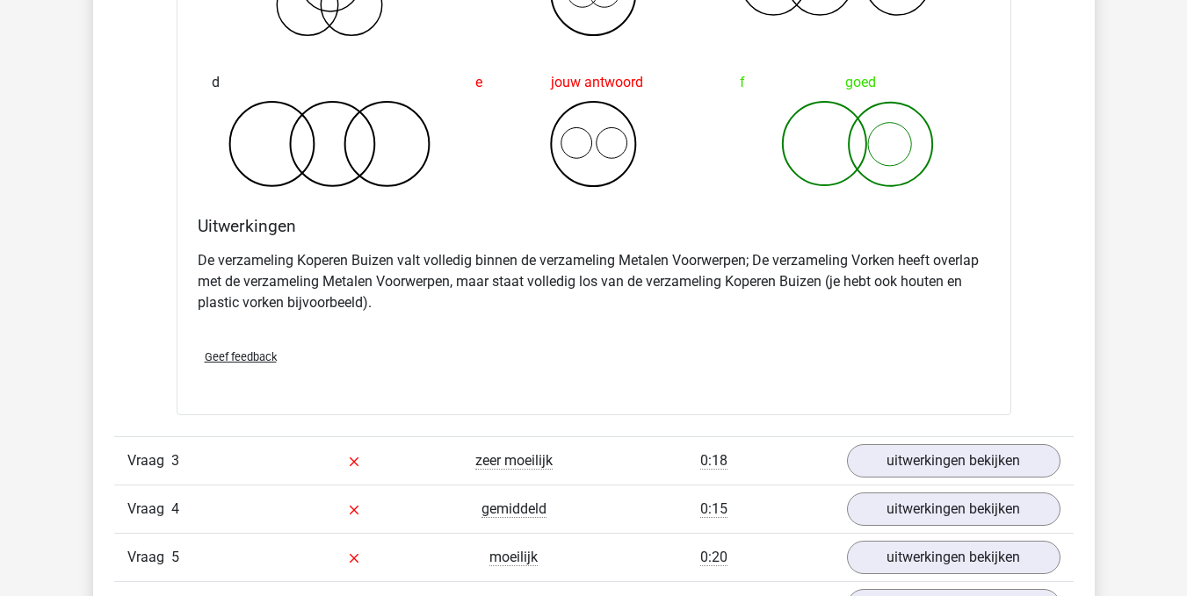
scroll to position [1895, 0]
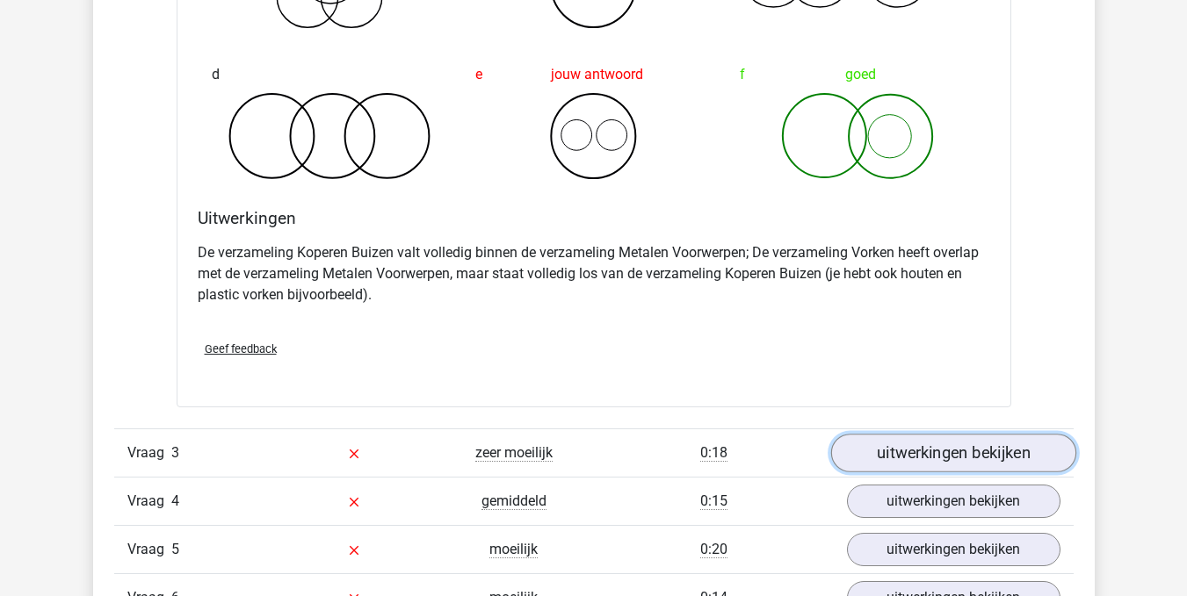
click at [941, 456] on link "uitwerkingen bekijken" at bounding box center [952, 453] width 245 height 39
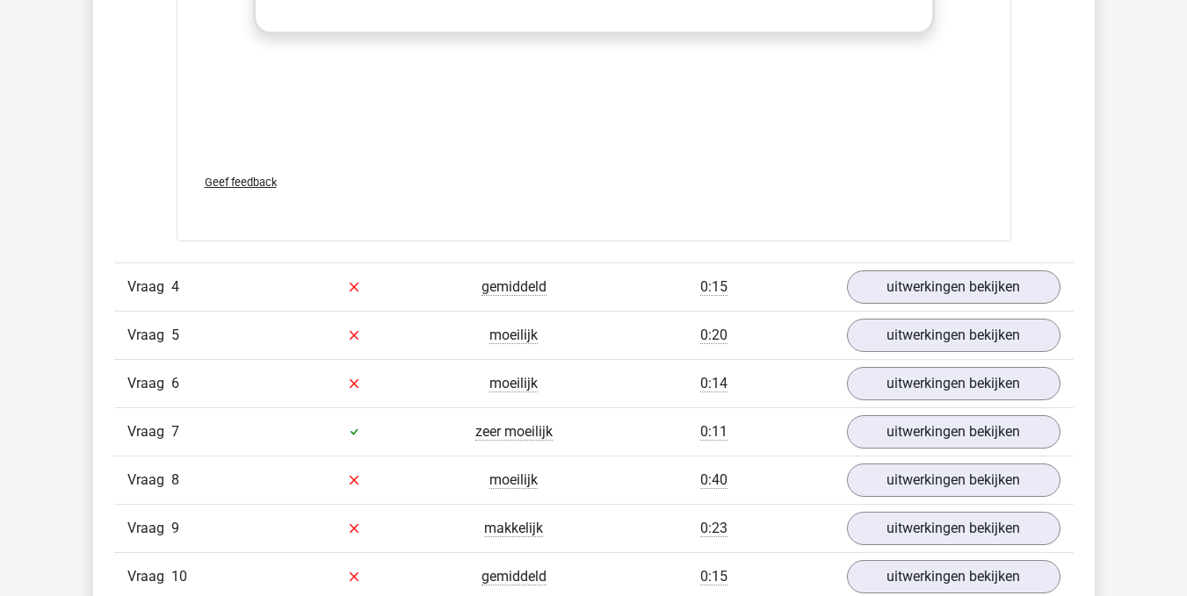
scroll to position [3253, 0]
click at [958, 292] on link "uitwerkingen bekijken" at bounding box center [952, 286] width 245 height 39
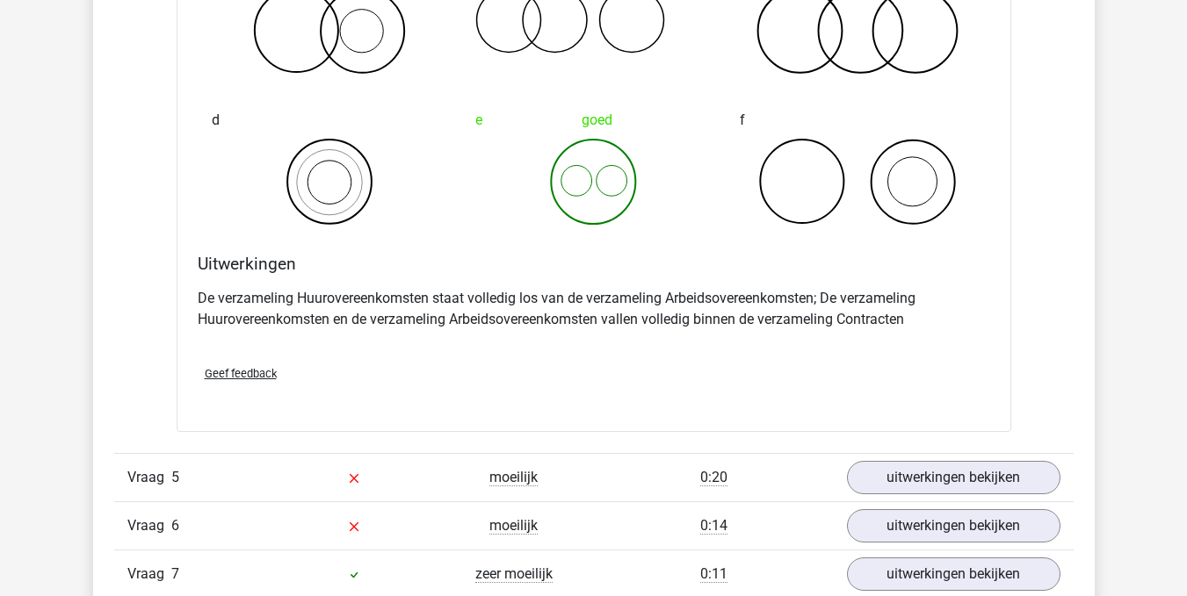
scroll to position [3873, 0]
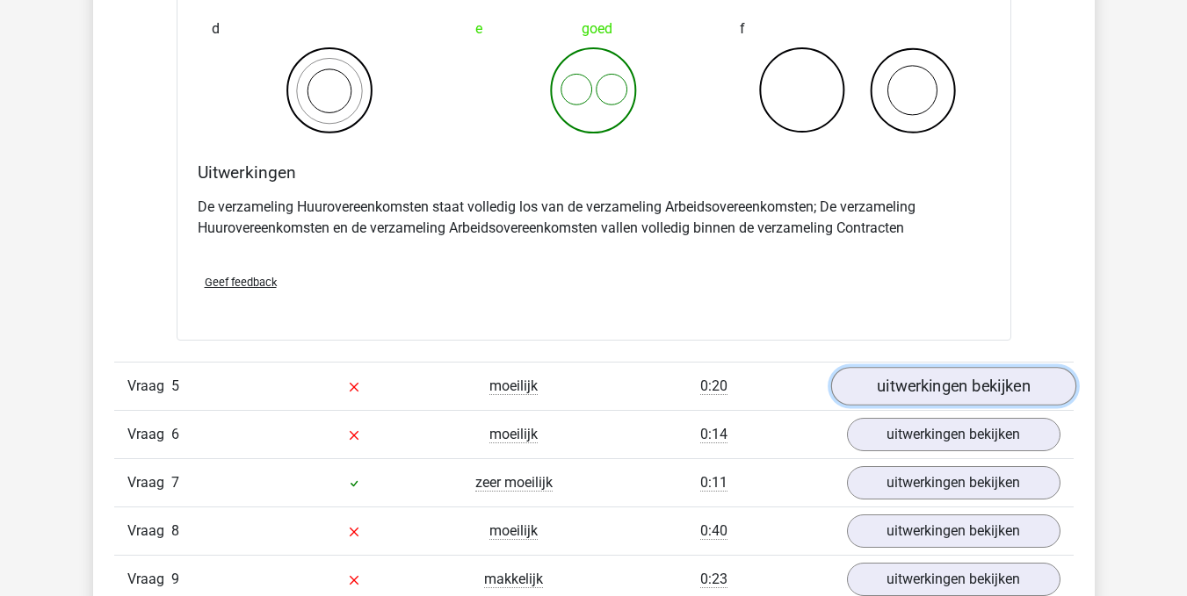
click at [936, 399] on link "uitwerkingen bekijken" at bounding box center [952, 386] width 245 height 39
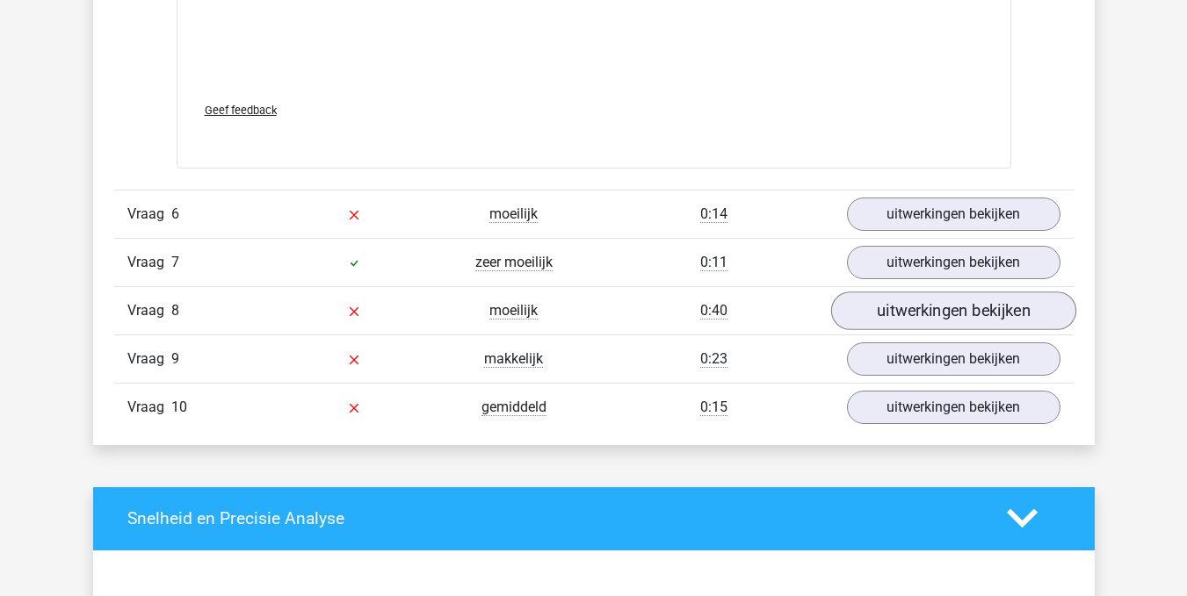
scroll to position [5236, 0]
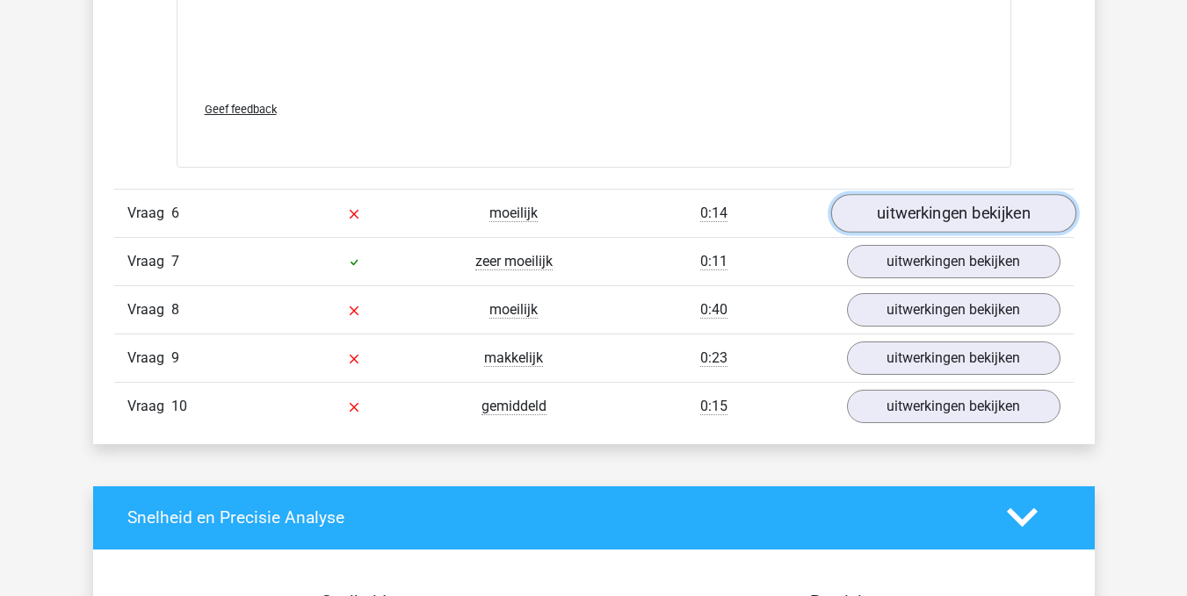
click at [954, 218] on link "uitwerkingen bekijken" at bounding box center [952, 213] width 245 height 39
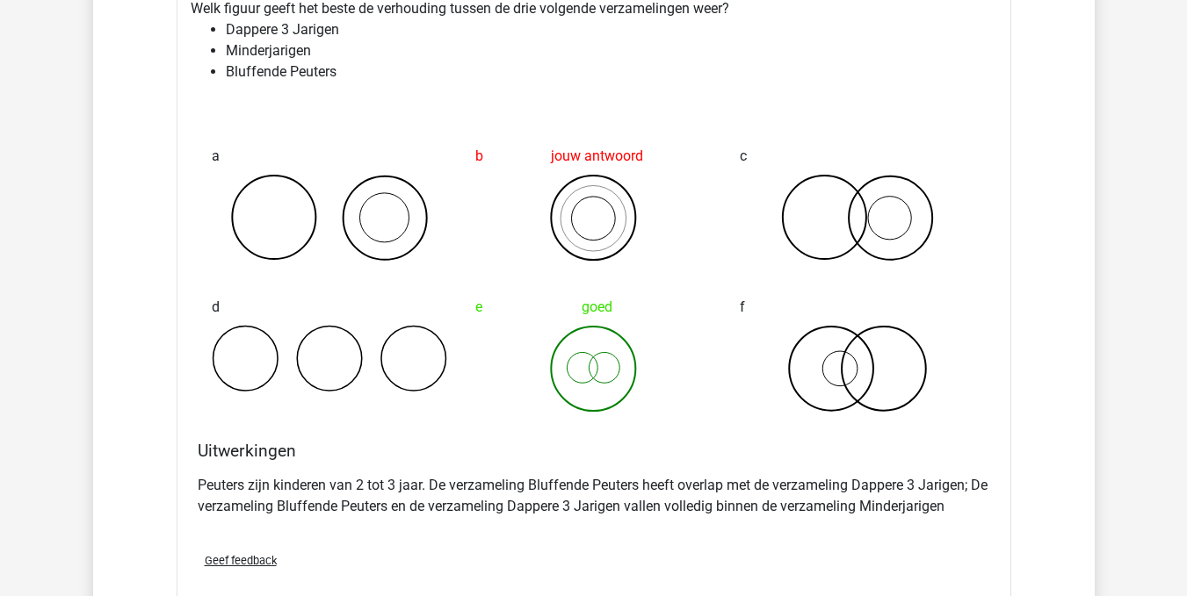
scroll to position [5504, 0]
click at [954, 218] on icon at bounding box center [858, 217] width 236 height 88
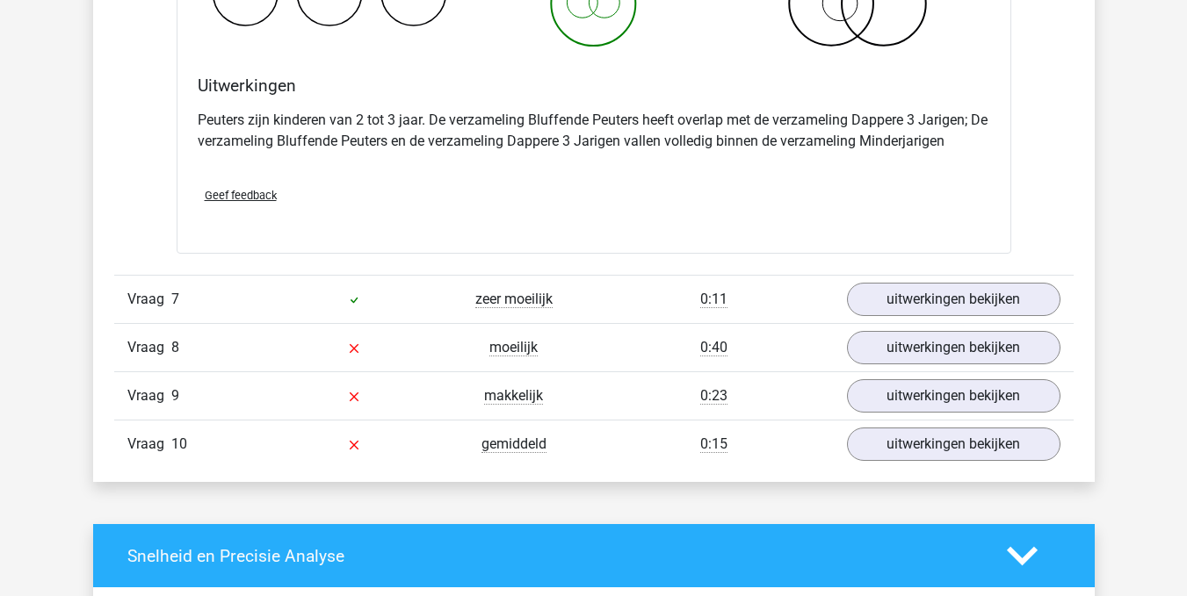
scroll to position [5871, 0]
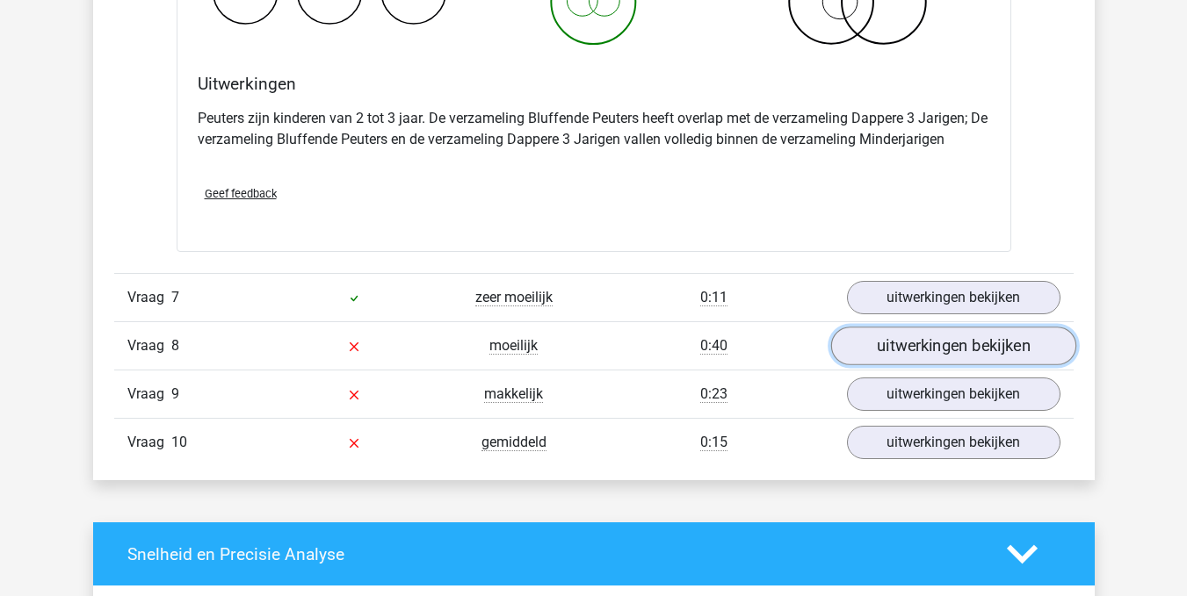
click at [934, 351] on link "uitwerkingen bekijken" at bounding box center [952, 346] width 245 height 39
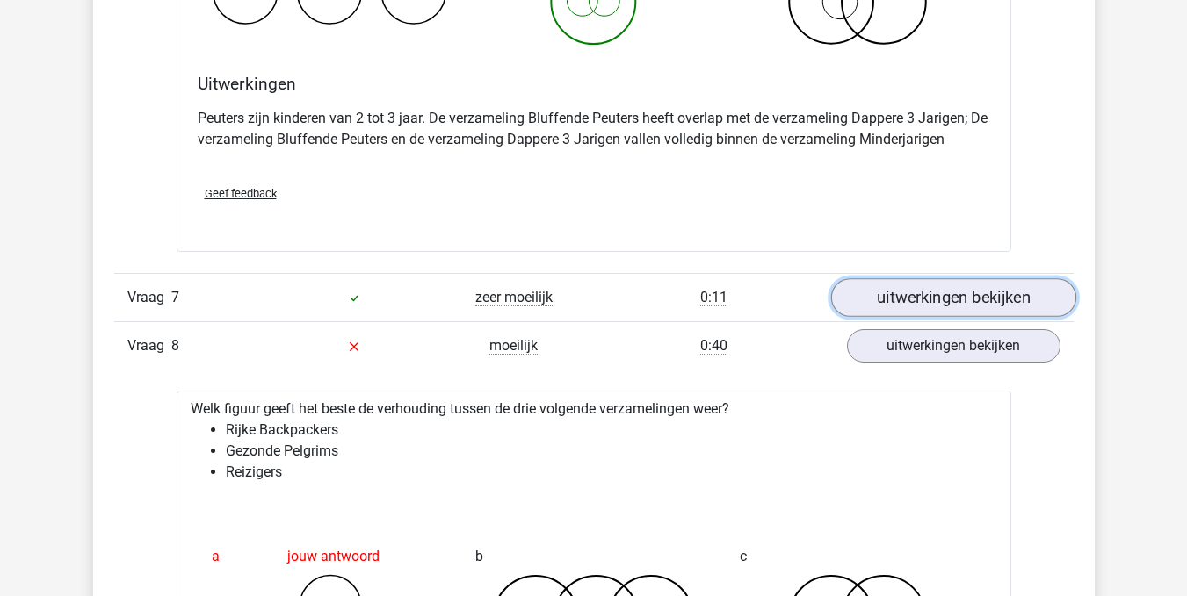
click at [949, 299] on link "uitwerkingen bekijken" at bounding box center [952, 297] width 245 height 39
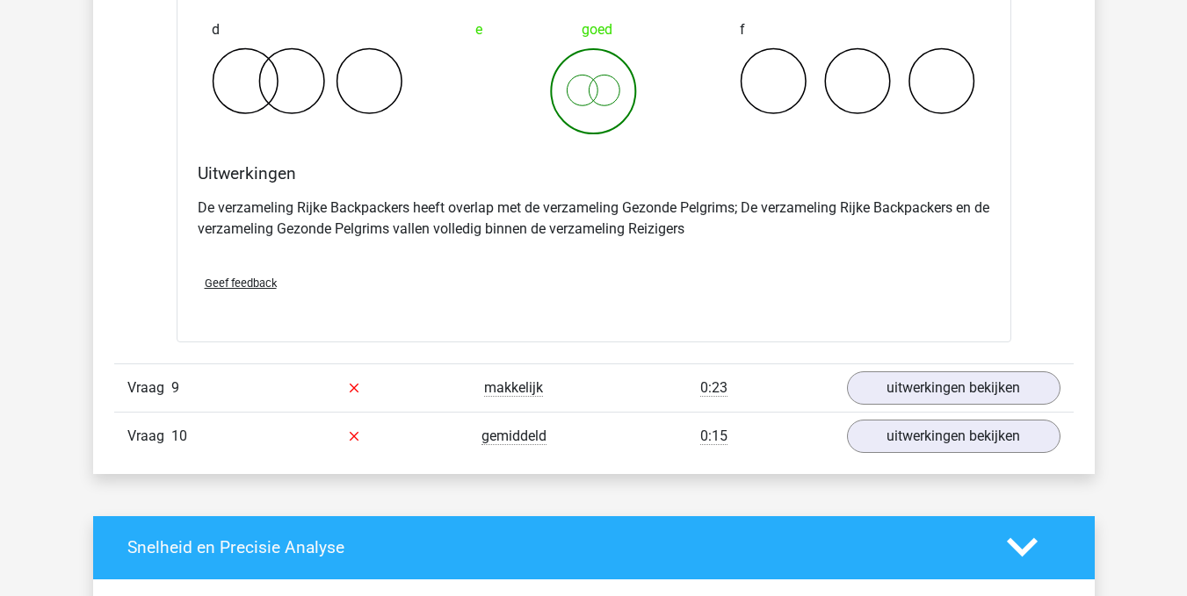
scroll to position [7742, 0]
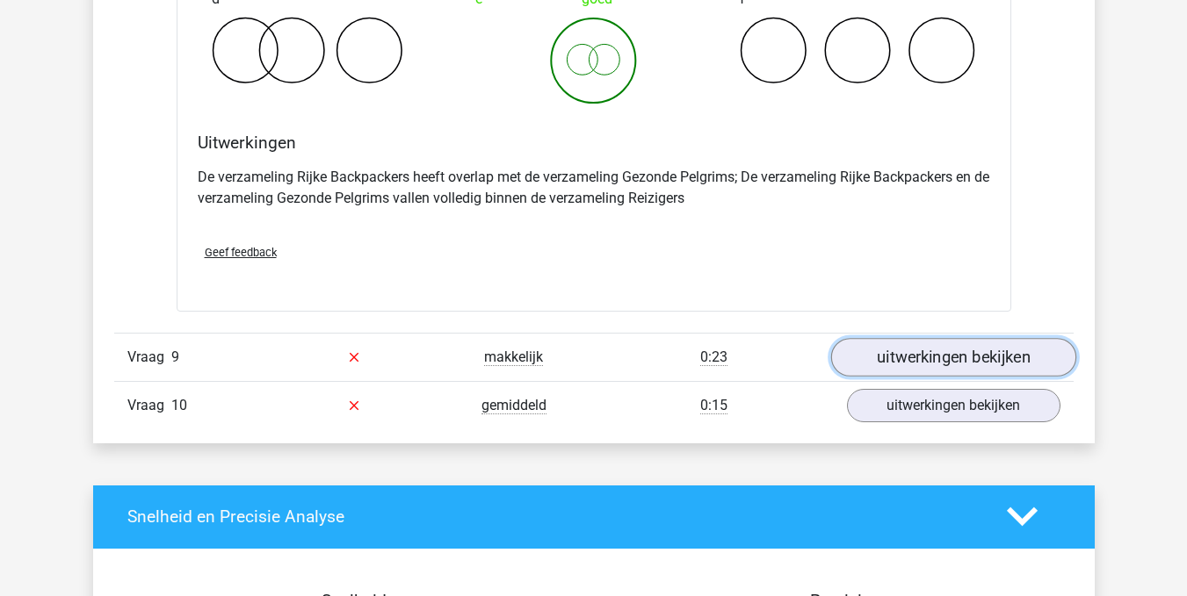
click at [956, 360] on link "uitwerkingen bekijken" at bounding box center [952, 357] width 245 height 39
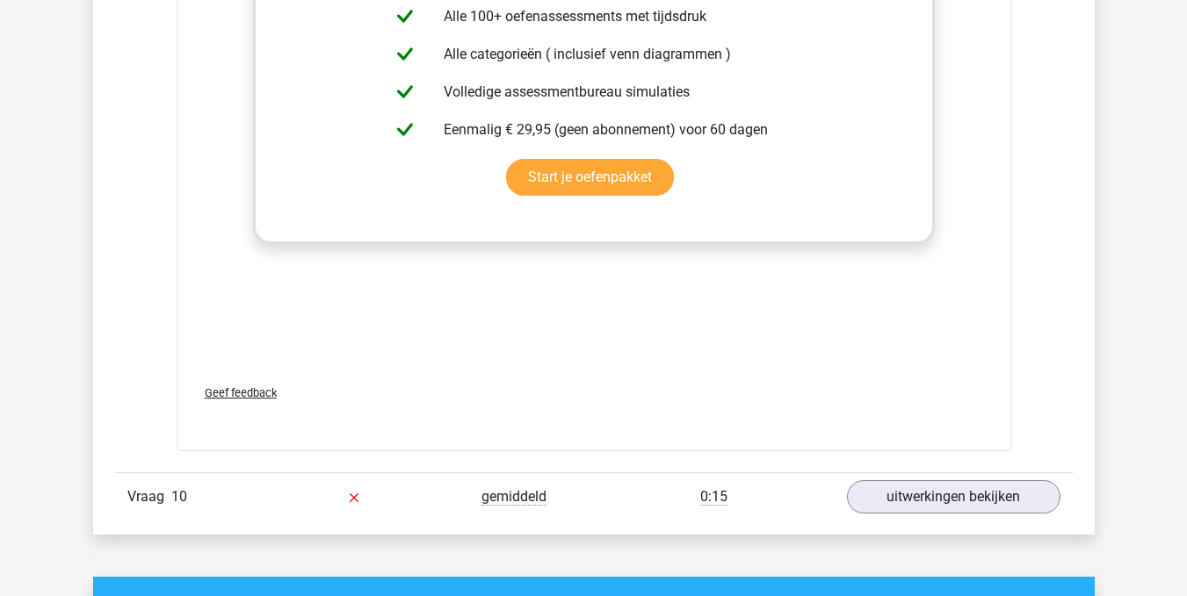
scroll to position [8794, 0]
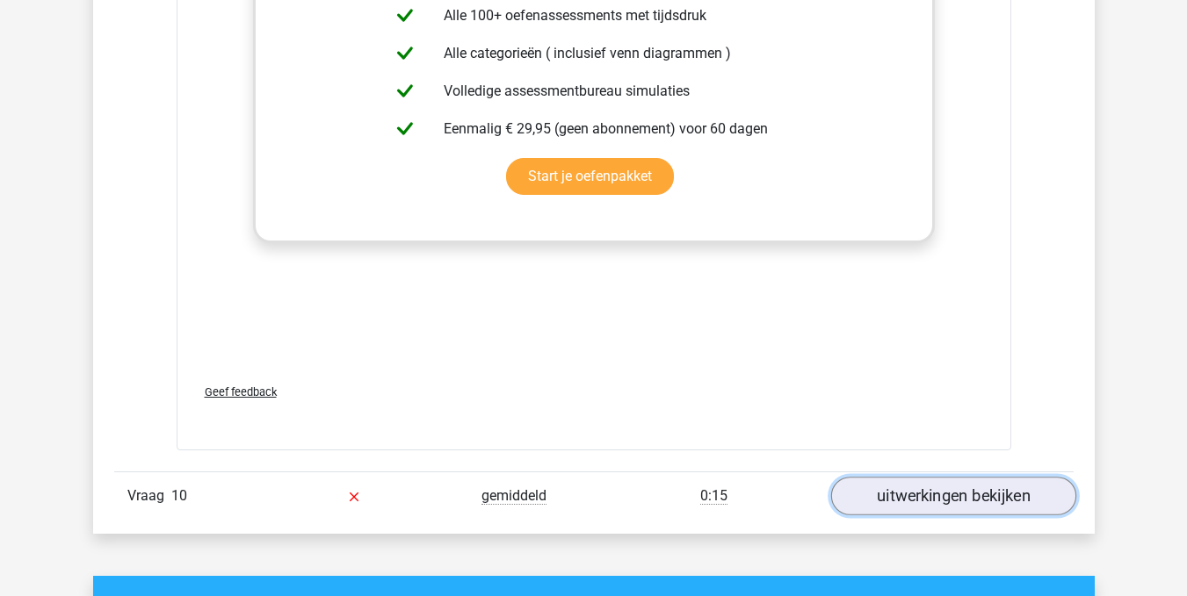
click at [932, 494] on link "uitwerkingen bekijken" at bounding box center [952, 496] width 245 height 39
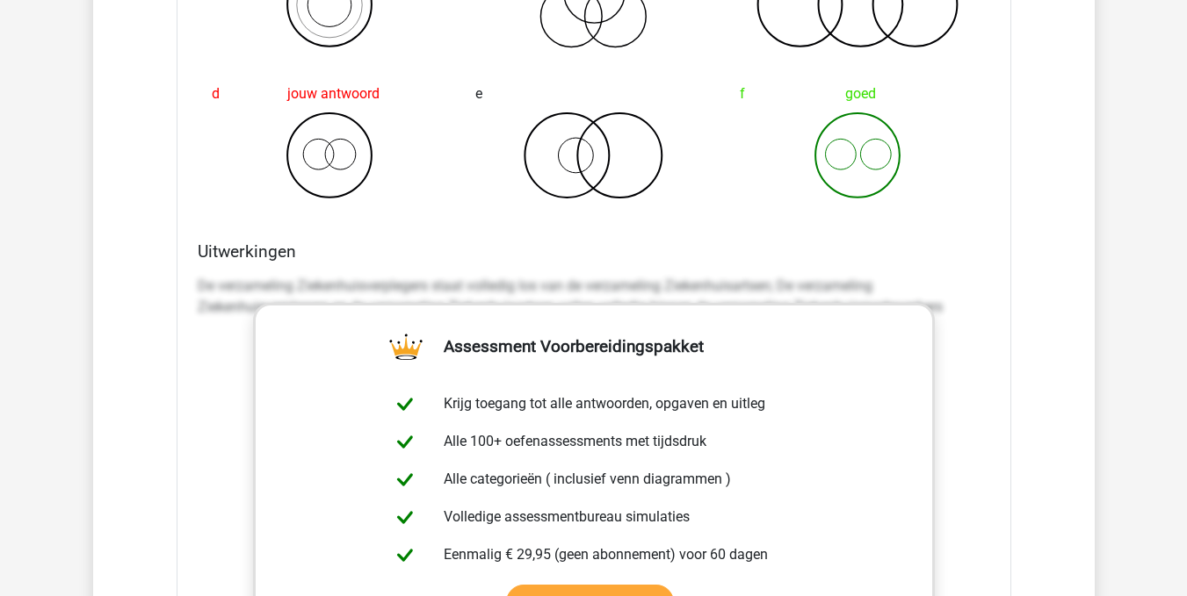
scroll to position [9380, 0]
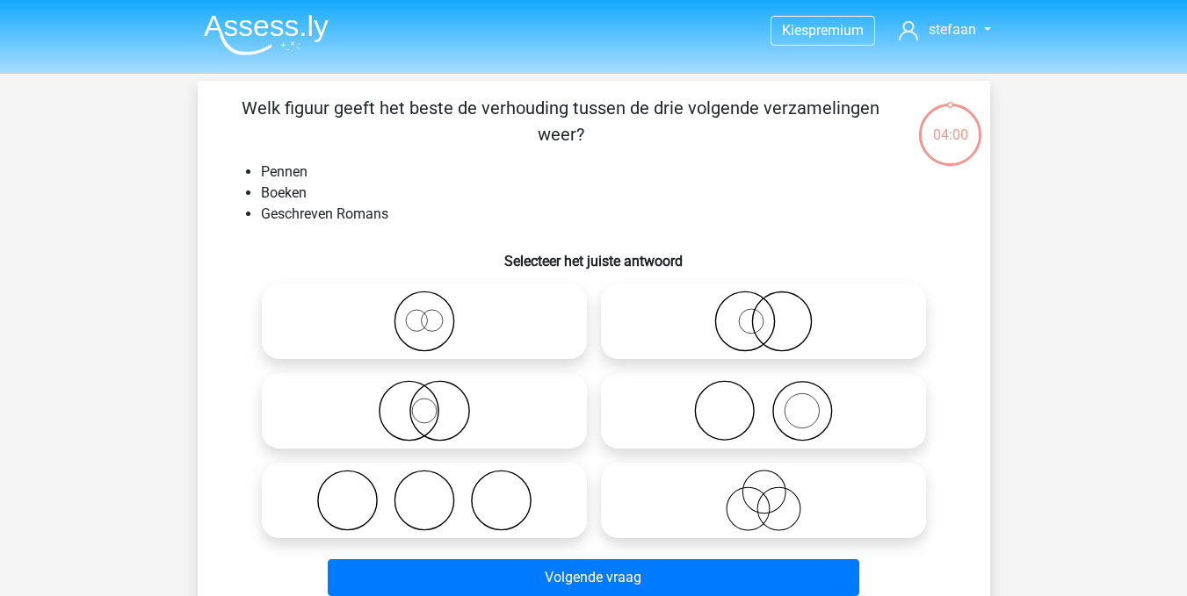
scroll to position [81, 0]
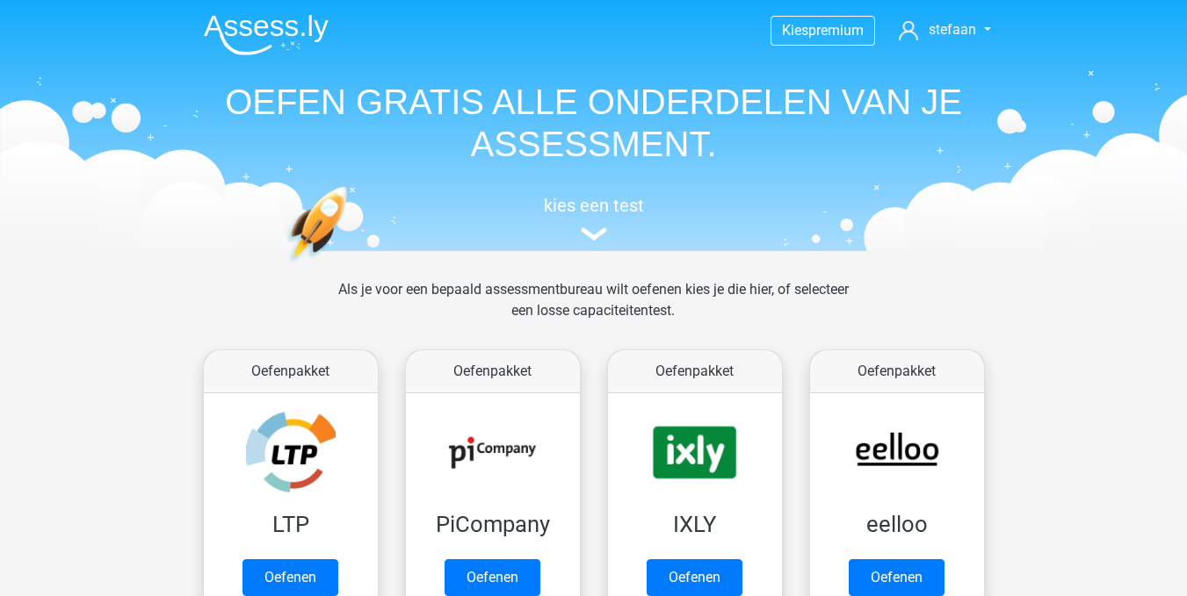
scroll to position [747, 0]
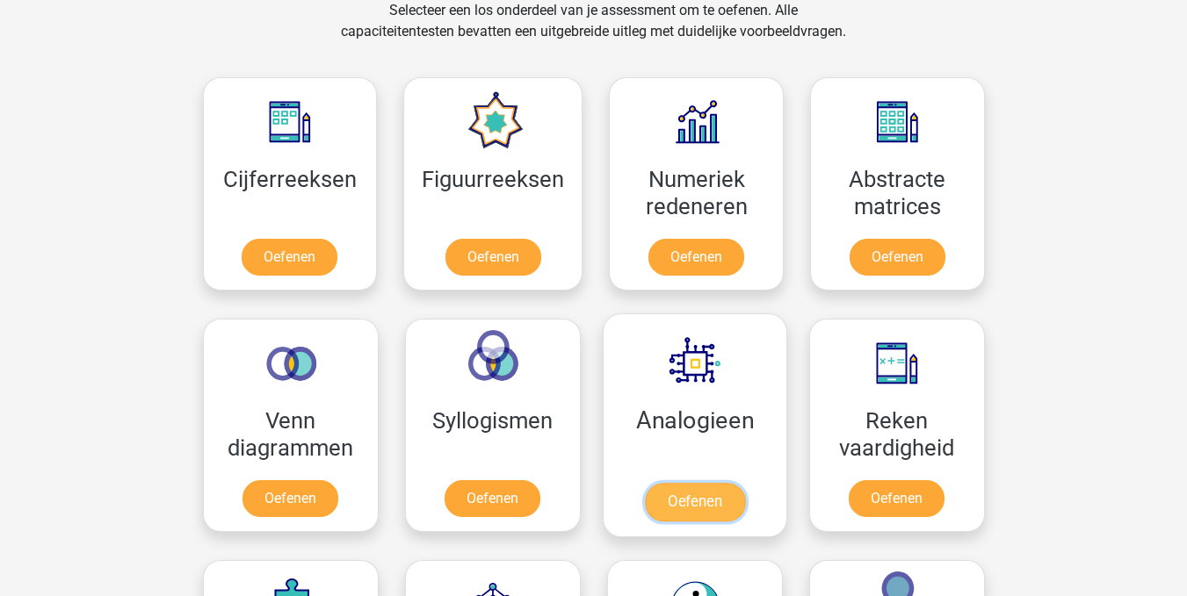
click at [717, 483] on link "Oefenen" at bounding box center [694, 502] width 100 height 39
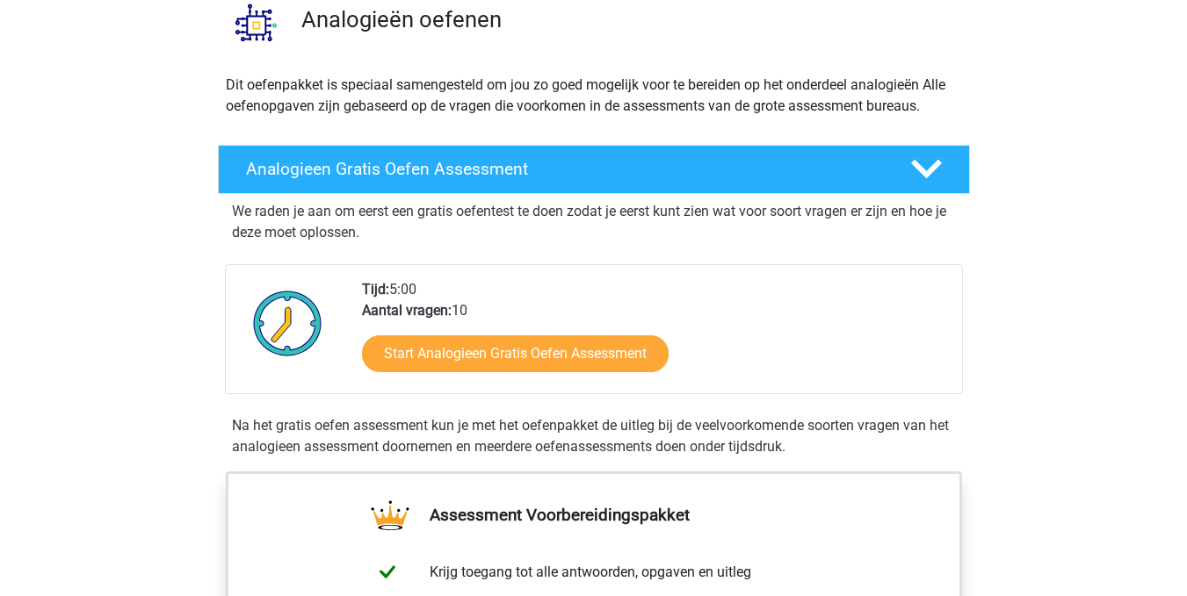
scroll to position [146, 0]
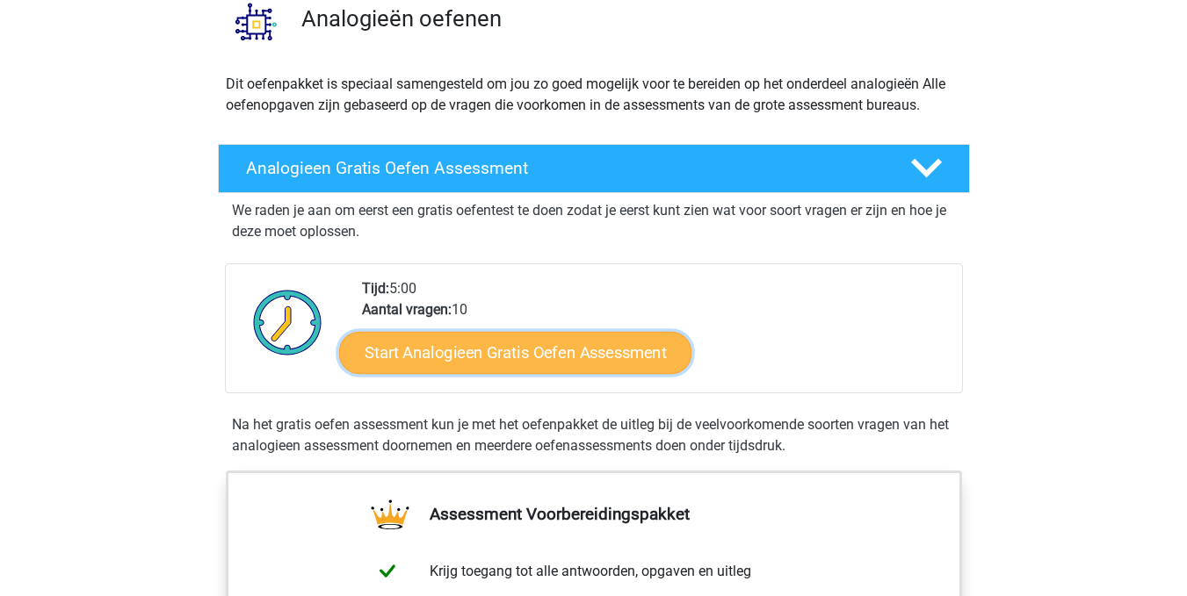
click at [536, 350] on link "Start Analogieen Gratis Oefen Assessment" at bounding box center [515, 352] width 352 height 42
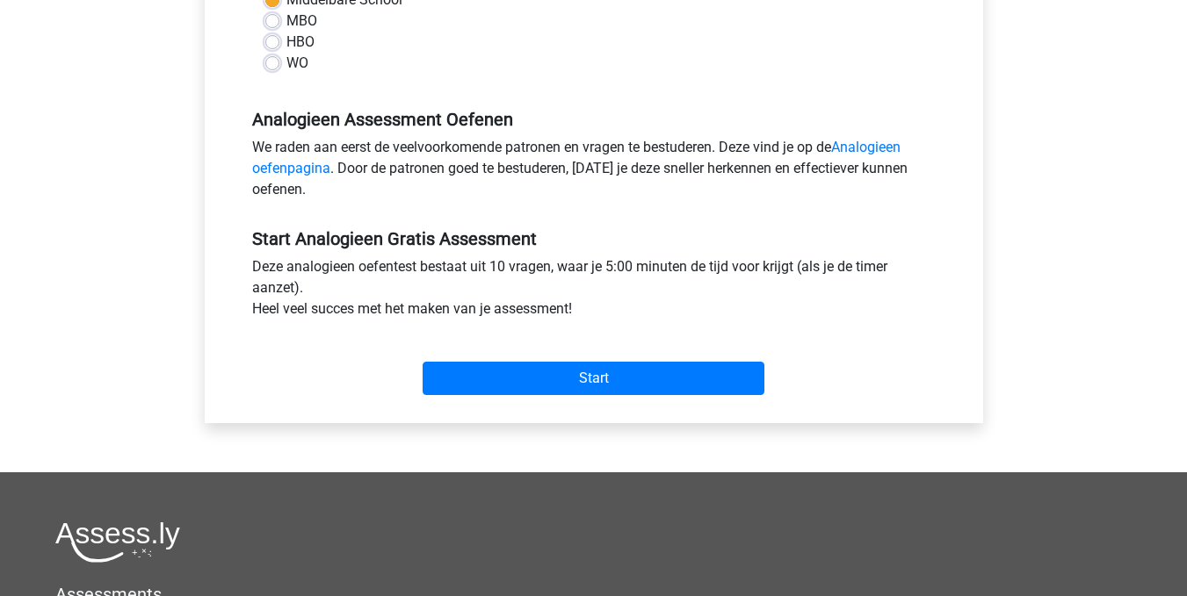
scroll to position [465, 0]
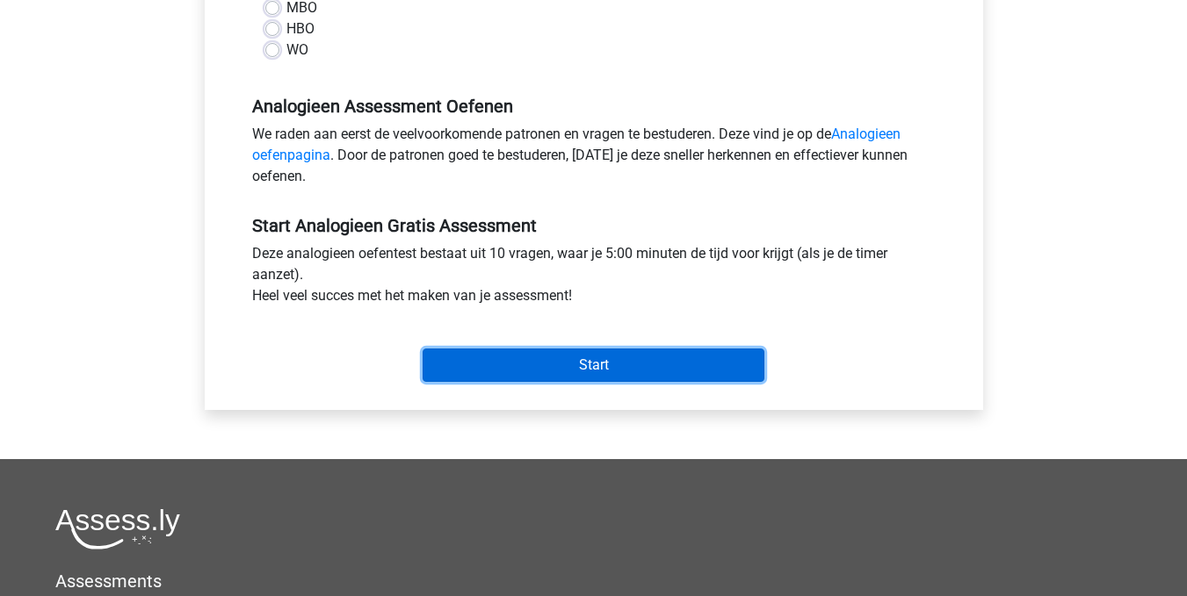
click at [567, 369] on input "Start" at bounding box center [593, 365] width 342 height 33
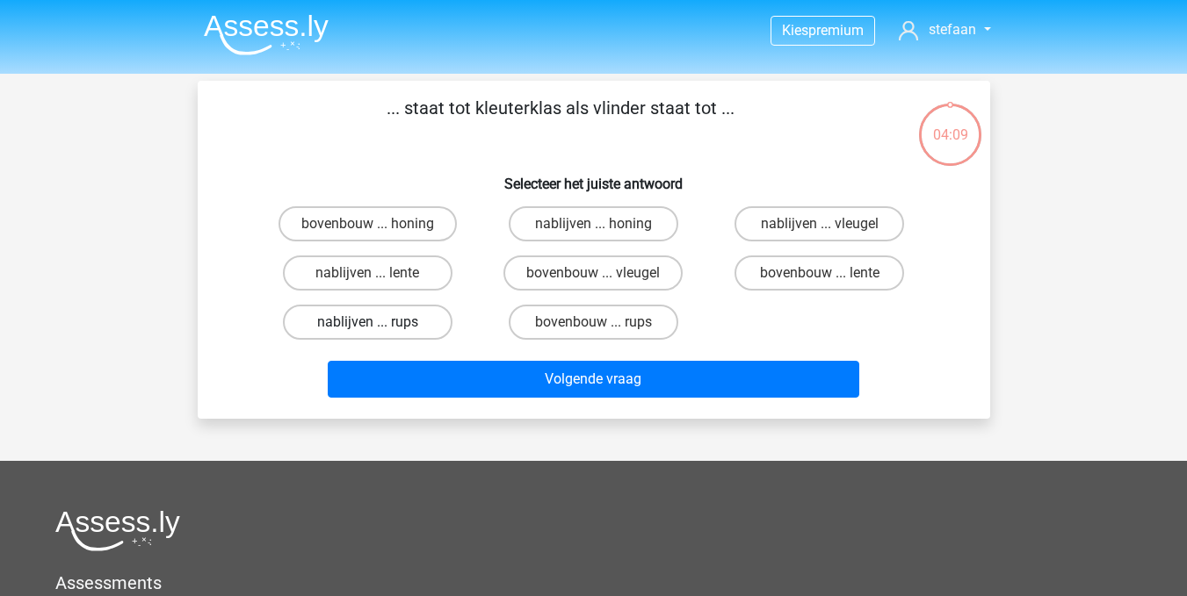
click at [400, 329] on label "nablijven ... rups" at bounding box center [368, 322] width 170 height 35
click at [379, 329] on input "nablijven ... rups" at bounding box center [372, 327] width 11 height 11
radio input "true"
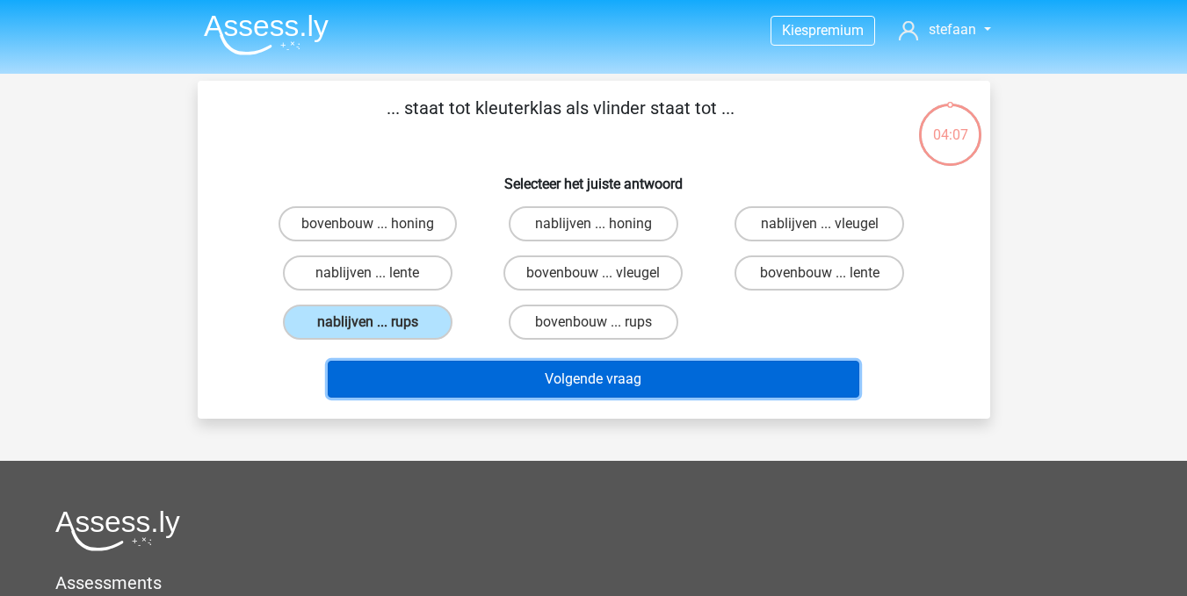
click at [563, 384] on button "Volgende vraag" at bounding box center [593, 379] width 531 height 37
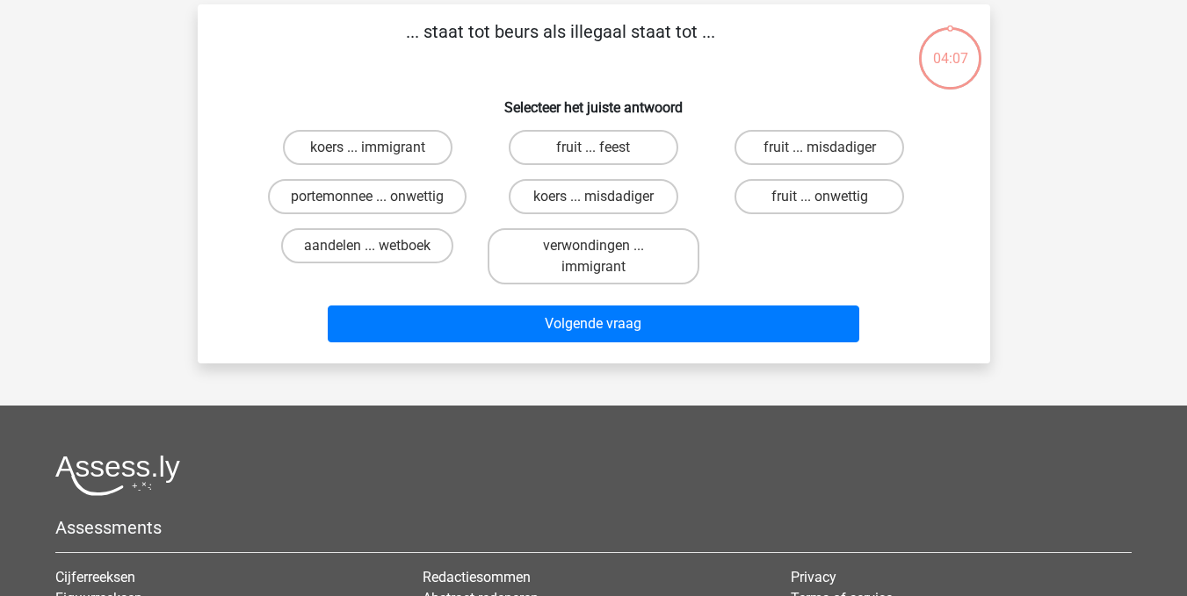
scroll to position [81, 0]
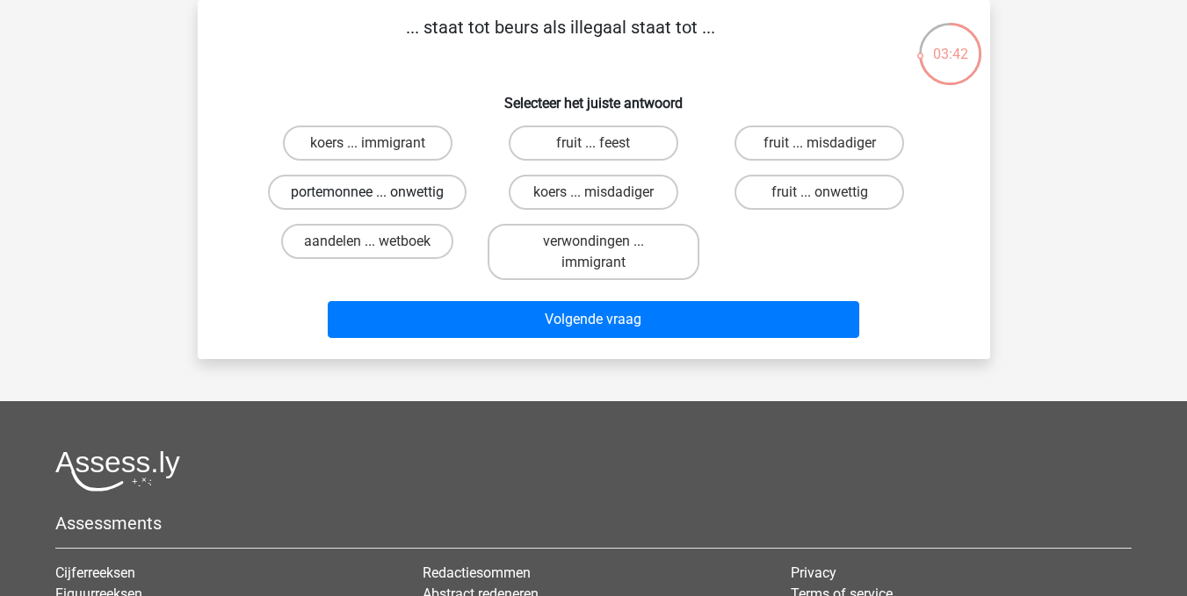
click at [388, 185] on label "portemonnee ... onwettig" at bounding box center [367, 192] width 199 height 35
click at [379, 192] on input "portemonnee ... onwettig" at bounding box center [372, 197] width 11 height 11
radio input "true"
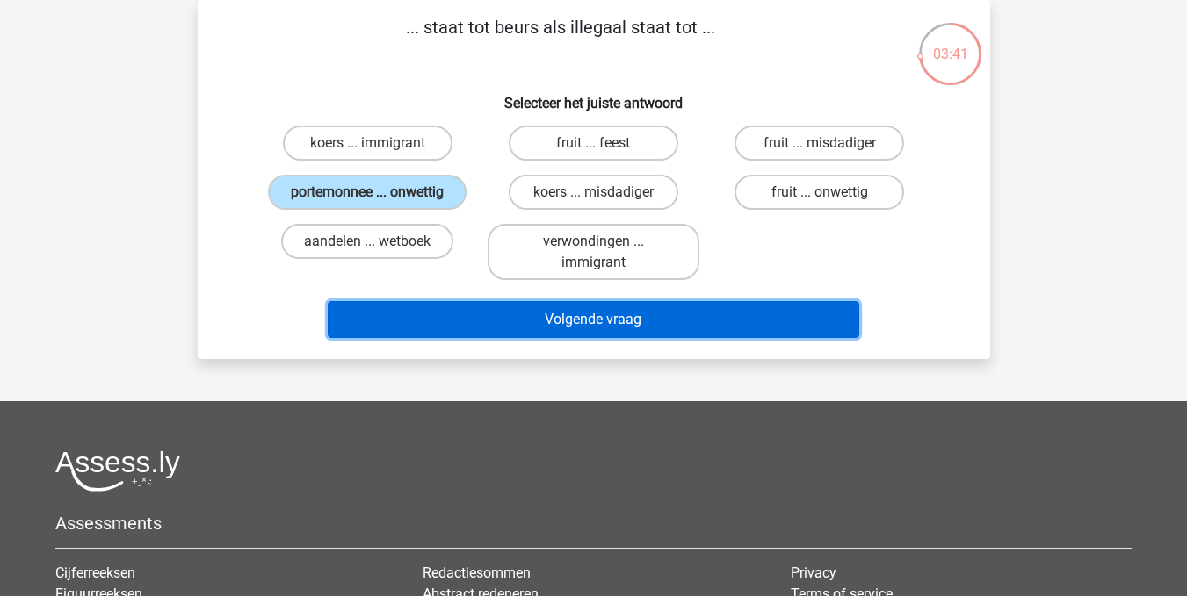
click at [572, 321] on button "Volgende vraag" at bounding box center [593, 319] width 531 height 37
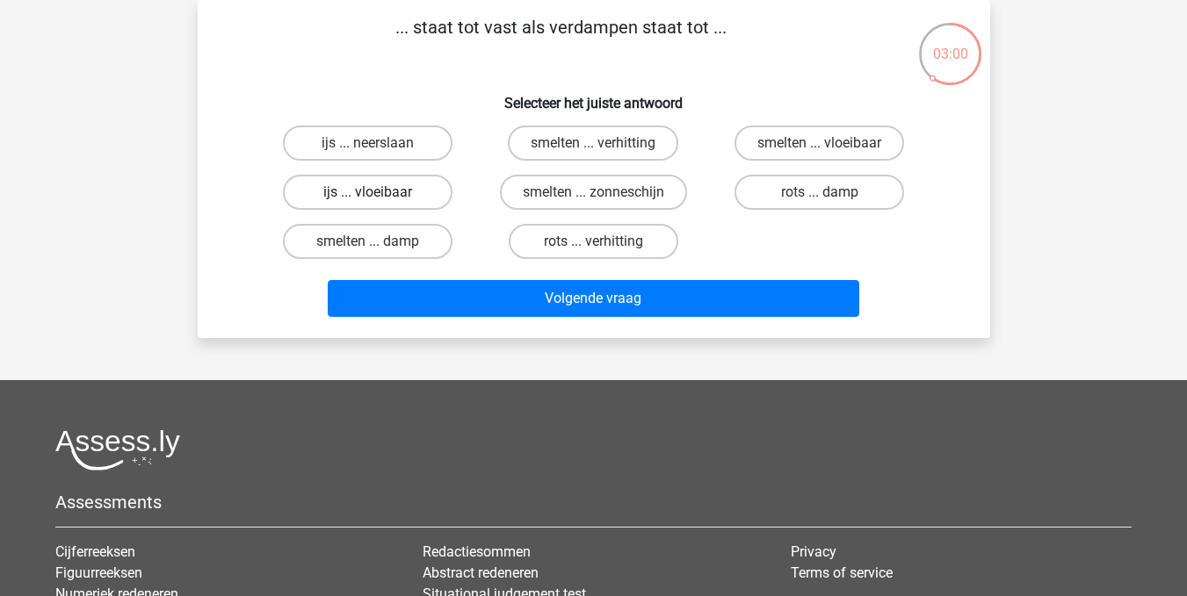
click at [370, 190] on label "ijs ... vloeibaar" at bounding box center [368, 192] width 170 height 35
click at [370, 192] on input "ijs ... vloeibaar" at bounding box center [372, 197] width 11 height 11
radio input "true"
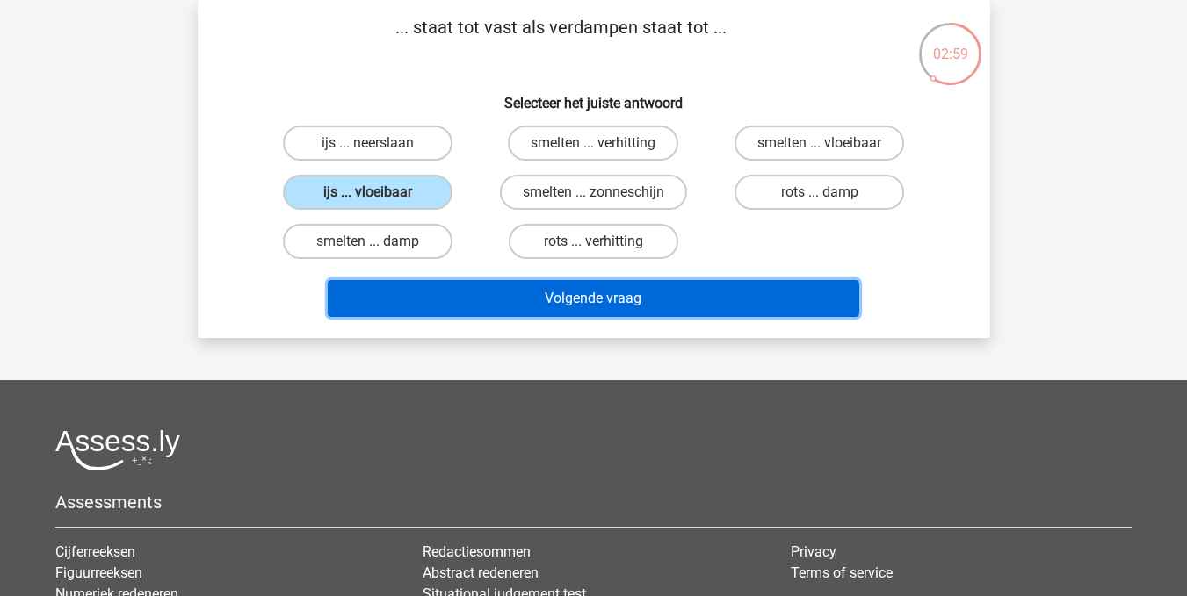
click at [581, 294] on button "Volgende vraag" at bounding box center [593, 298] width 531 height 37
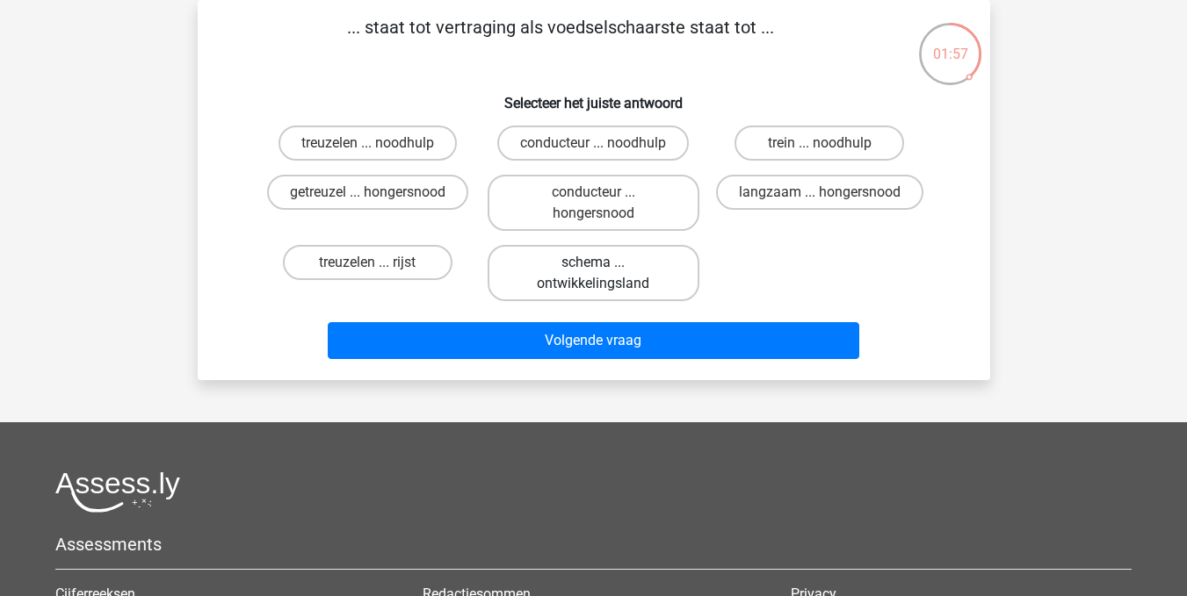
click at [593, 279] on label "schema ... ontwikkelingsland" at bounding box center [593, 273] width 212 height 56
click at [593, 274] on input "schema ... ontwikkelingsland" at bounding box center [598, 268] width 11 height 11
radio input "true"
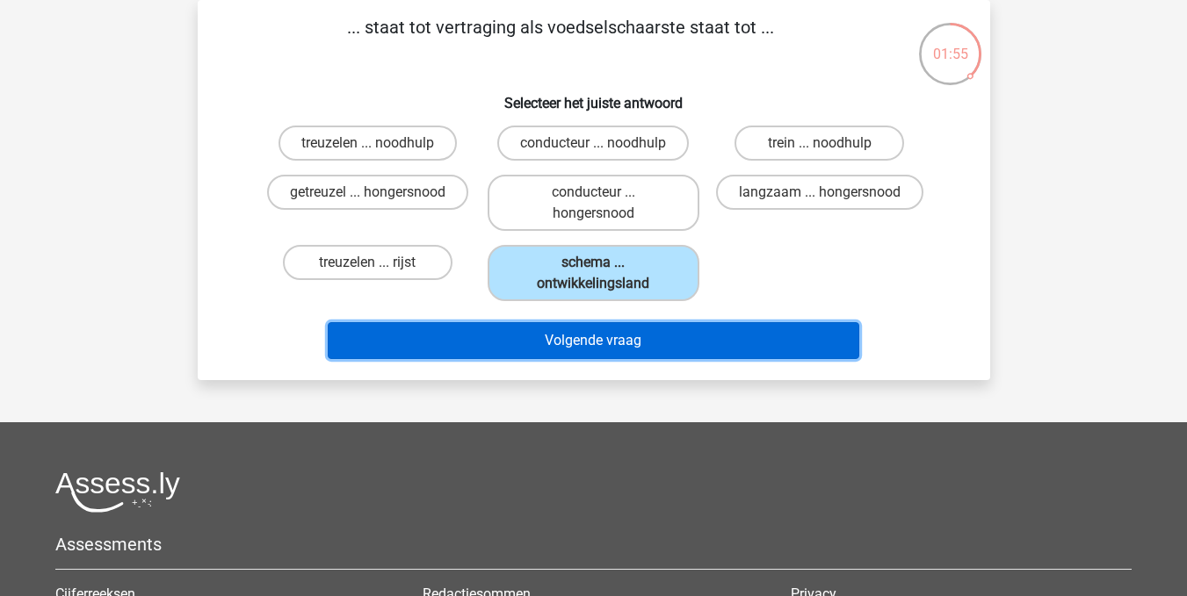
click at [599, 331] on button "Volgende vraag" at bounding box center [593, 340] width 531 height 37
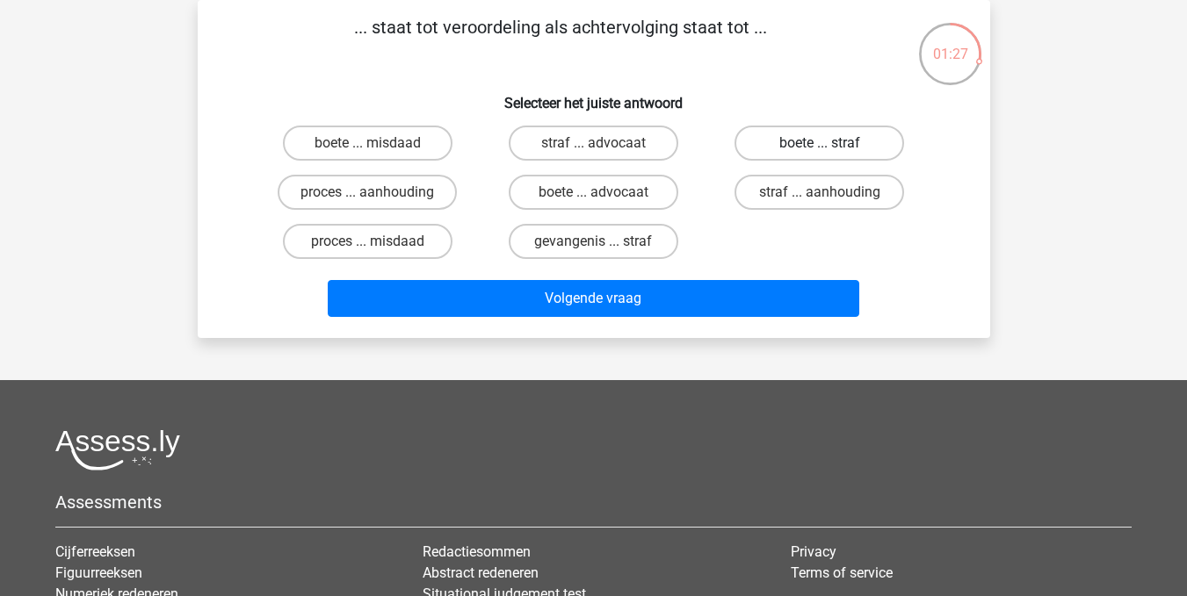
click at [794, 134] on label "boete ... straf" at bounding box center [819, 143] width 170 height 35
click at [819, 143] on input "boete ... straf" at bounding box center [824, 148] width 11 height 11
radio input "true"
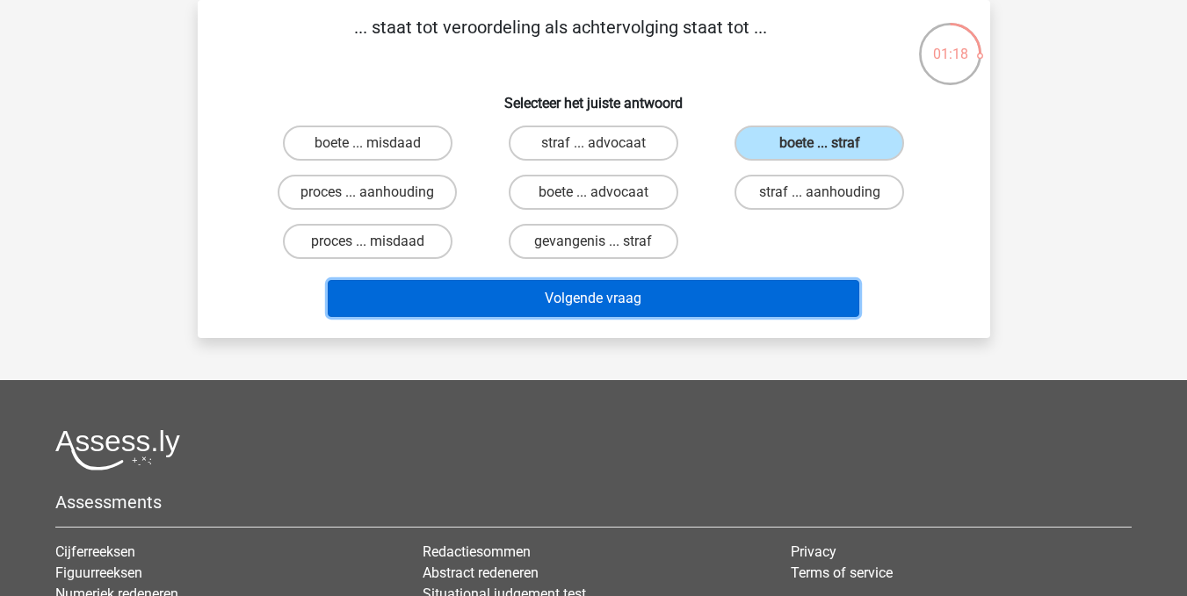
click at [619, 303] on button "Volgende vraag" at bounding box center [593, 298] width 531 height 37
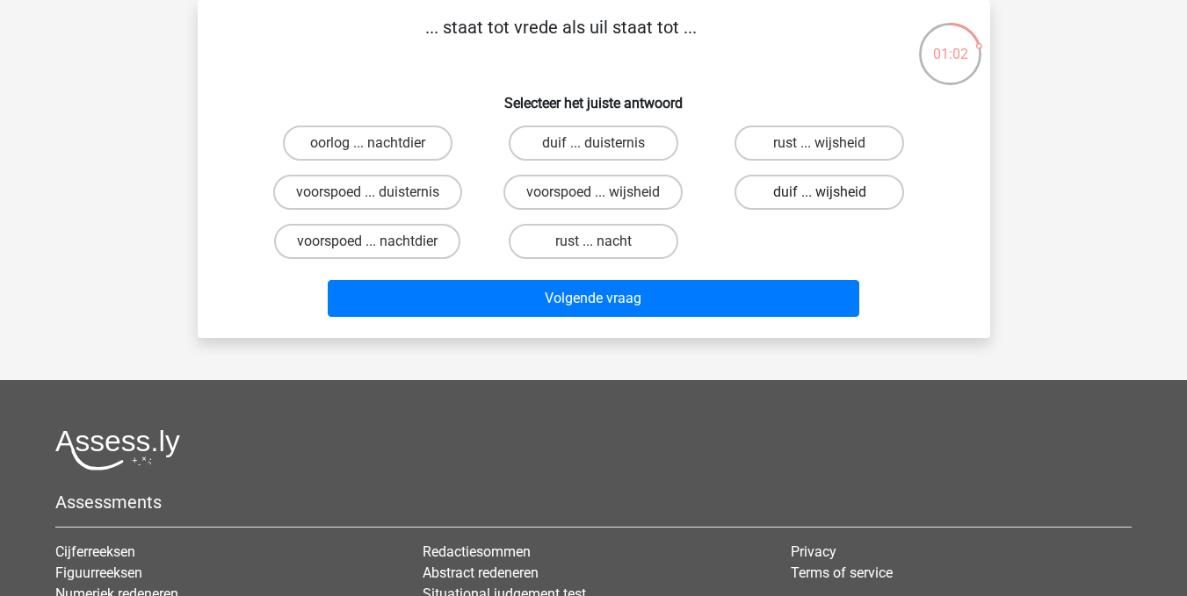
click at [792, 185] on label "duif ... wijsheid" at bounding box center [819, 192] width 170 height 35
click at [819, 192] on input "duif ... wijsheid" at bounding box center [824, 197] width 11 height 11
radio input "true"
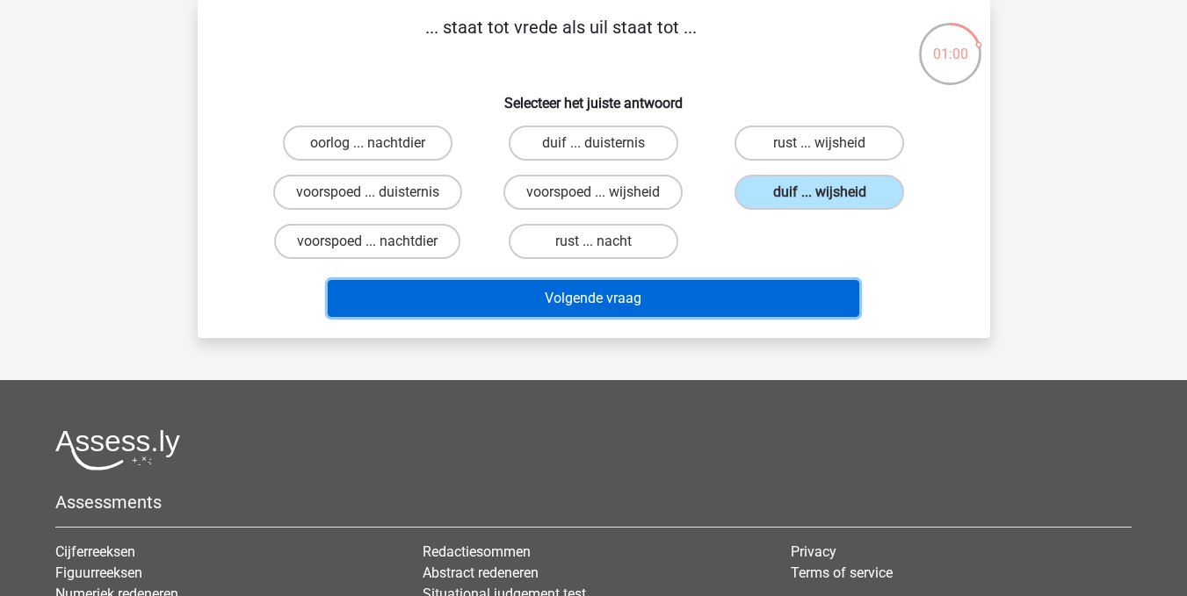
click at [623, 293] on button "Volgende vraag" at bounding box center [593, 298] width 531 height 37
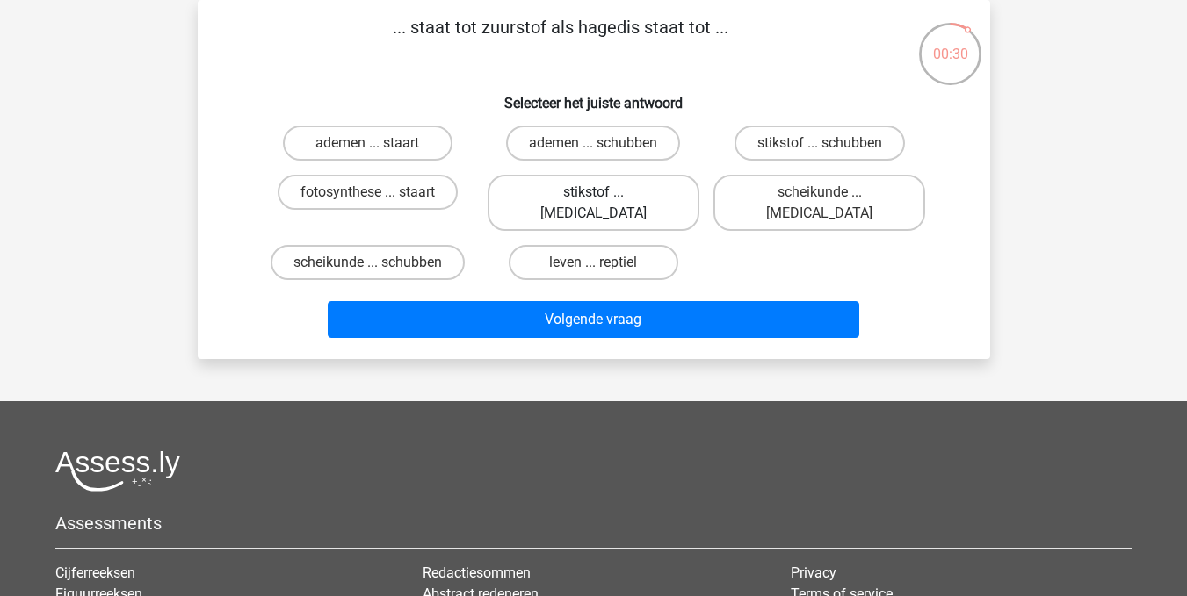
click at [636, 192] on label "stikstof ... krokodil" at bounding box center [593, 203] width 212 height 56
click at [604, 192] on input "stikstof ... krokodil" at bounding box center [598, 197] width 11 height 11
radio input "true"
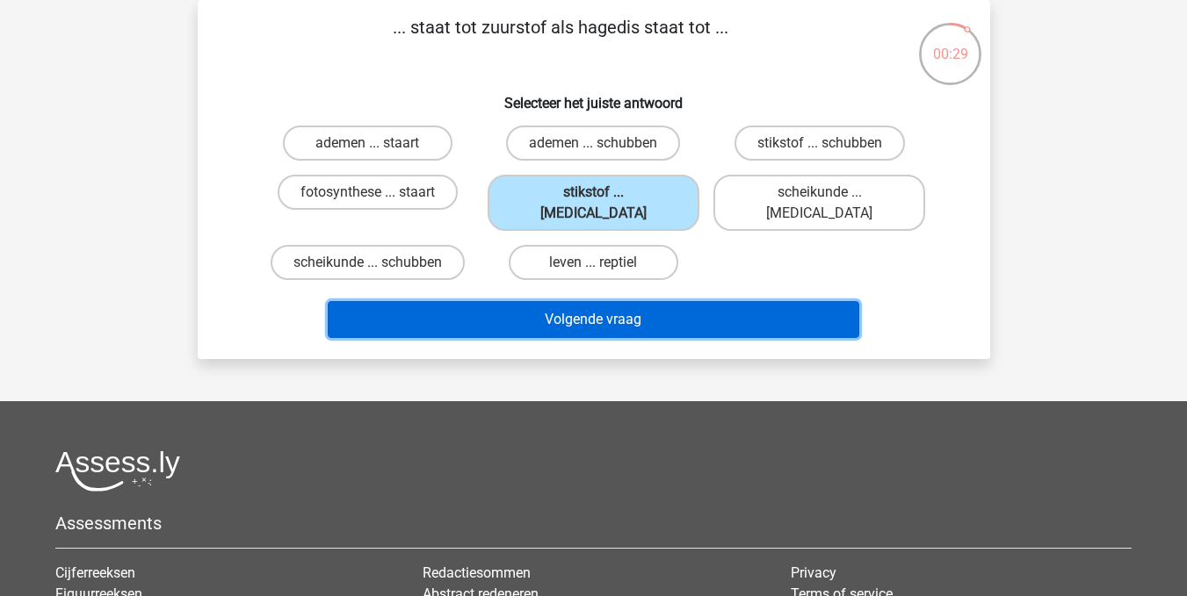
click at [612, 301] on button "Volgende vraag" at bounding box center [593, 319] width 531 height 37
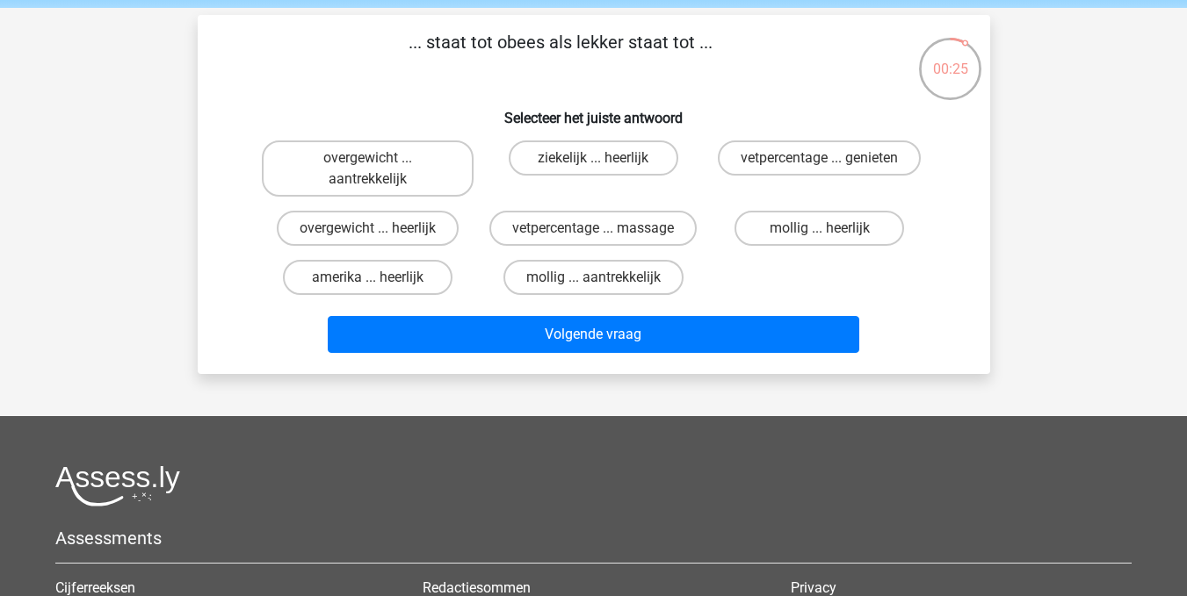
scroll to position [67, 0]
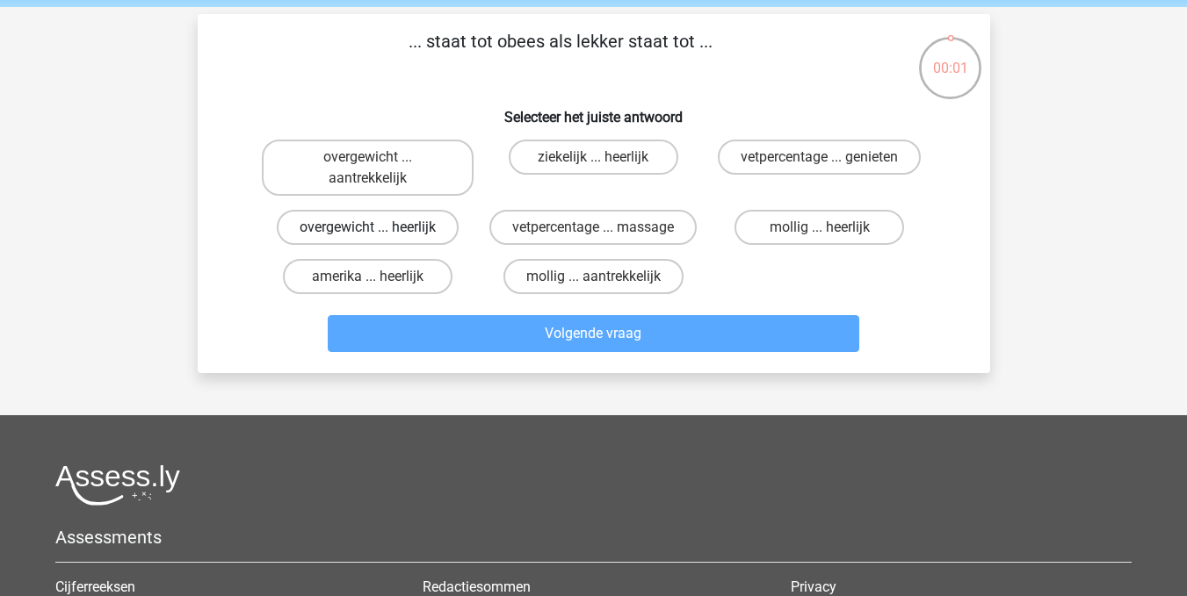
click at [384, 226] on label "overgewicht ... heerlijk" at bounding box center [368, 227] width 182 height 35
click at [379, 227] on input "overgewicht ... heerlijk" at bounding box center [372, 232] width 11 height 11
radio input "true"
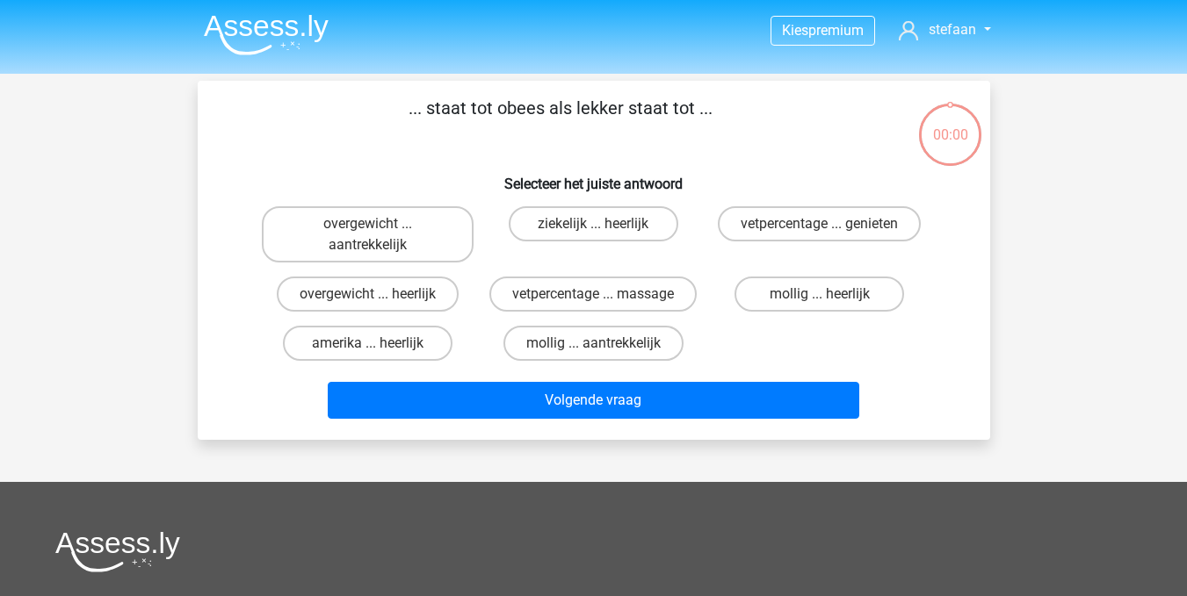
scroll to position [67, 0]
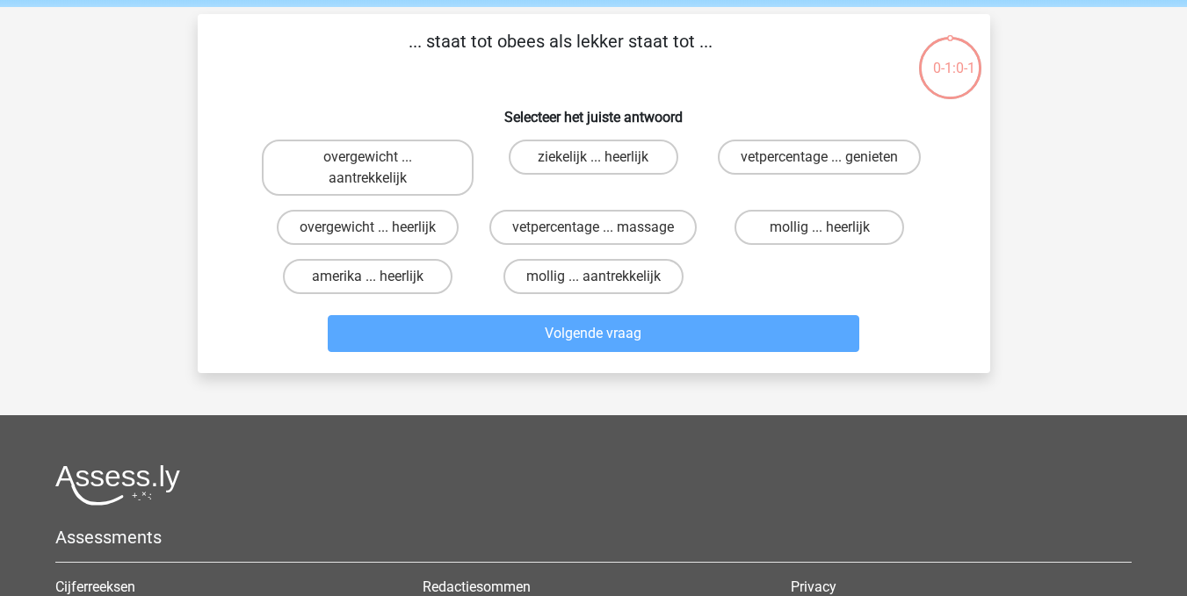
click at [372, 169] on input "overgewicht ... aantrekkelijk" at bounding box center [372, 162] width 11 height 11
radio input "true"
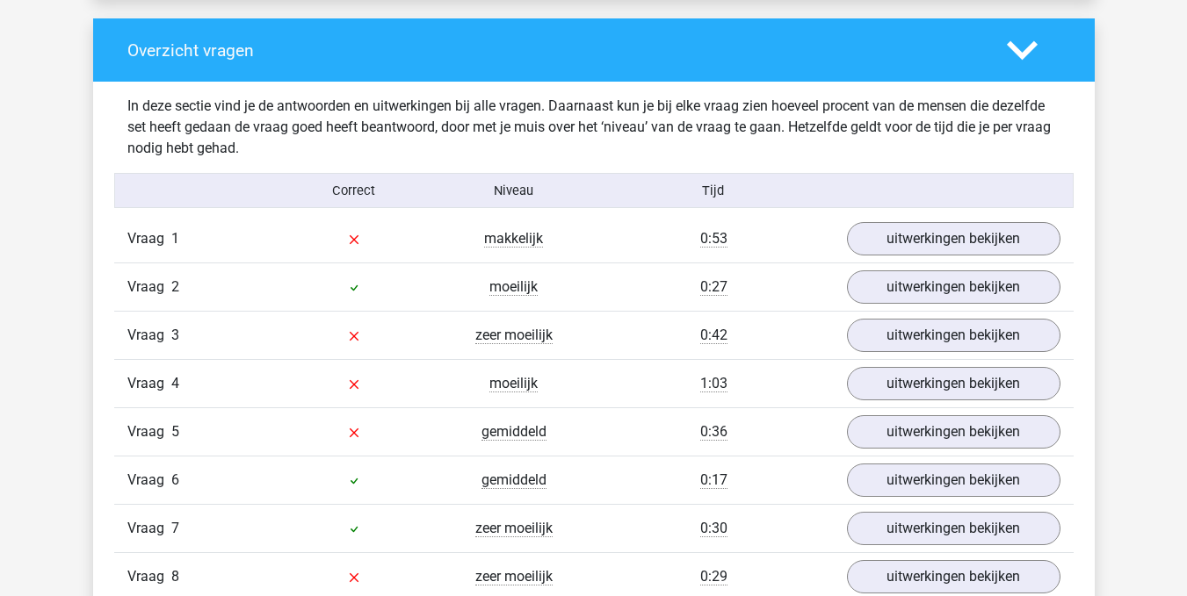
scroll to position [1303, 0]
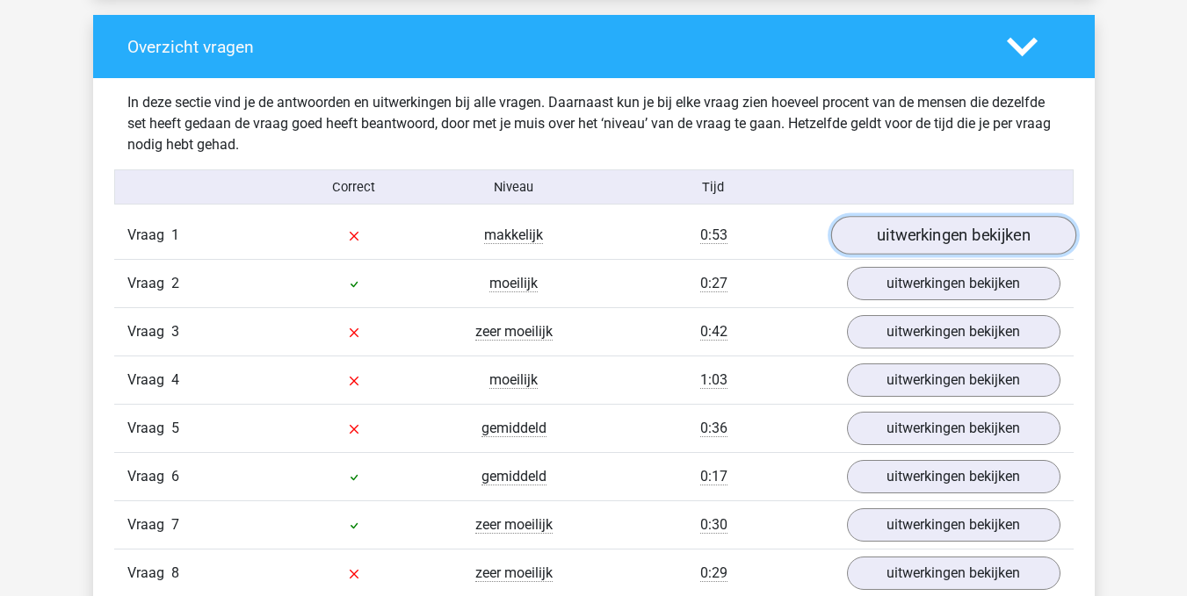
click at [971, 245] on link "uitwerkingen bekijken" at bounding box center [952, 235] width 245 height 39
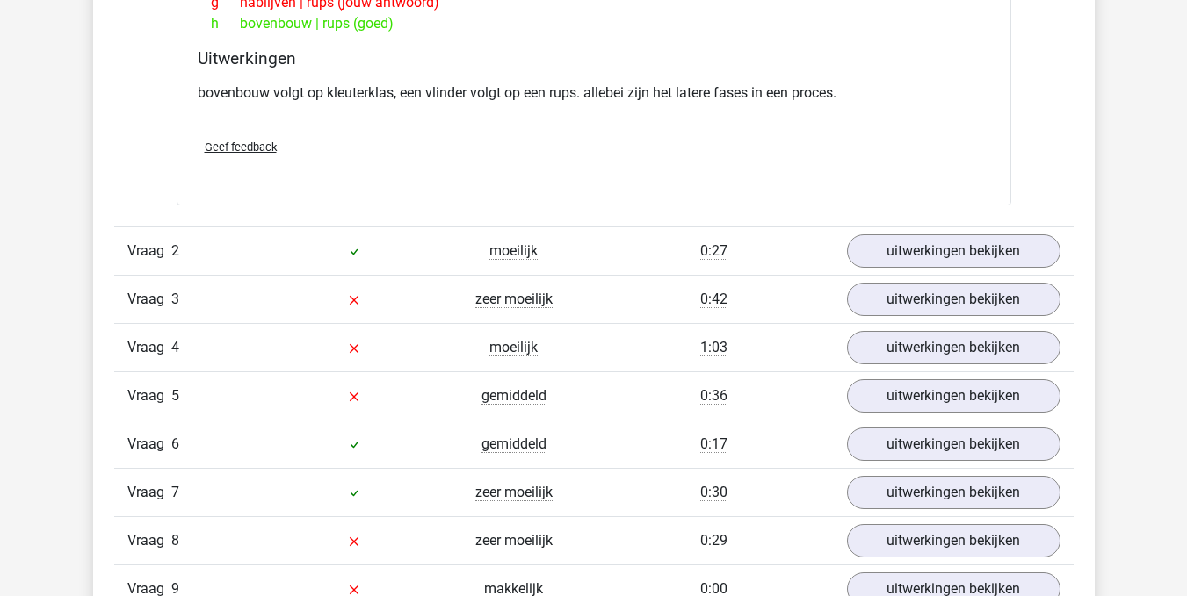
scroll to position [1776, 0]
click at [946, 307] on link "uitwerkingen bekijken" at bounding box center [952, 298] width 245 height 39
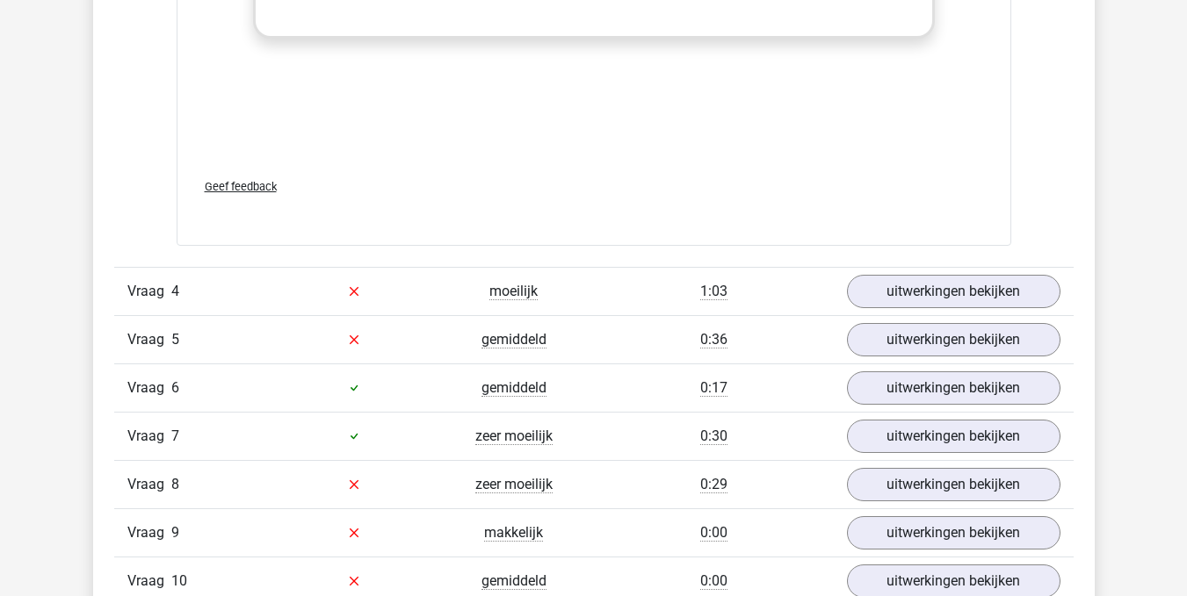
scroll to position [2764, 0]
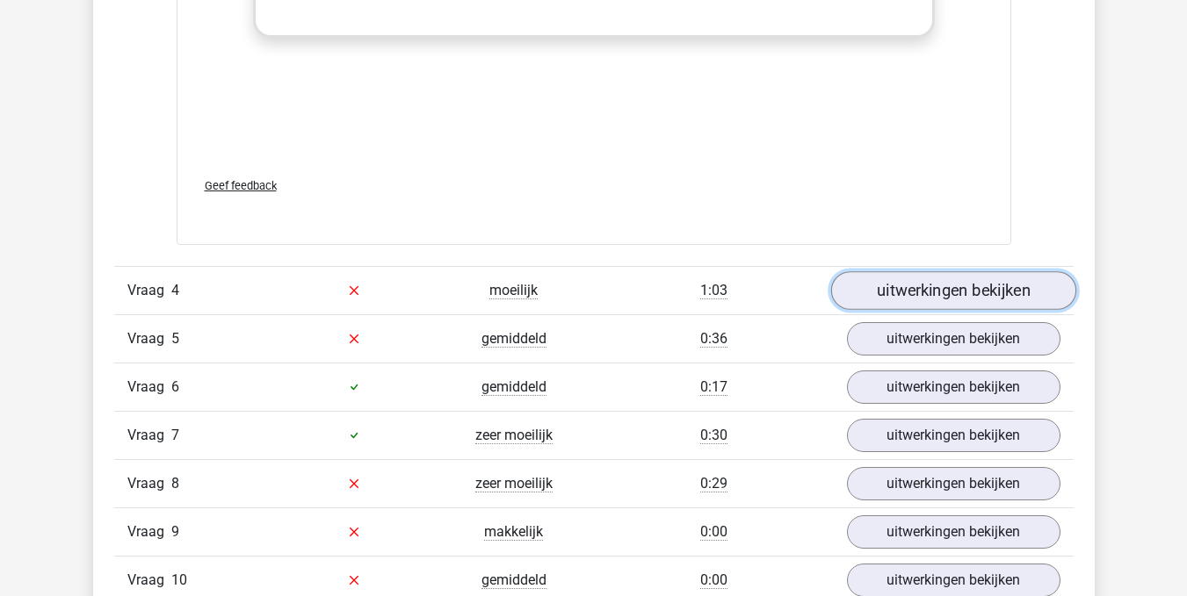
click at [961, 295] on link "uitwerkingen bekijken" at bounding box center [952, 290] width 245 height 39
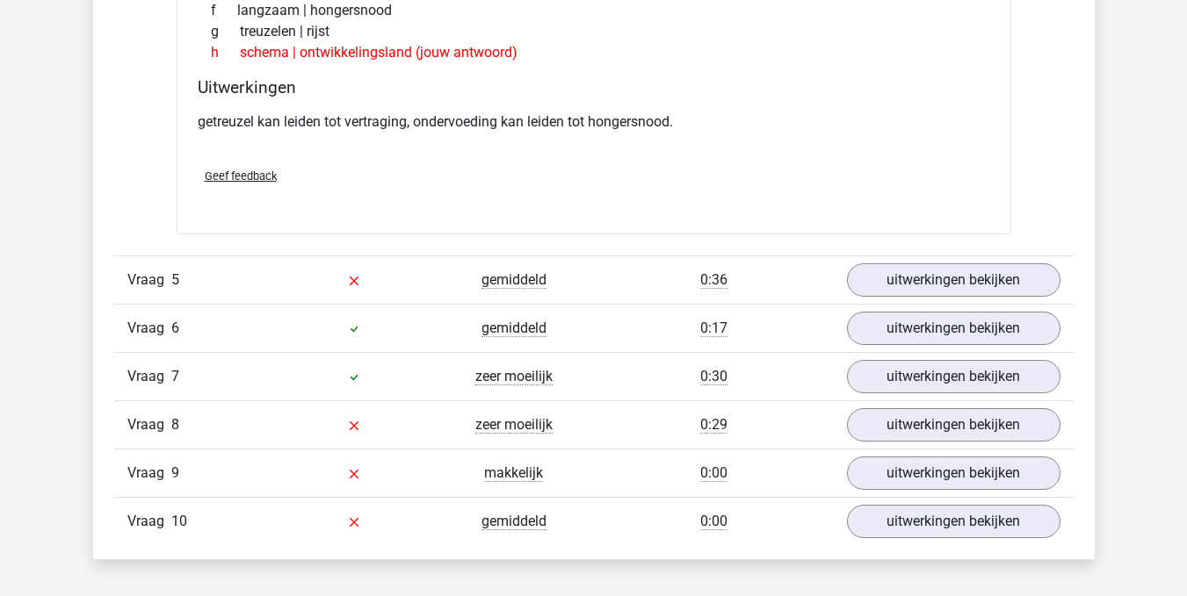
scroll to position [3288, 0]
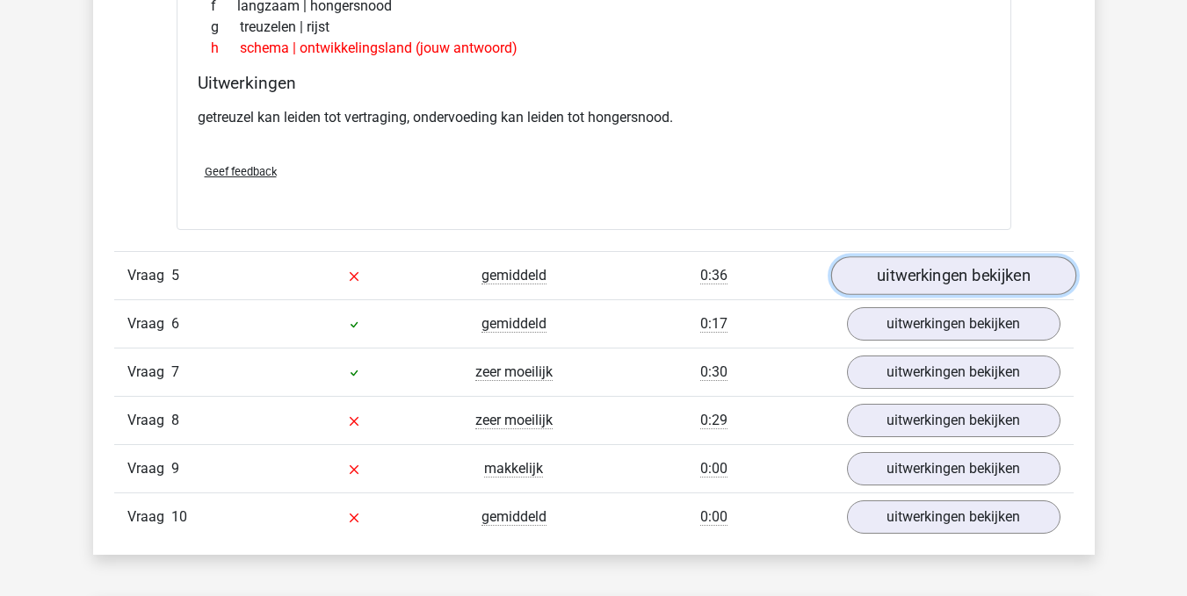
click at [985, 278] on link "uitwerkingen bekijken" at bounding box center [952, 275] width 245 height 39
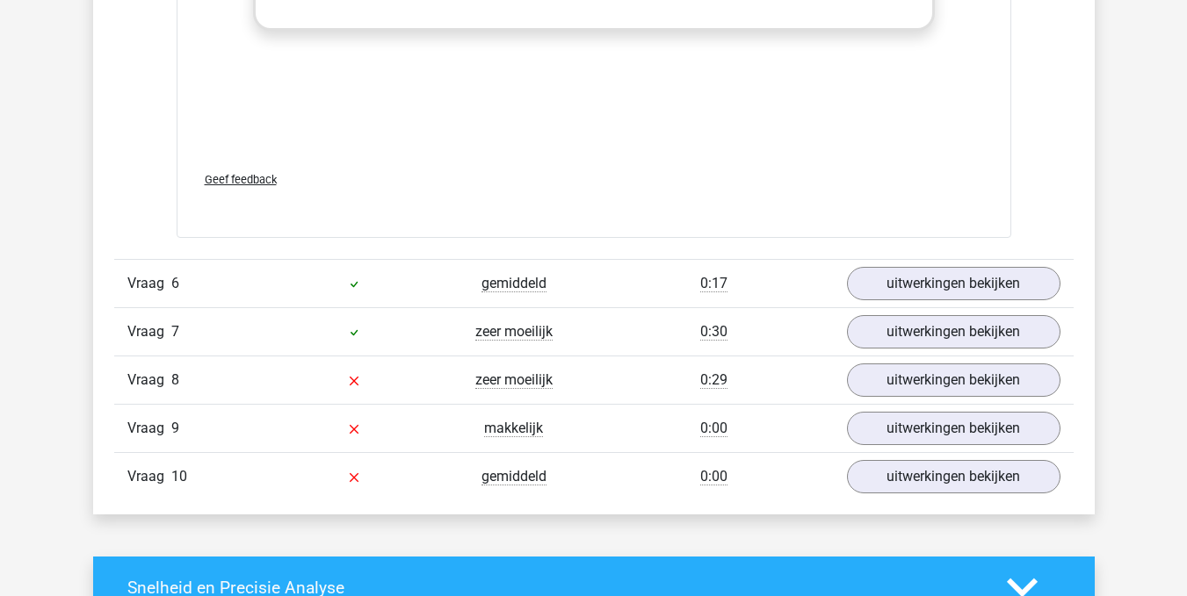
scroll to position [4263, 0]
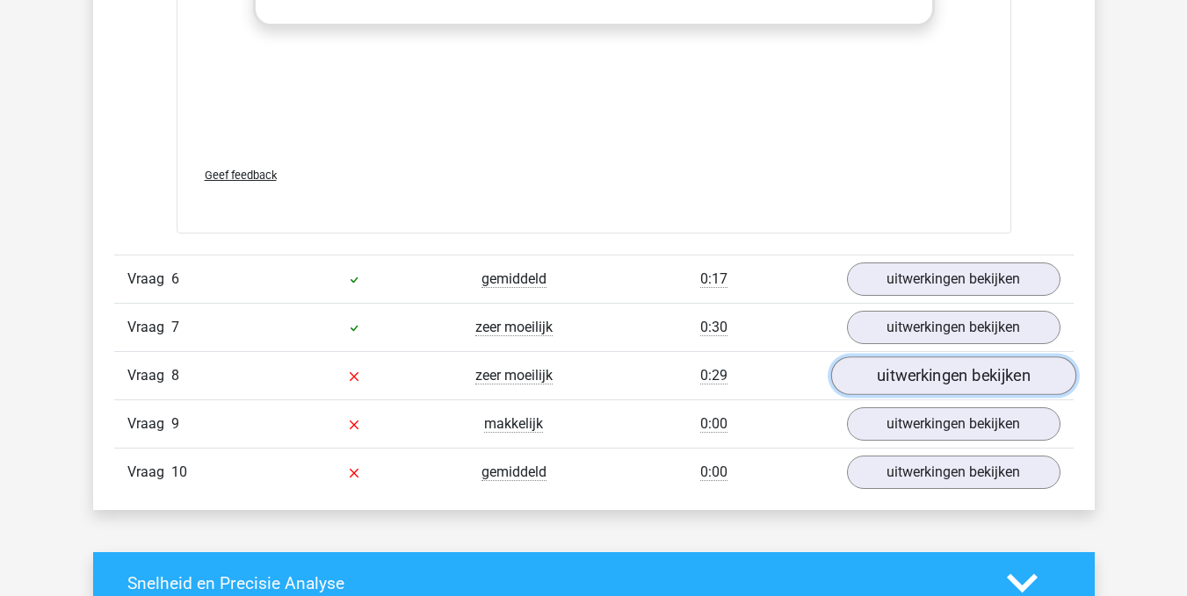
click at [942, 375] on link "uitwerkingen bekijken" at bounding box center [952, 376] width 245 height 39
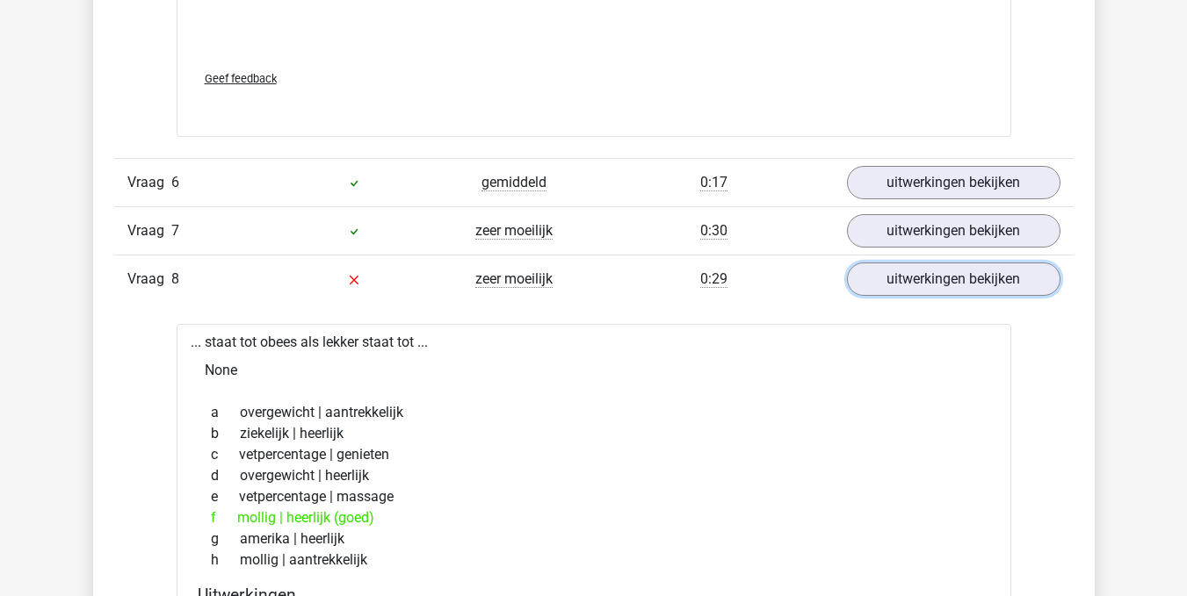
scroll to position [4361, 0]
click at [949, 281] on link "uitwerkingen bekijken" at bounding box center [952, 278] width 245 height 39
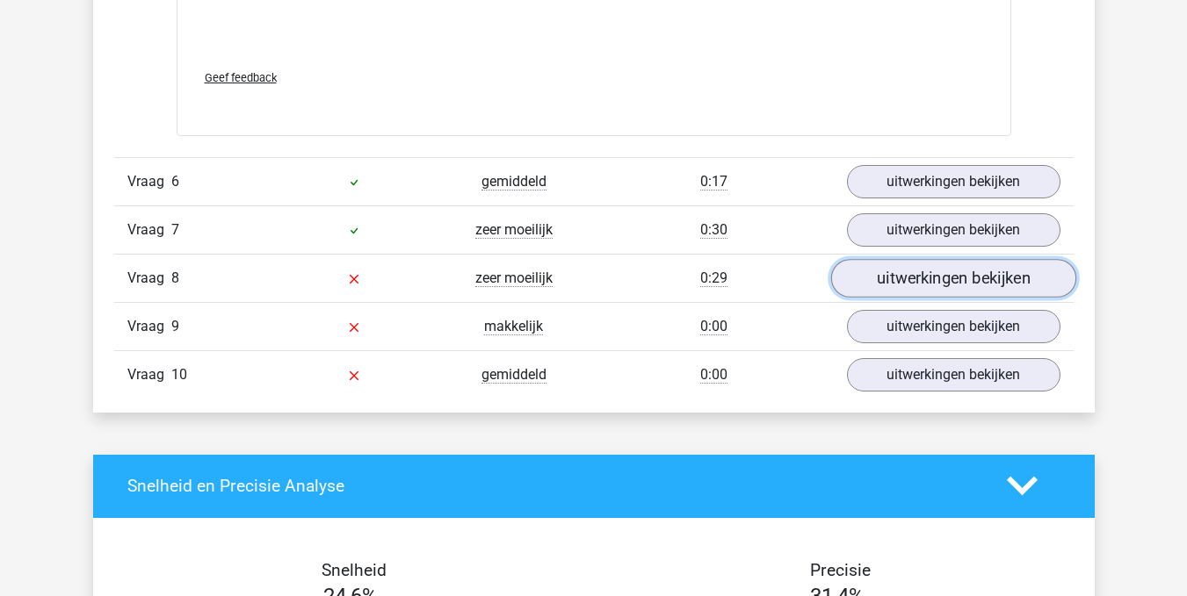
click at [949, 281] on link "uitwerkingen bekijken" at bounding box center [952, 278] width 245 height 39
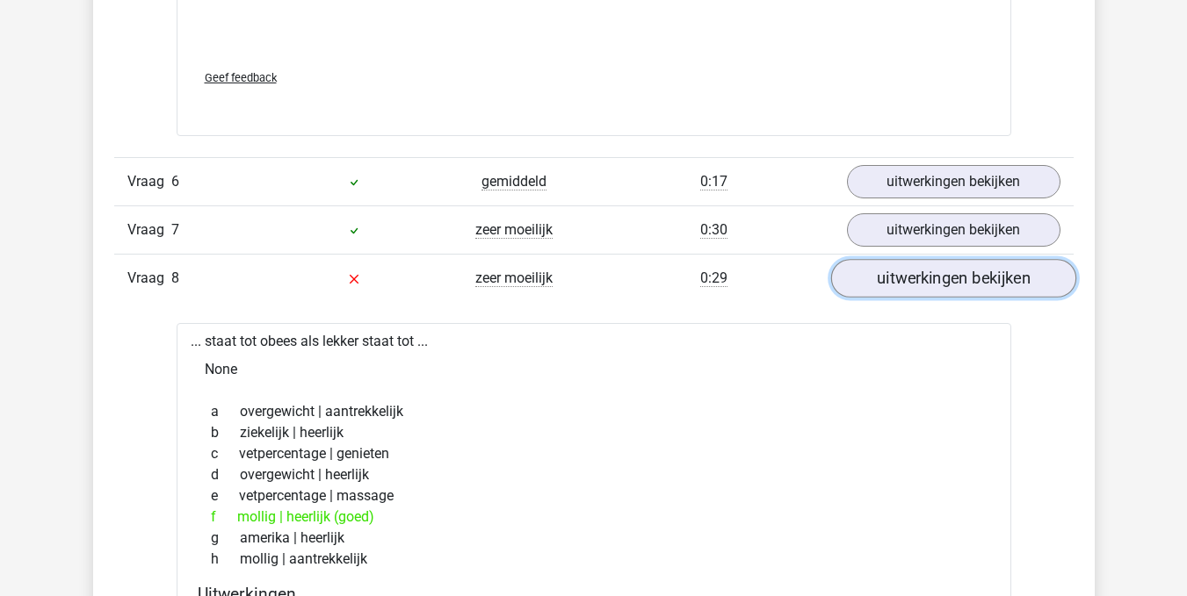
click at [949, 281] on link "uitwerkingen bekijken" at bounding box center [952, 278] width 245 height 39
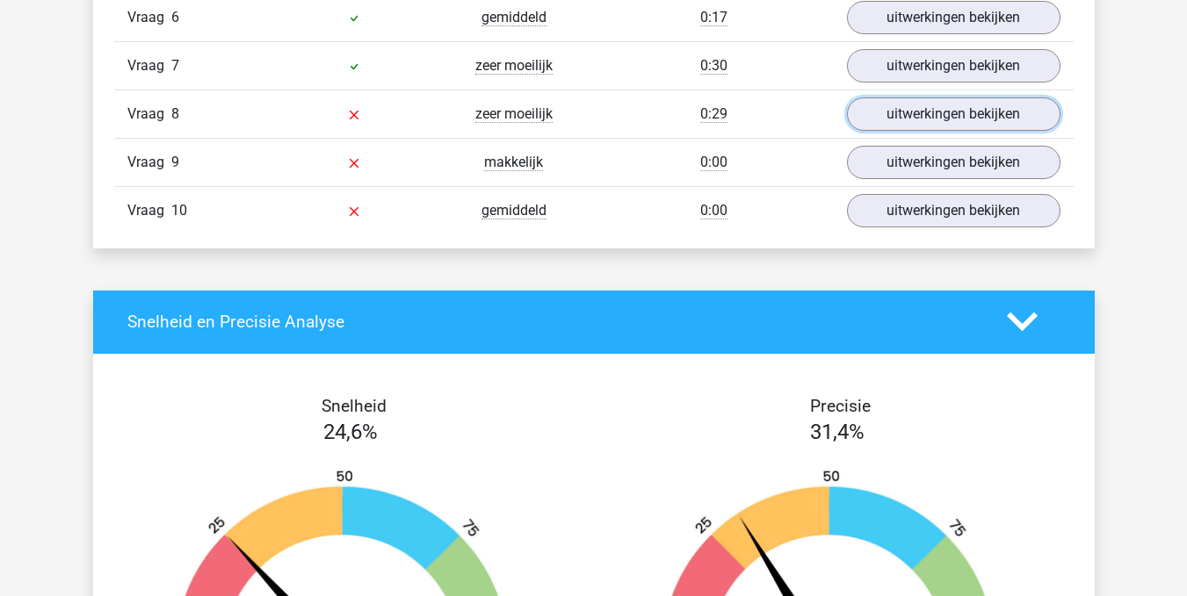
scroll to position [4511, 0]
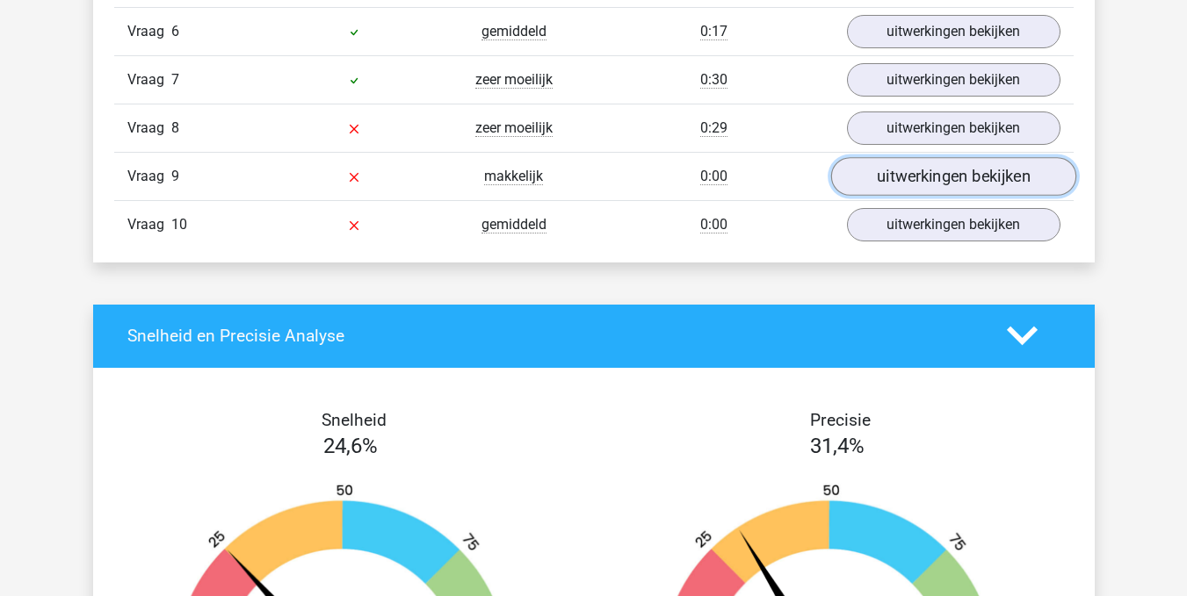
click at [957, 173] on link "uitwerkingen bekijken" at bounding box center [952, 176] width 245 height 39
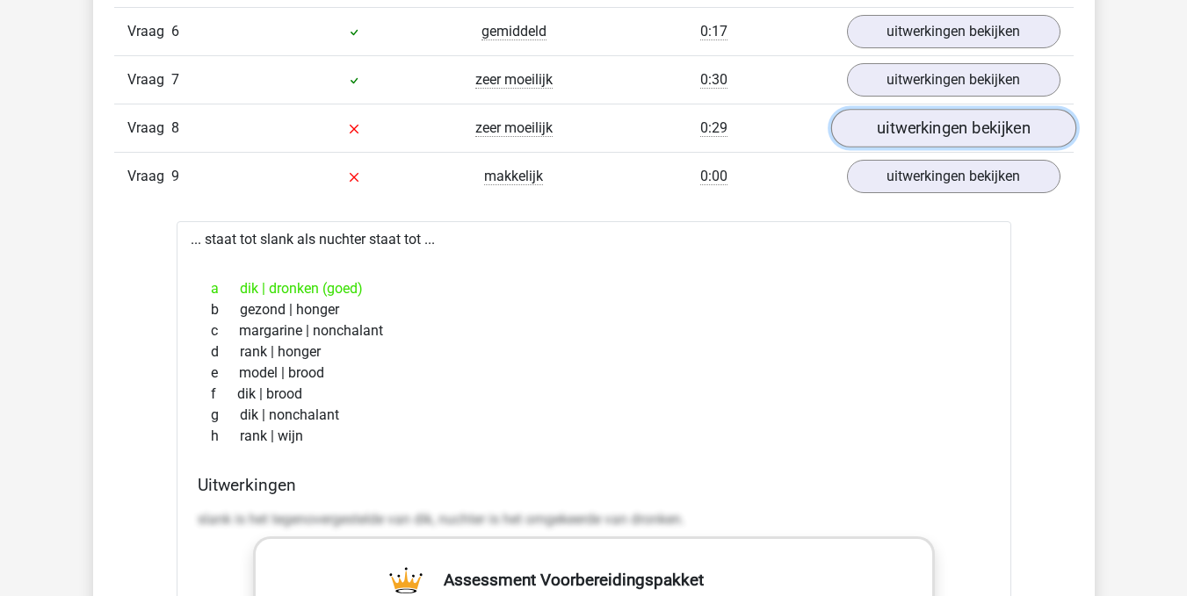
click at [962, 121] on link "uitwerkingen bekijken" at bounding box center [952, 128] width 245 height 39
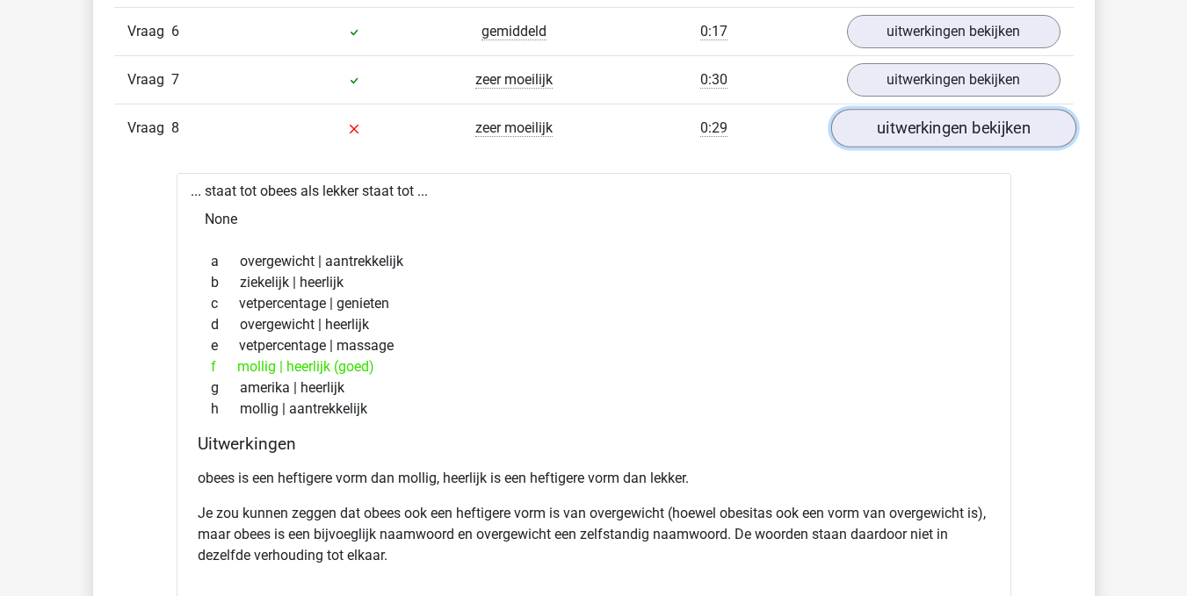
click at [962, 121] on link "uitwerkingen bekijken" at bounding box center [952, 128] width 245 height 39
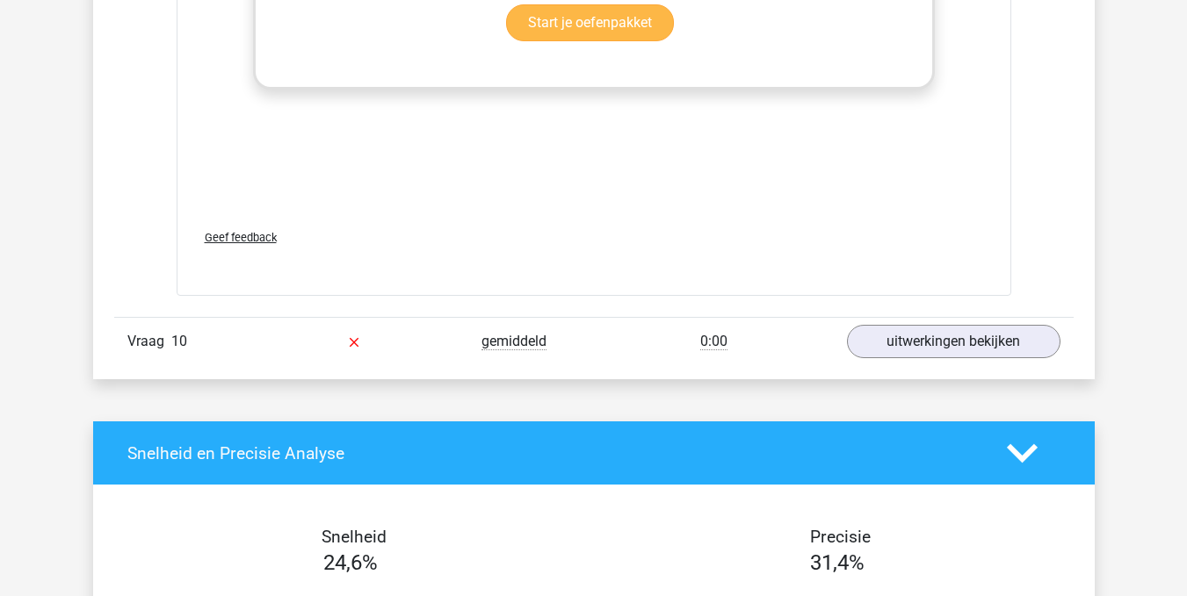
scroll to position [5306, 0]
